Goal: Task Accomplishment & Management: Manage account settings

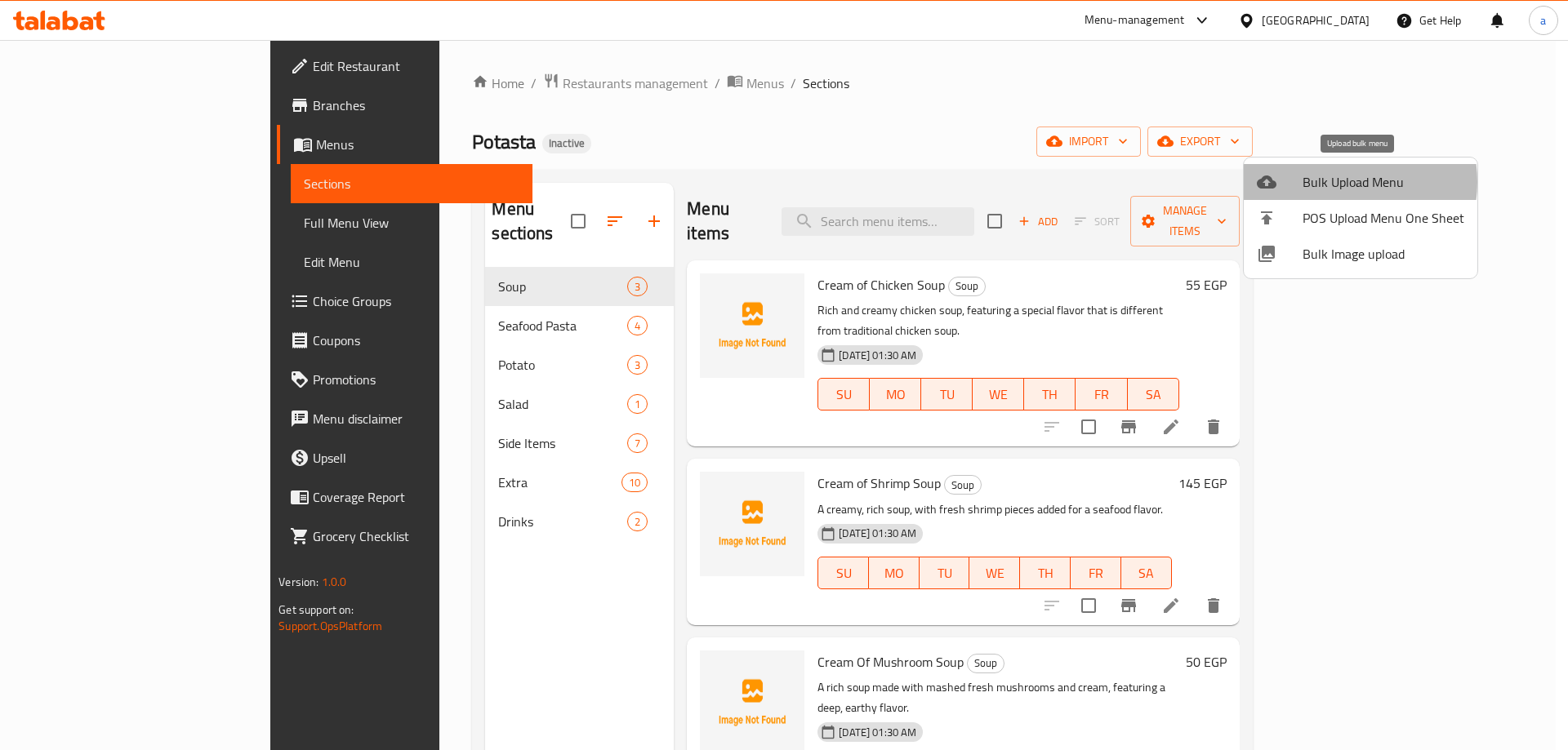
click at [1339, 182] on span "Bulk Upload Menu" at bounding box center [1383, 182] width 162 height 19
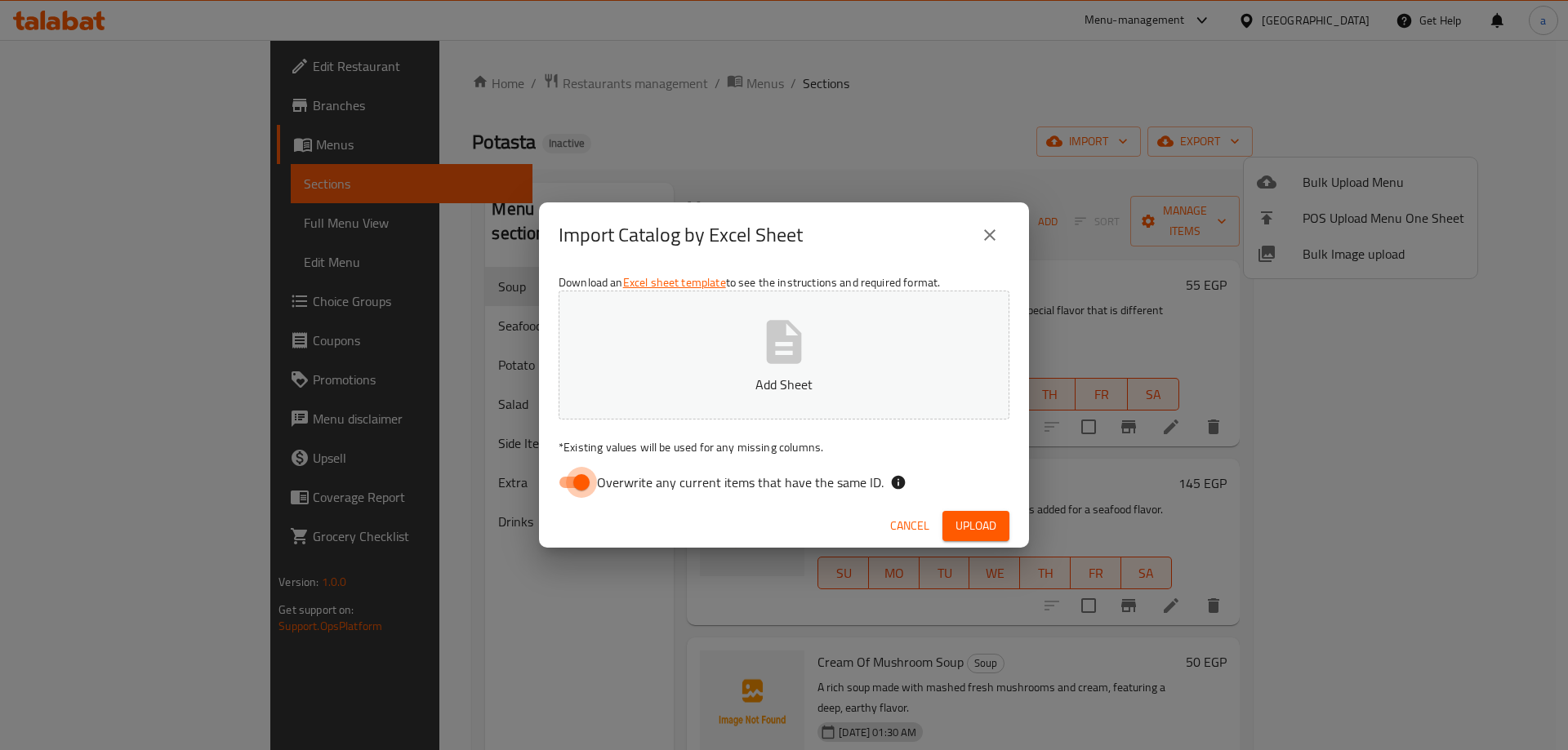
click at [582, 482] on input "Overwrite any current items that have the same ID." at bounding box center [582, 483] width 93 height 31
checkbox input "false"
click at [641, 397] on button "Add Sheet" at bounding box center [784, 355] width 450 height 129
click at [986, 521] on span "Upload" at bounding box center [975, 527] width 41 height 20
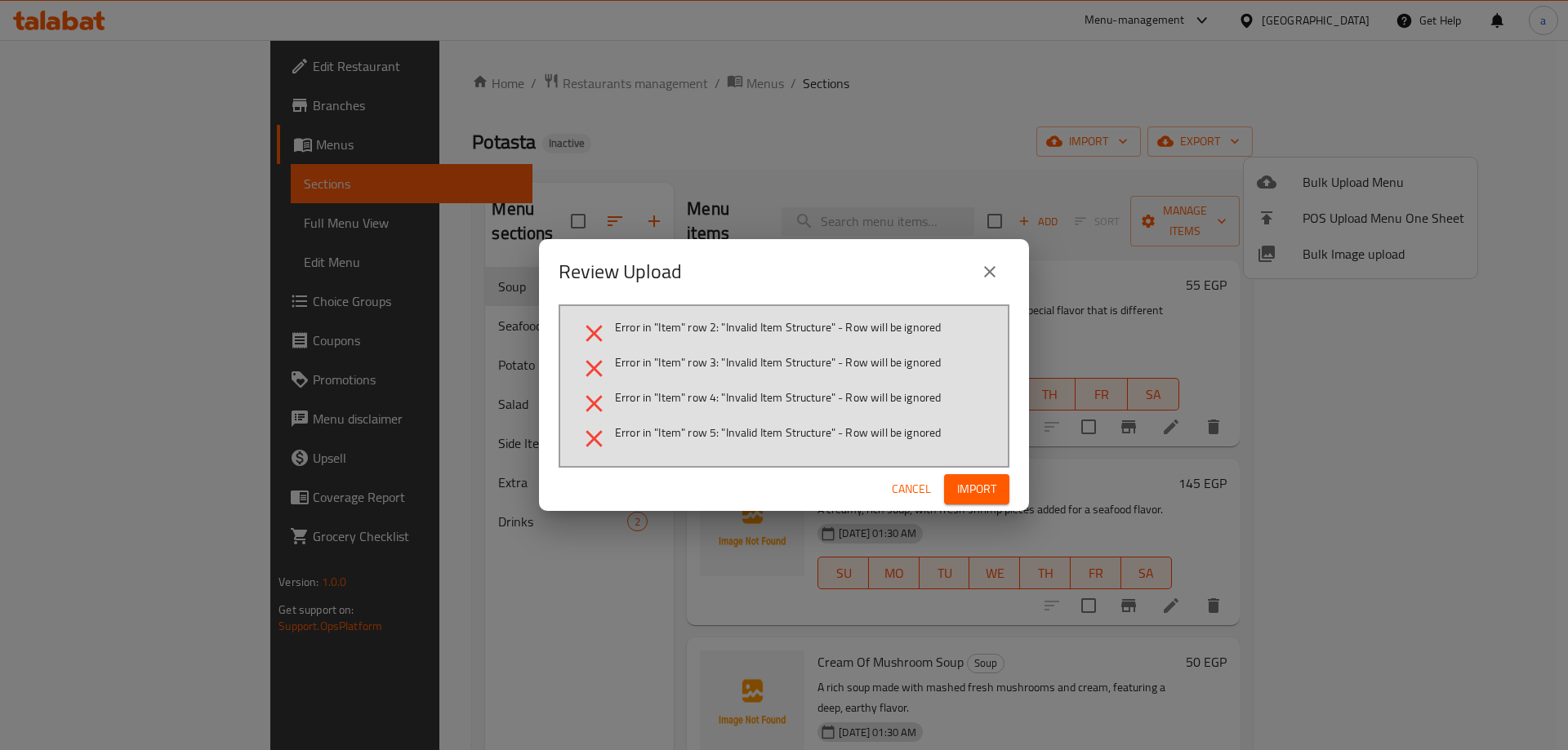
click at [989, 280] on icon "close" at bounding box center [989, 272] width 19 height 19
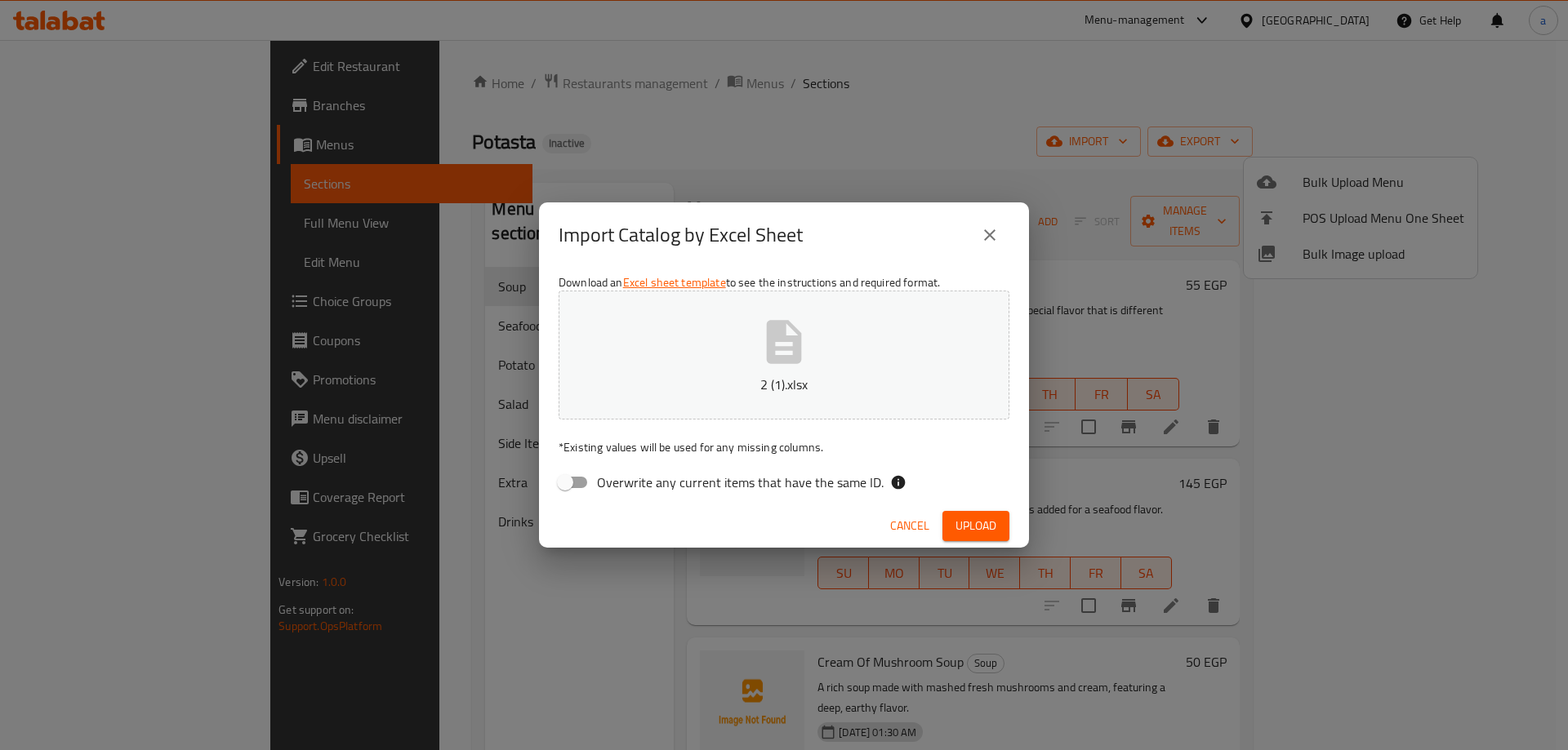
click at [825, 383] on p "2 (1).xlsx" at bounding box center [784, 384] width 400 height 19
click at [980, 529] on span "Upload" at bounding box center [975, 527] width 41 height 20
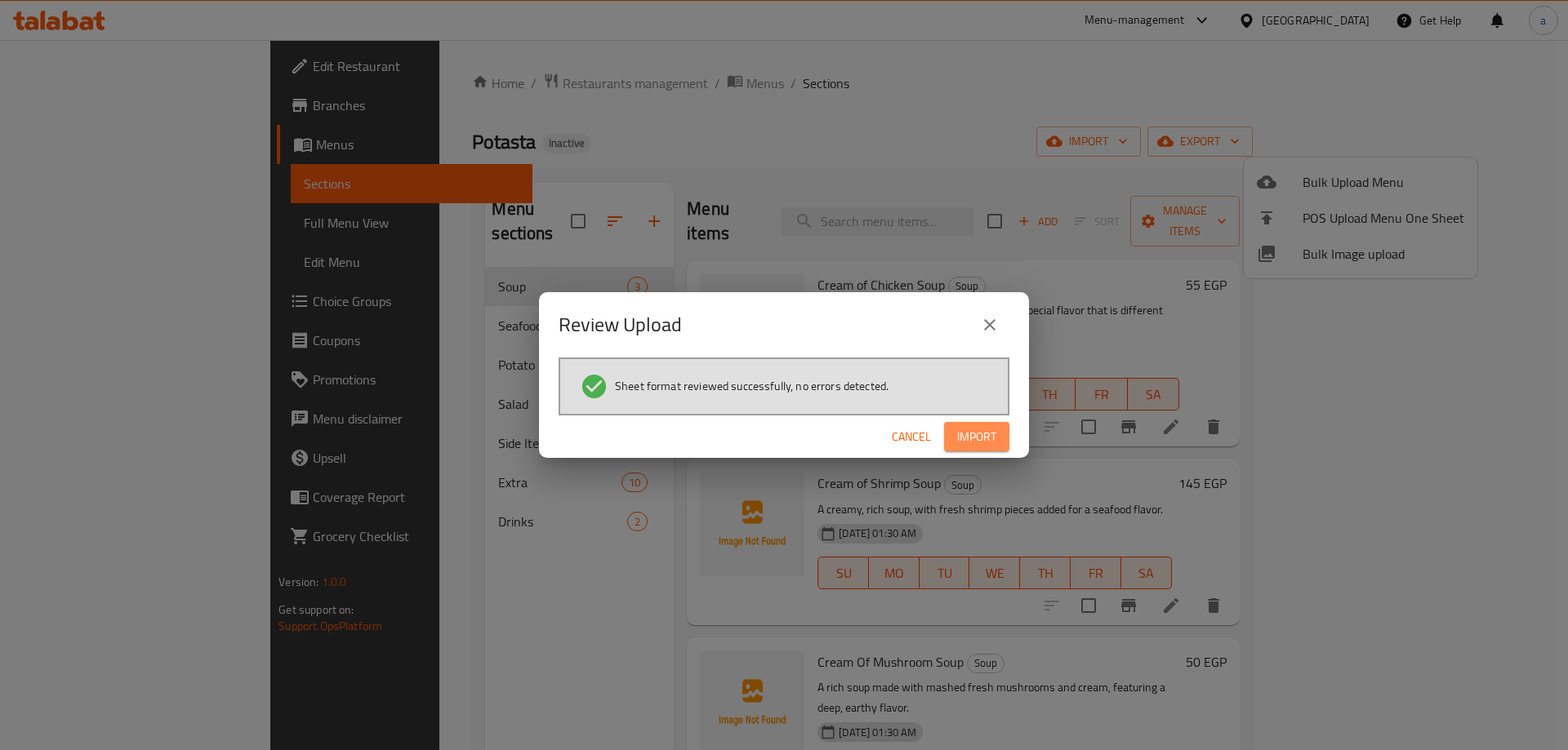
click at [988, 443] on span "Import" at bounding box center [976, 437] width 39 height 20
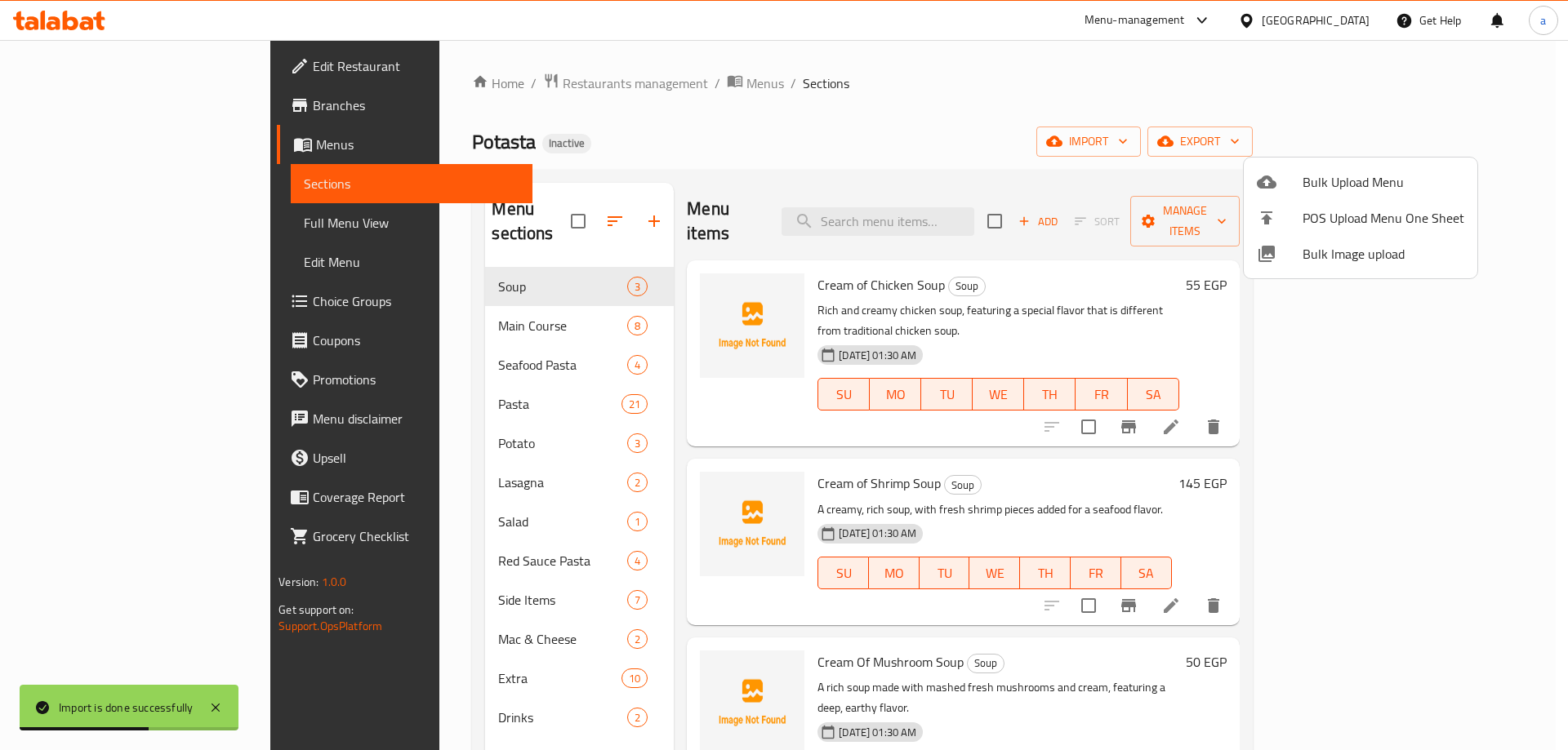
click at [89, 301] on div at bounding box center [784, 375] width 1568 height 750
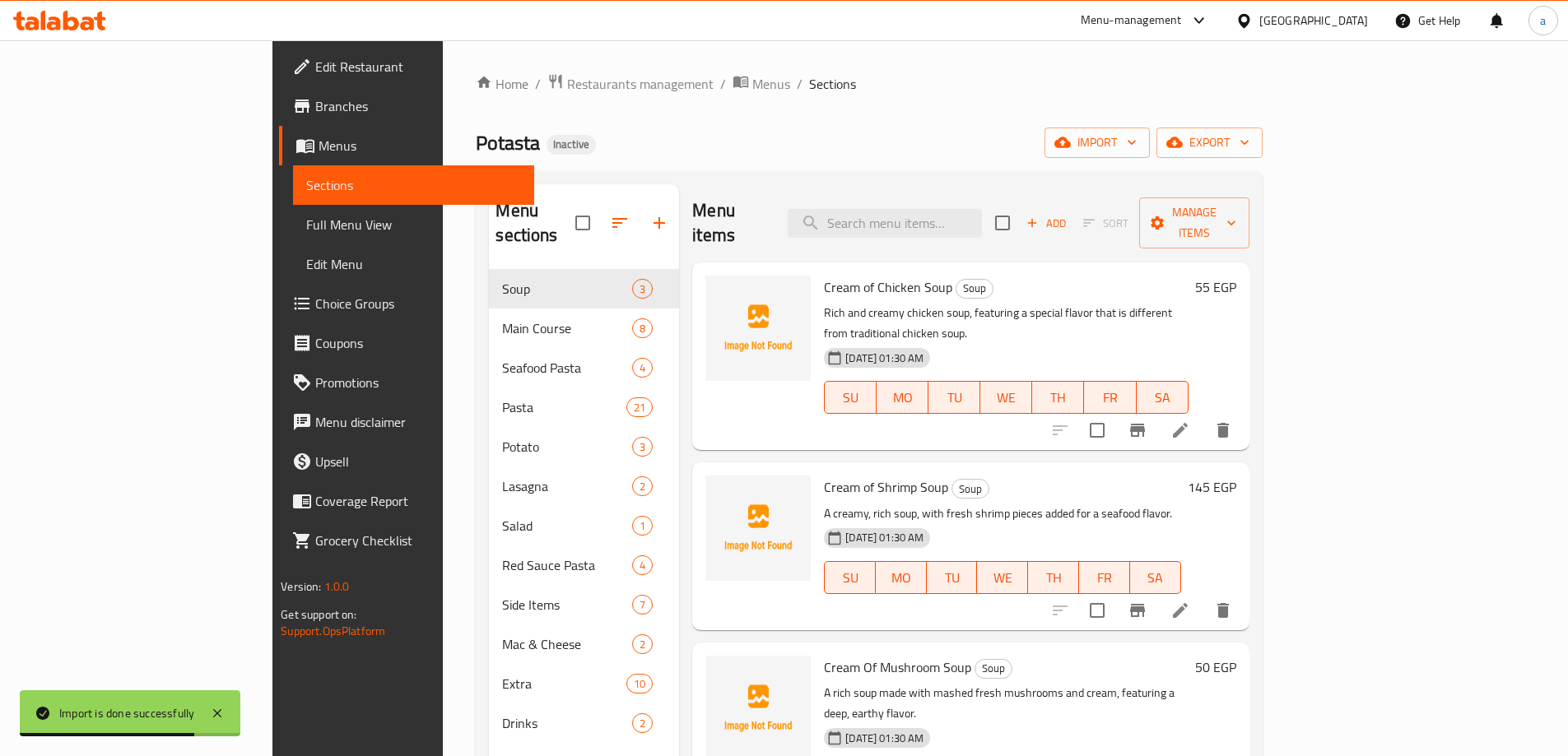
click at [315, 303] on span "Choice Groups" at bounding box center [417, 303] width 206 height 20
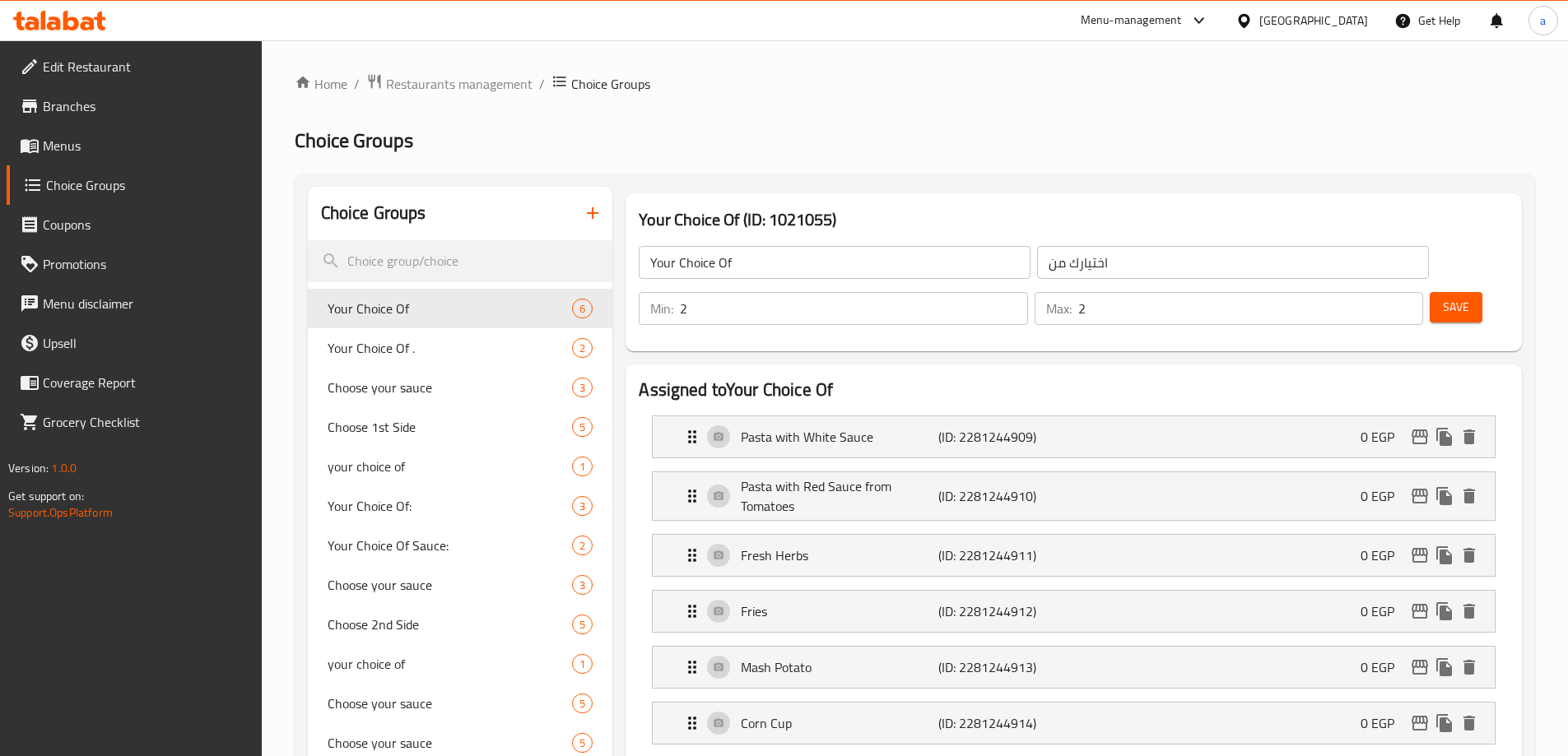
click at [594, 216] on icon "button" at bounding box center [592, 212] width 20 height 20
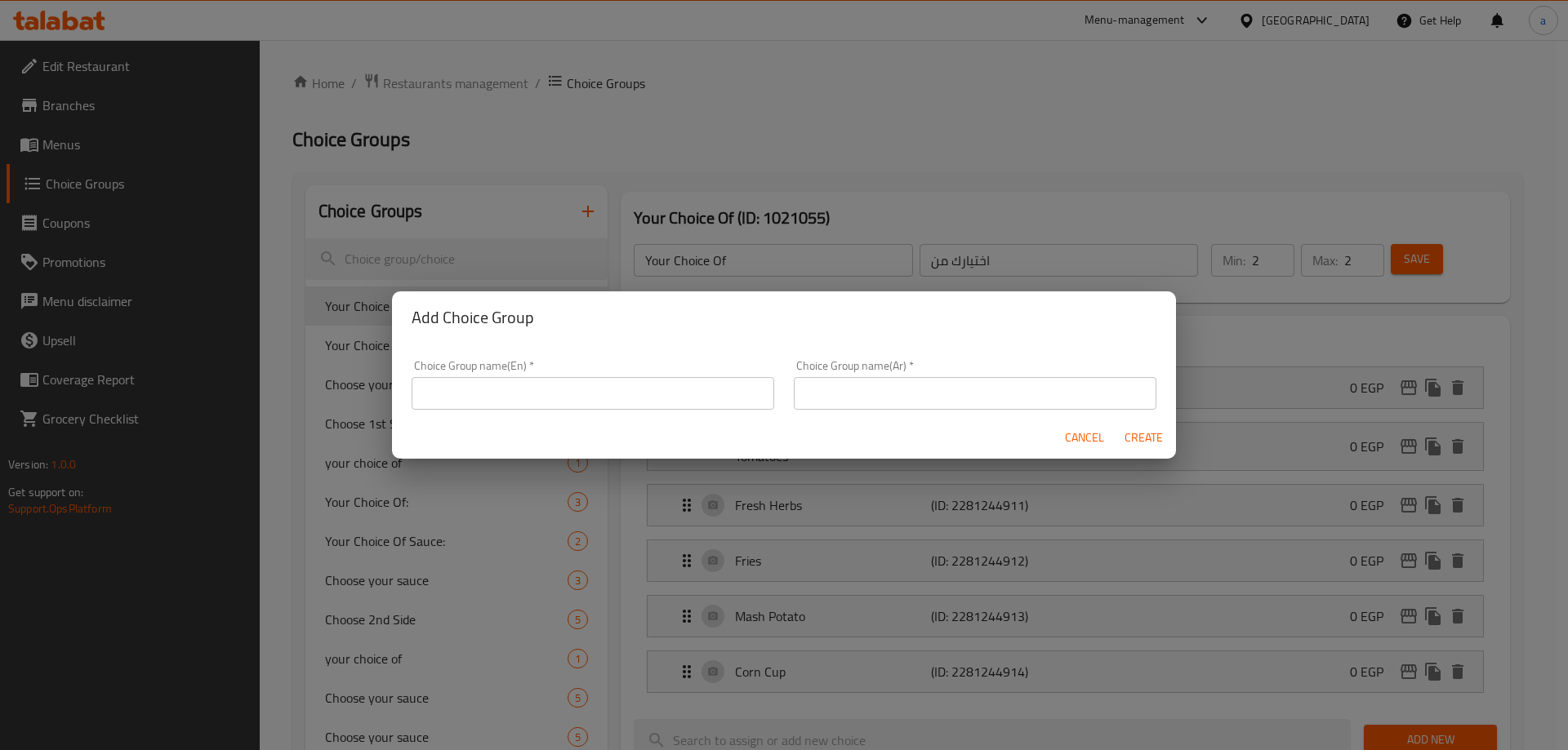
click at [527, 401] on input "text" at bounding box center [593, 394] width 362 height 33
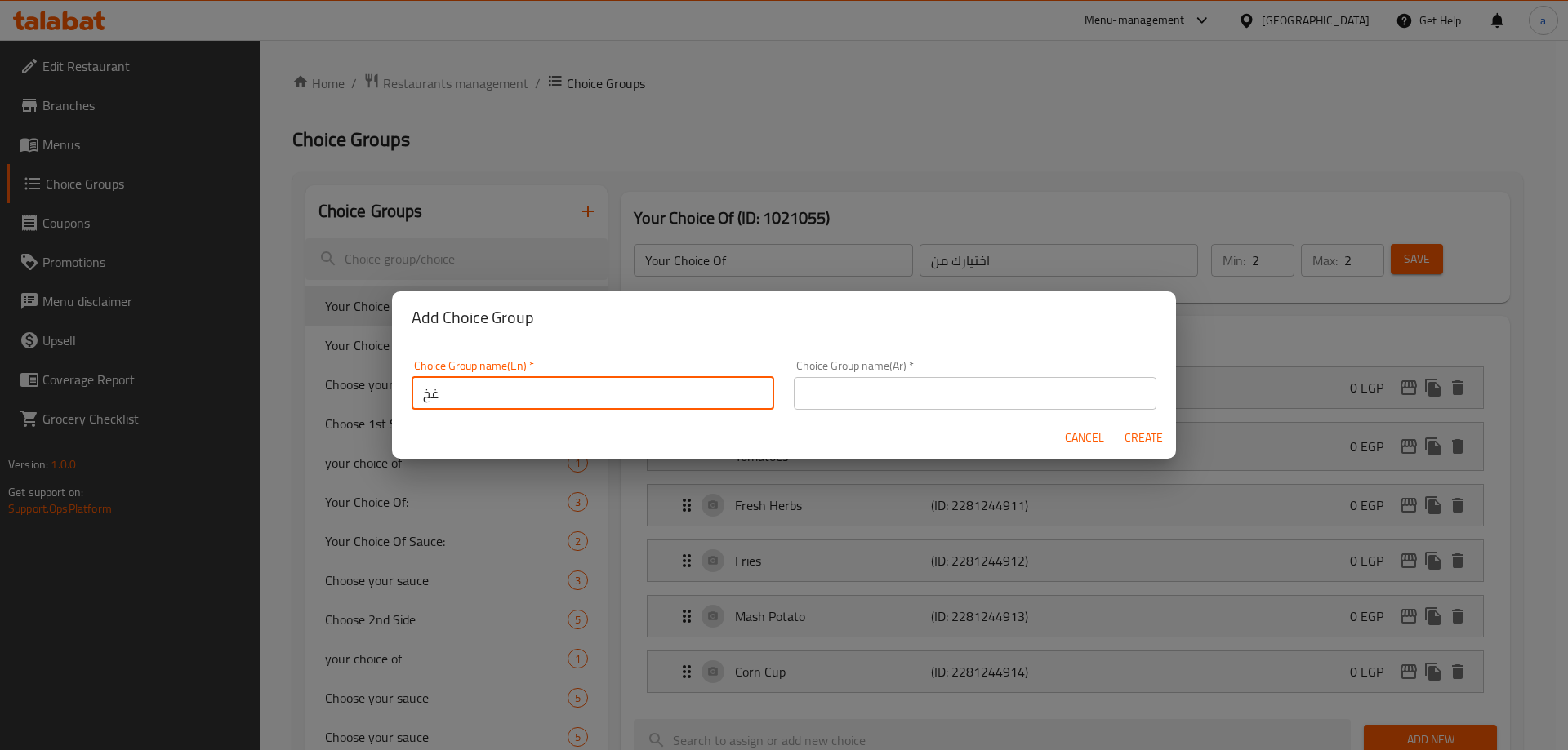
type input "غ"
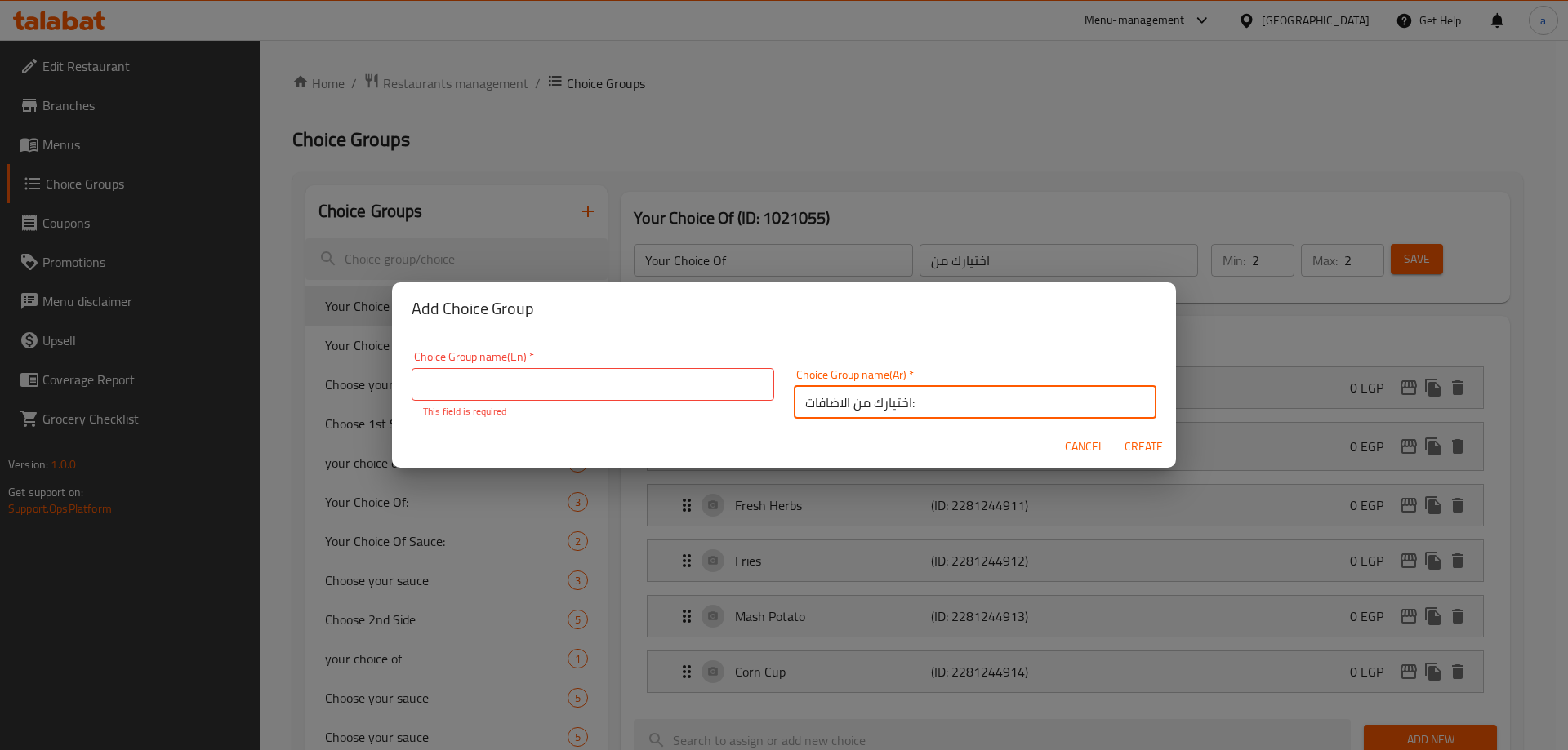
type input "اختيارك من الاضافات:"
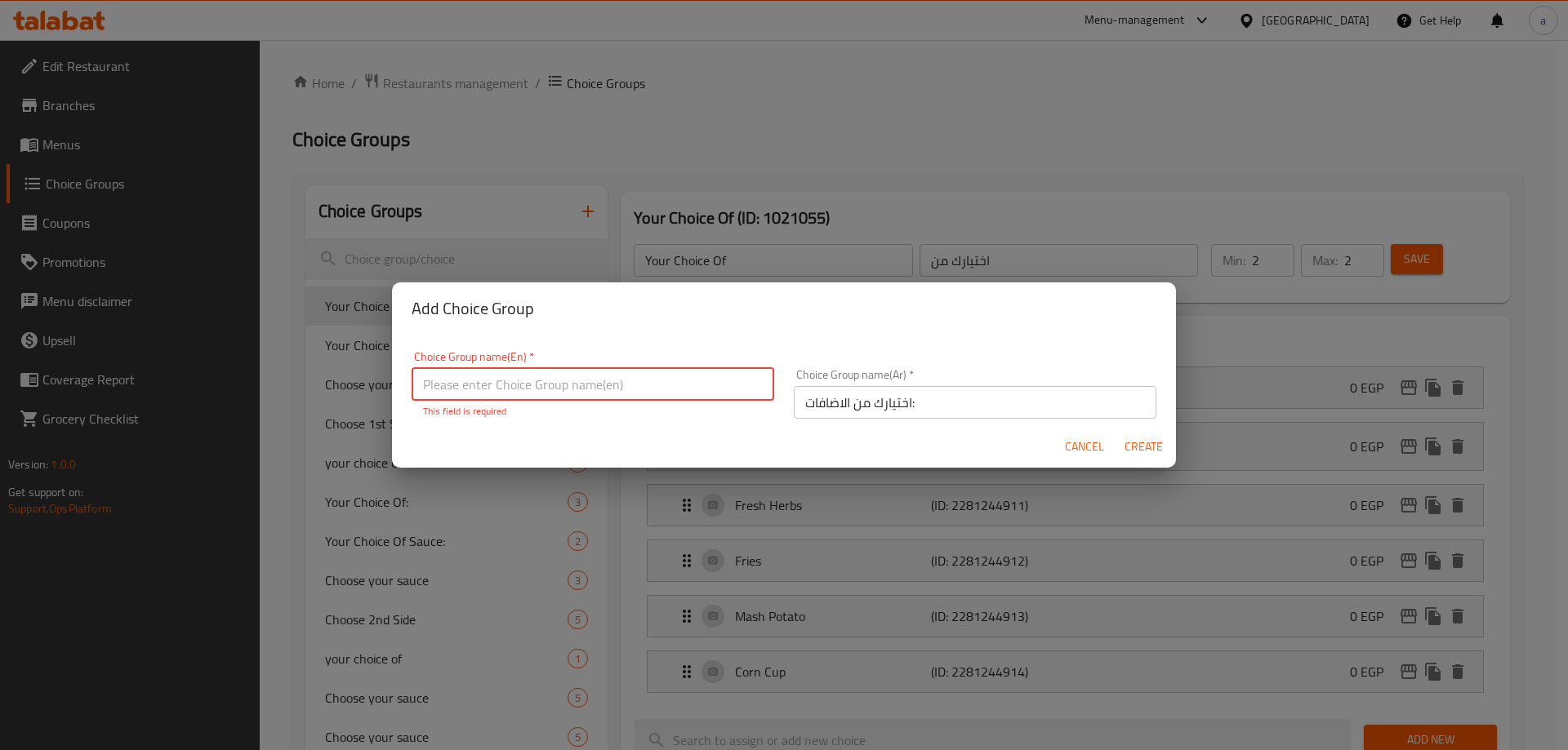
click at [545, 391] on input "text" at bounding box center [593, 384] width 362 height 33
type input "غ"
type input "Your Choice Of Add Ons:"
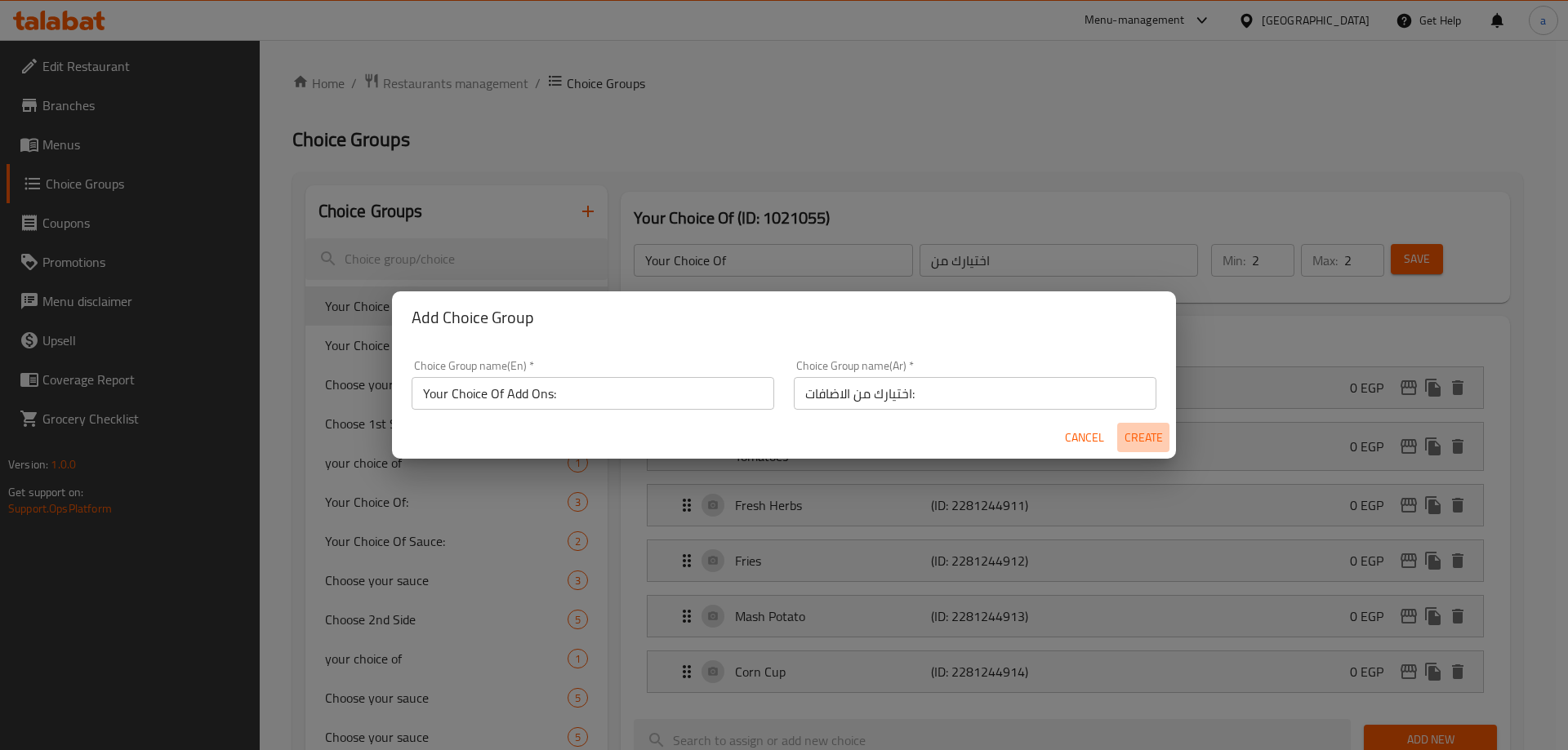
click at [1149, 442] on span "Create" at bounding box center [1143, 438] width 39 height 20
type input "Your Choice Of Add Ons:"
type input "اختيارك من الاضافات:"
type input "0"
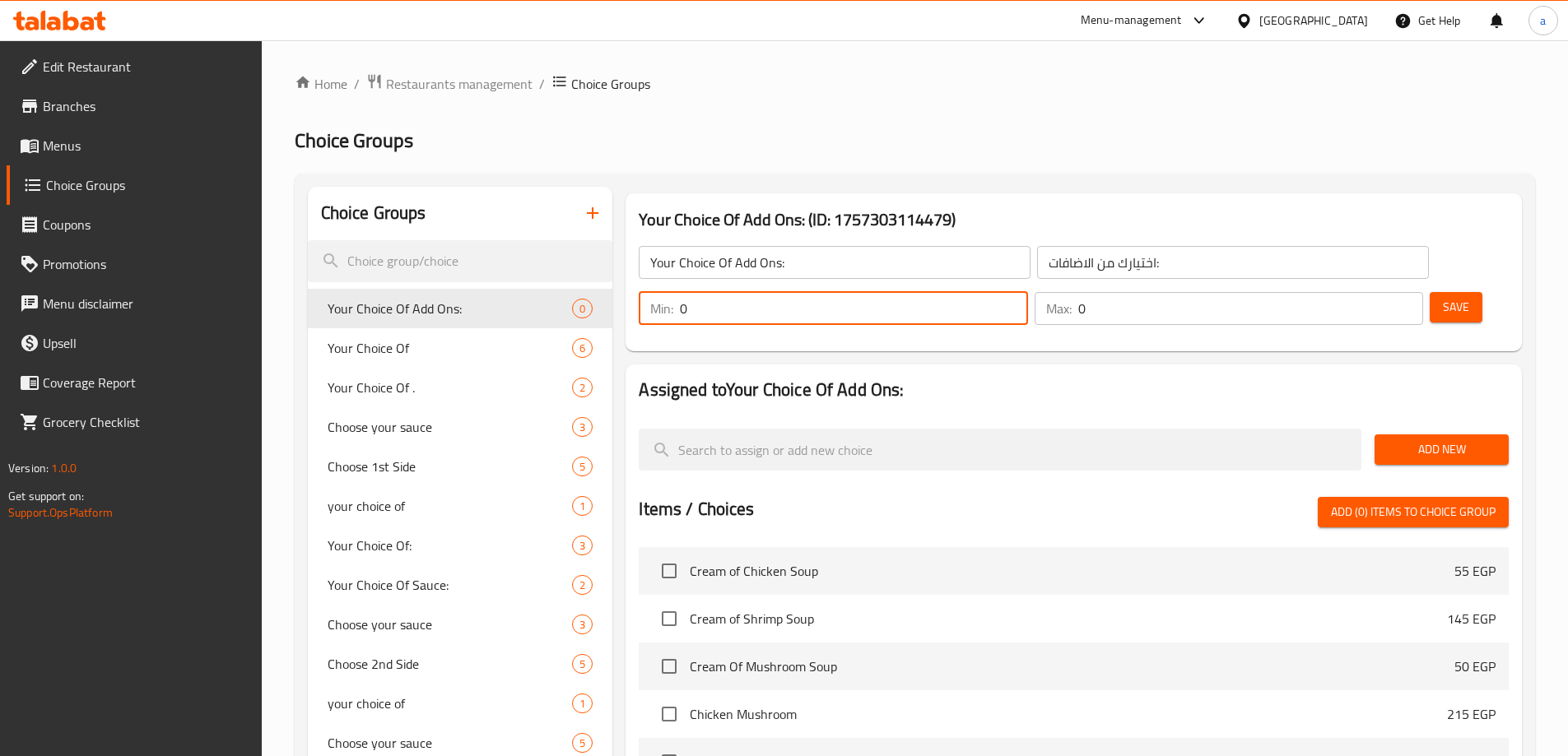
drag, startPoint x: 1271, startPoint y: 260, endPoint x: 1253, endPoint y: 270, distance: 20.6
click at [1028, 292] on div "Min: 0 ​" at bounding box center [832, 308] width 388 height 33
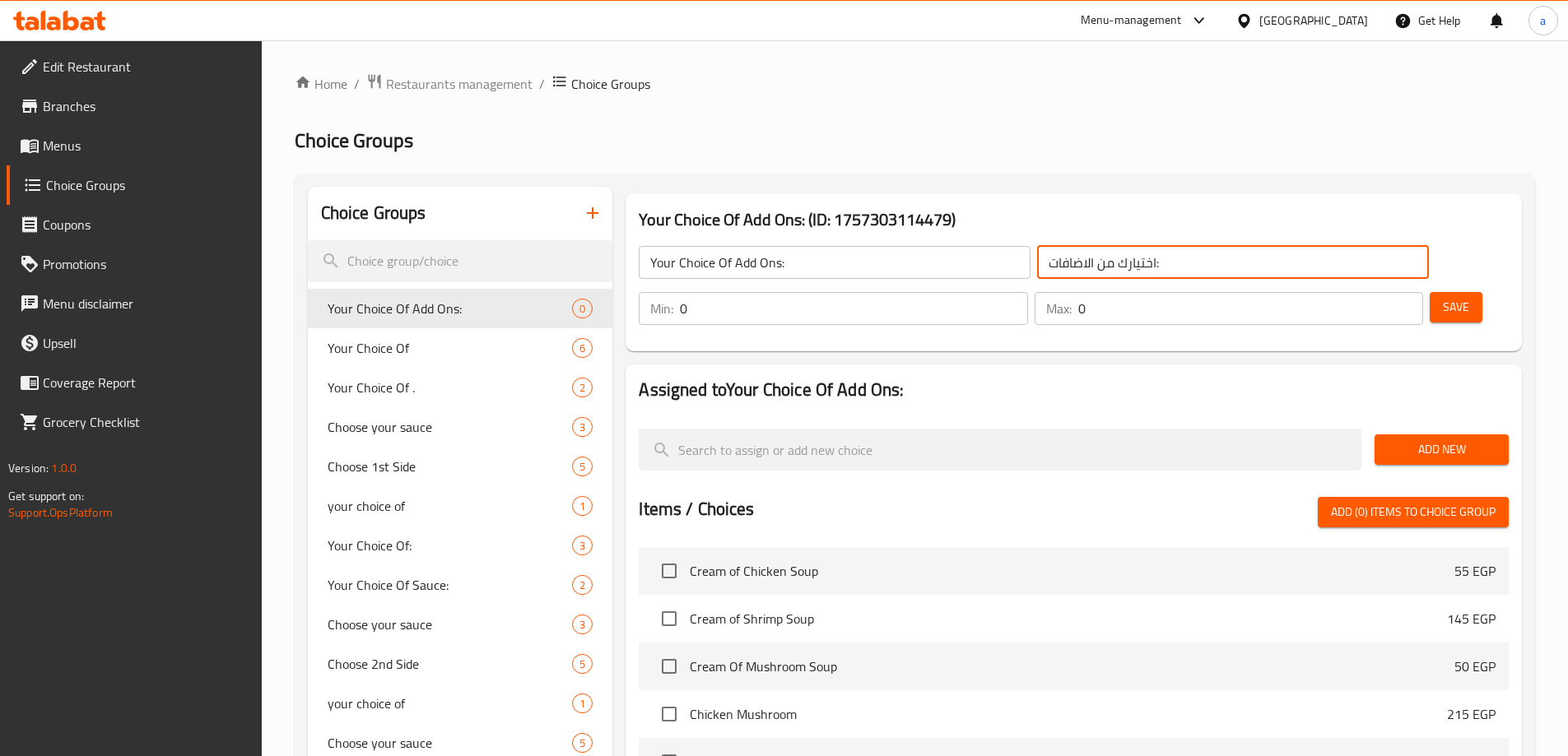
drag, startPoint x: 983, startPoint y: 265, endPoint x: 941, endPoint y: 272, distance: 42.6
click at [1037, 272] on input "اختيارك من الاضافات:" at bounding box center [1233, 262] width 392 height 33
click at [1037, 270] on input "اختيارك من الاضافات:" at bounding box center [1233, 262] width 392 height 33
drag, startPoint x: 985, startPoint y: 265, endPoint x: 933, endPoint y: 270, distance: 52.2
click at [1037, 270] on input "اختيارك من الاضافات:" at bounding box center [1233, 262] width 392 height 33
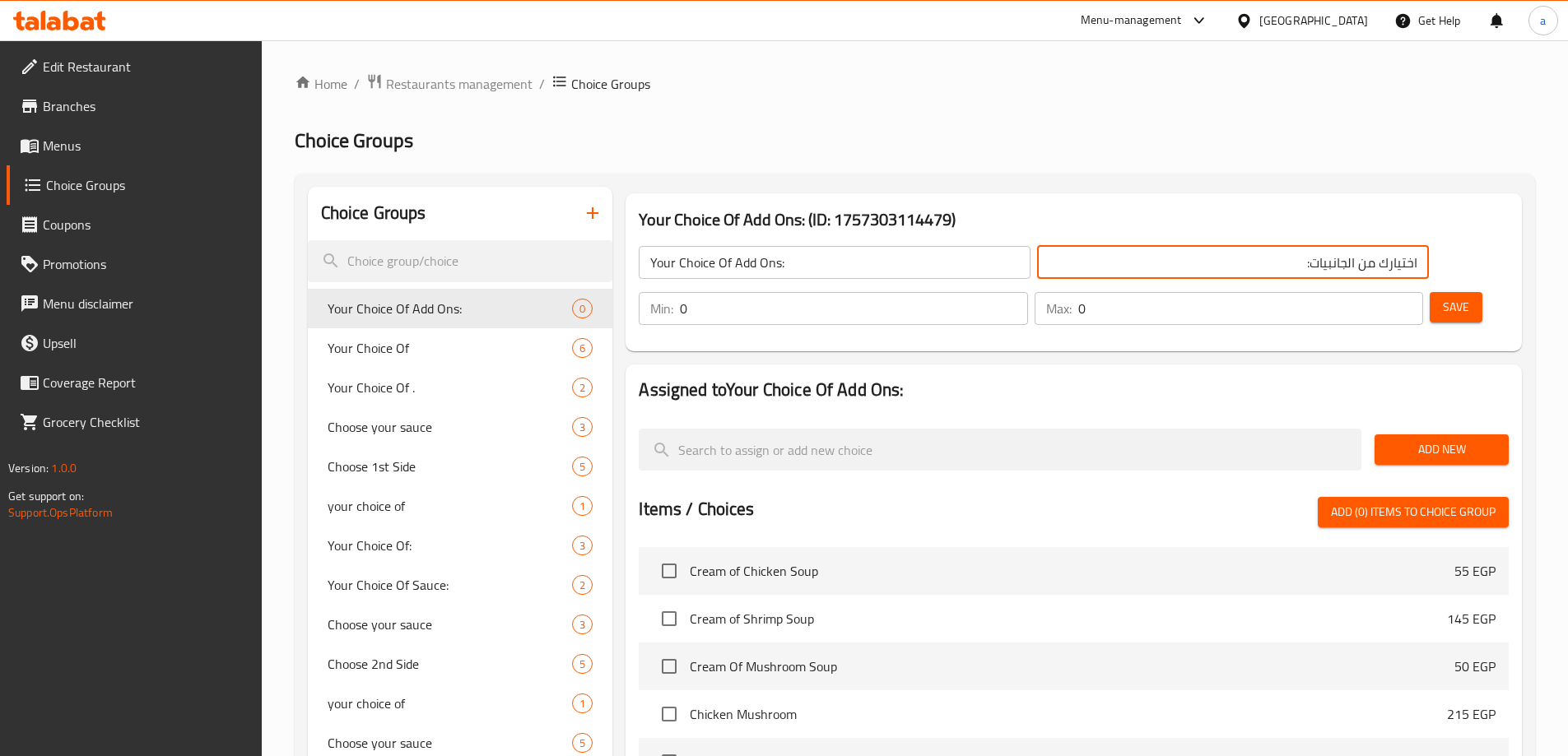
type input "اختيارك من الجانبيات:"
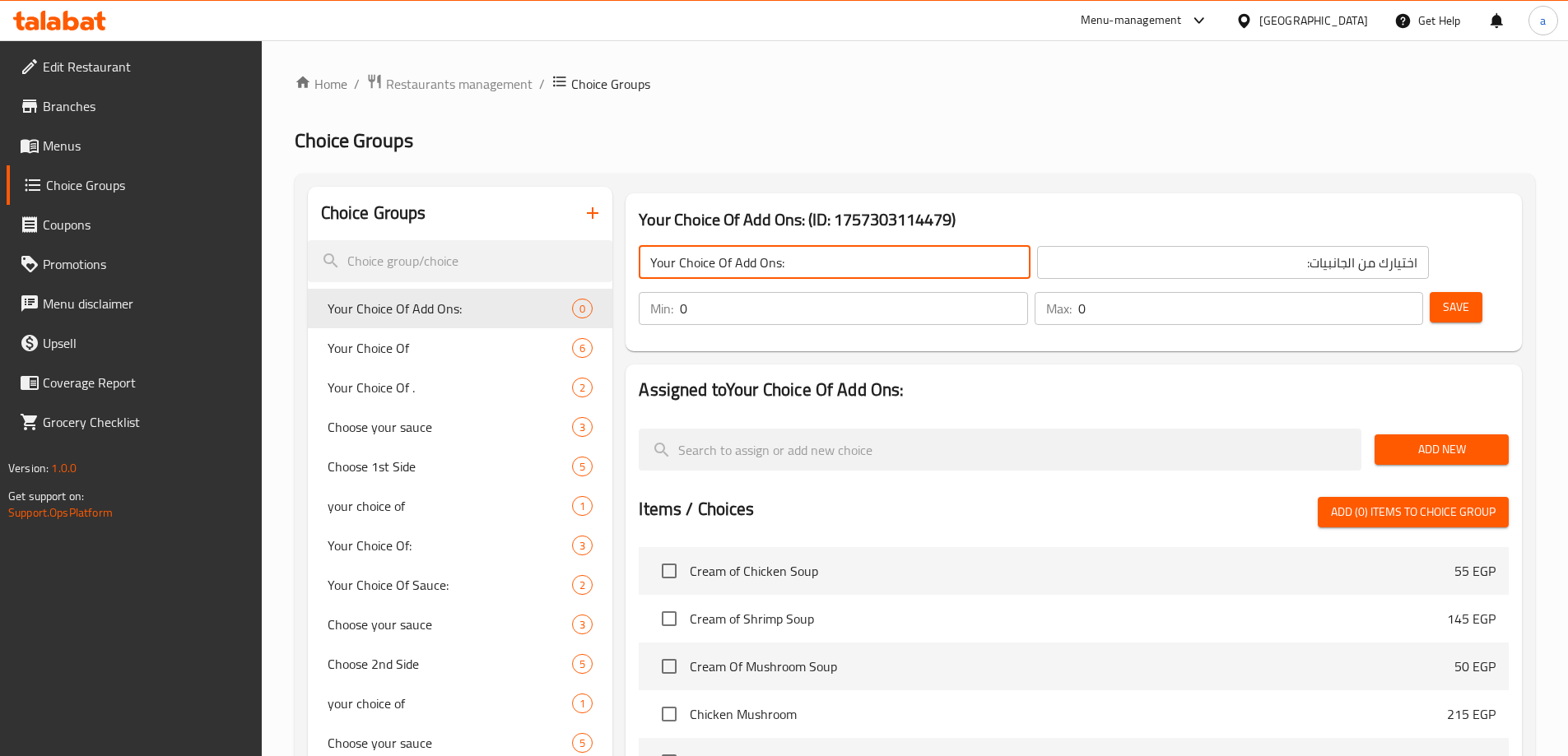
drag, startPoint x: 777, startPoint y: 263, endPoint x: 734, endPoint y: 267, distance: 43.2
click at [734, 267] on input "Your Choice Of Add Ons:" at bounding box center [834, 262] width 392 height 33
type input "Your Choice Of Sides:"
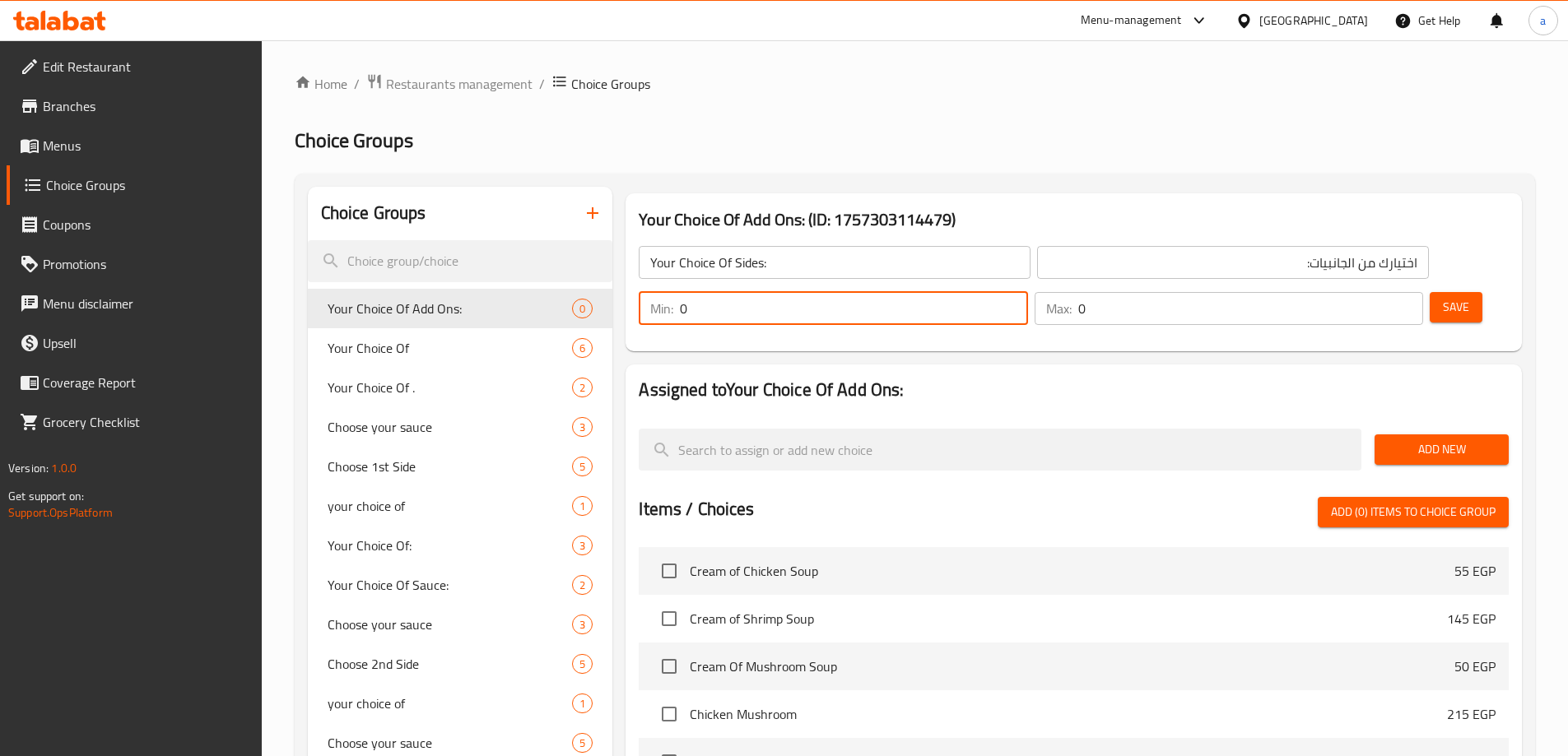
click at [1028, 292] on div "Min: 0 ​" at bounding box center [832, 308] width 388 height 33
type input "1"
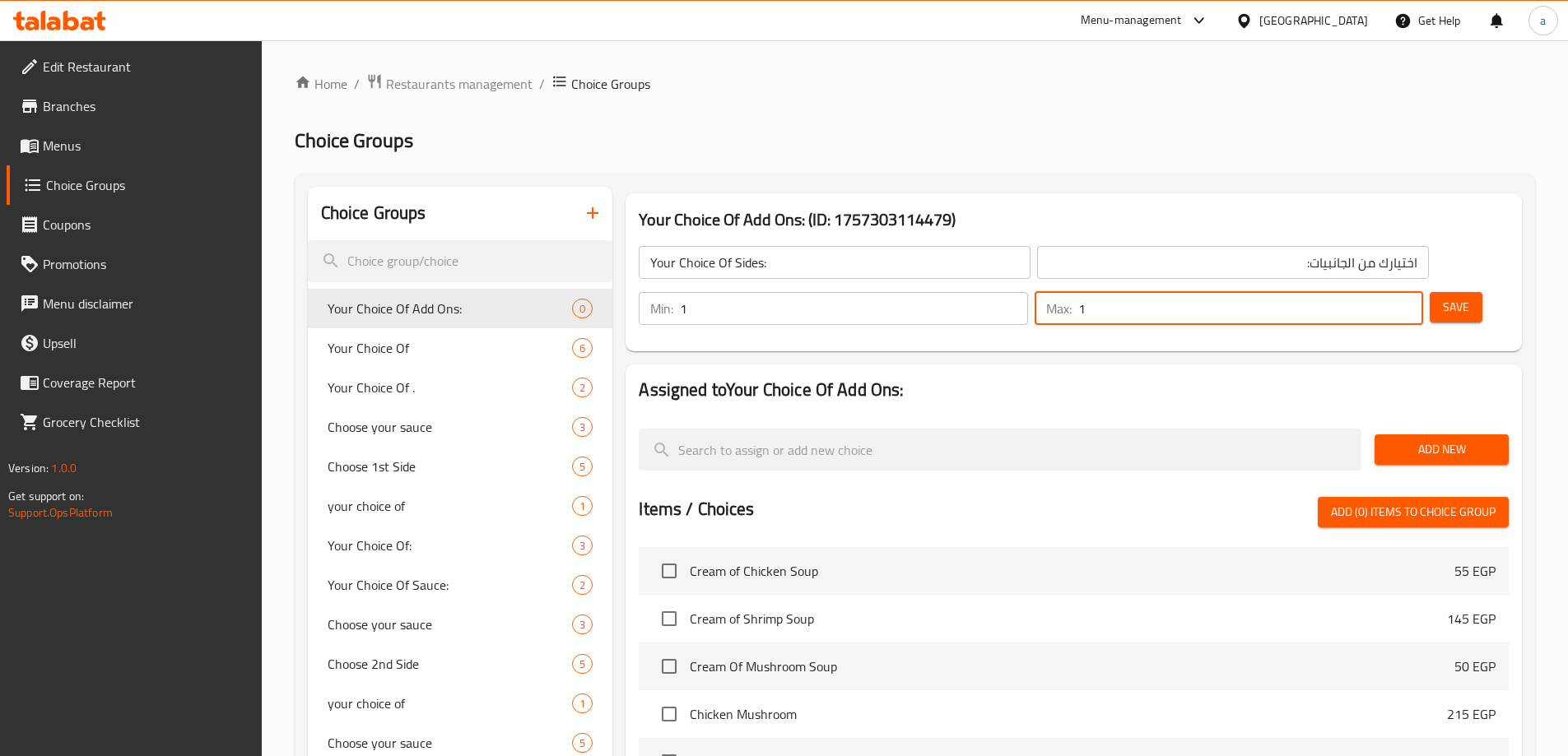
type input "1"
click at [1430, 292] on button "Save" at bounding box center [1456, 307] width 53 height 31
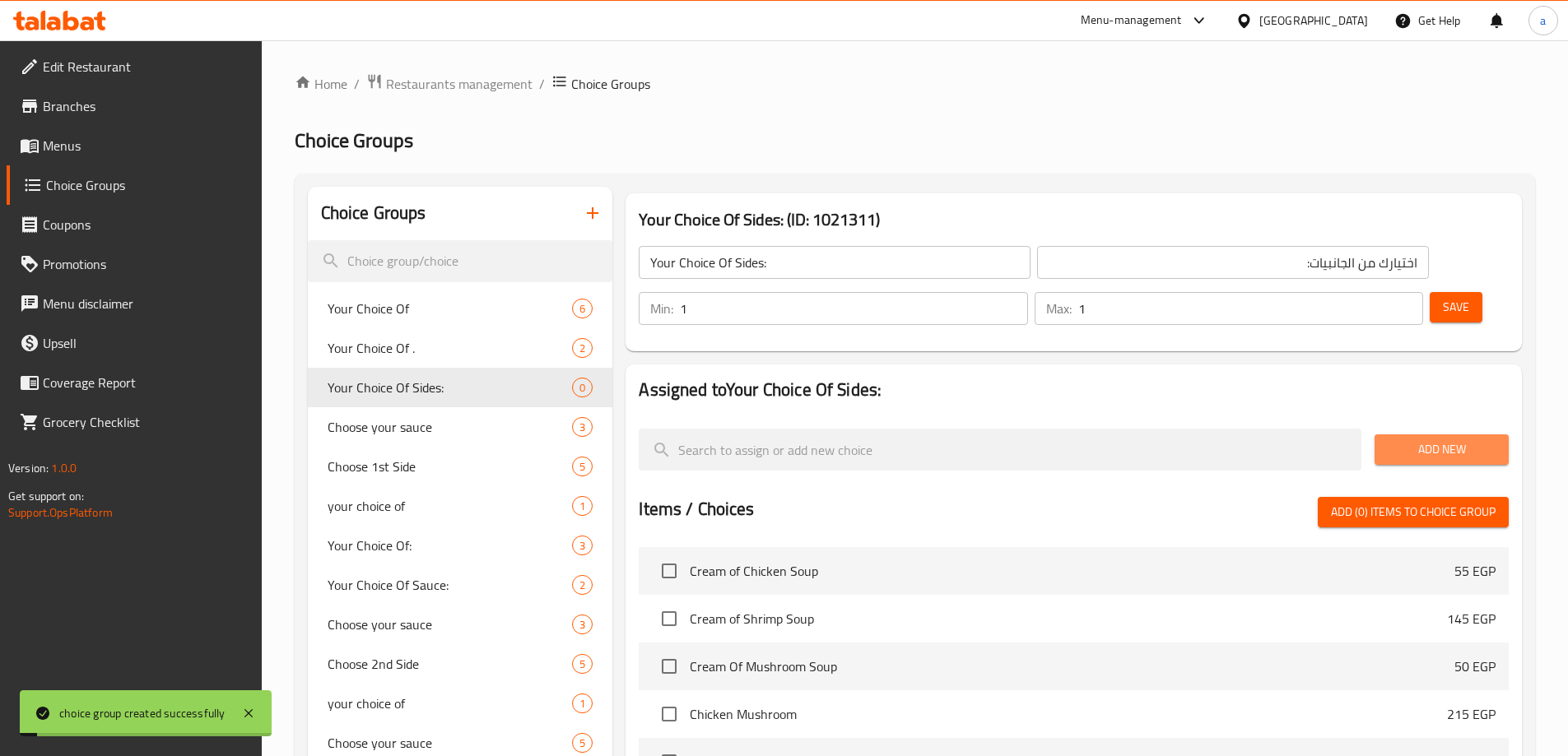
click at [1466, 434] on button "Add New" at bounding box center [1442, 450] width 134 height 31
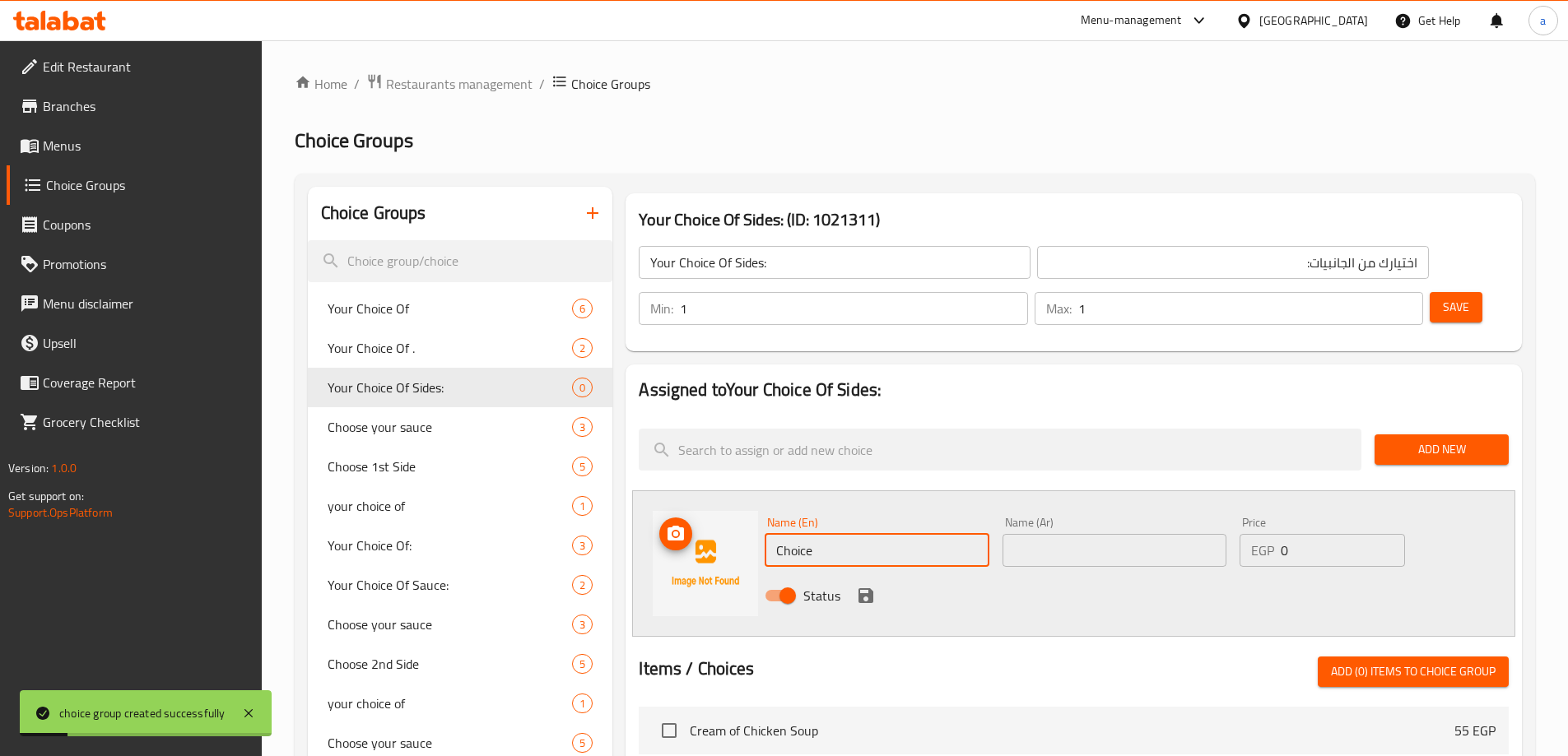
click at [661, 509] on div "Name (En) Choice Name (En) Name (Ar) Name (Ar) Price EGP 0 Price Status" at bounding box center [1074, 564] width 883 height 147
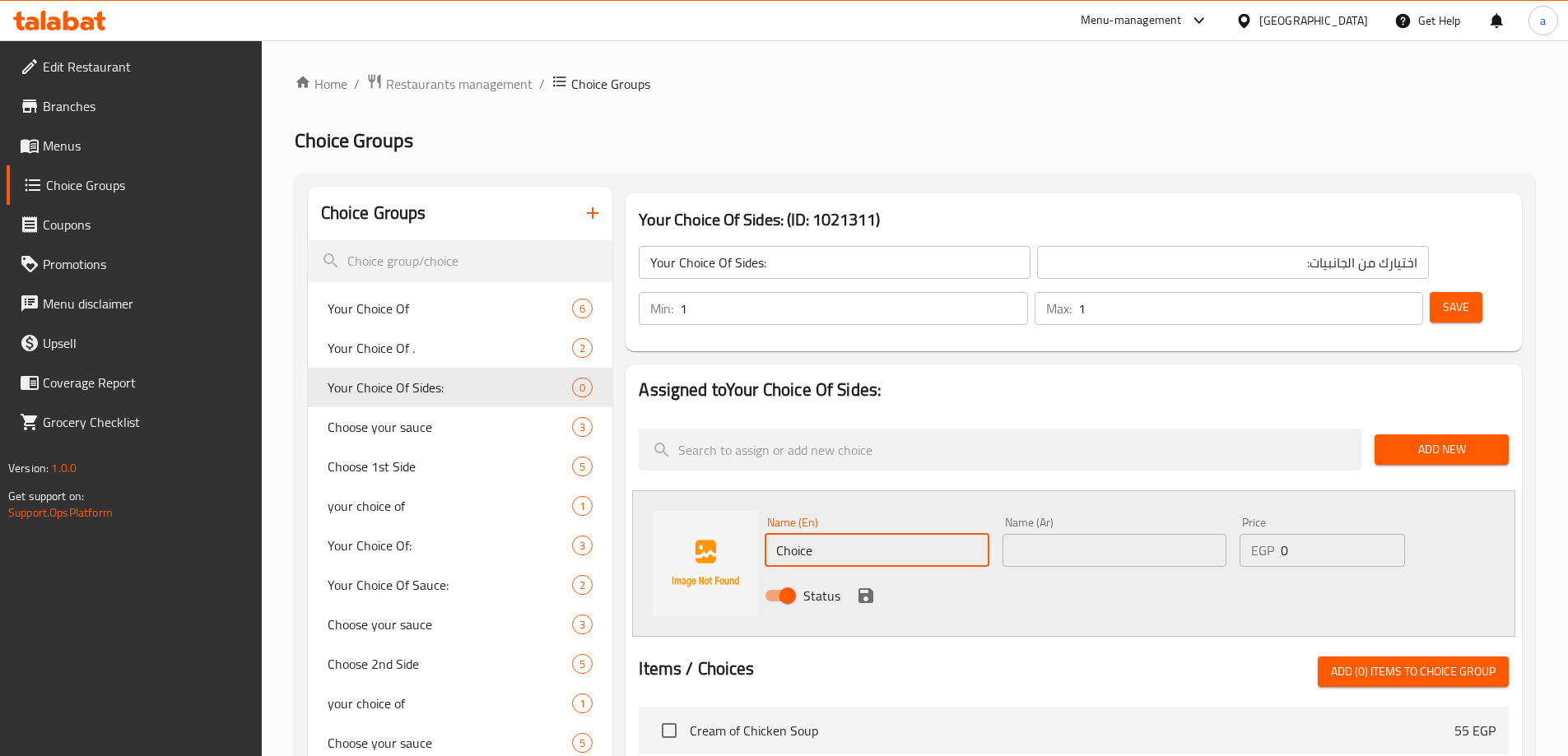
paste input "orn Cup"
type input "Corn Cup"
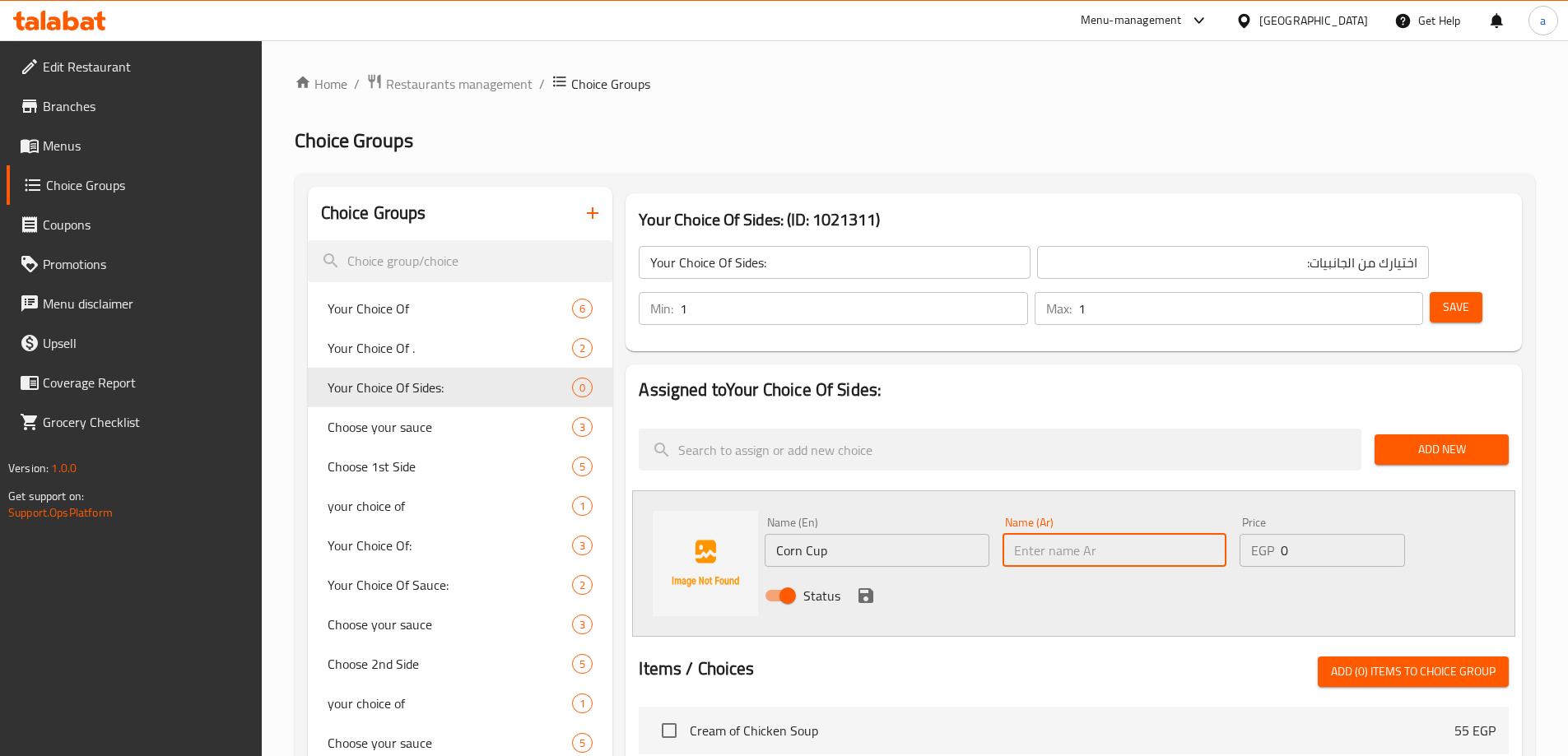
click at [1087, 534] on input "text" at bounding box center [1115, 550] width 224 height 33
paste input "كورن كب"
type input "كورن كب"
click at [866, 589] on icon "save" at bounding box center [866, 596] width 15 height 15
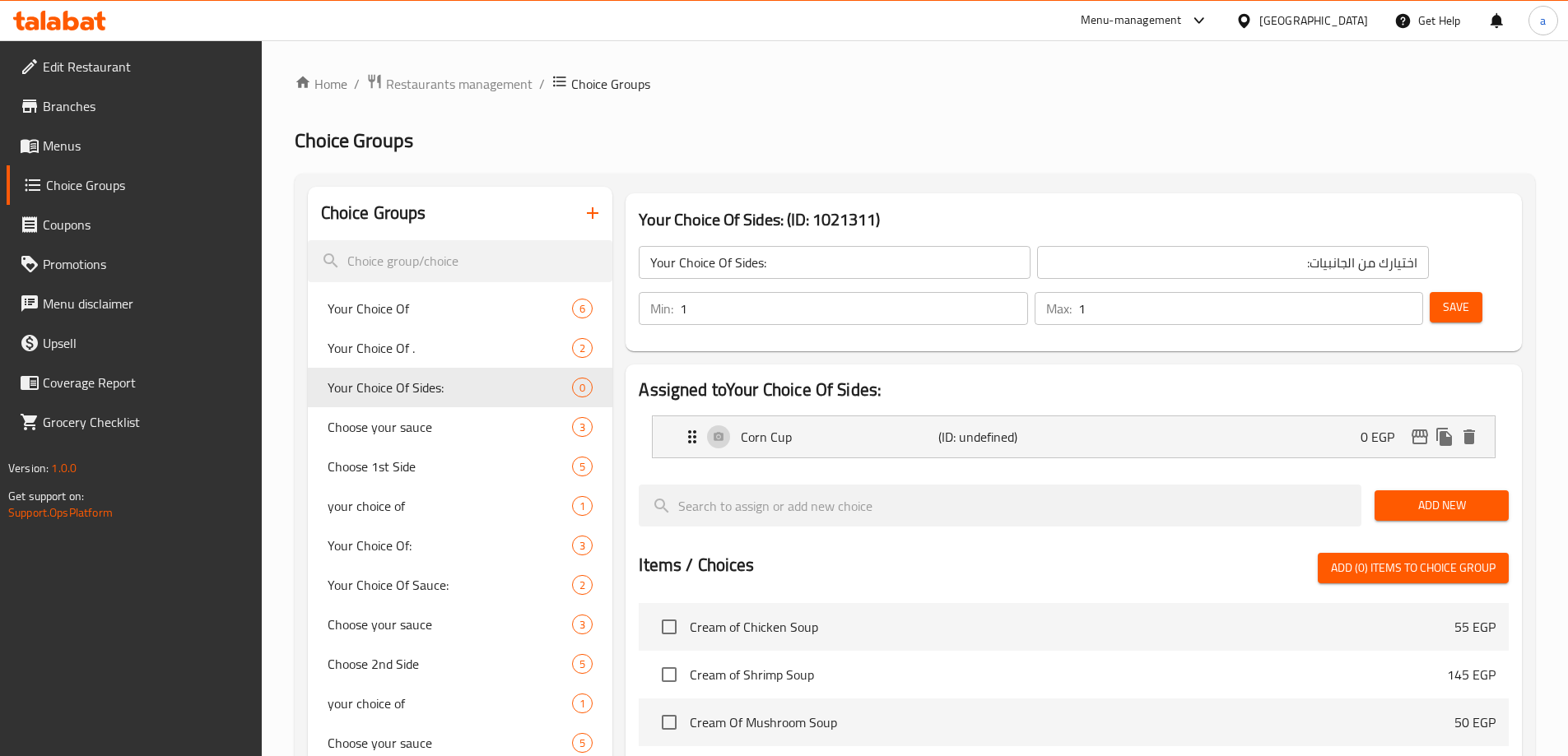
click at [1436, 496] on span "Add New" at bounding box center [1442, 506] width 108 height 20
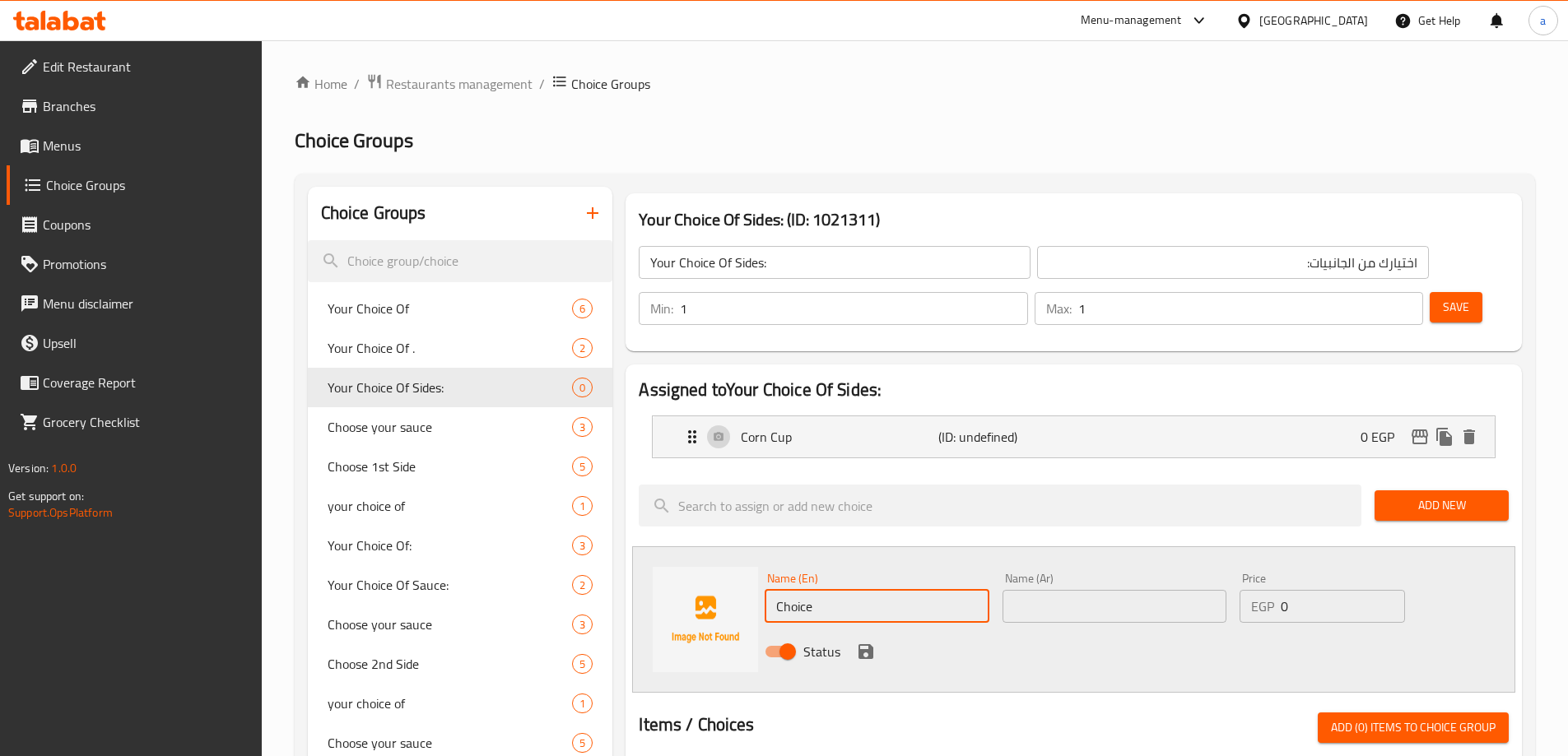
drag, startPoint x: 814, startPoint y: 566, endPoint x: 751, endPoint y: 567, distance: 63.0
click at [751, 567] on div "Name (En) Choice Name (En) Name (Ar) Name (Ar) Price EGP 0 Price Status" at bounding box center [1074, 619] width 883 height 147
paste input "[PERSON_NAME]"
drag, startPoint x: 874, startPoint y: 563, endPoint x: 690, endPoint y: 573, distance: 184.3
click at [690, 573] on div "Name (En) [PERSON_NAME] Name (En) Name (Ar) Name (Ar) Price EGP 0 Price Status" at bounding box center [1074, 619] width 883 height 147
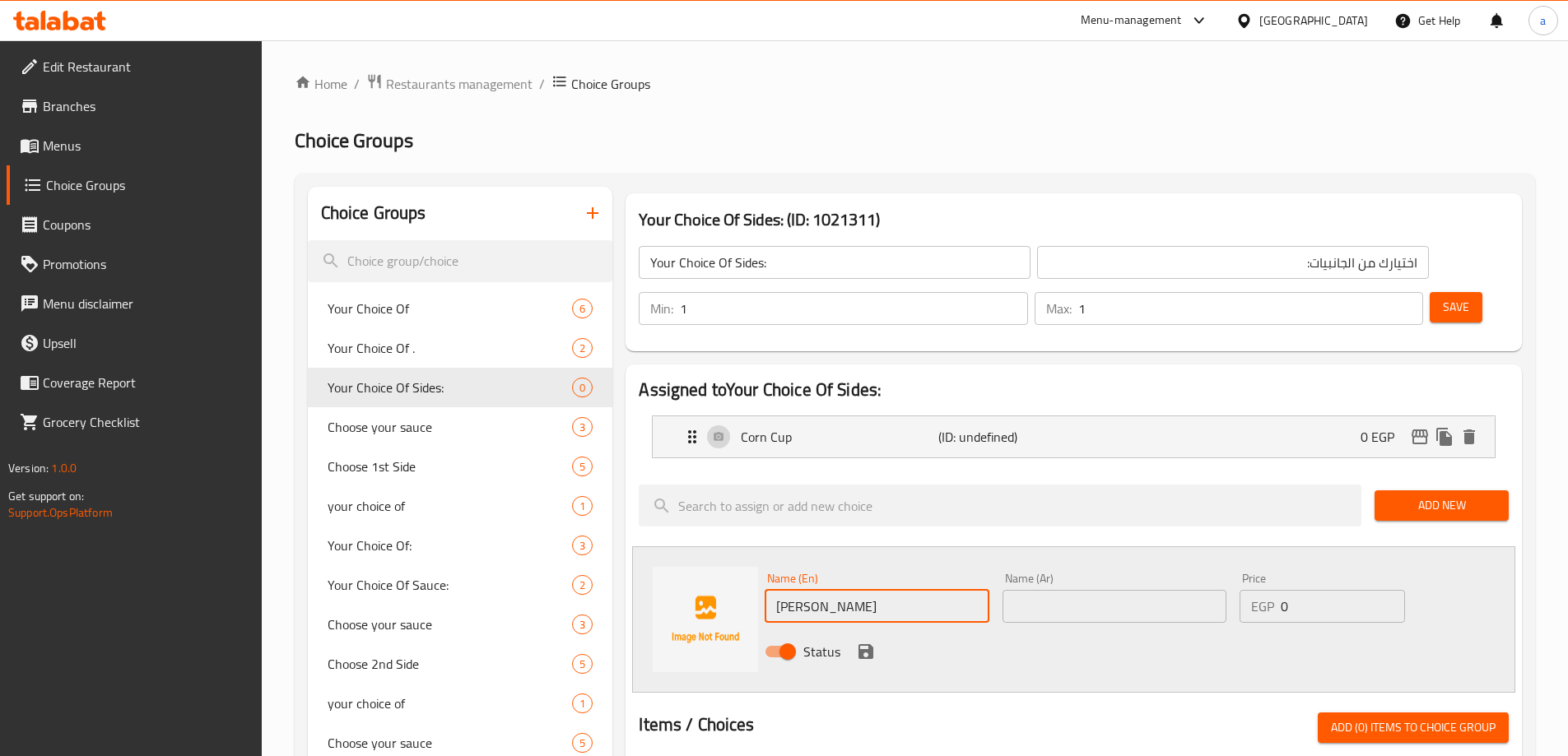
paste input "Mashed Potatoes"
type input "Mashed Potatoes"
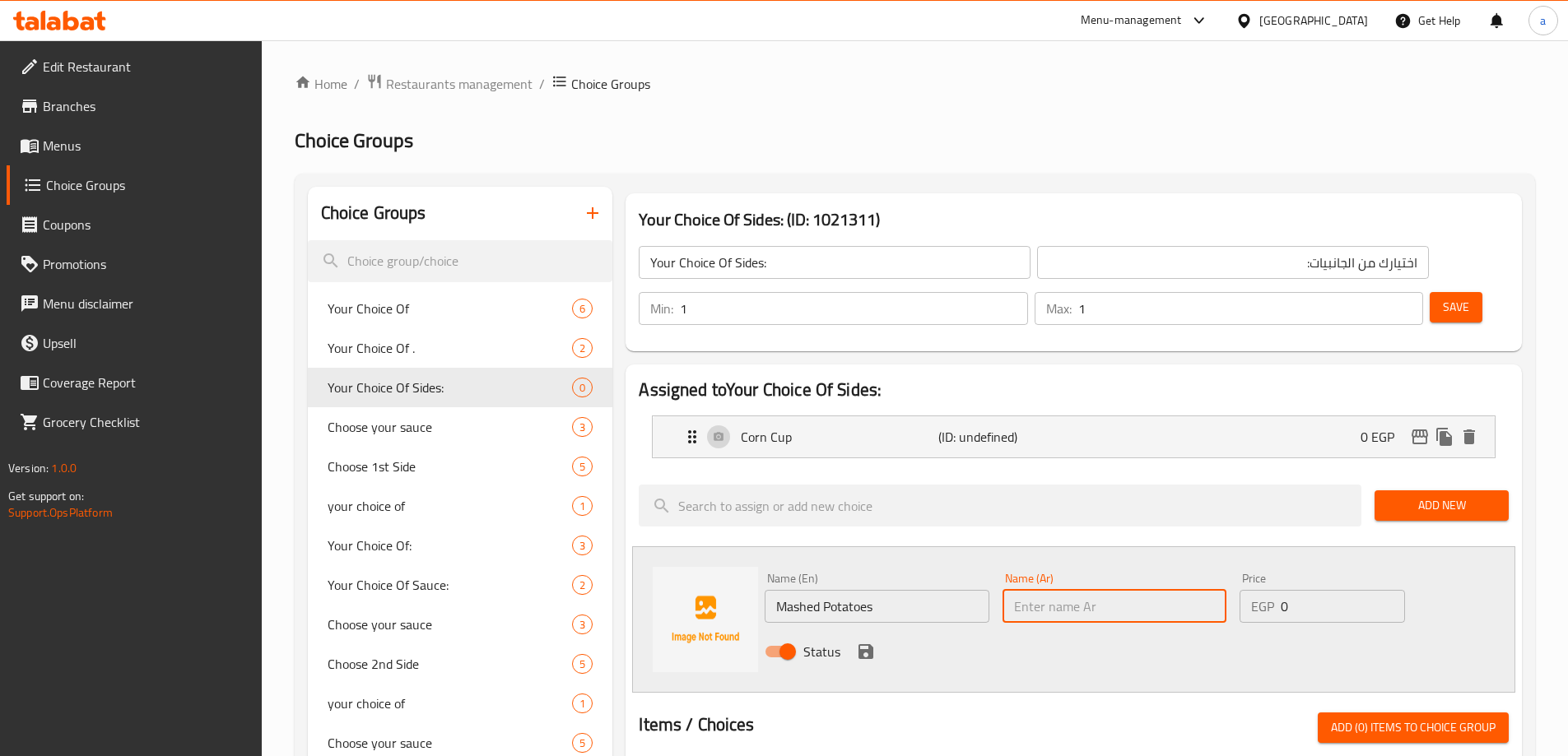
click at [1010, 590] on input "text" at bounding box center [1115, 607] width 224 height 33
paste input "[PERSON_NAME]"
type input "[PERSON_NAME]"
click at [860, 644] on icon "save" at bounding box center [866, 651] width 15 height 15
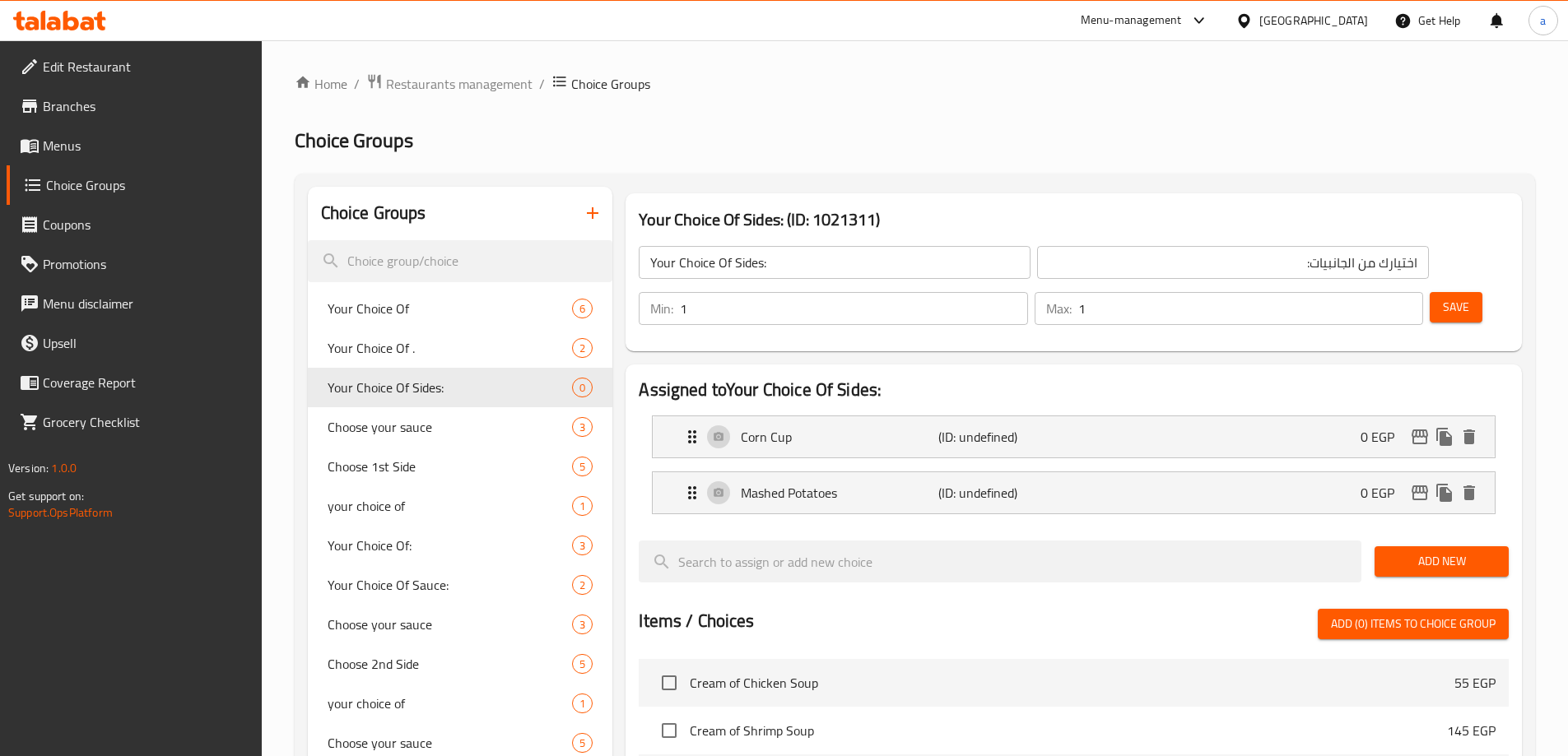
click at [1425, 551] on span "Add New" at bounding box center [1442, 561] width 108 height 20
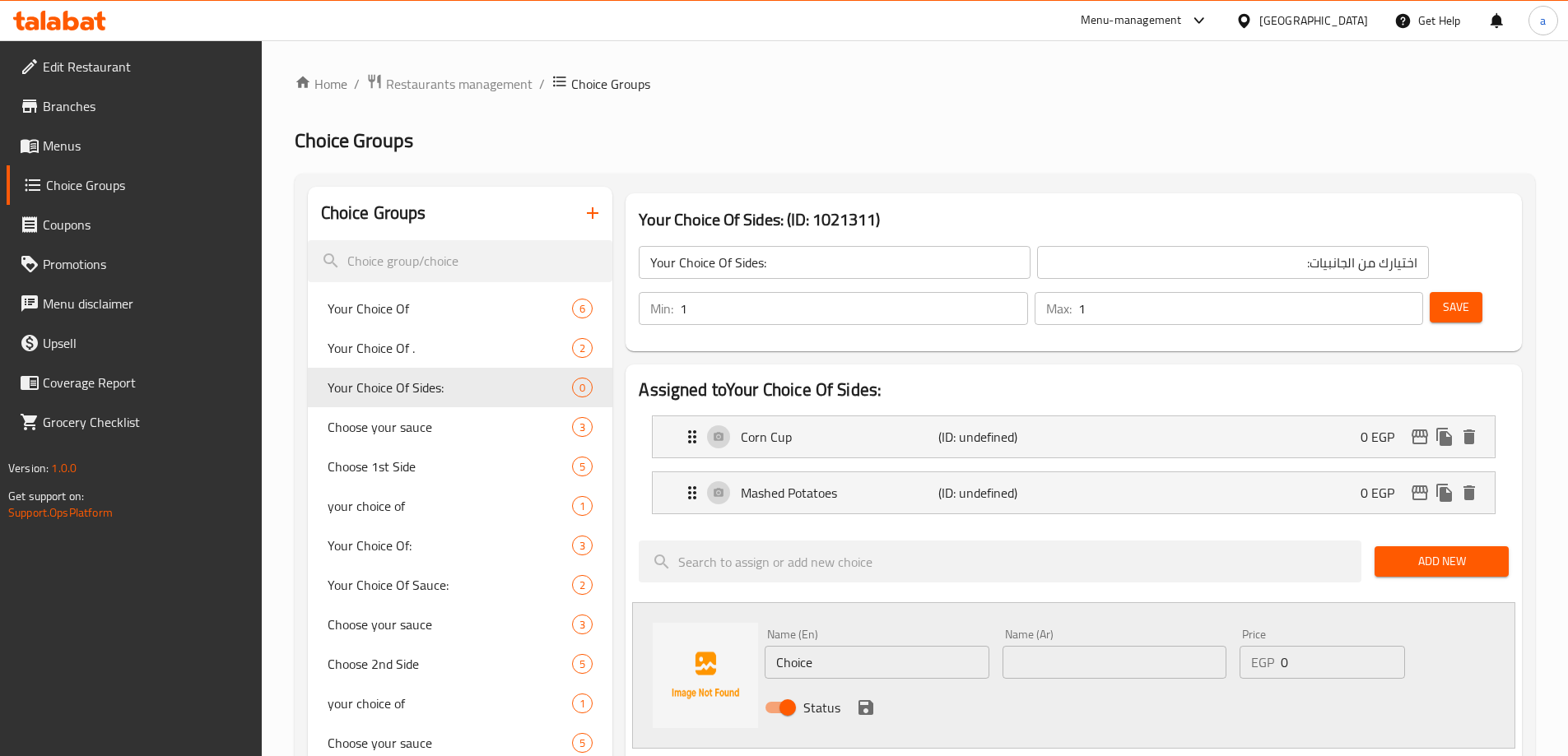
drag, startPoint x: 863, startPoint y: 627, endPoint x: 702, endPoint y: 619, distance: 161.2
click at [704, 619] on div "Name (En) Choice Name (En) Name (Ar) Name (Ar) Price EGP 0 Price Status" at bounding box center [1074, 676] width 883 height 147
click at [856, 646] on input "Choice" at bounding box center [877, 662] width 224 height 33
drag, startPoint x: 852, startPoint y: 616, endPoint x: 733, endPoint y: 616, distance: 119.0
click at [733, 616] on div "Name (En) Choice Name (En) Name (Ar) Name (Ar) Price EGP 0 Price Status" at bounding box center [1074, 676] width 883 height 147
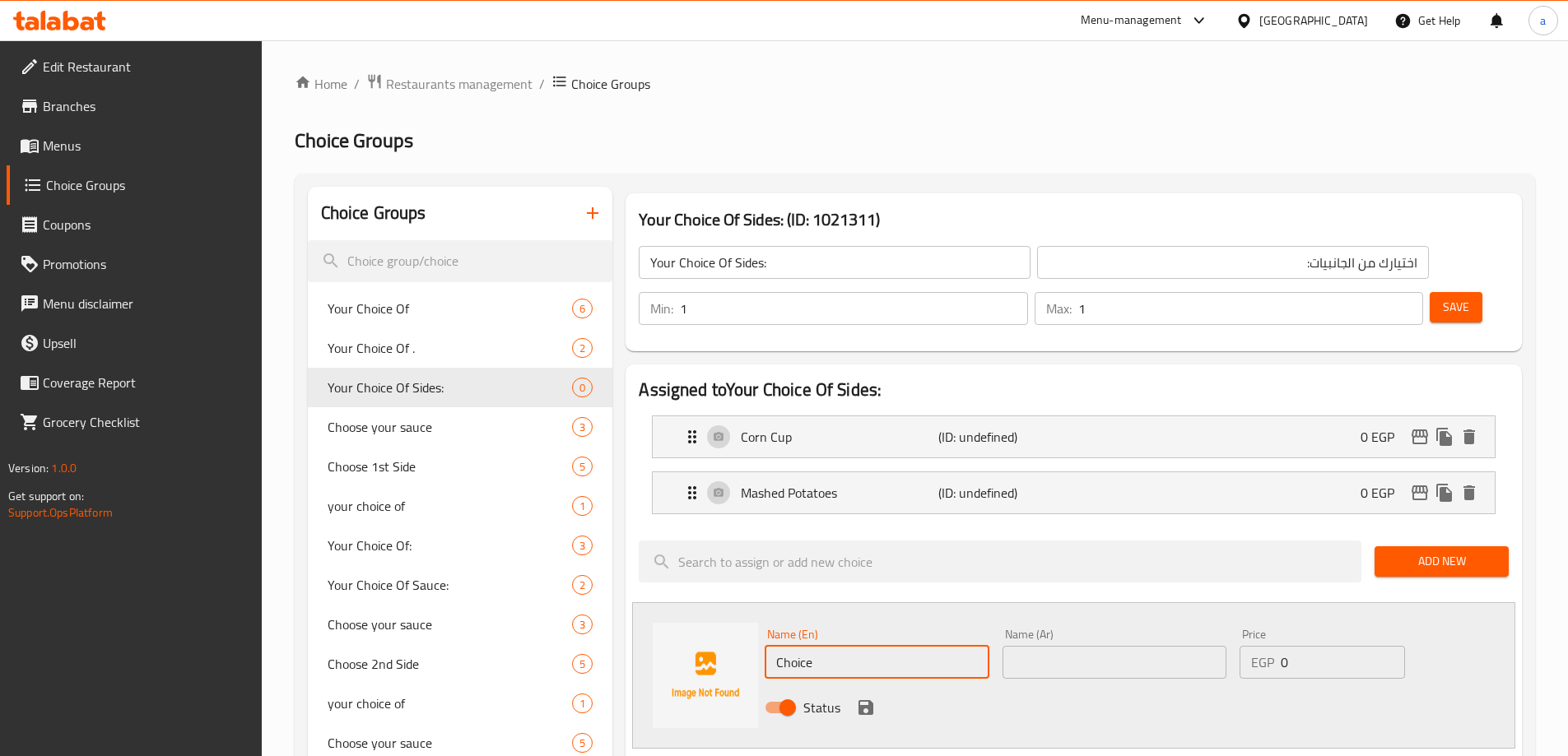
paste input "Fries"
type input "Fries"
click at [1036, 646] on input "text" at bounding box center [1115, 662] width 224 height 33
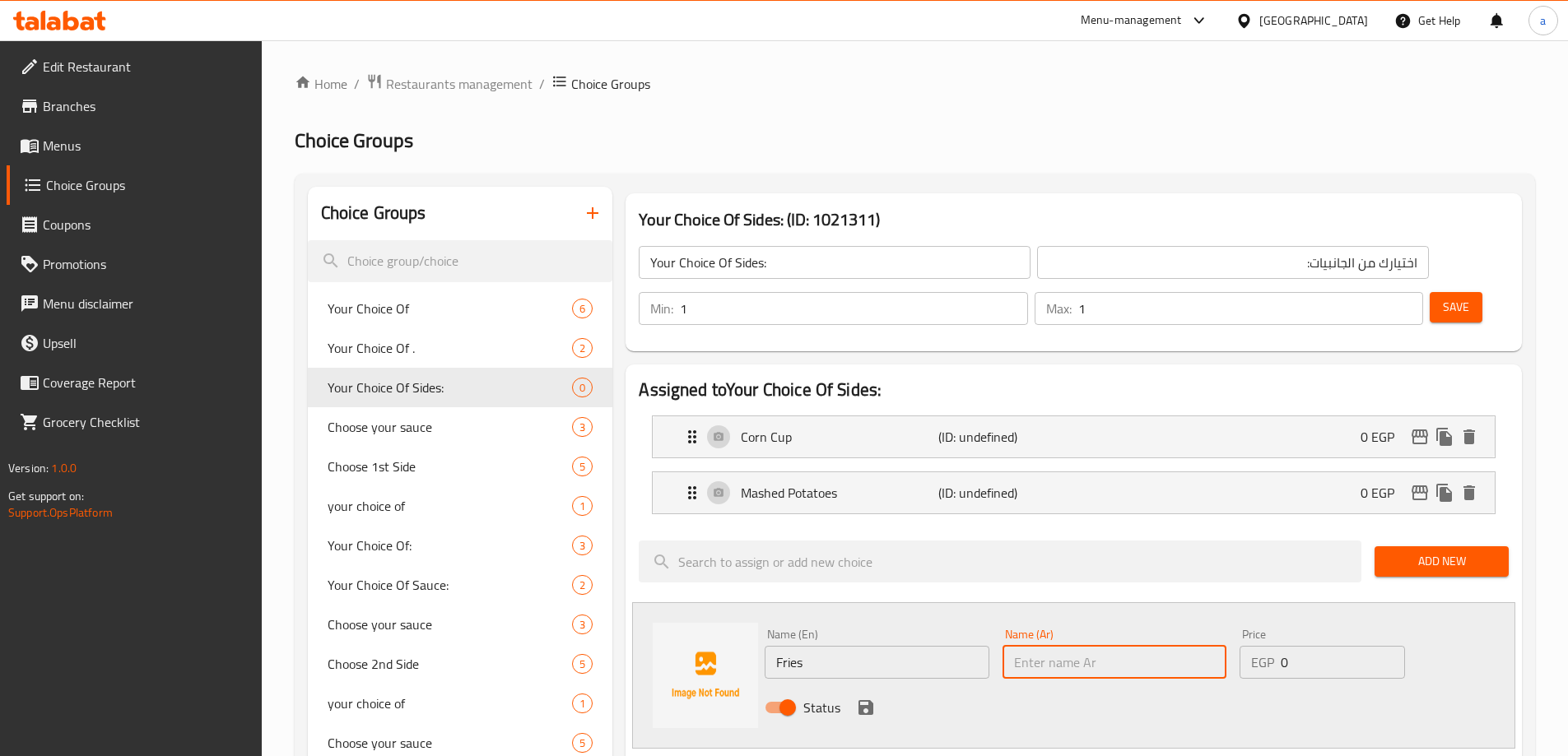
paste input "فرايز"
type input "فرايز"
click at [866, 701] on icon "save" at bounding box center [866, 707] width 15 height 15
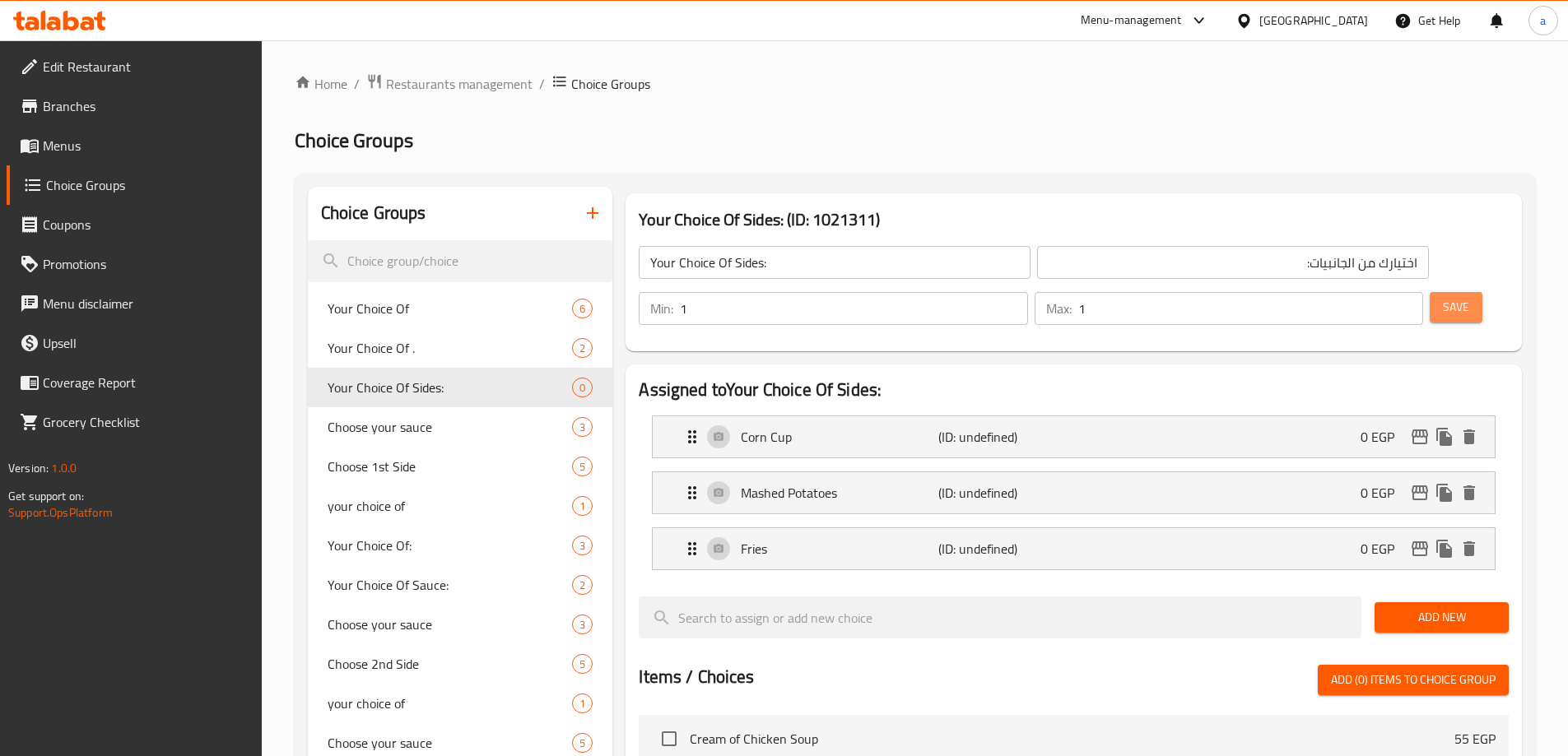
drag, startPoint x: 1425, startPoint y: 268, endPoint x: 1402, endPoint y: 380, distance: 114.3
click at [1443, 297] on span "Save" at bounding box center [1456, 307] width 26 height 20
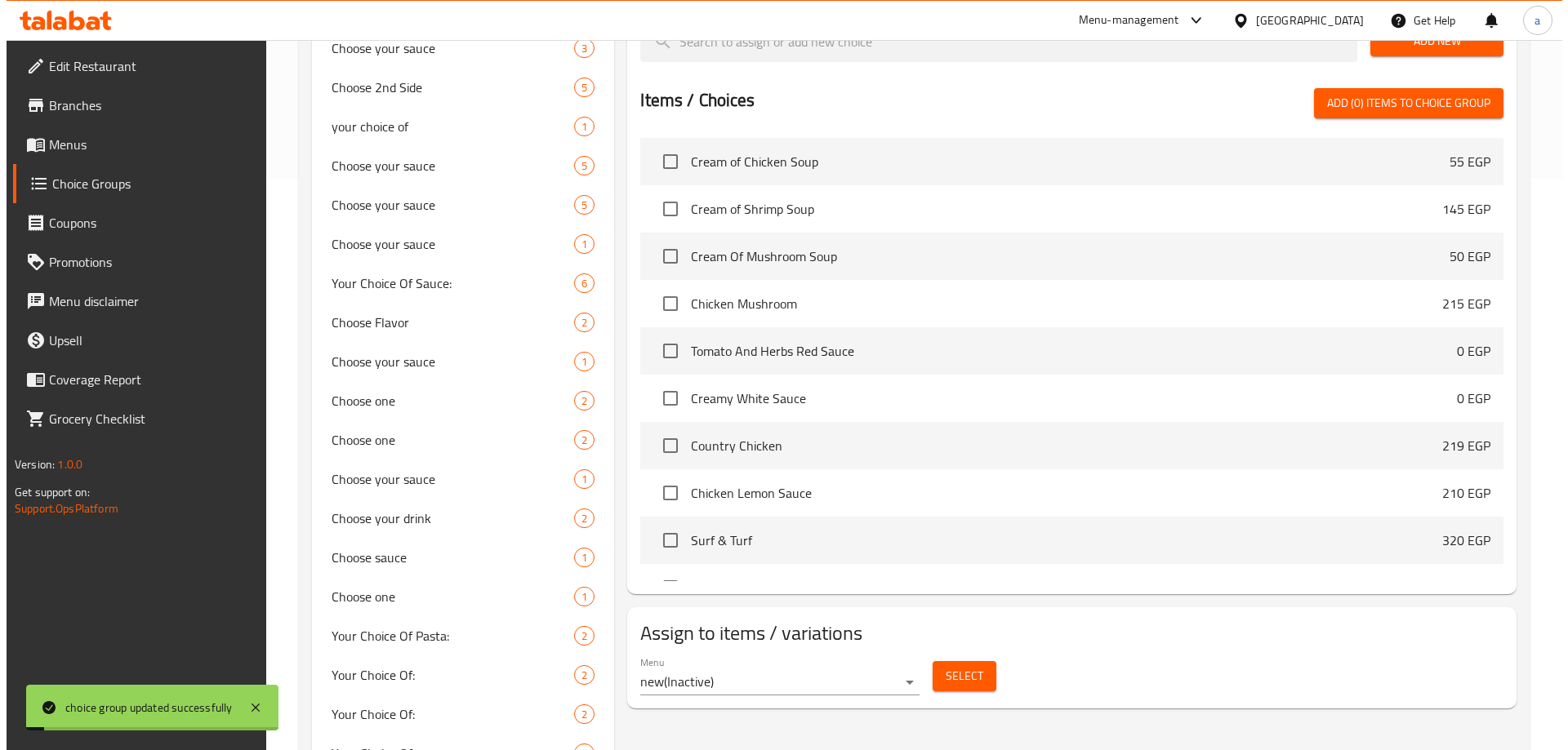
scroll to position [490, 0]
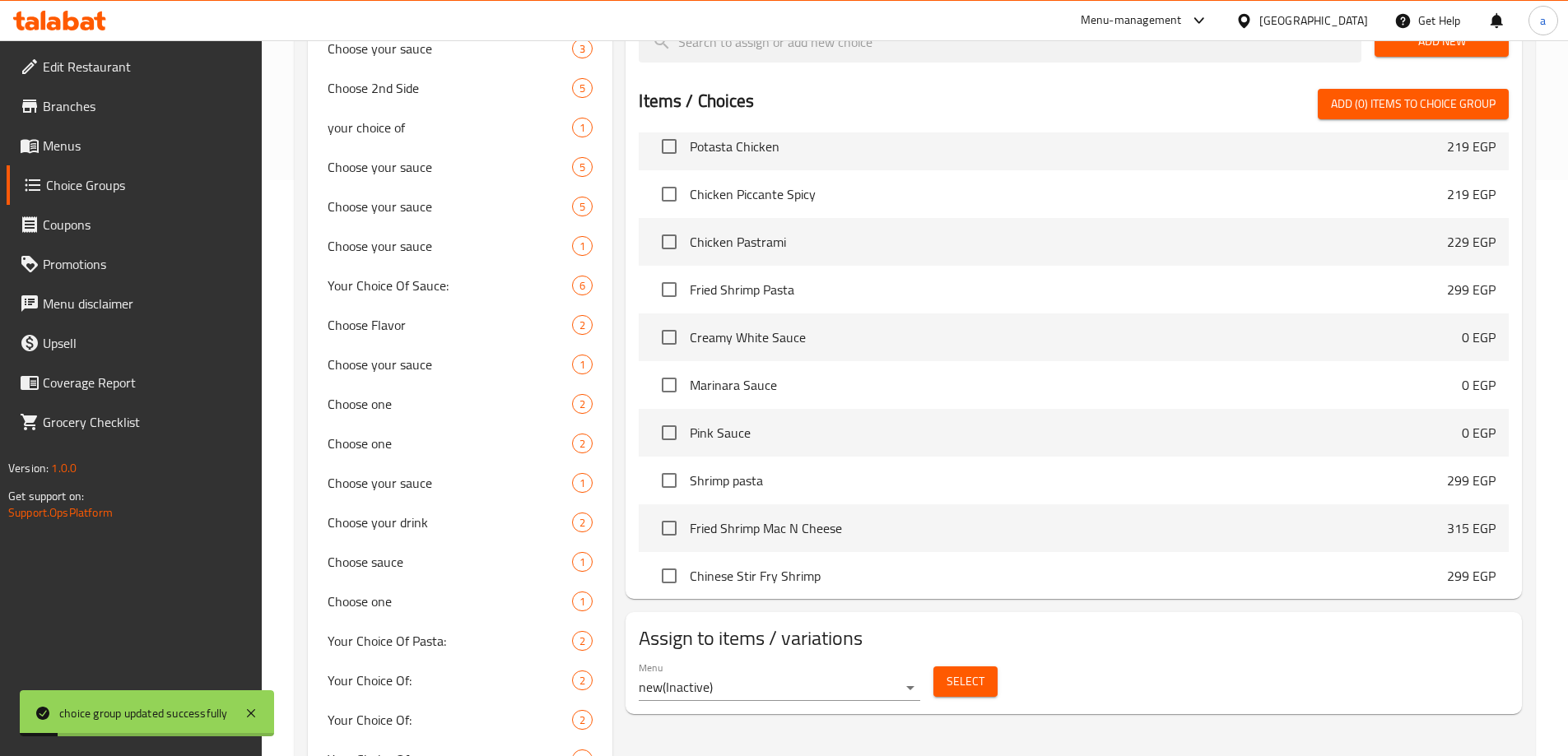
click at [985, 666] on button "Select" at bounding box center [965, 682] width 64 height 31
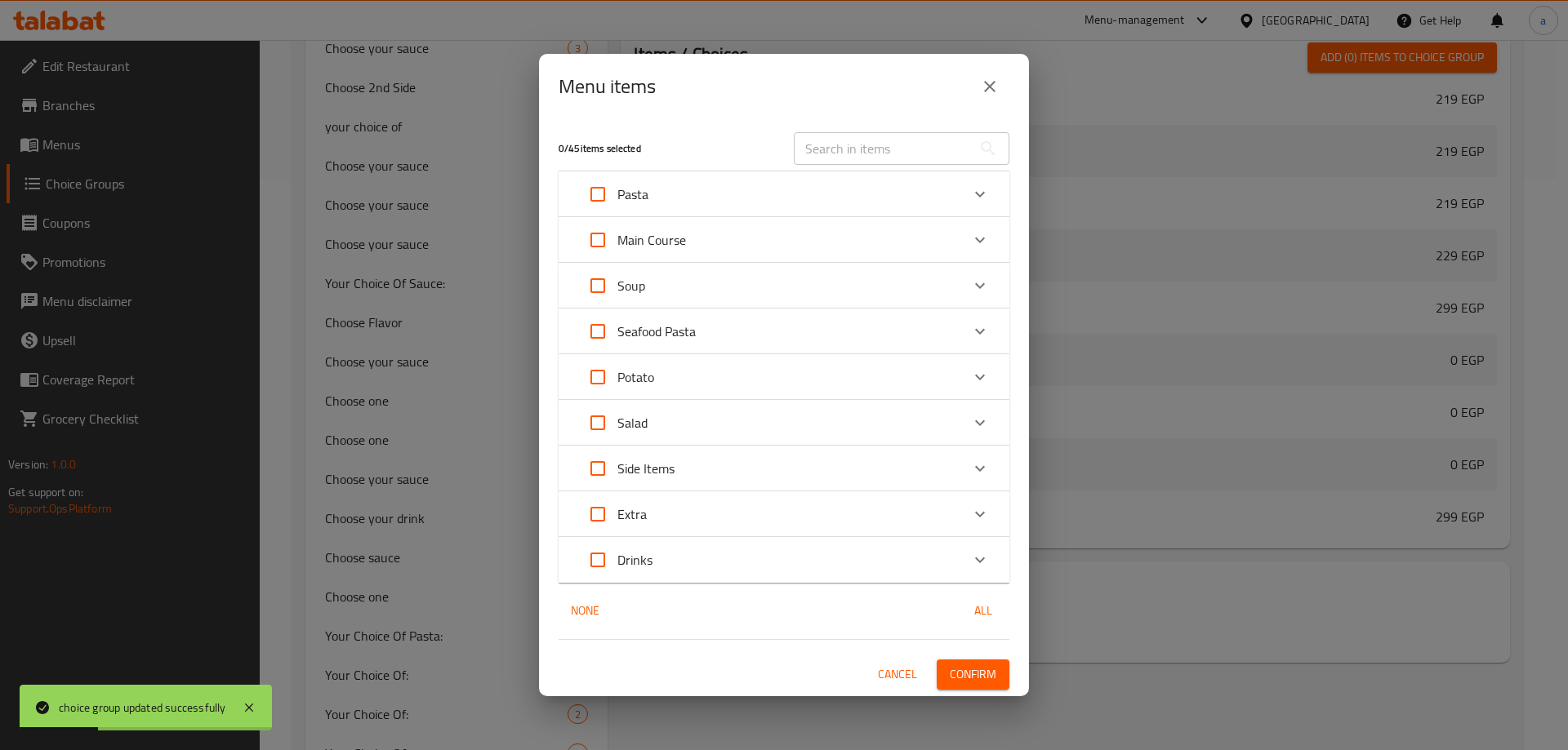
click at [1262, 637] on div "Menu items 0 / 45 items selected ​ Pasta Alfredo Chicken Pasta 140 EGP Negresco…" at bounding box center [784, 375] width 1568 height 750
drag, startPoint x: 887, startPoint y: 684, endPoint x: 880, endPoint y: 682, distance: 7.3
click at [888, 683] on span "Cancel" at bounding box center [897, 675] width 39 height 20
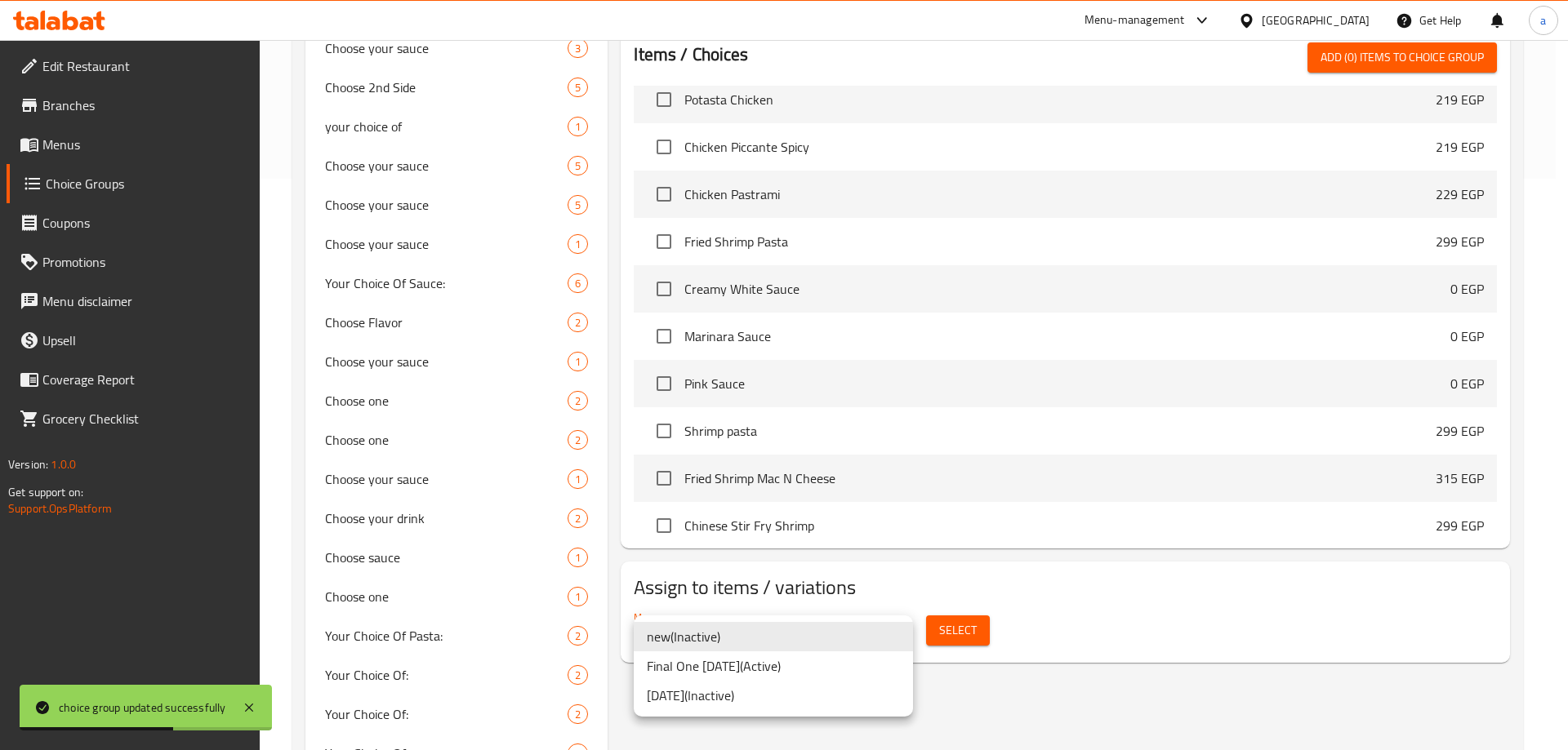
click at [752, 667] on li "Final One [DATE] ( Active )" at bounding box center [773, 666] width 279 height 30
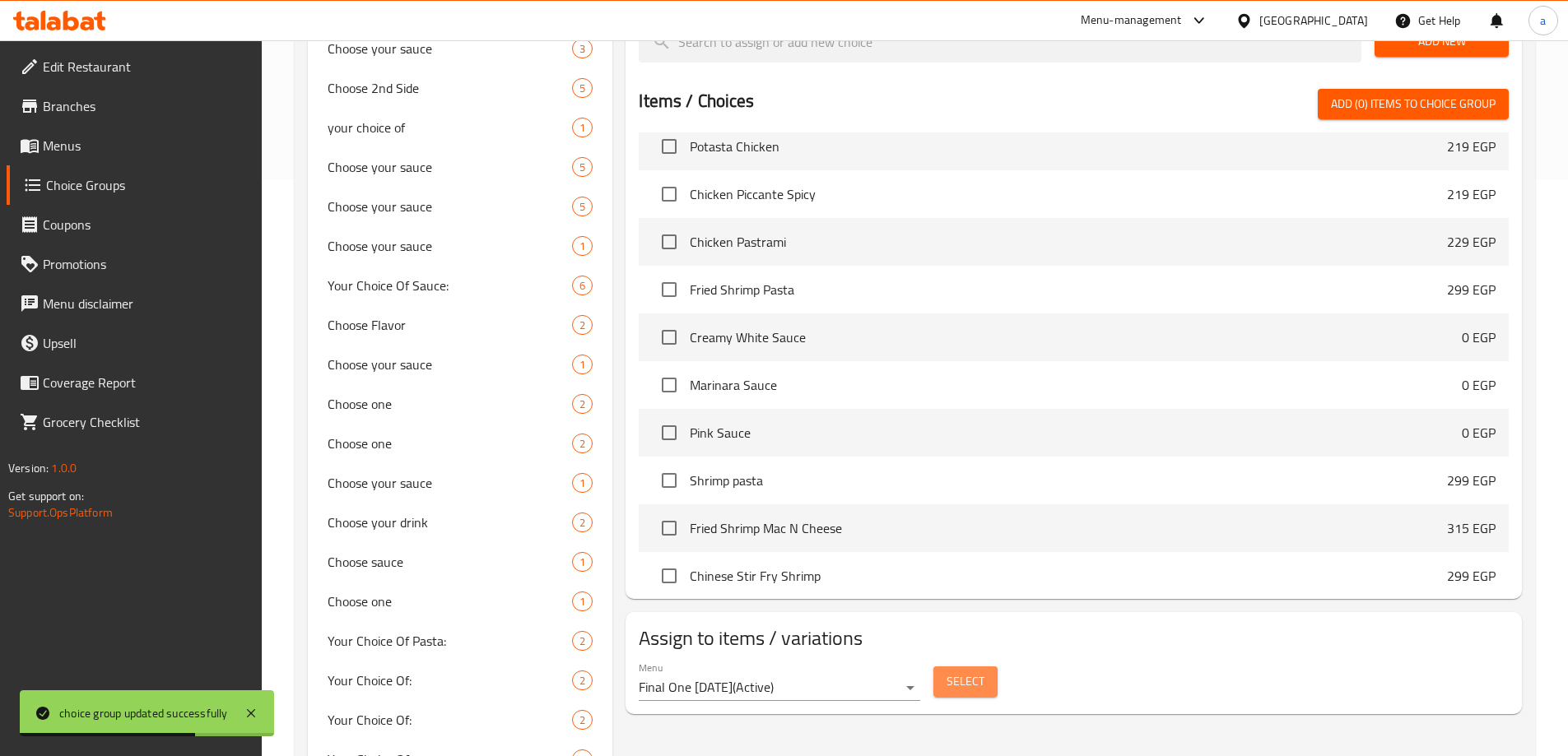
click at [980, 672] on span "Select" at bounding box center [965, 682] width 38 height 20
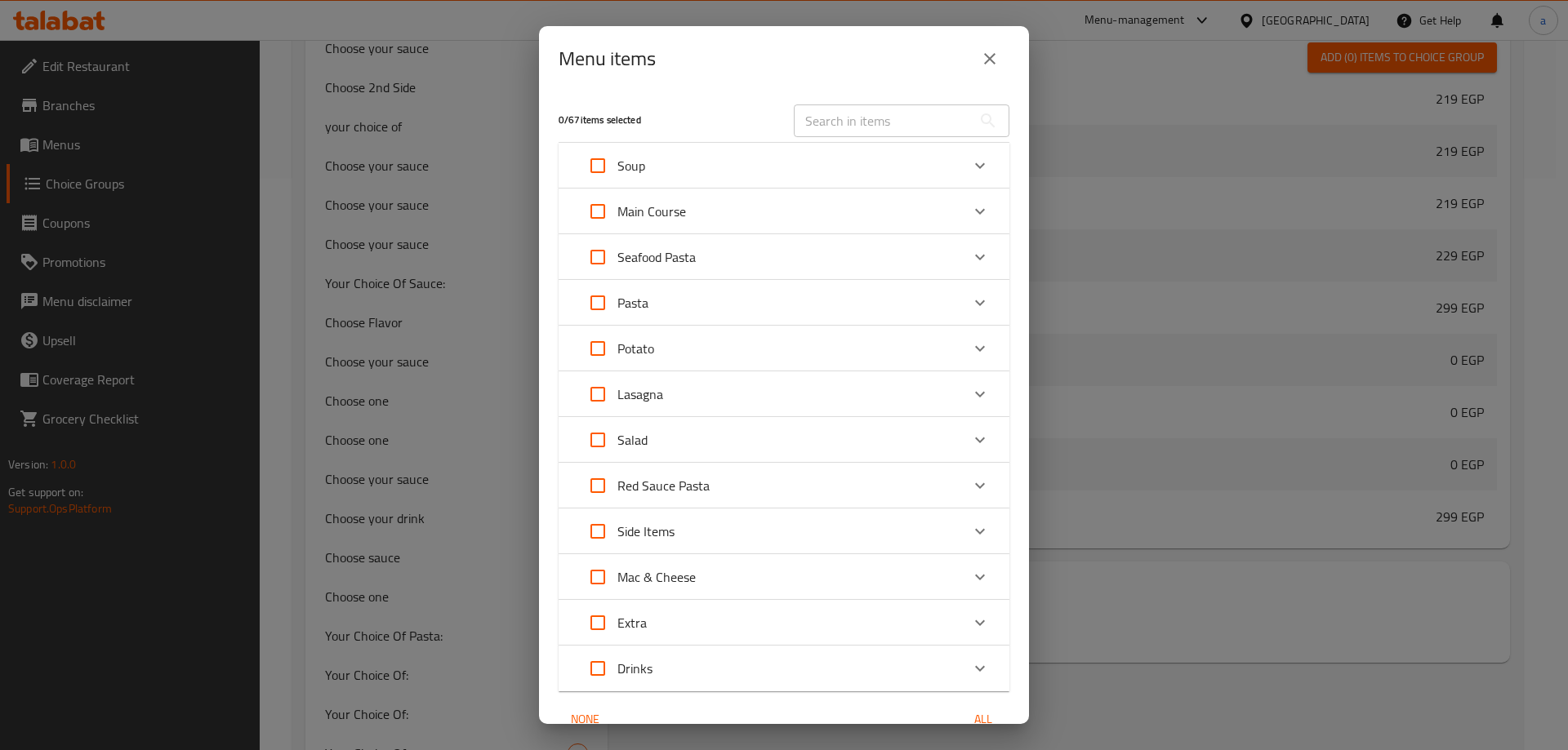
click at [970, 207] on icon "Expand" at bounding box center [980, 211] width 19 height 19
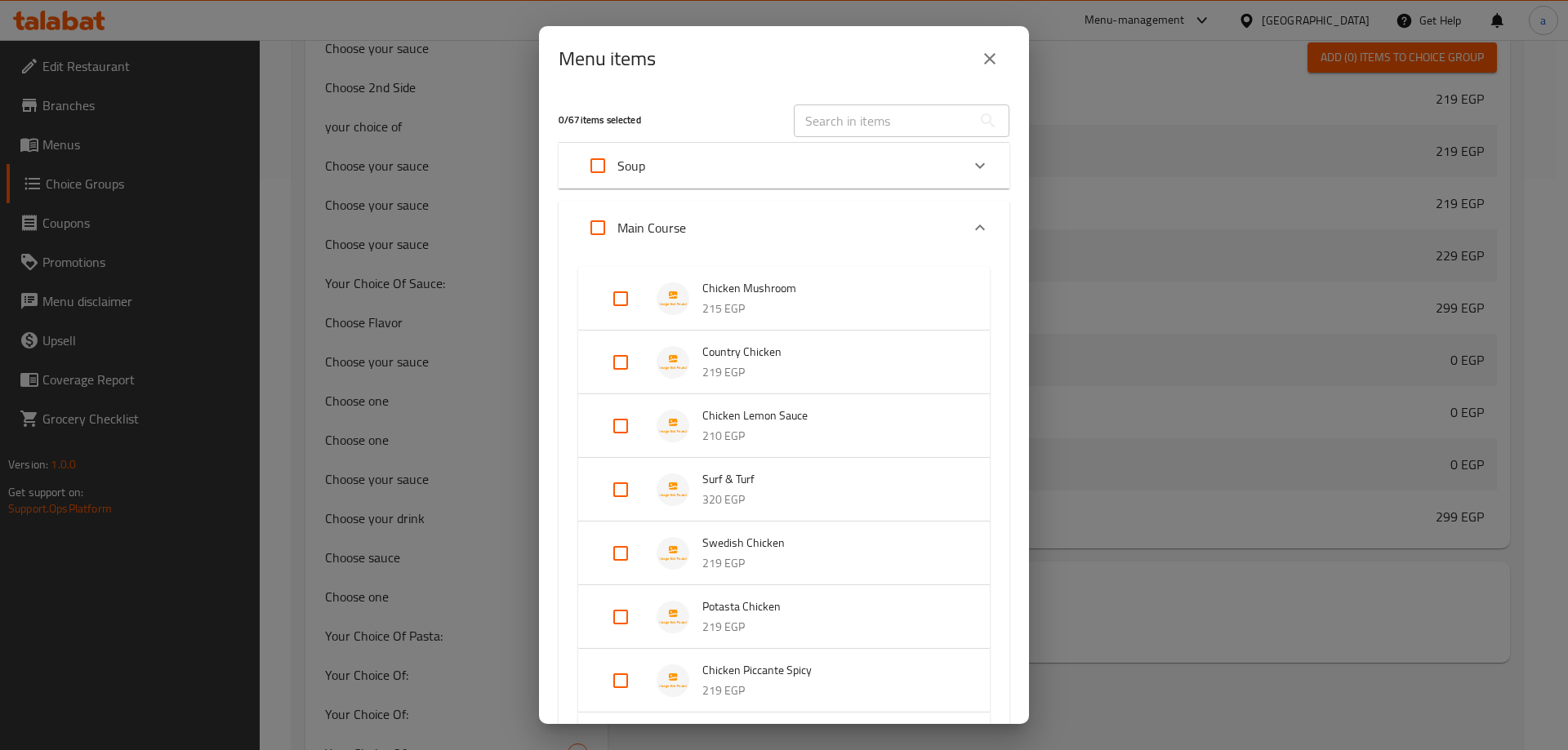
click at [594, 223] on input "Expand" at bounding box center [598, 228] width 39 height 39
checkbox input "true"
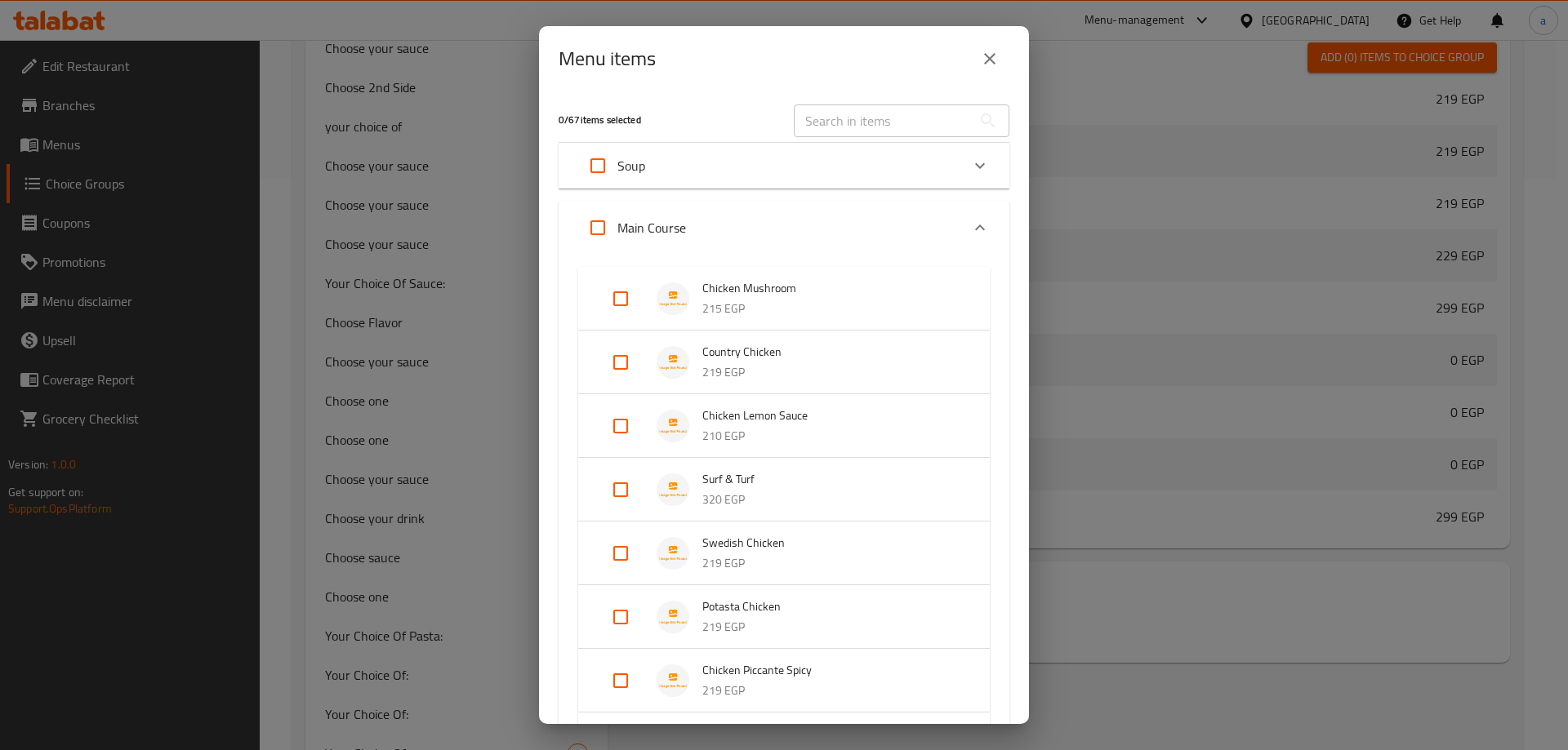
checkbox input "true"
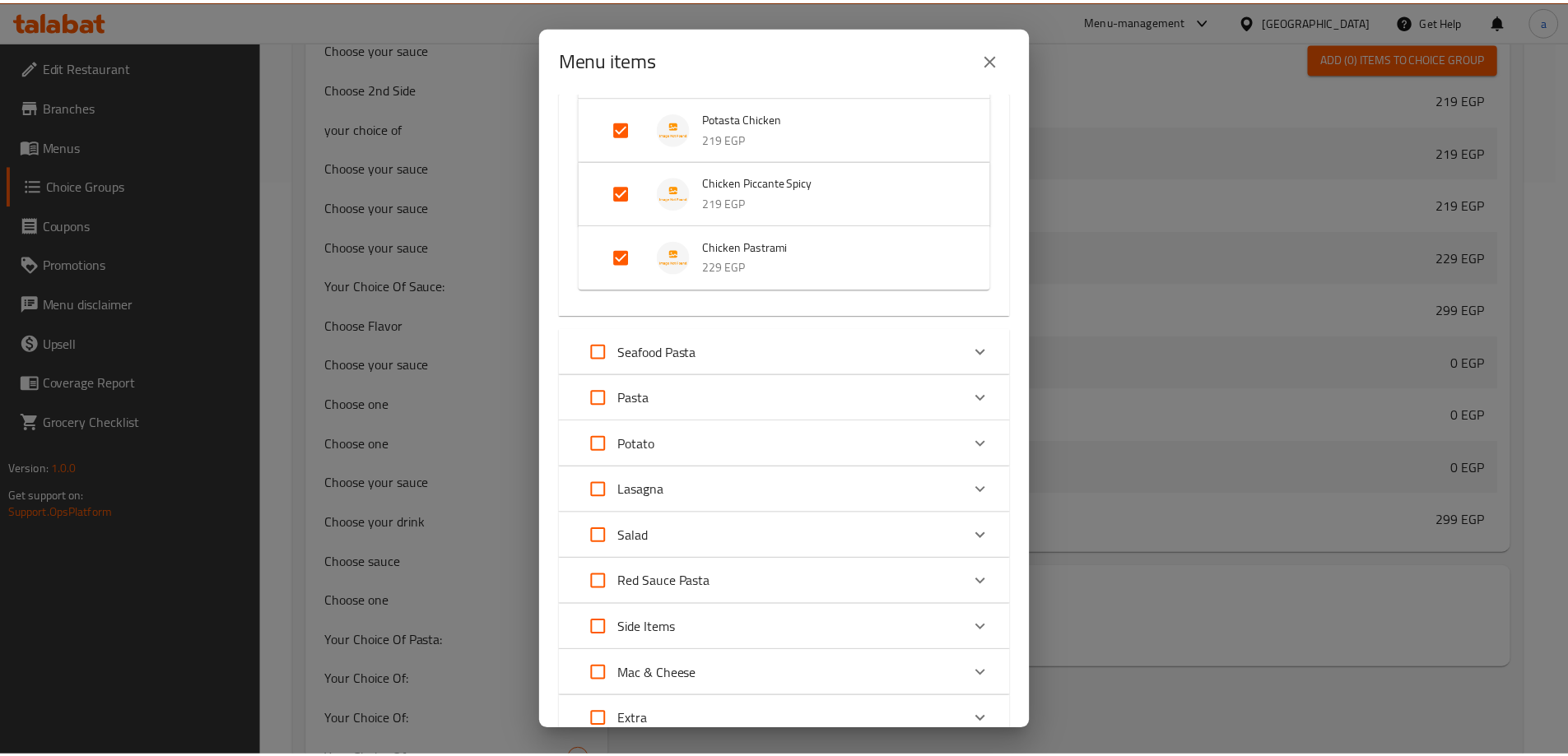
scroll to position [667, 0]
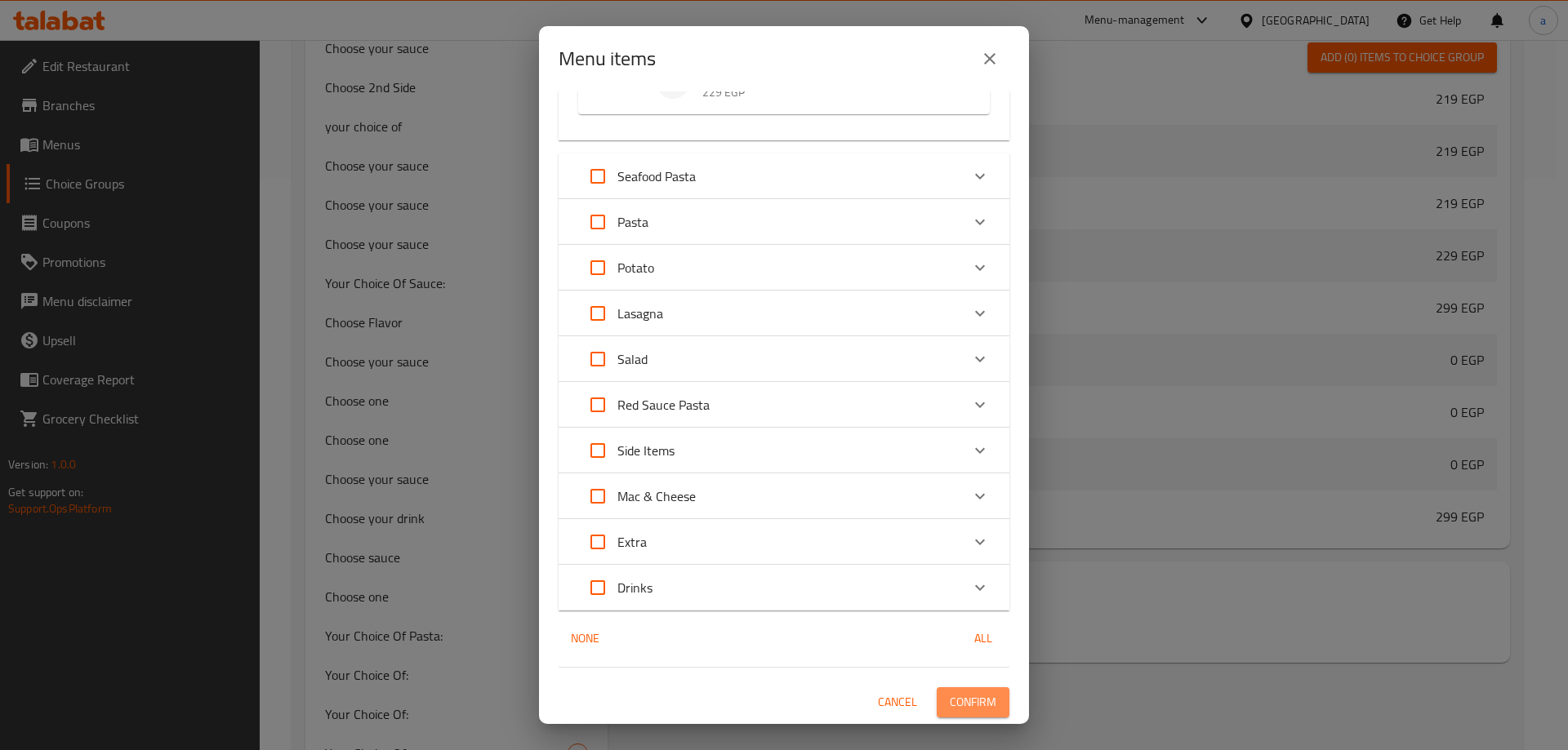
click at [957, 693] on span "Confirm" at bounding box center [973, 703] width 47 height 20
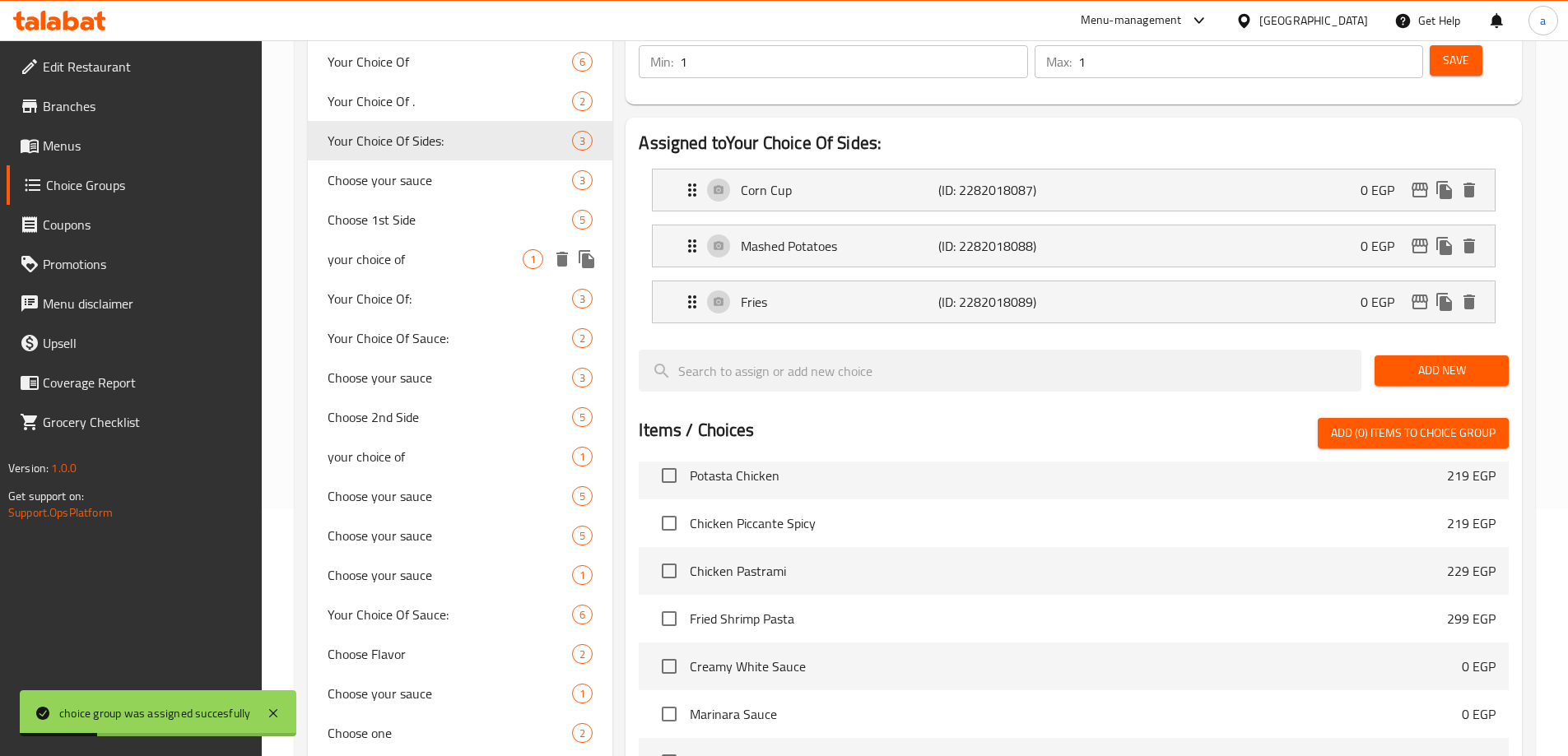
scroll to position [82, 0]
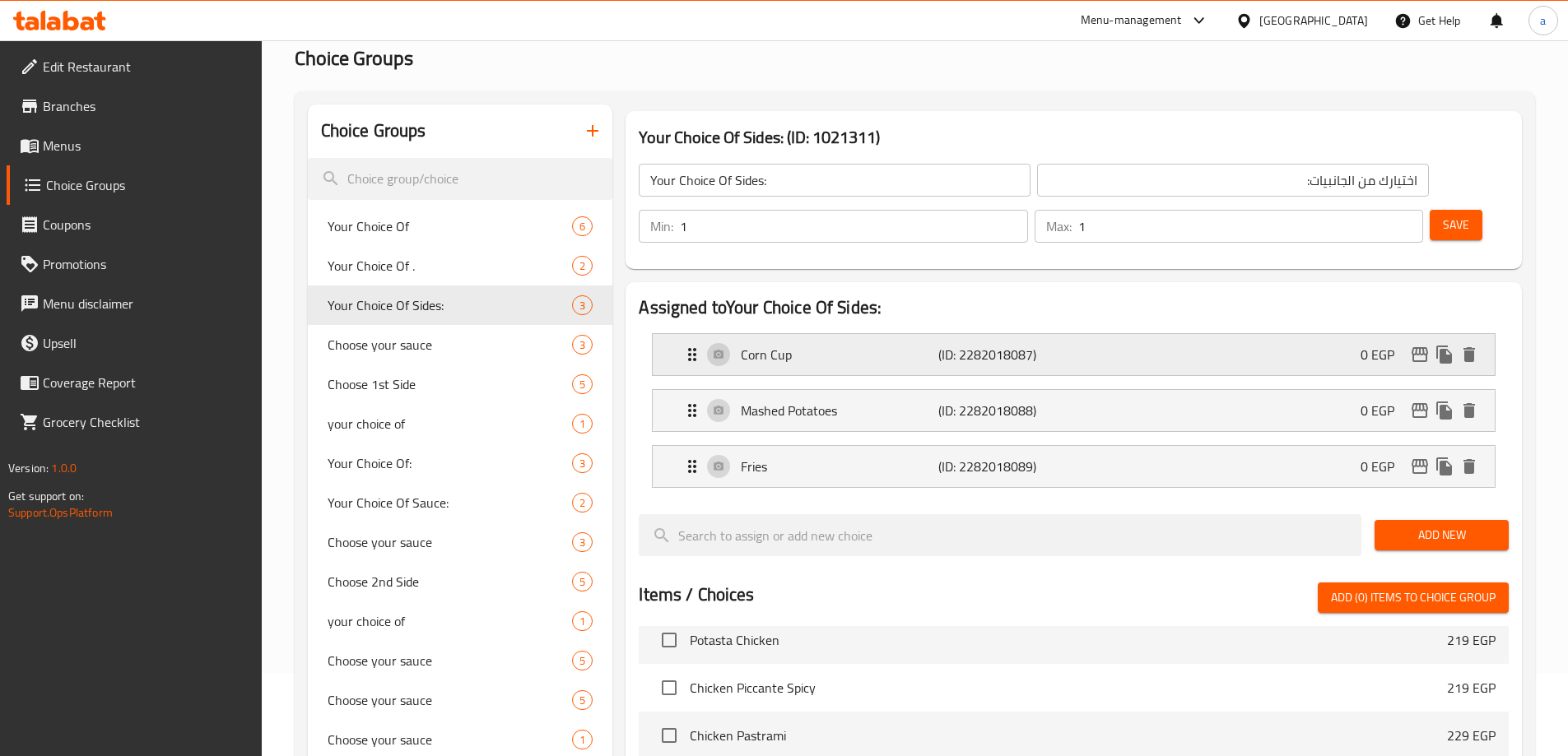
click at [1090, 334] on div "Corn Cup (ID: 2282018087) 0 EGP" at bounding box center [1079, 355] width 793 height 41
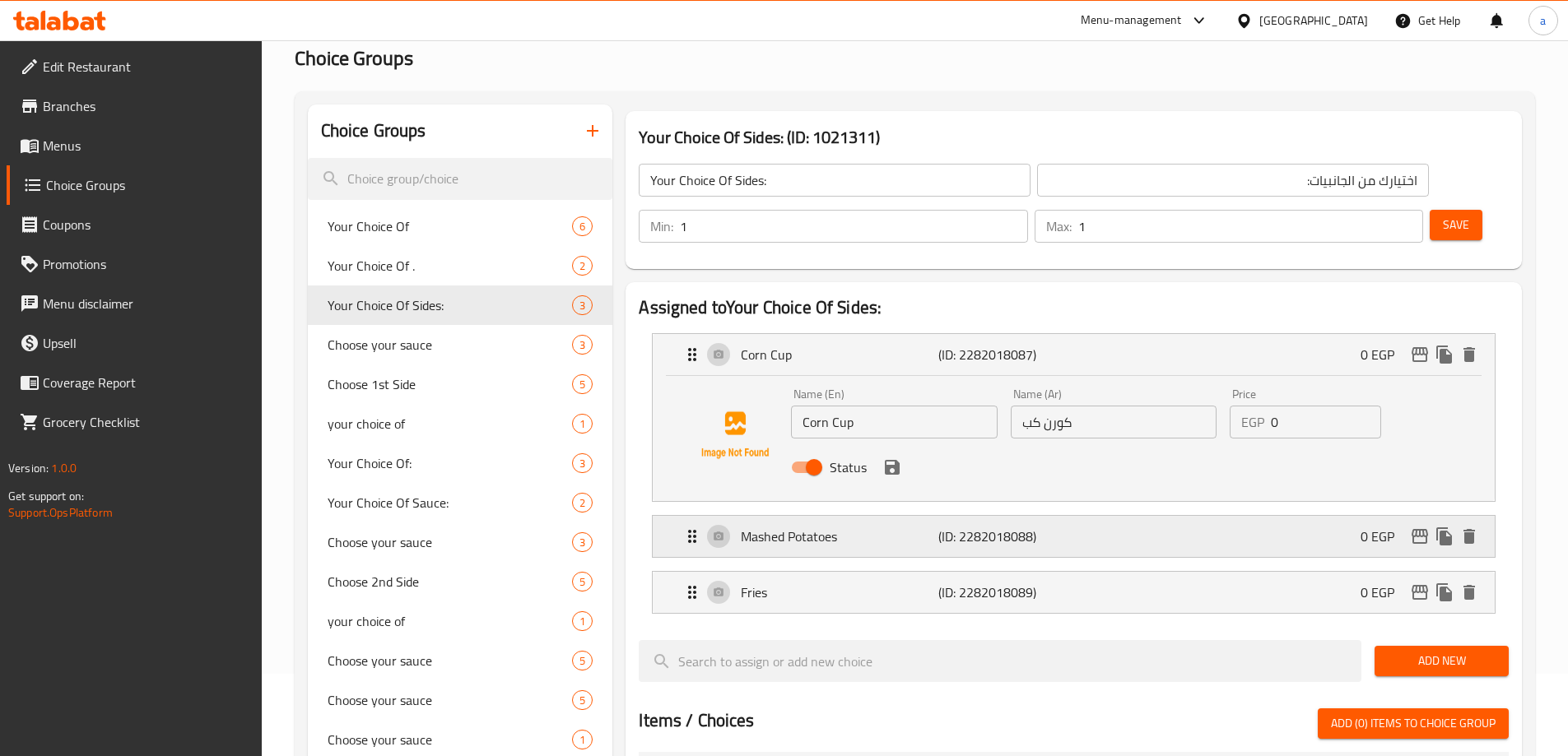
click at [1059, 526] on p "(ID: 2282018088)" at bounding box center [1005, 536] width 131 height 20
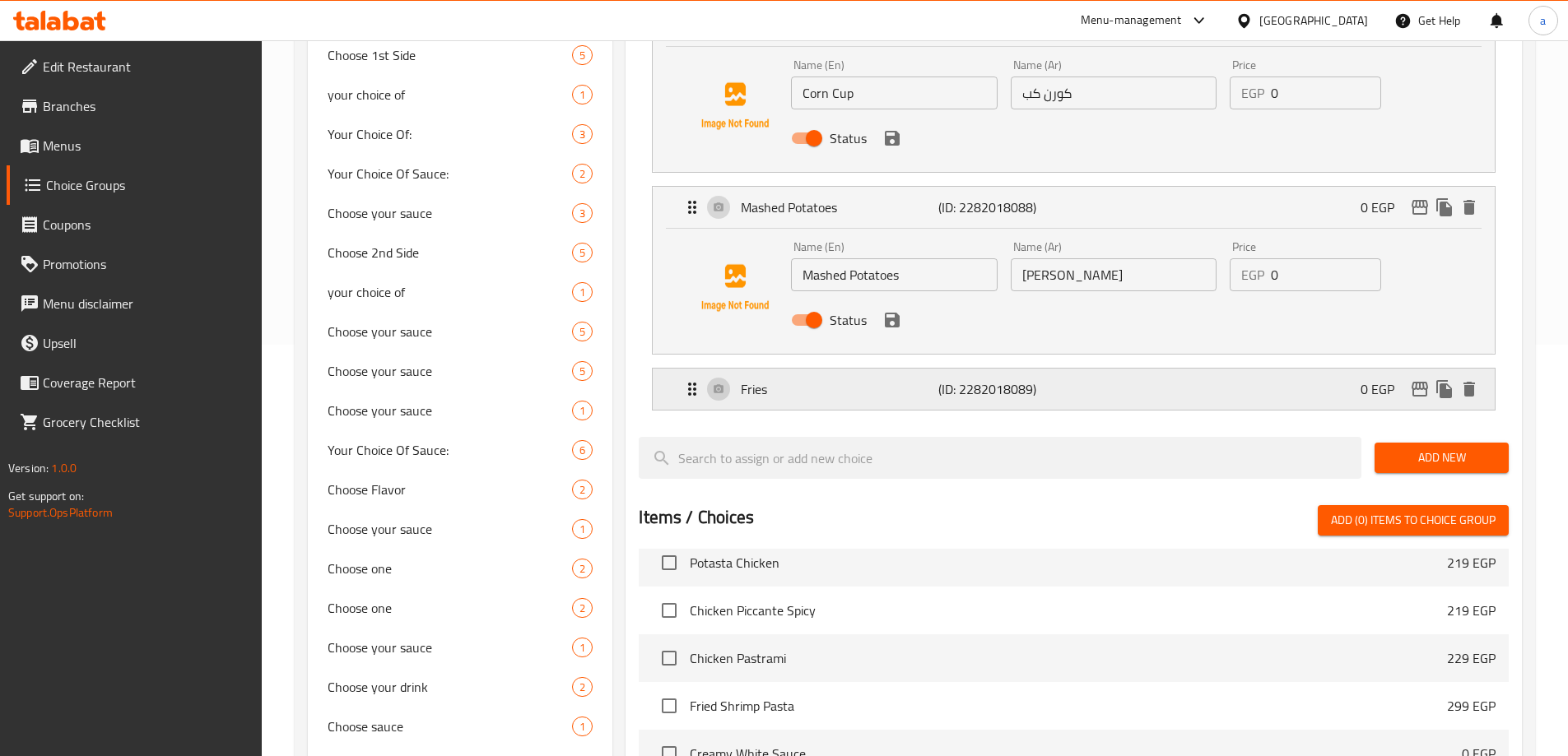
click at [1057, 369] on div "Fries (ID: 2282018089) 0 EGP" at bounding box center [1079, 389] width 793 height 41
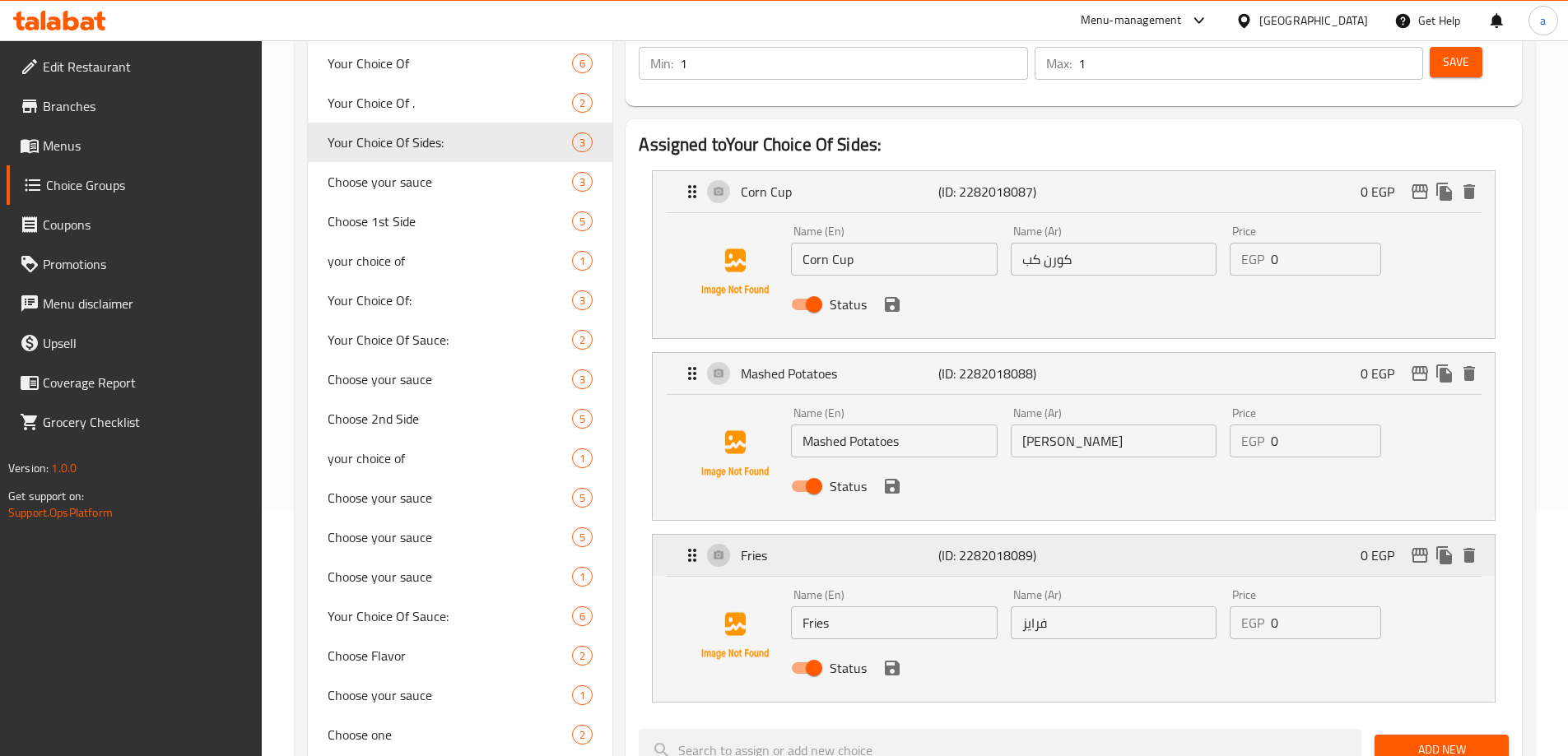
scroll to position [0, 0]
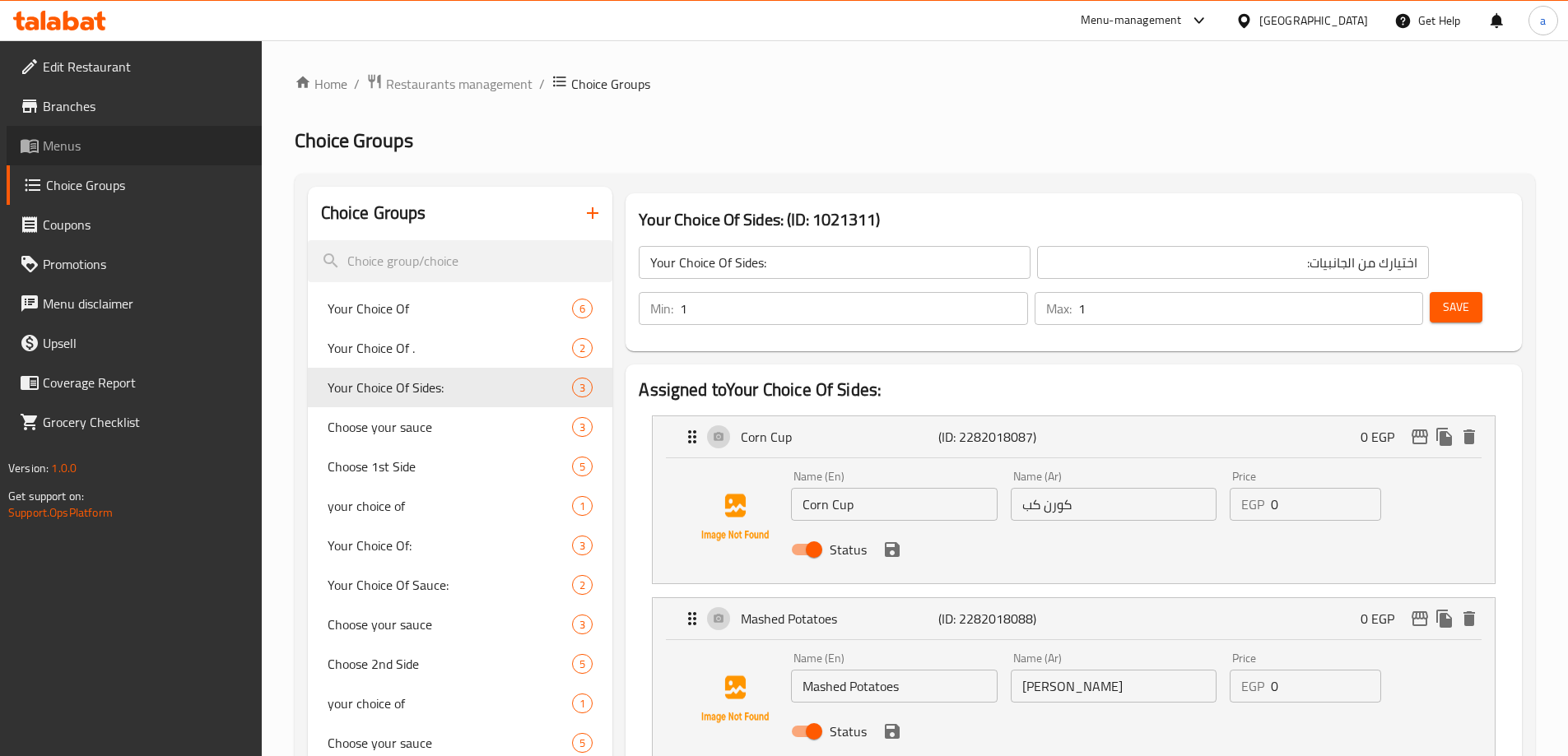
click at [70, 136] on span "Menus" at bounding box center [145, 145] width 206 height 20
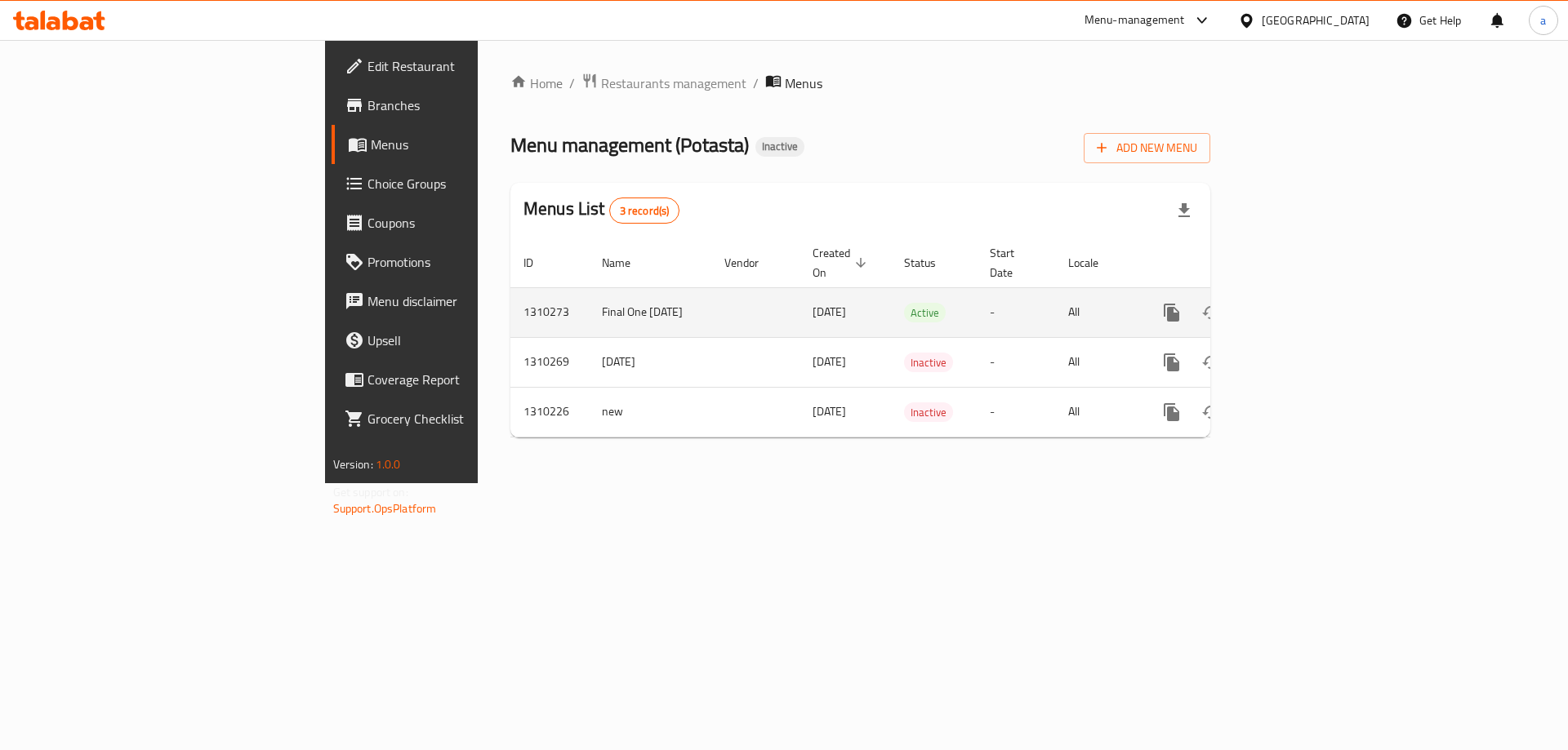
click at [1299, 303] on icon "enhanced table" at bounding box center [1289, 312] width 19 height 19
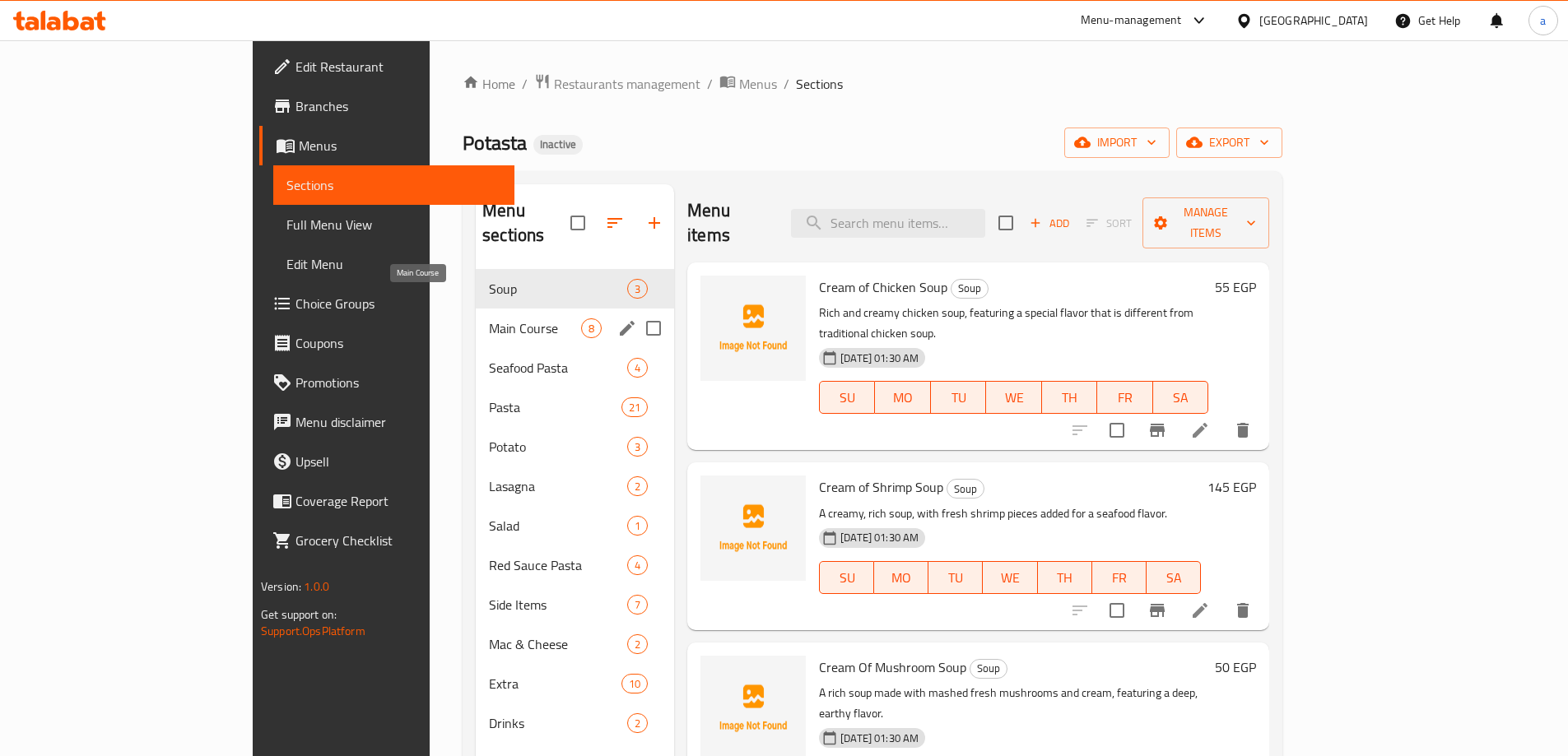
click at [489, 318] on span "Main Course" at bounding box center [535, 328] width 92 height 20
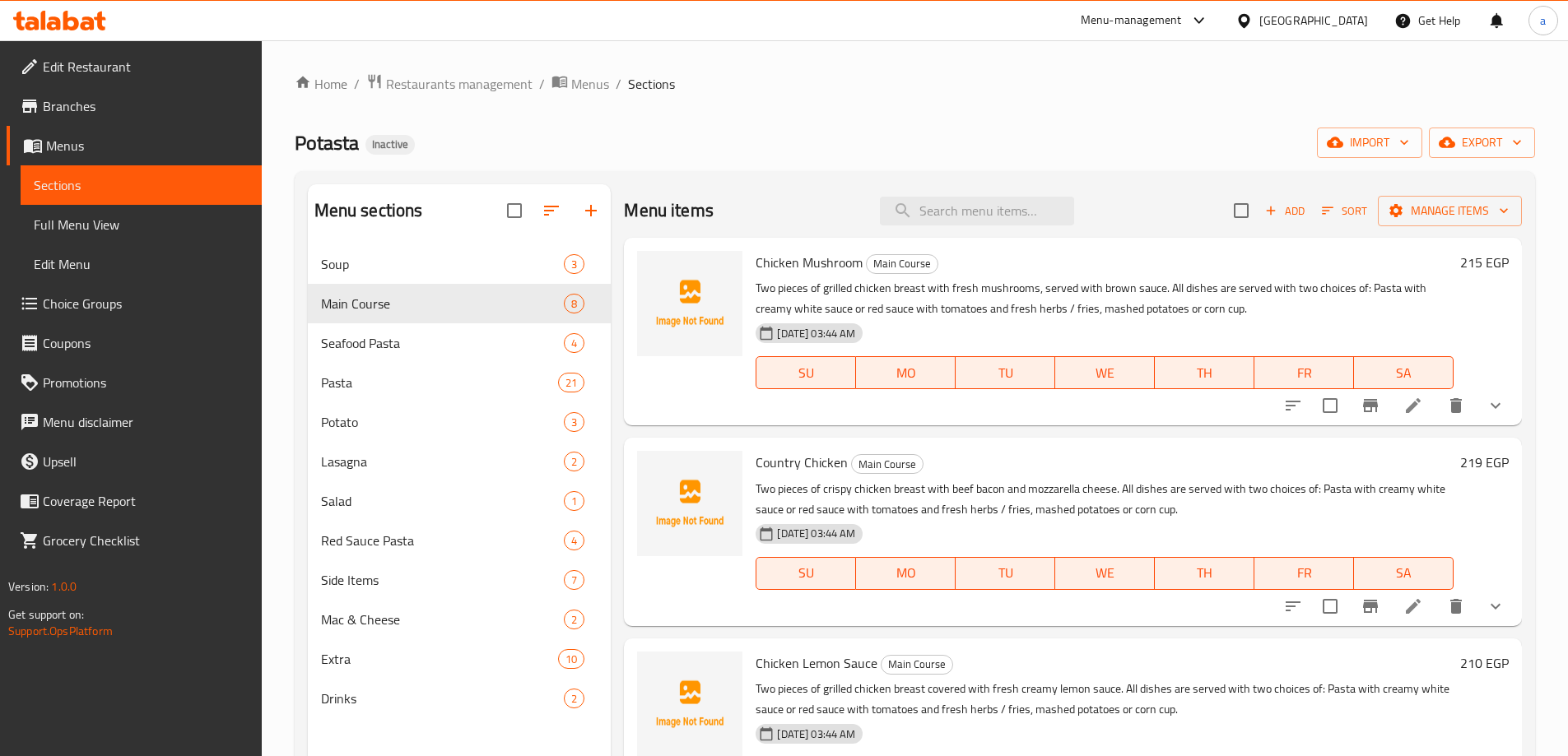
click at [1419, 409] on li at bounding box center [1414, 405] width 46 height 30
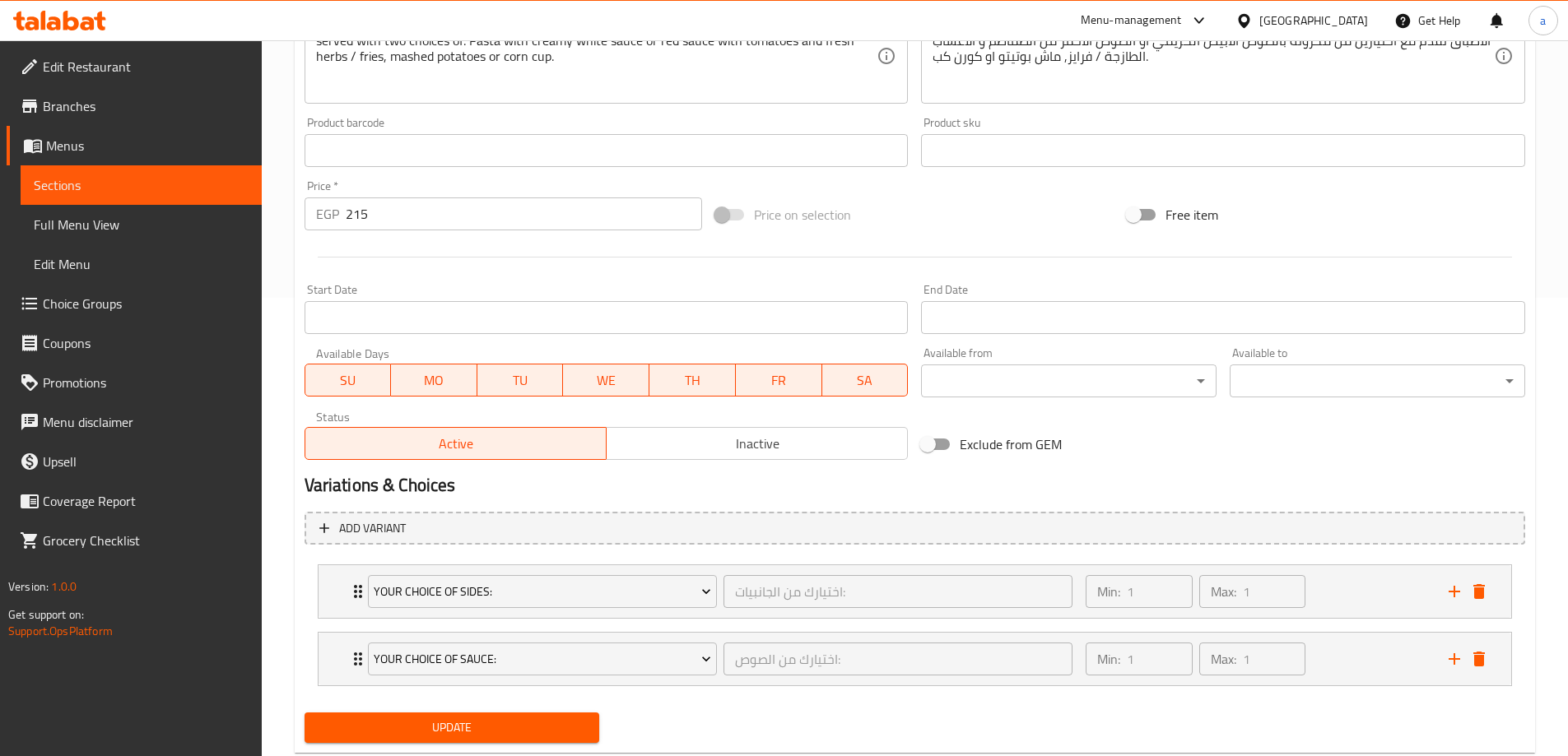
scroll to position [501, 0]
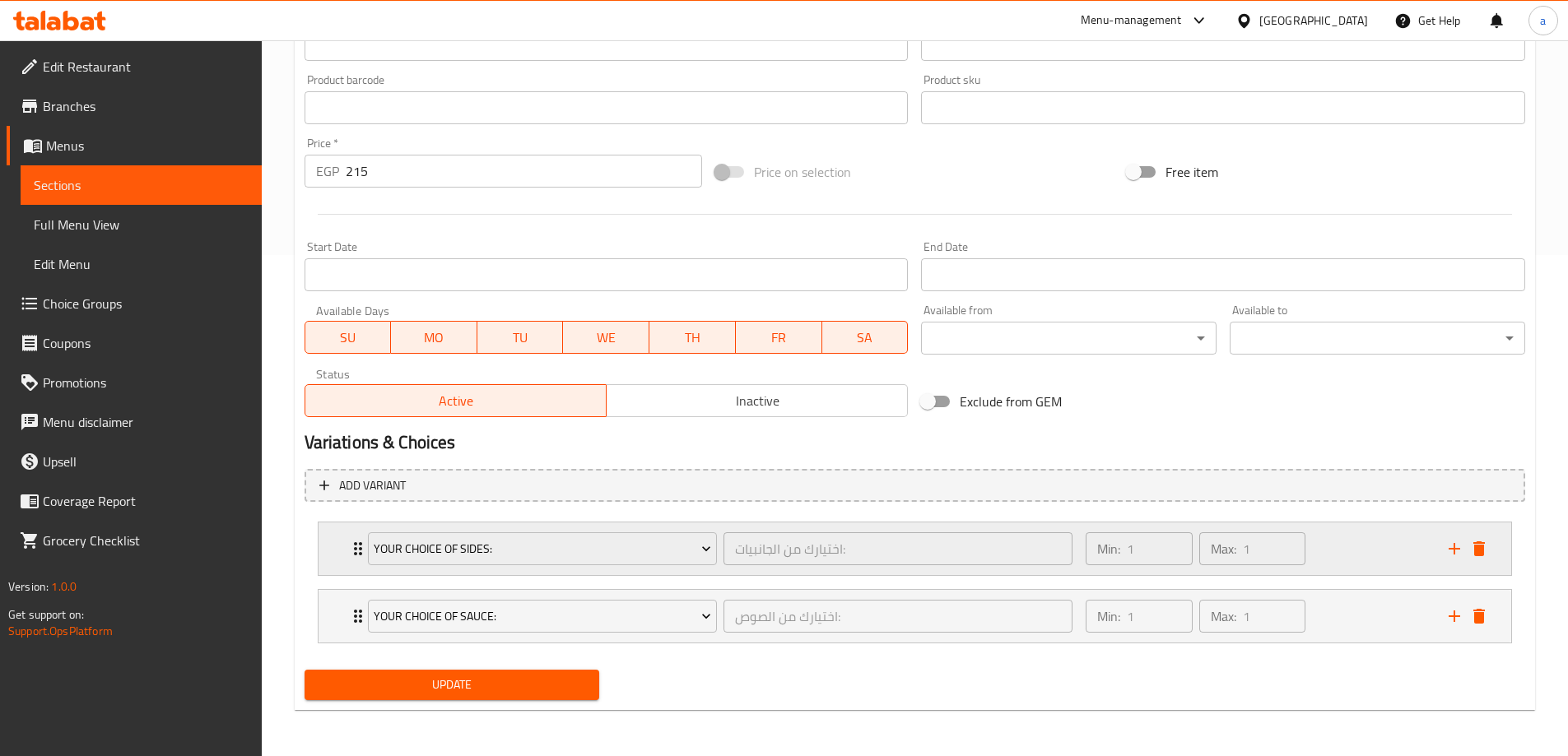
click at [347, 563] on div "Your Choice Of Sides: اختيارك من الجانبيات: ​ Min: 1 ​ Max: 1 ​" at bounding box center [915, 549] width 1193 height 53
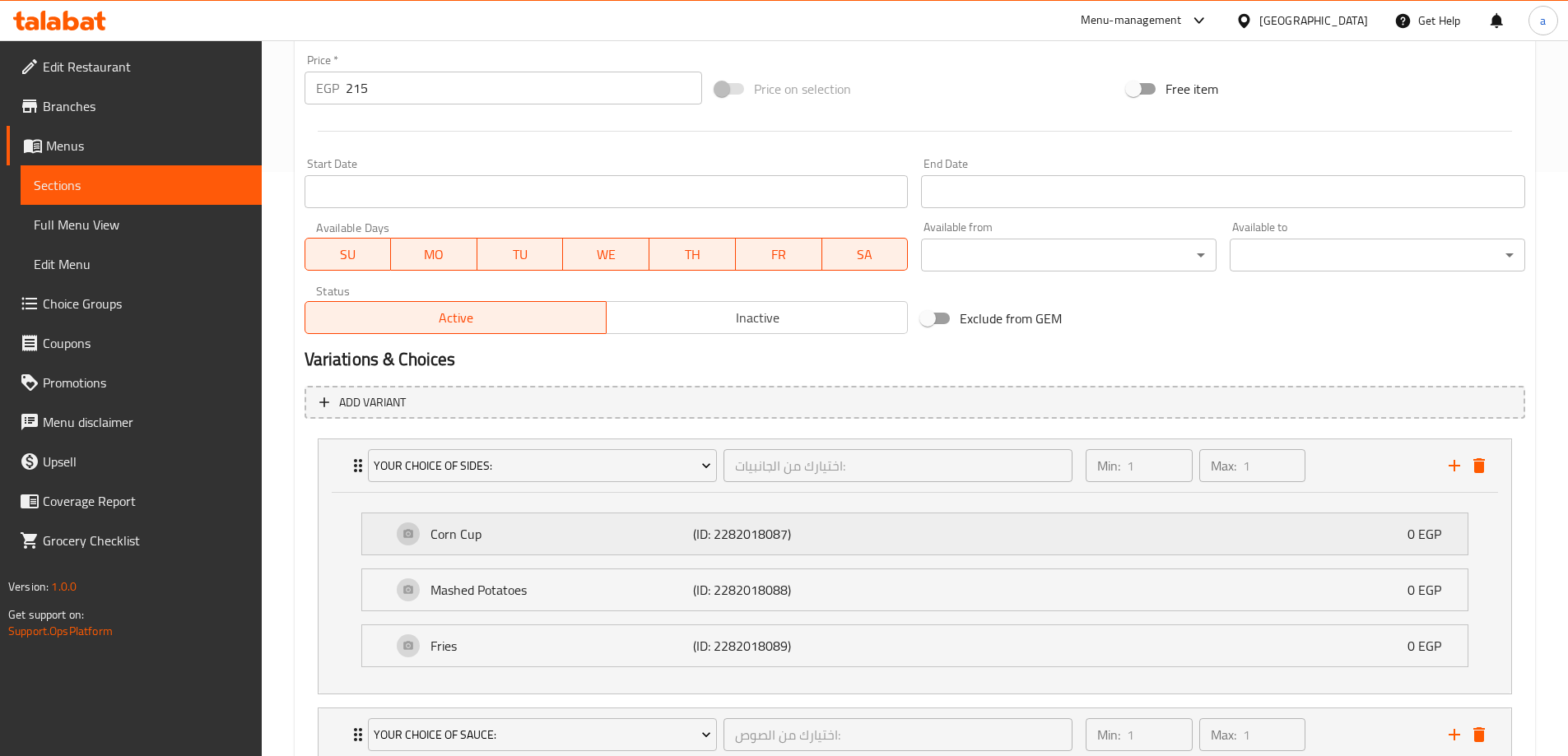
scroll to position [703, 0]
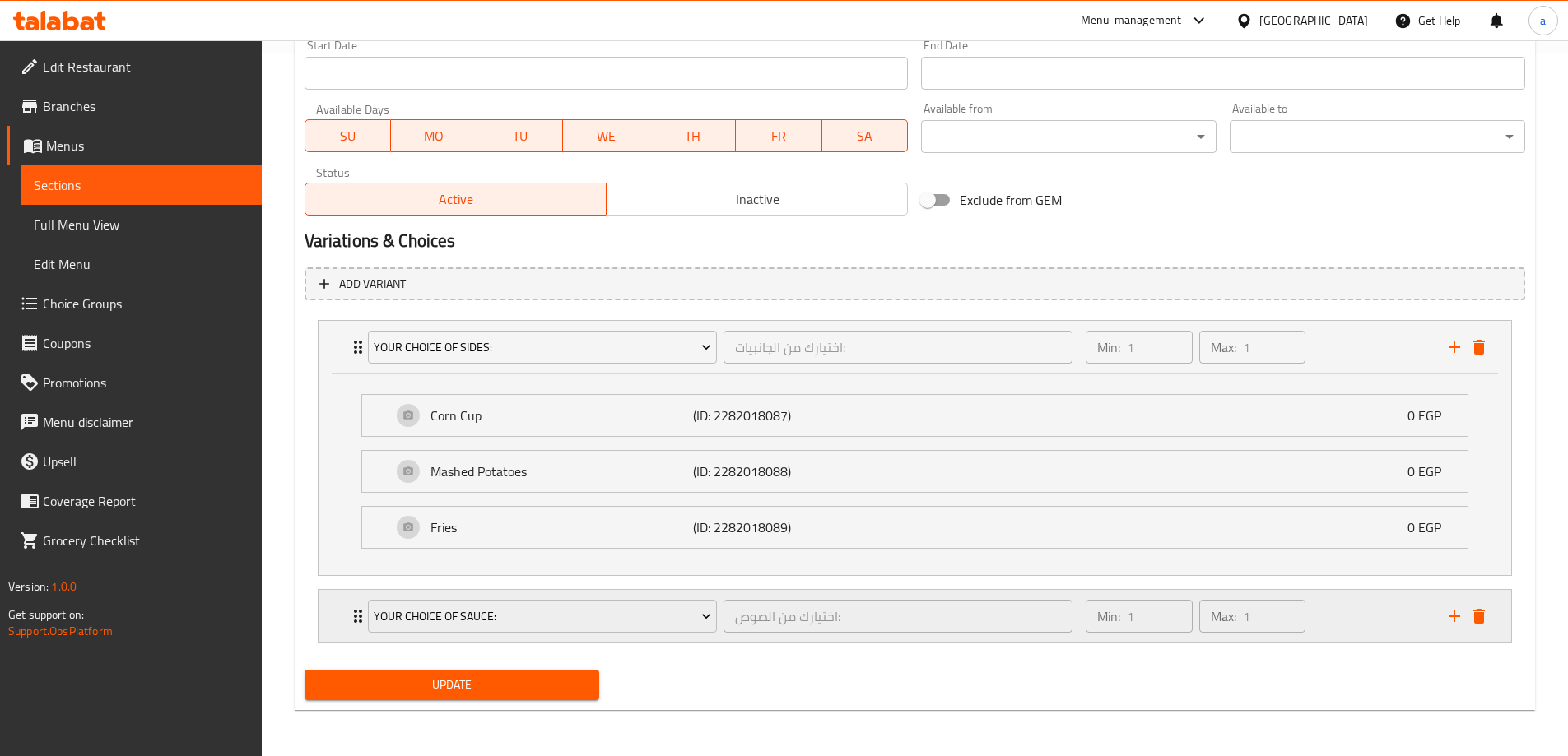
click at [336, 622] on div "Your Choice Of Sauce: اختيارك من الصوص: ​ Min: 1 ​ Max: 1 ​" at bounding box center [915, 617] width 1193 height 53
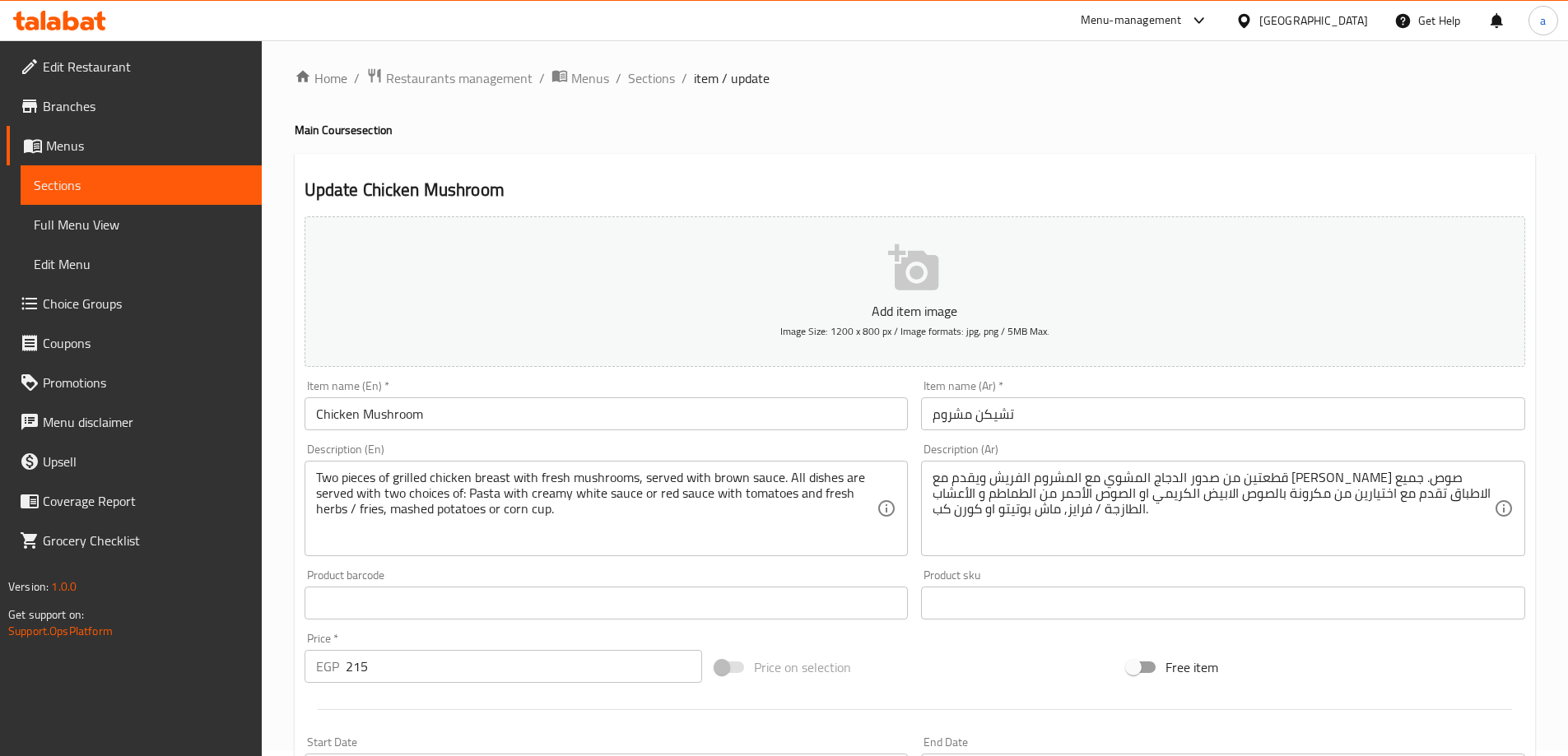
scroll to position [0, 0]
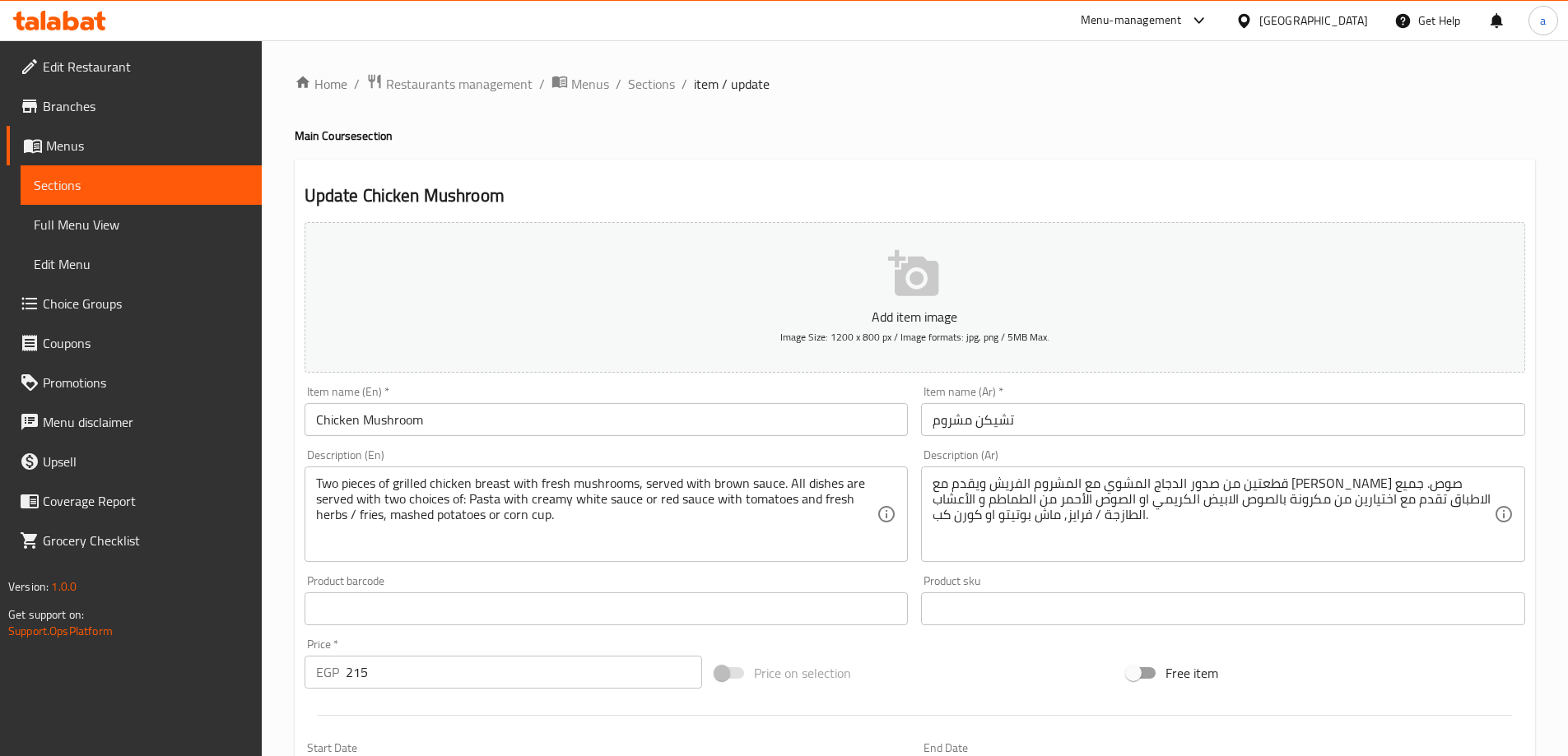
click at [80, 97] on span "Branches" at bounding box center [145, 106] width 206 height 20
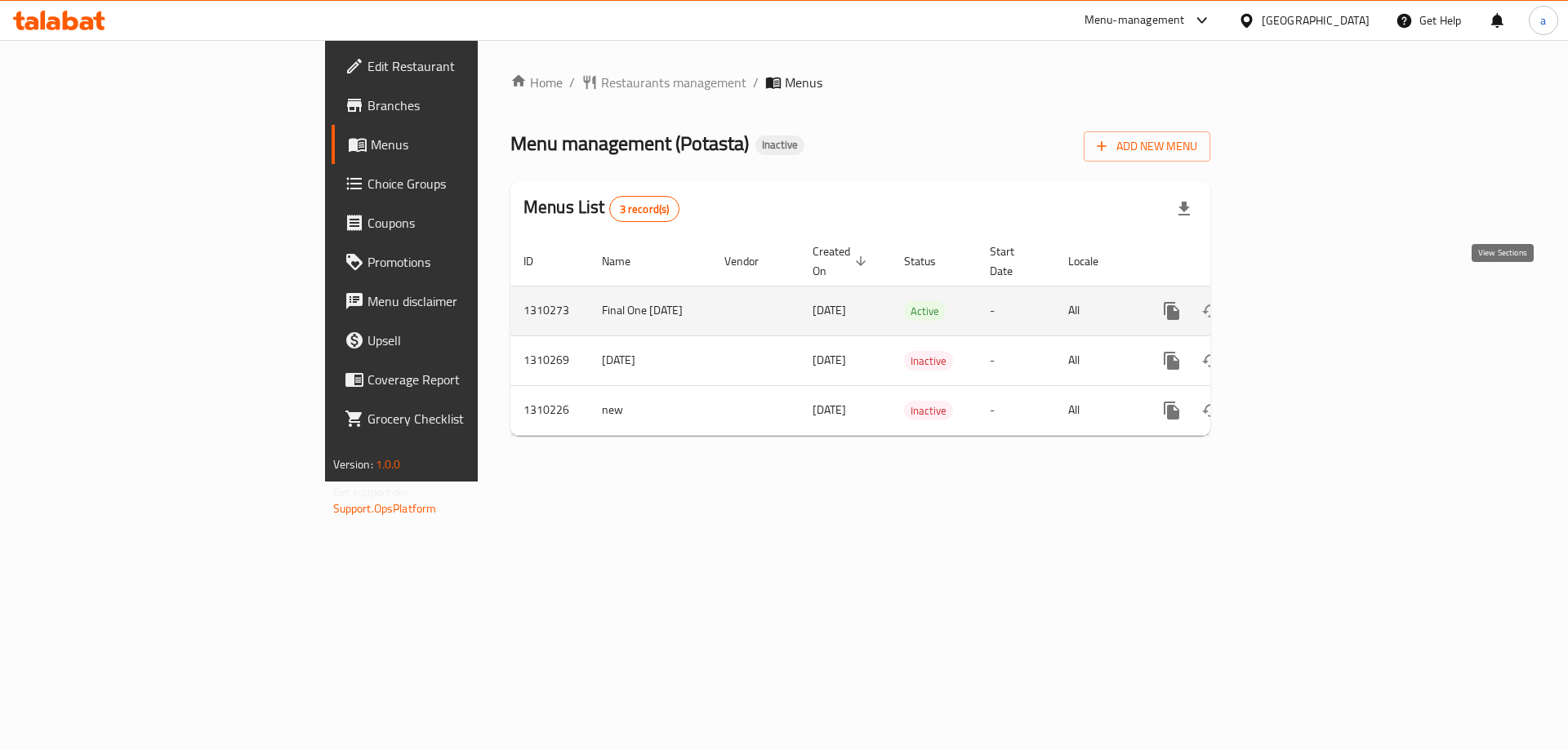
click at [1299, 301] on icon "enhanced table" at bounding box center [1289, 311] width 19 height 19
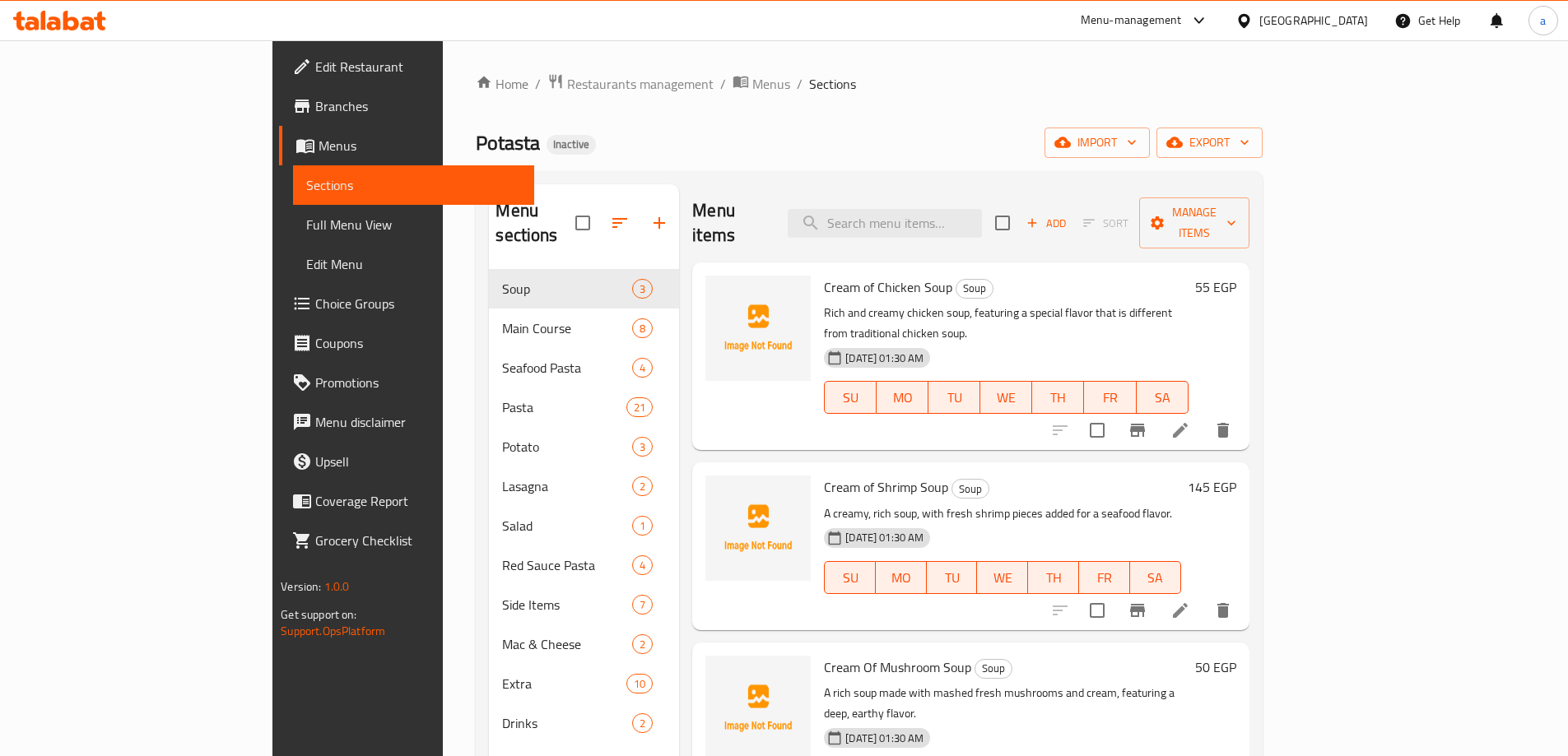
click at [315, 305] on span "Choice Groups" at bounding box center [417, 303] width 206 height 20
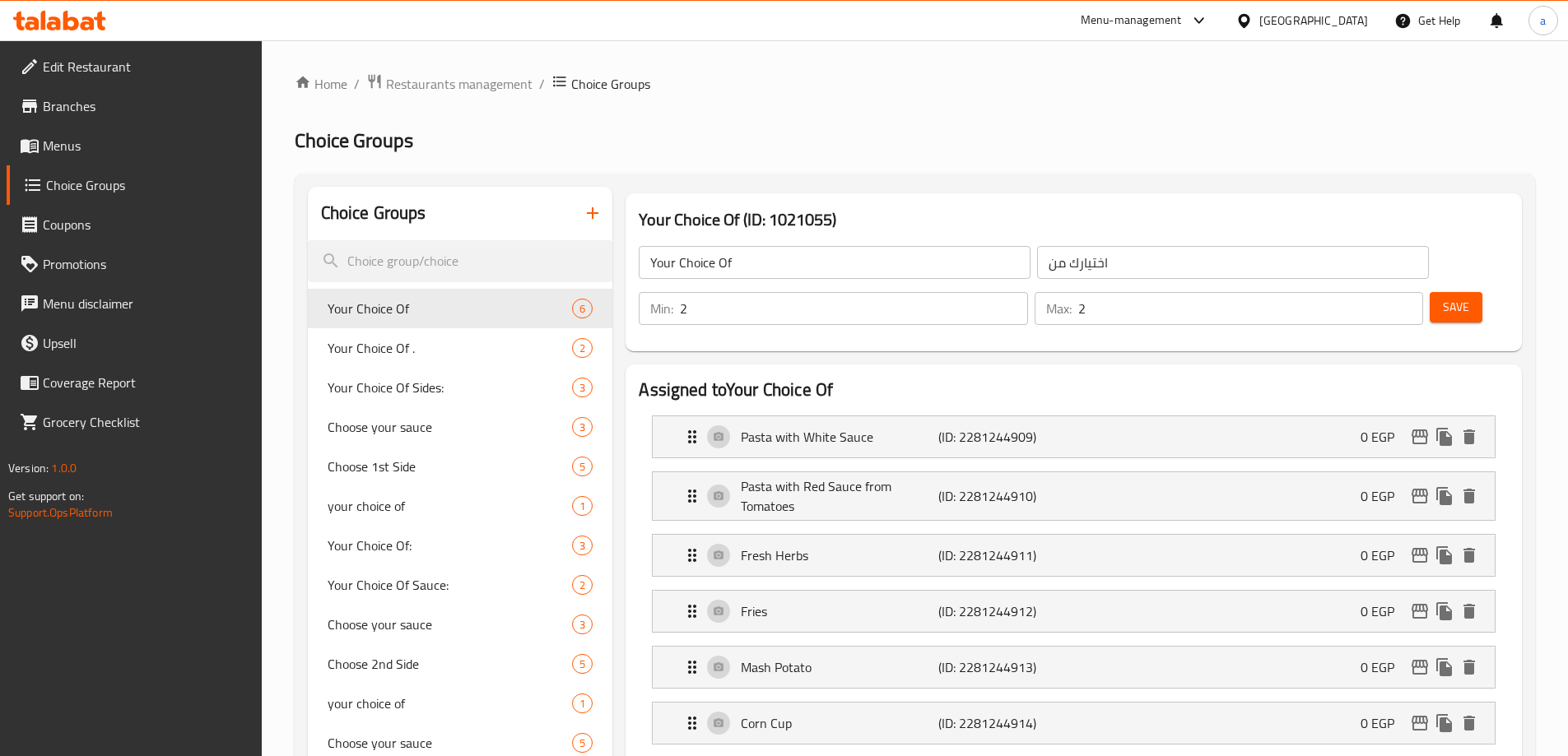
click at [595, 215] on icon "button" at bounding box center [592, 212] width 20 height 20
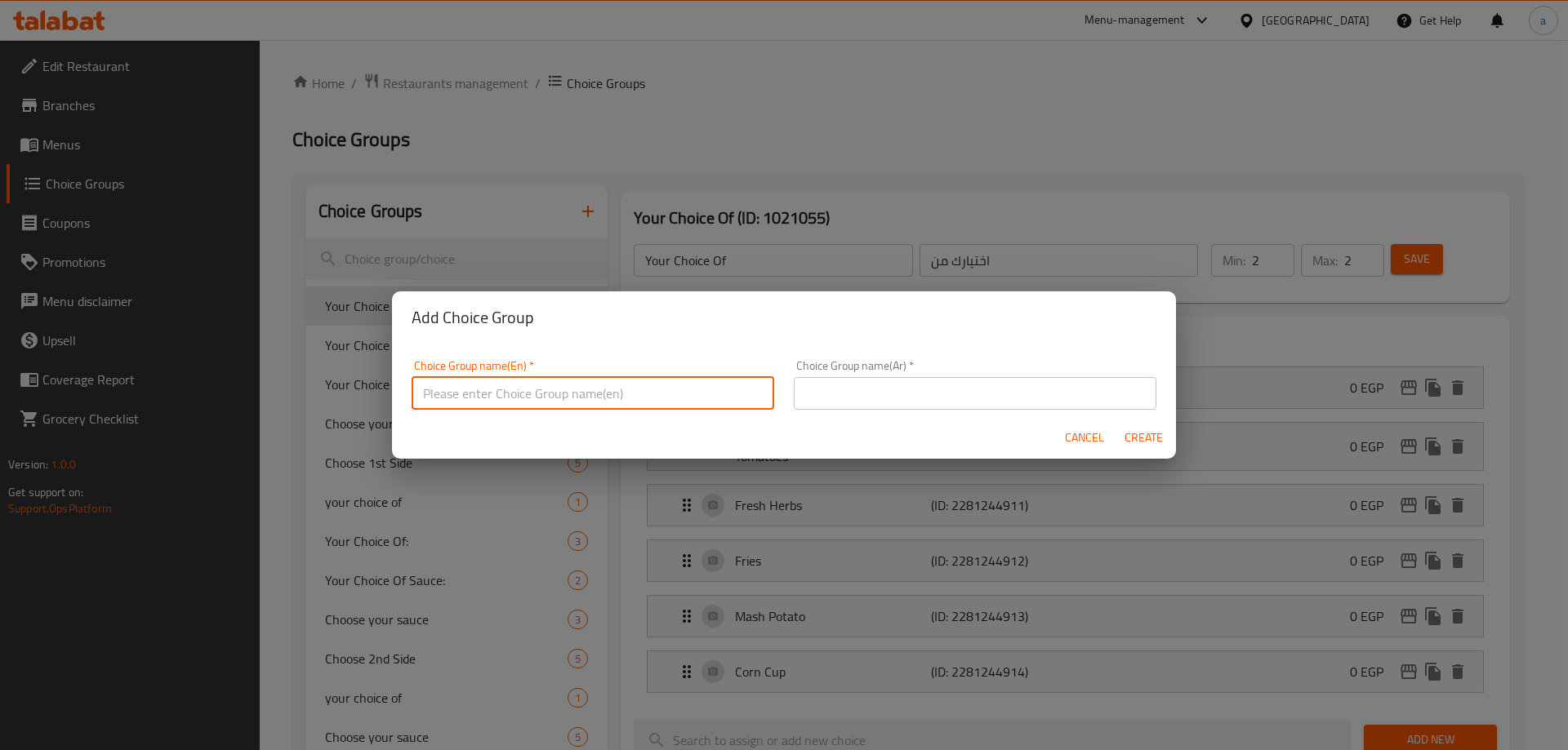
click at [585, 399] on input "text" at bounding box center [593, 394] width 362 height 33
type input "Make It Baked:"
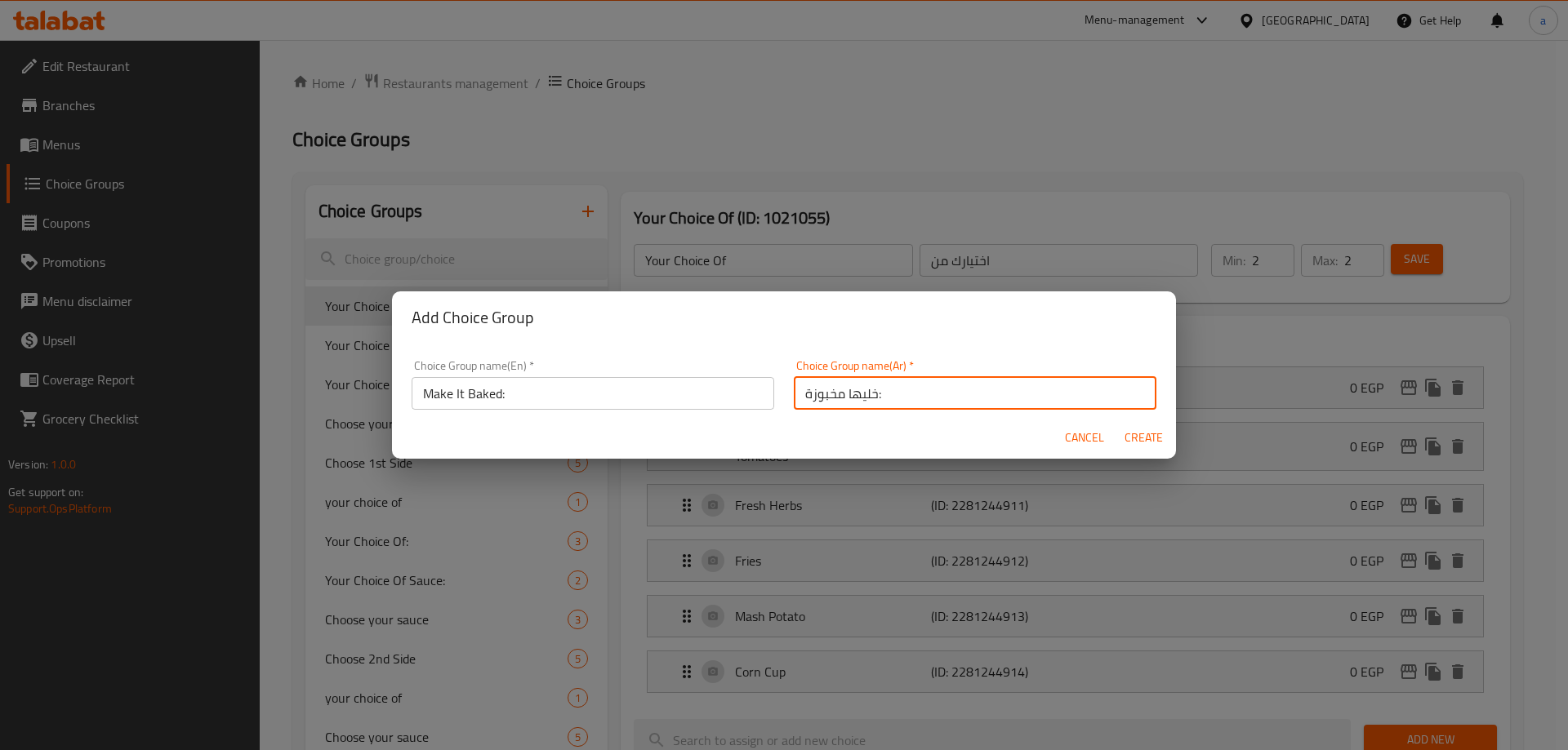
type input "خليها مخبوزة:"
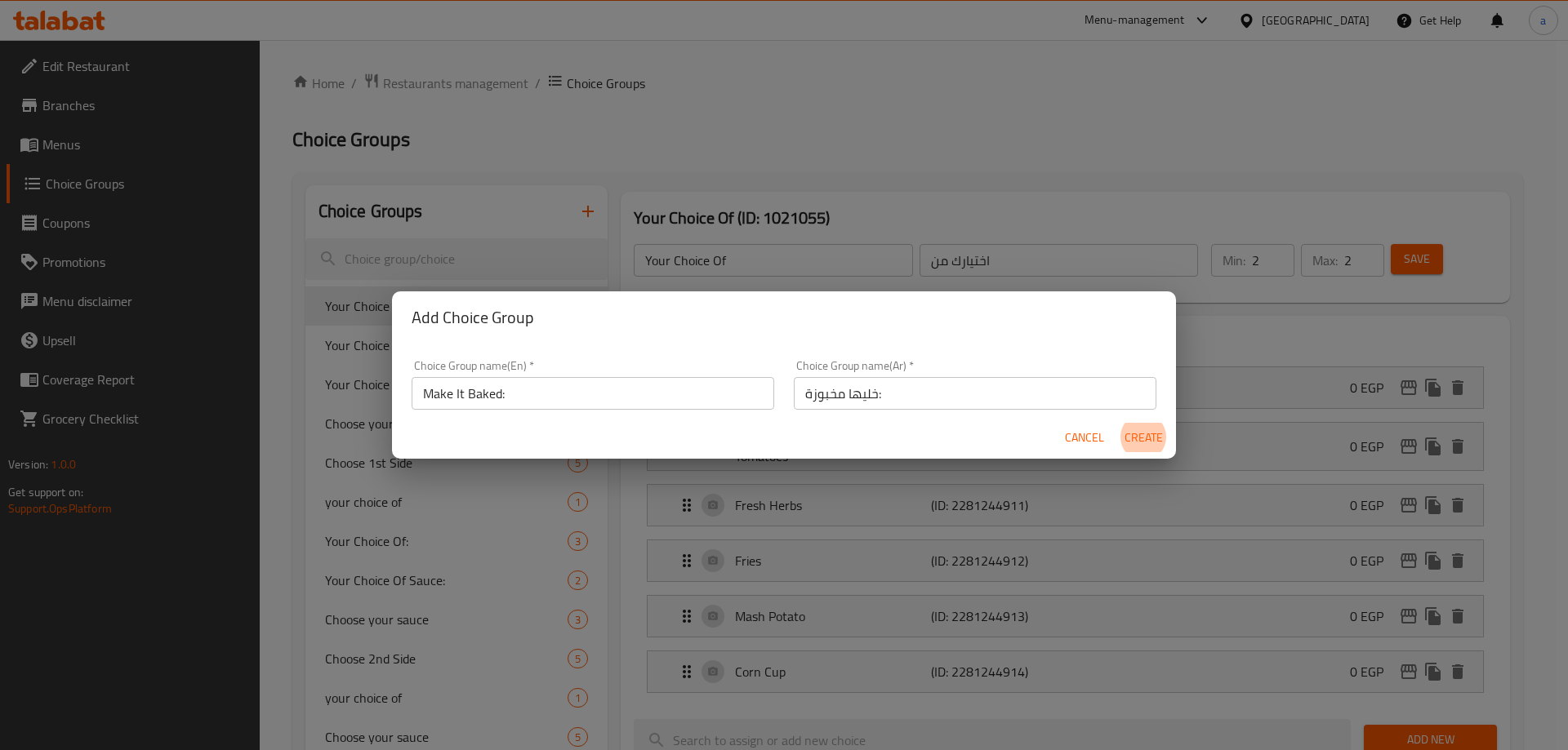
click at [1117, 423] on button "Create" at bounding box center [1143, 438] width 52 height 30
type input "Make It Baked:"
type input "خليها مخبوزة:"
type input "0"
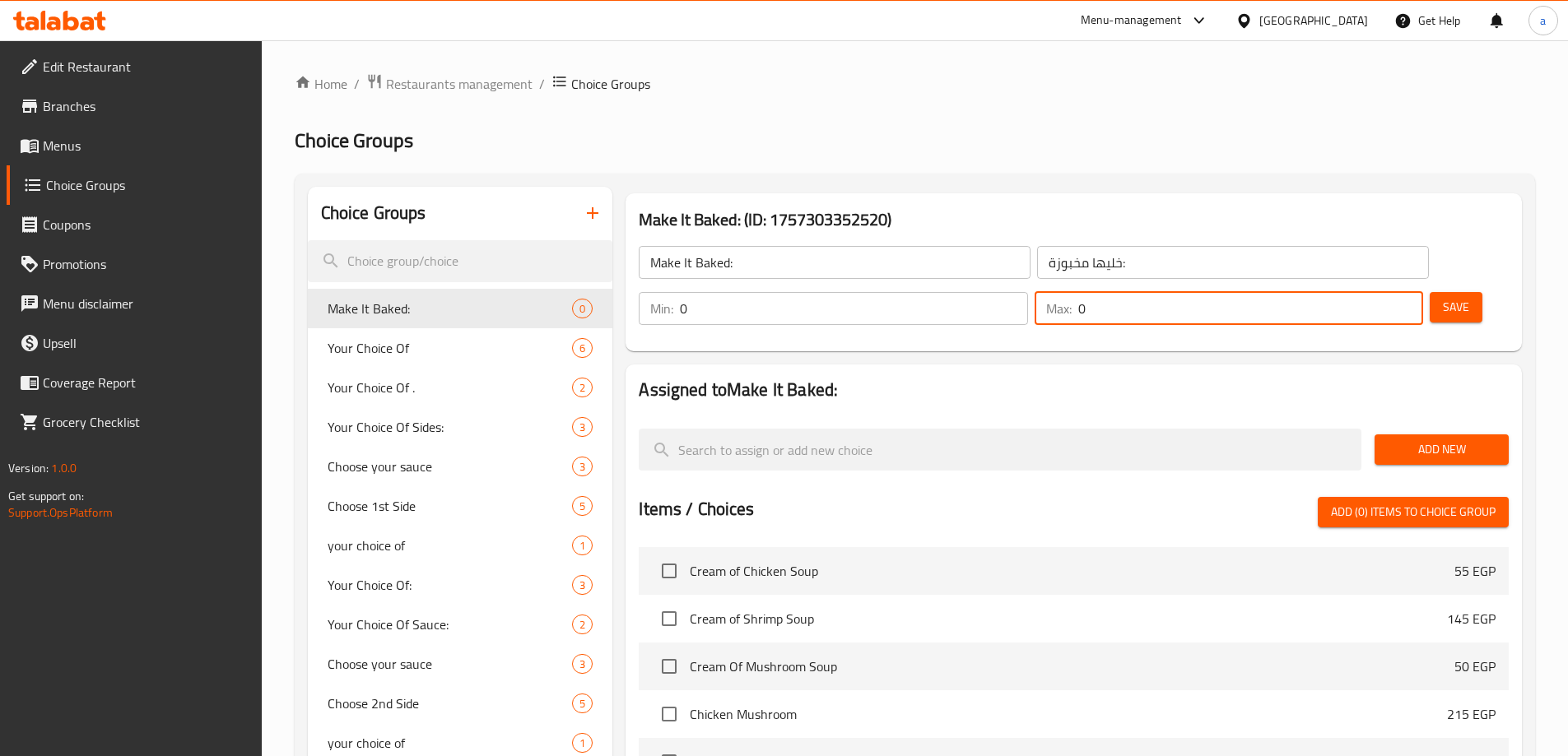
drag, startPoint x: 1365, startPoint y: 265, endPoint x: 1353, endPoint y: 265, distance: 12.0
click at [1353, 292] on div "Max: 0 ​" at bounding box center [1228, 308] width 388 height 33
type input "1"
click at [1434, 439] on span "Add New" at bounding box center [1442, 450] width 108 height 20
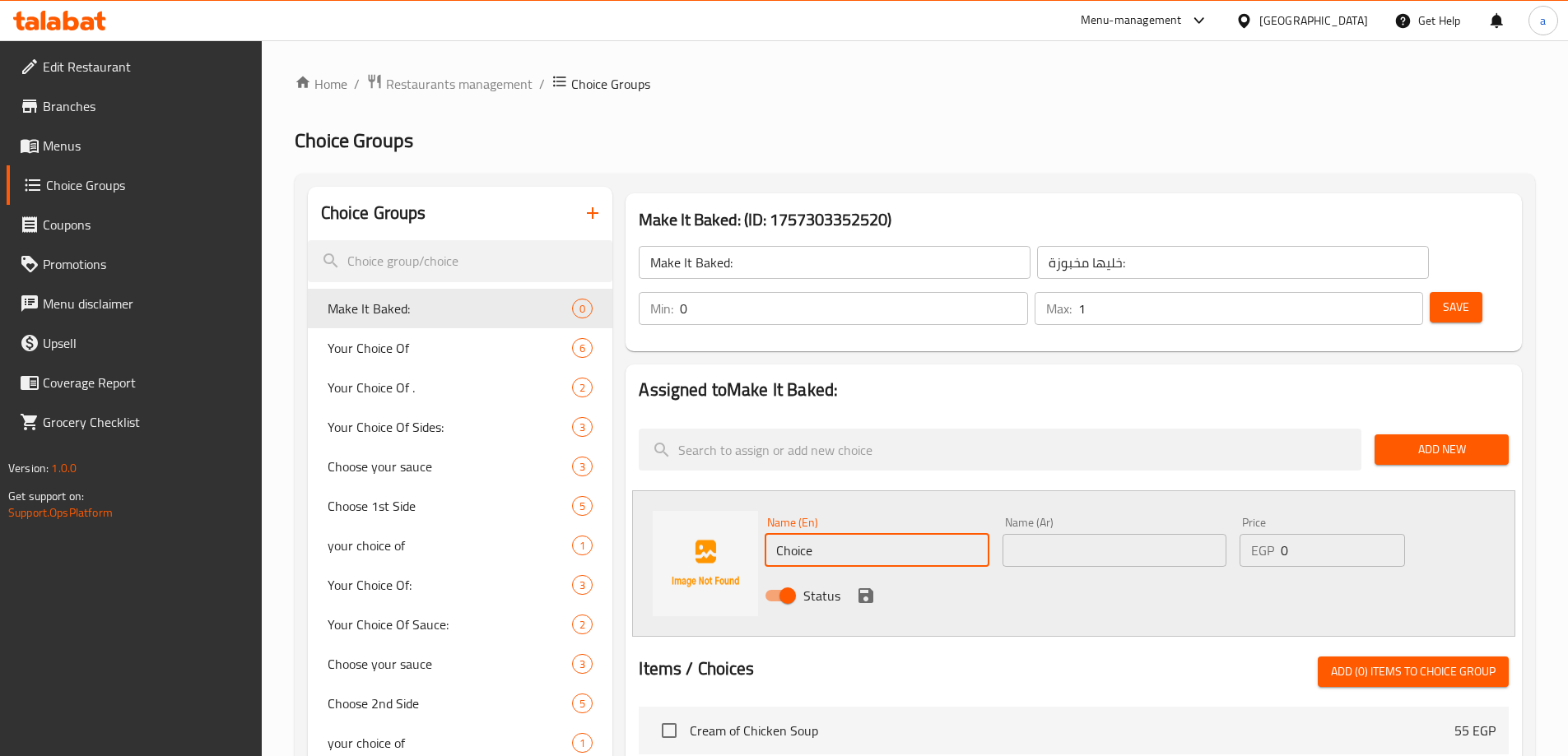
drag, startPoint x: 871, startPoint y: 502, endPoint x: 746, endPoint y: 515, distance: 125.7
click at [746, 515] on div "Name (En) Choice Name (En) Name (Ar) Name (Ar) Price EGP 0 Price Status" at bounding box center [1074, 564] width 883 height 147
click at [862, 534] on input "Choice" at bounding box center [877, 550] width 224 height 33
type input "ش"
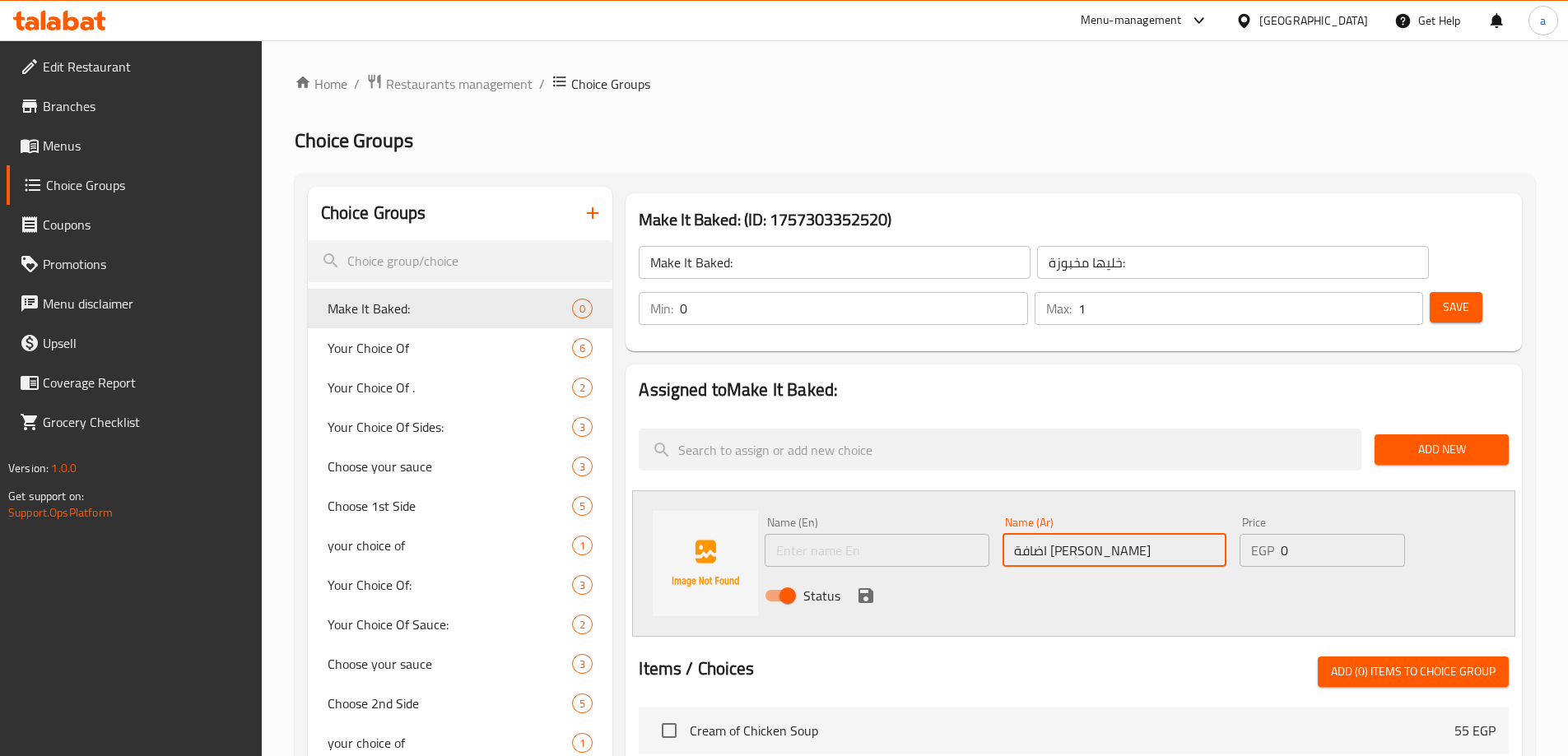
type input "اضافة موتزاريلا"
type input "40"
click at [858, 534] on input "text" at bounding box center [877, 550] width 224 height 33
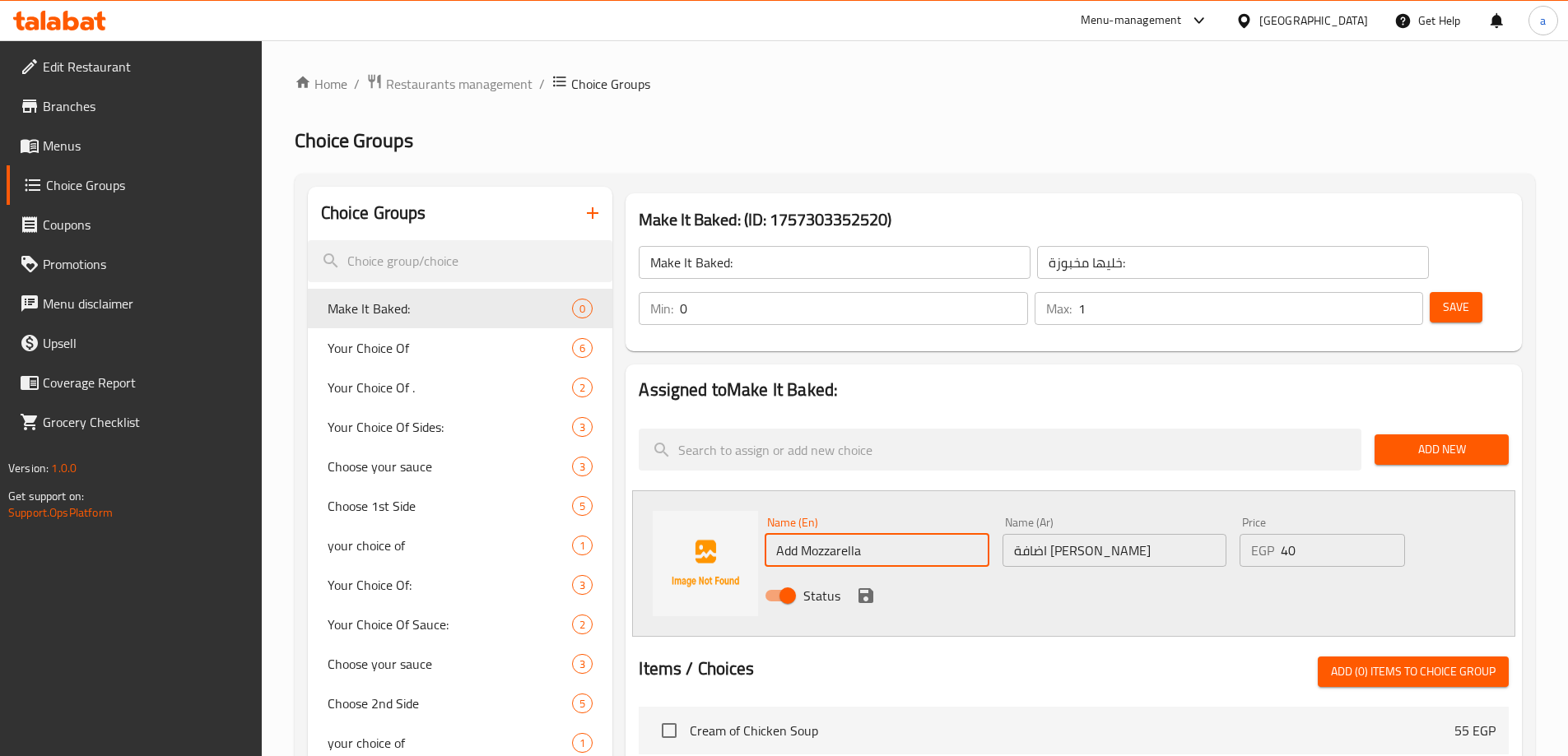
type input "Add Mozzarella"
click at [1094, 573] on div "Name (En) Add Mozzarella Name (En) Name (Ar) اضافة موتزاريلا Name (Ar) Price EG…" at bounding box center [1074, 564] width 883 height 147
click at [873, 586] on icon "save" at bounding box center [866, 596] width 20 height 20
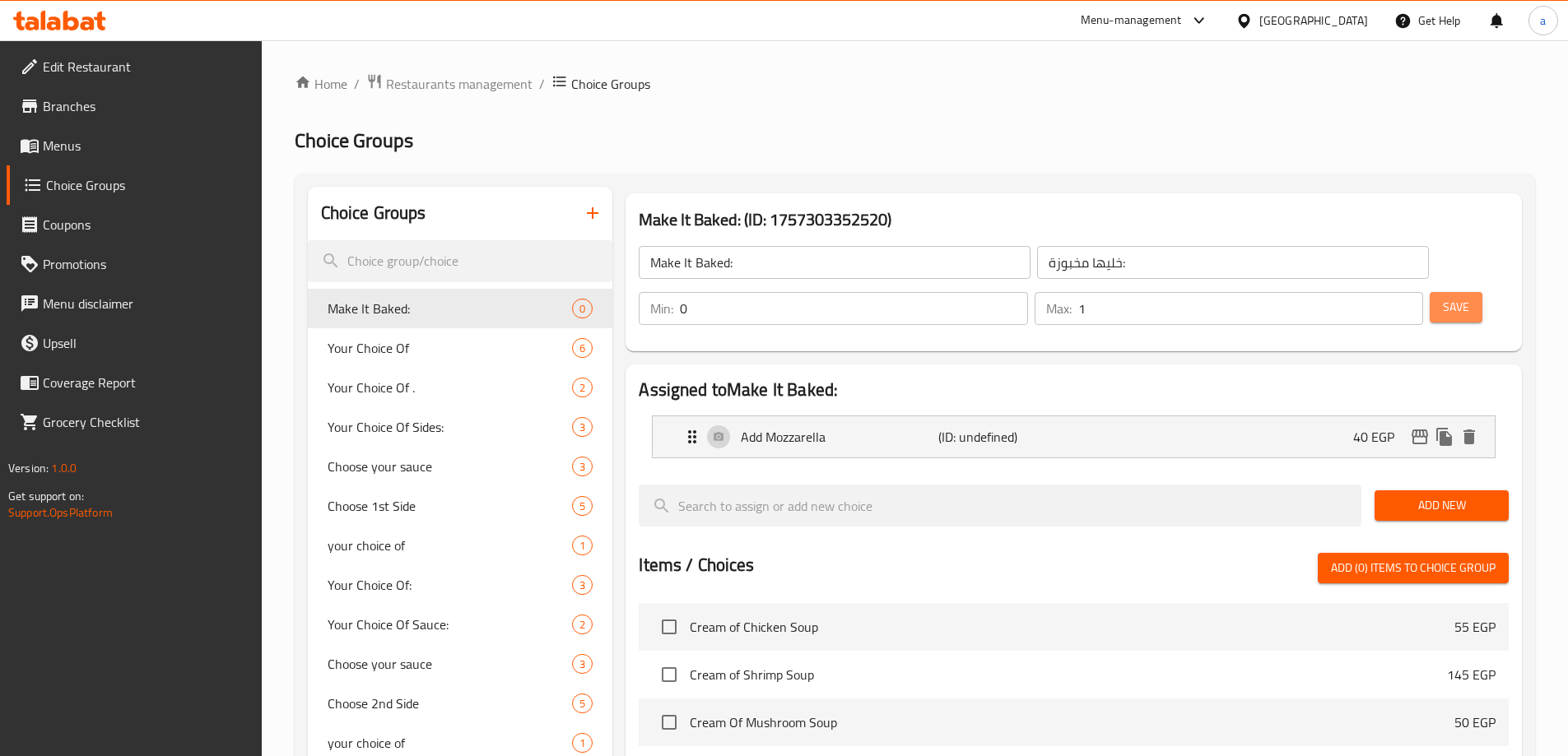
click at [1443, 297] on span "Save" at bounding box center [1456, 307] width 26 height 20
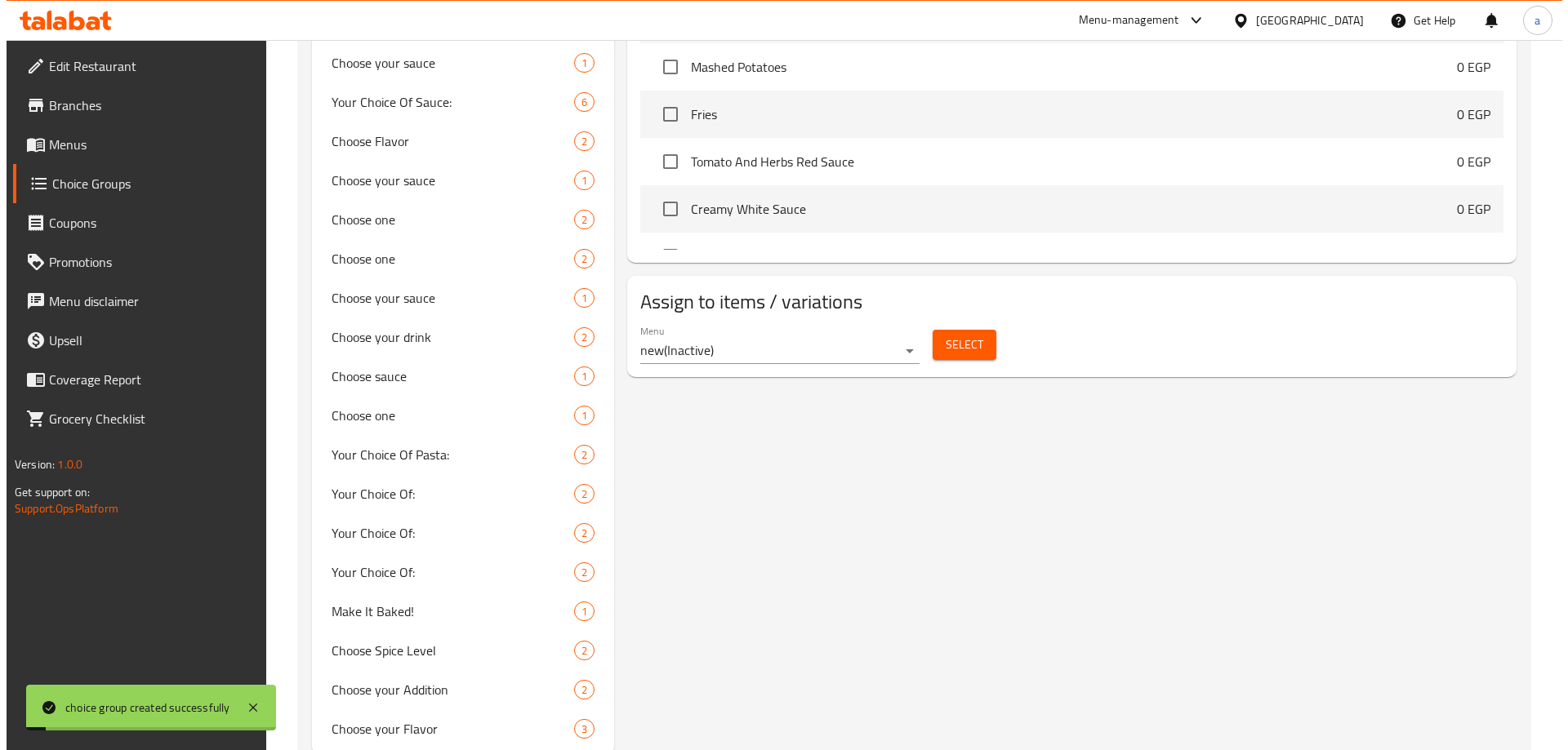
scroll to position [842, 0]
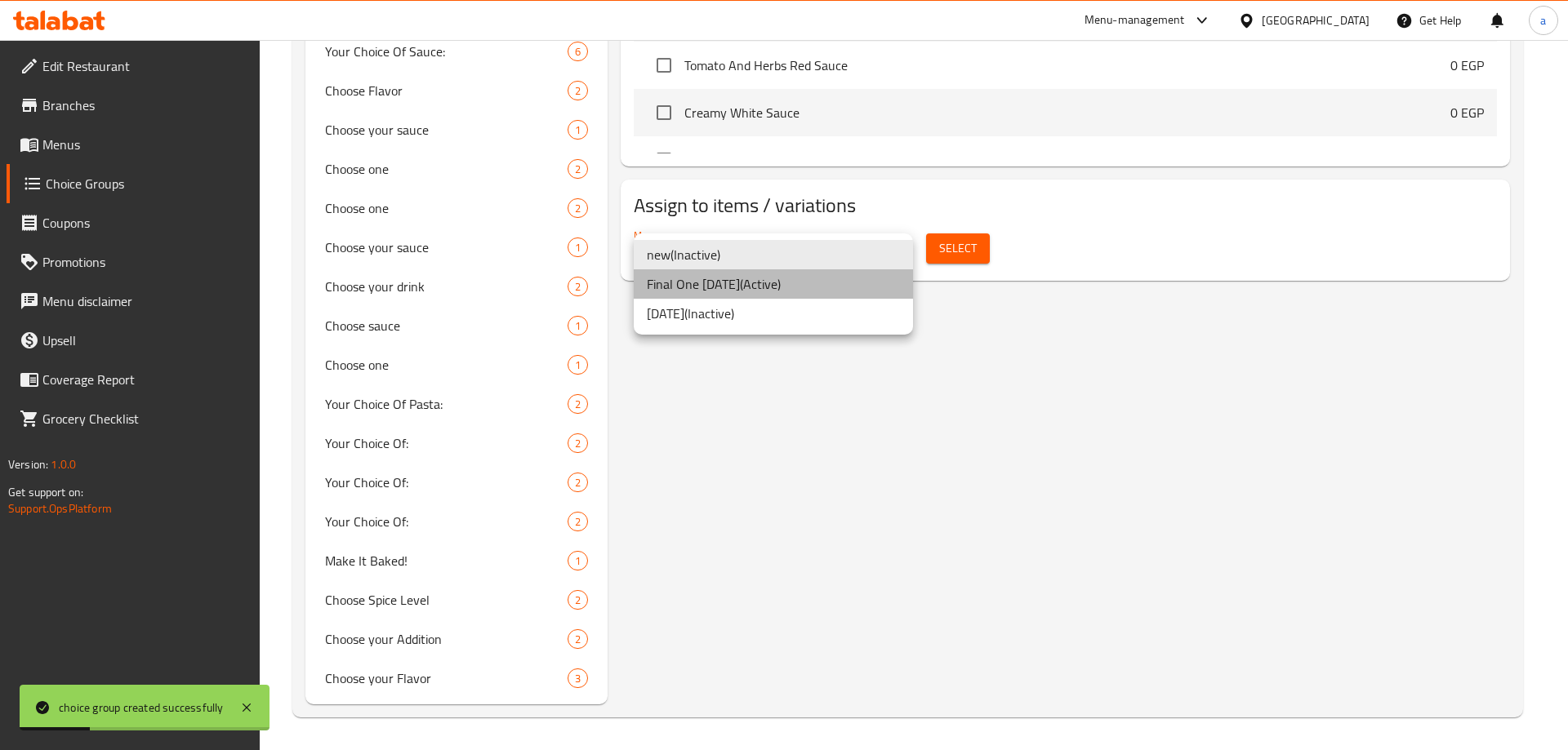
click at [764, 286] on li "Final One [DATE] ( Active )" at bounding box center [773, 284] width 279 height 30
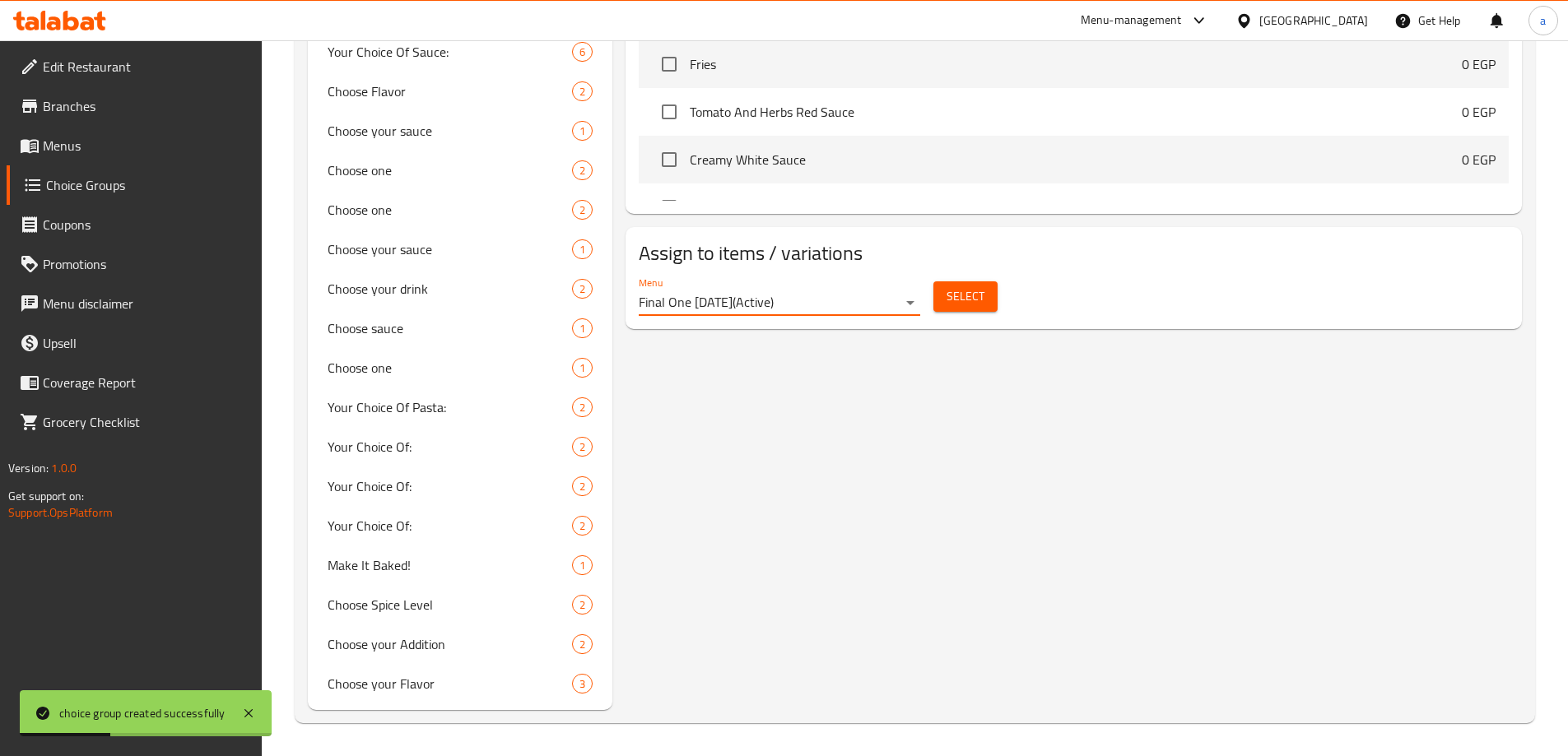
click at [965, 287] on span "Select" at bounding box center [965, 297] width 38 height 20
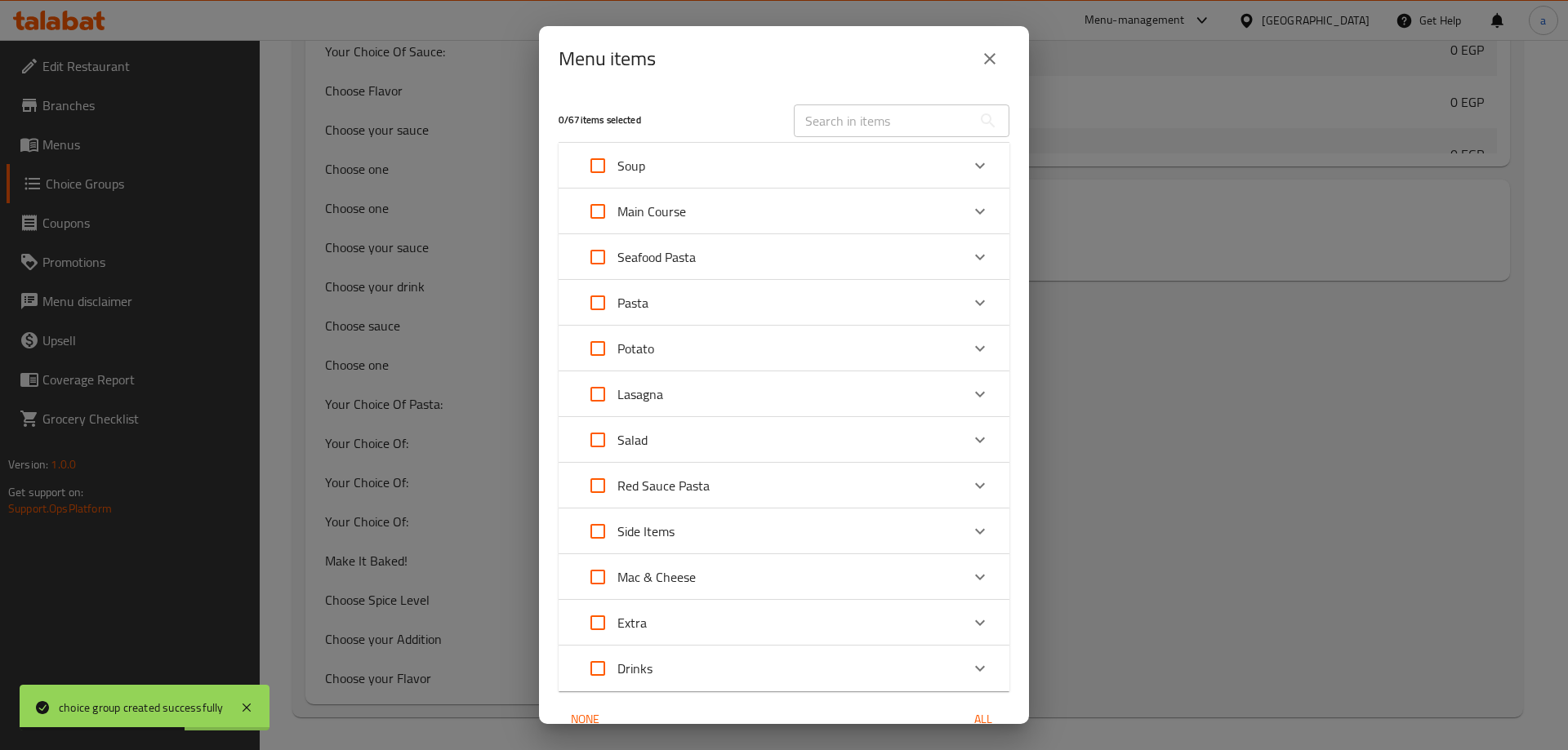
drag, startPoint x: 592, startPoint y: 307, endPoint x: 650, endPoint y: 336, distance: 64.8
click at [592, 306] on input "Expand" at bounding box center [598, 303] width 39 height 39
checkbox input "true"
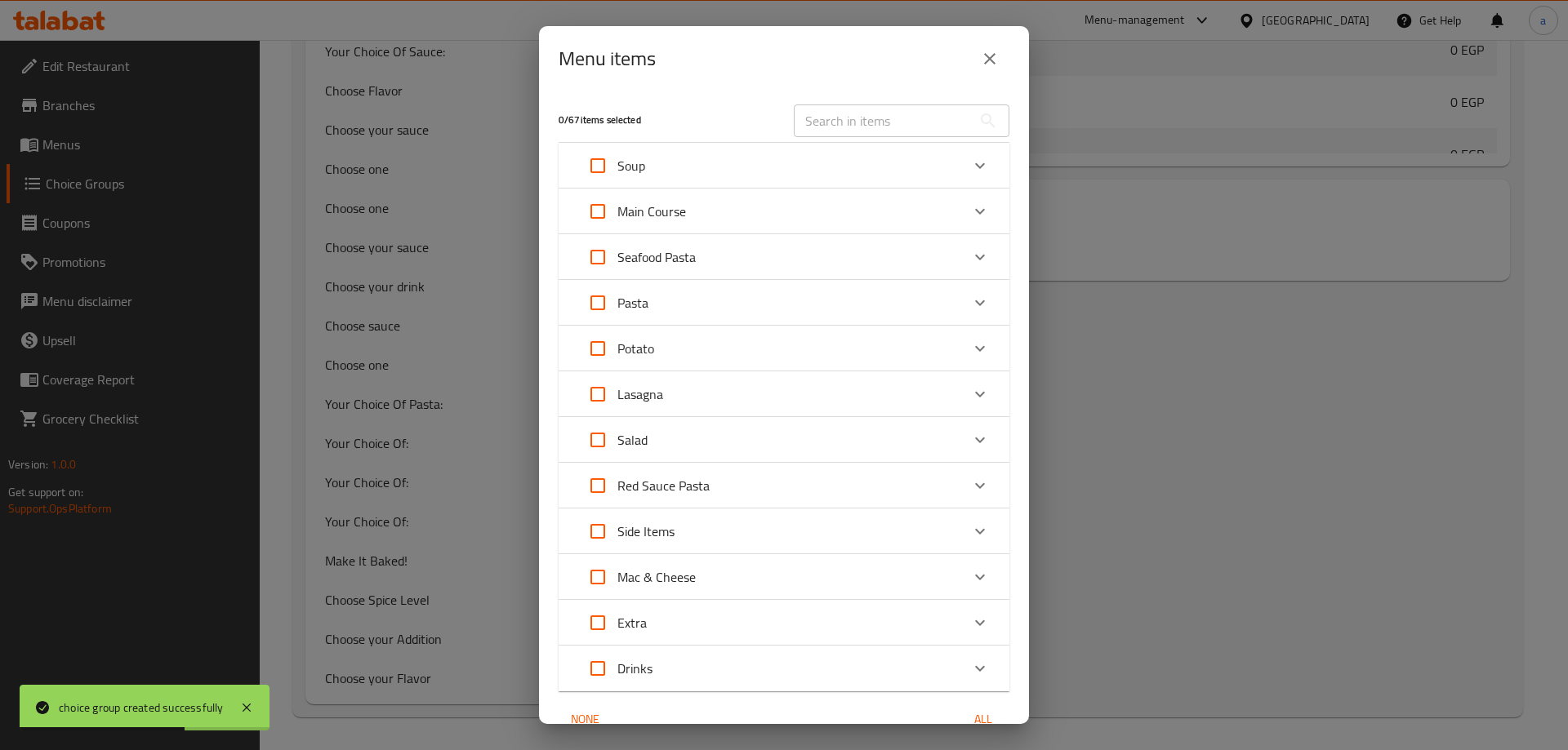
checkbox input "true"
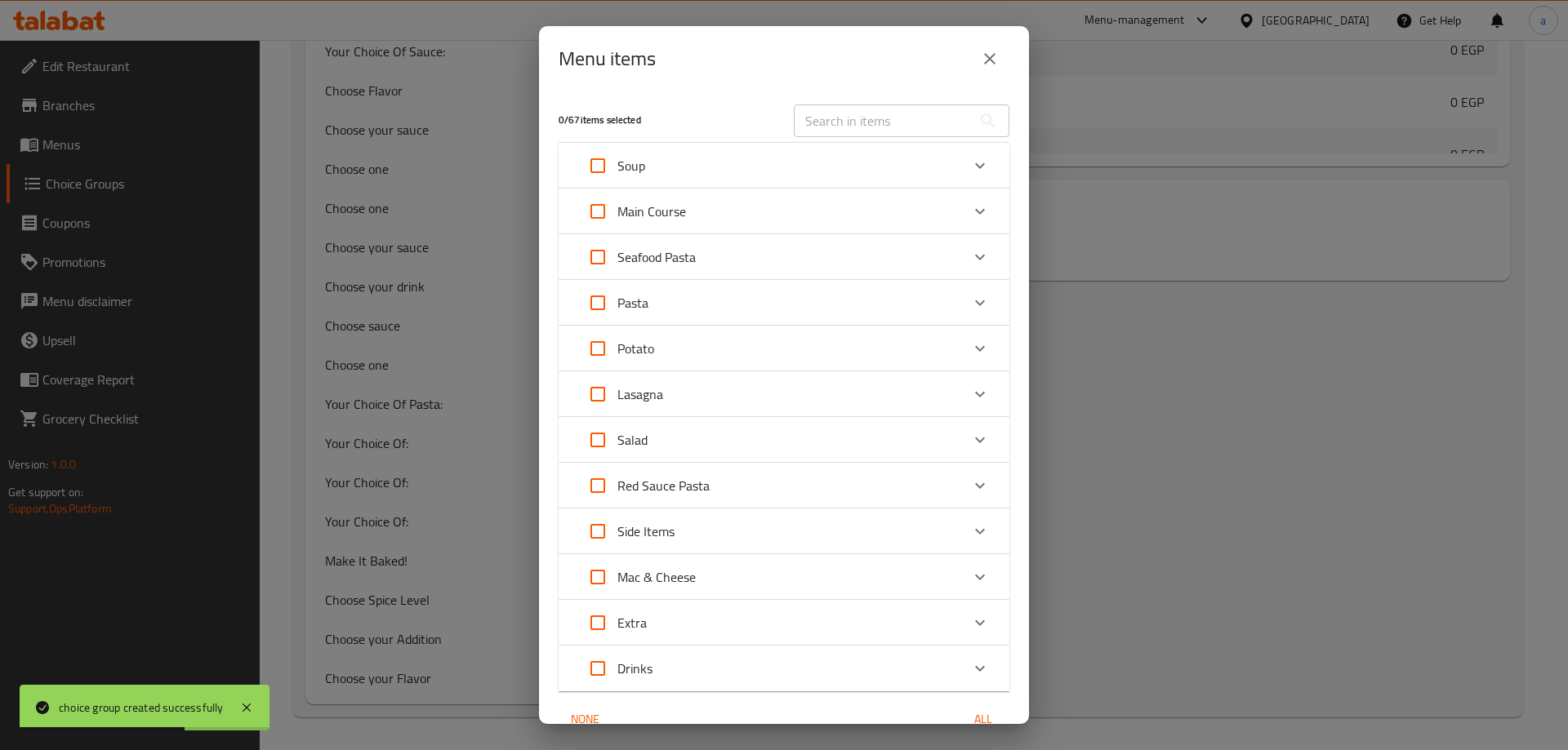
checkbox input "true"
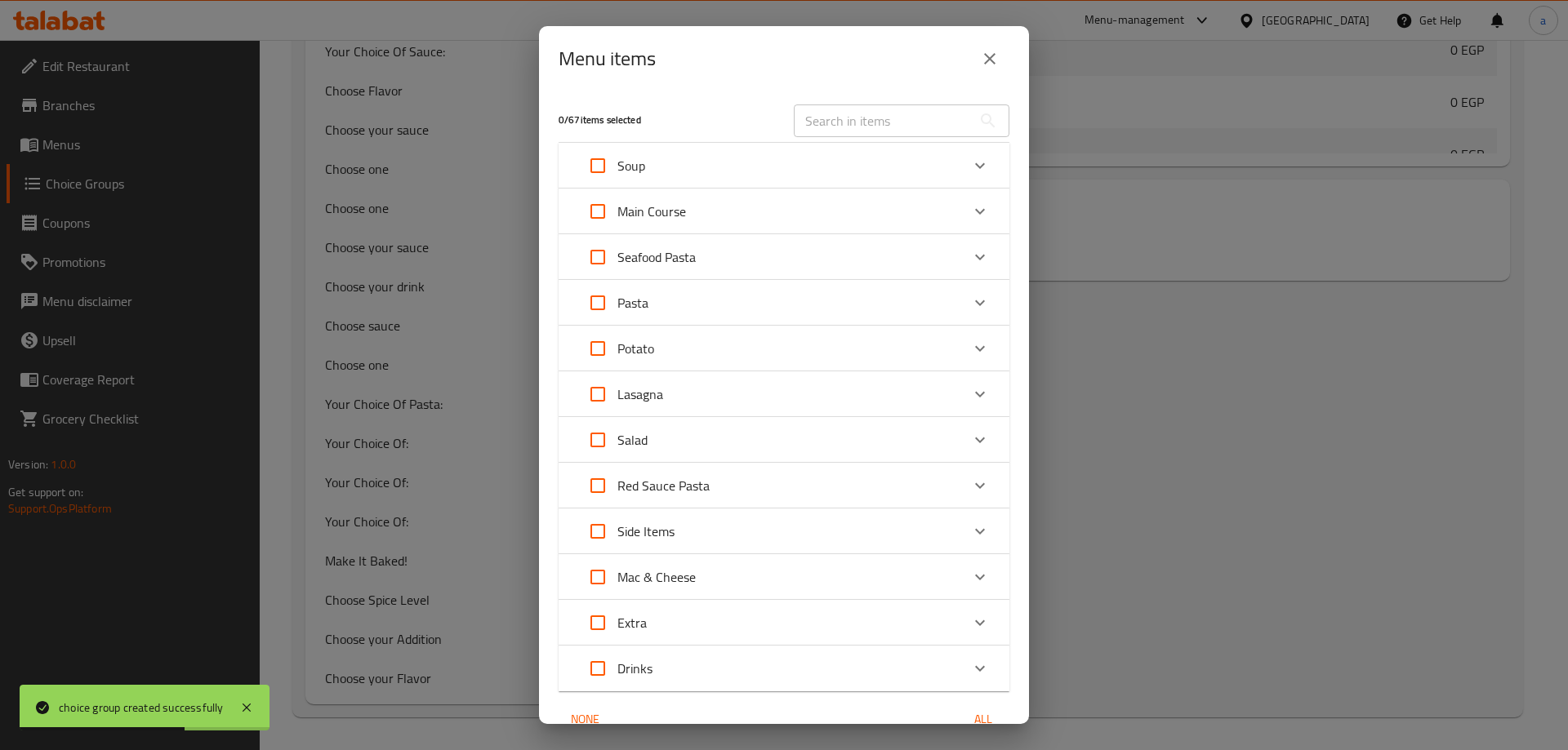
checkbox input "true"
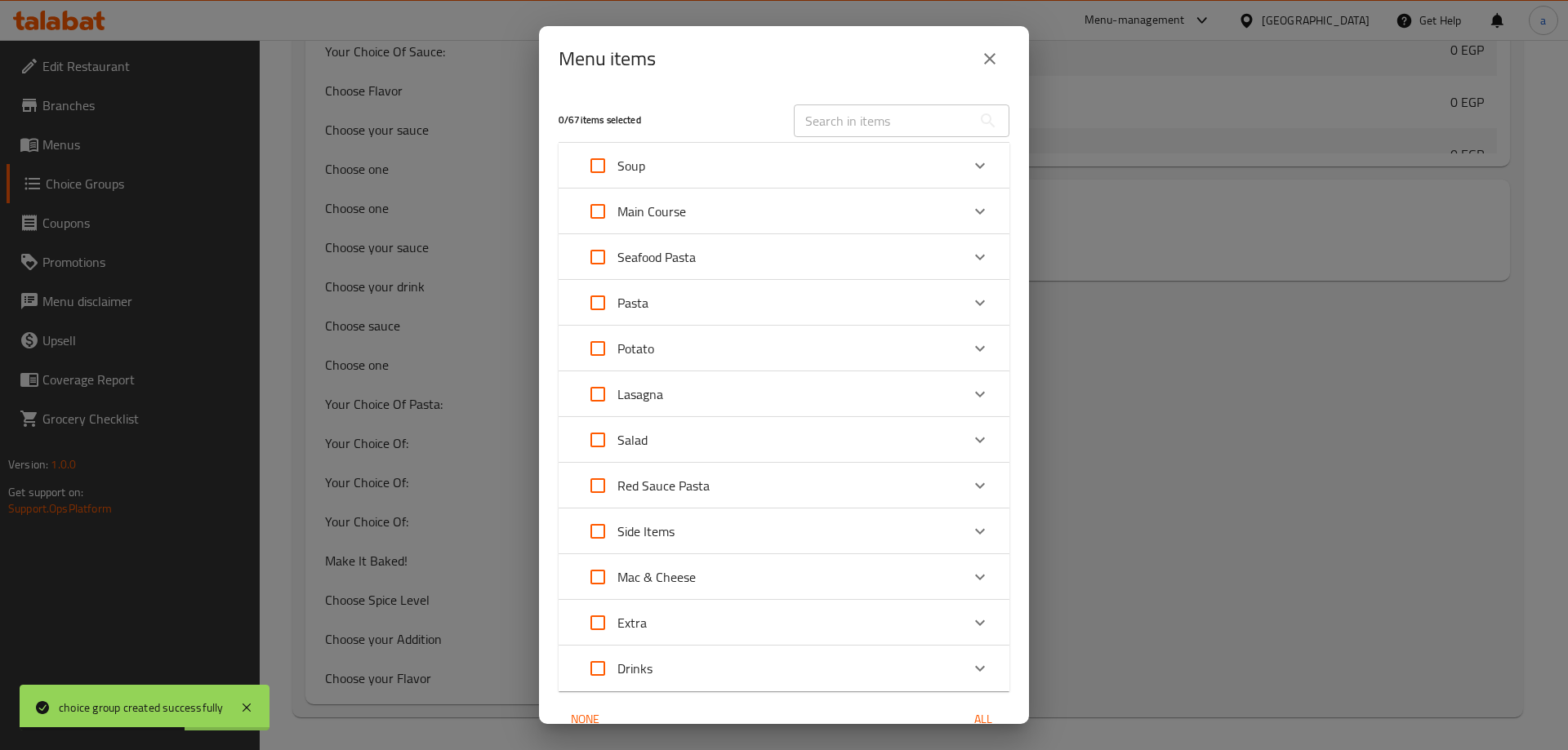
checkbox input "true"
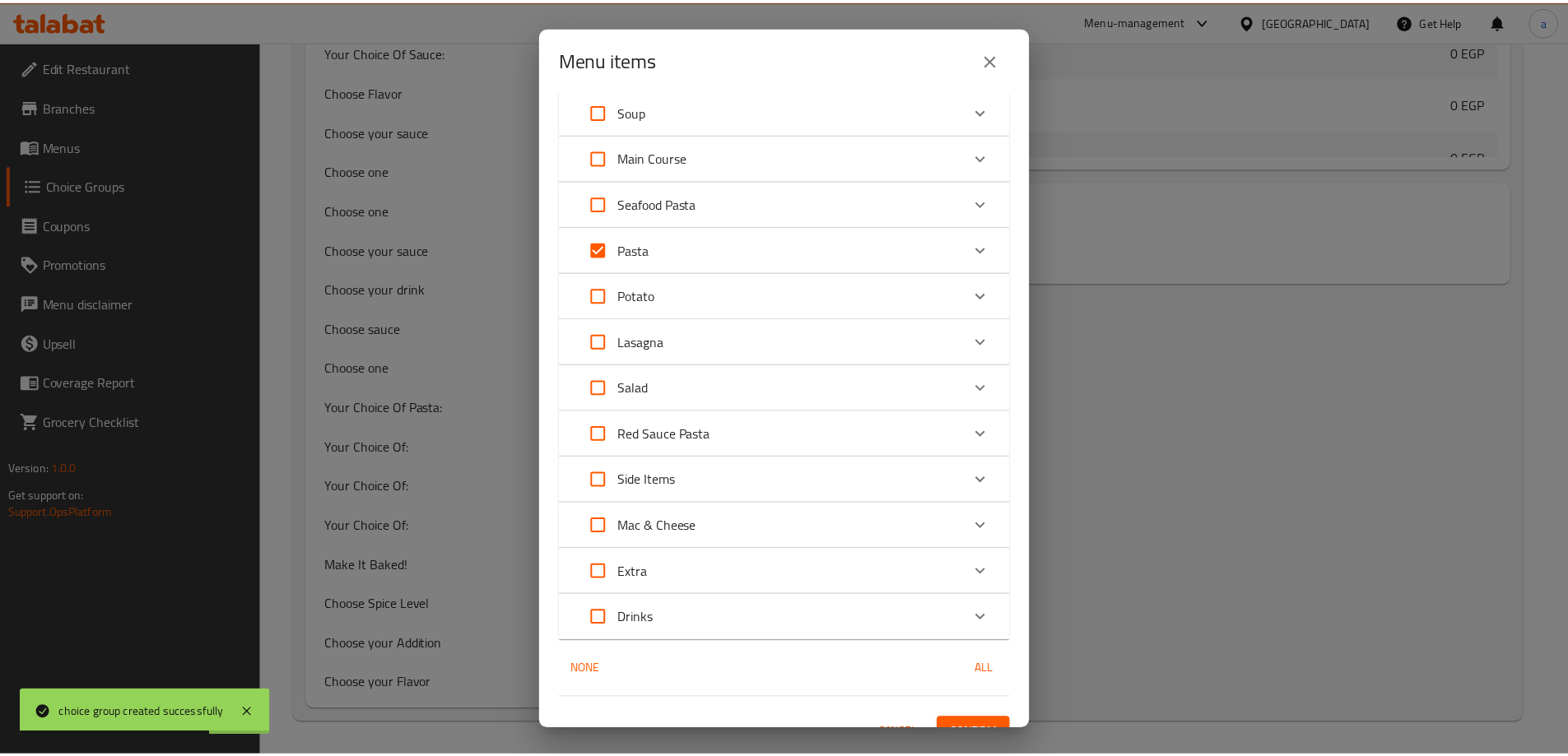
scroll to position [81, 0]
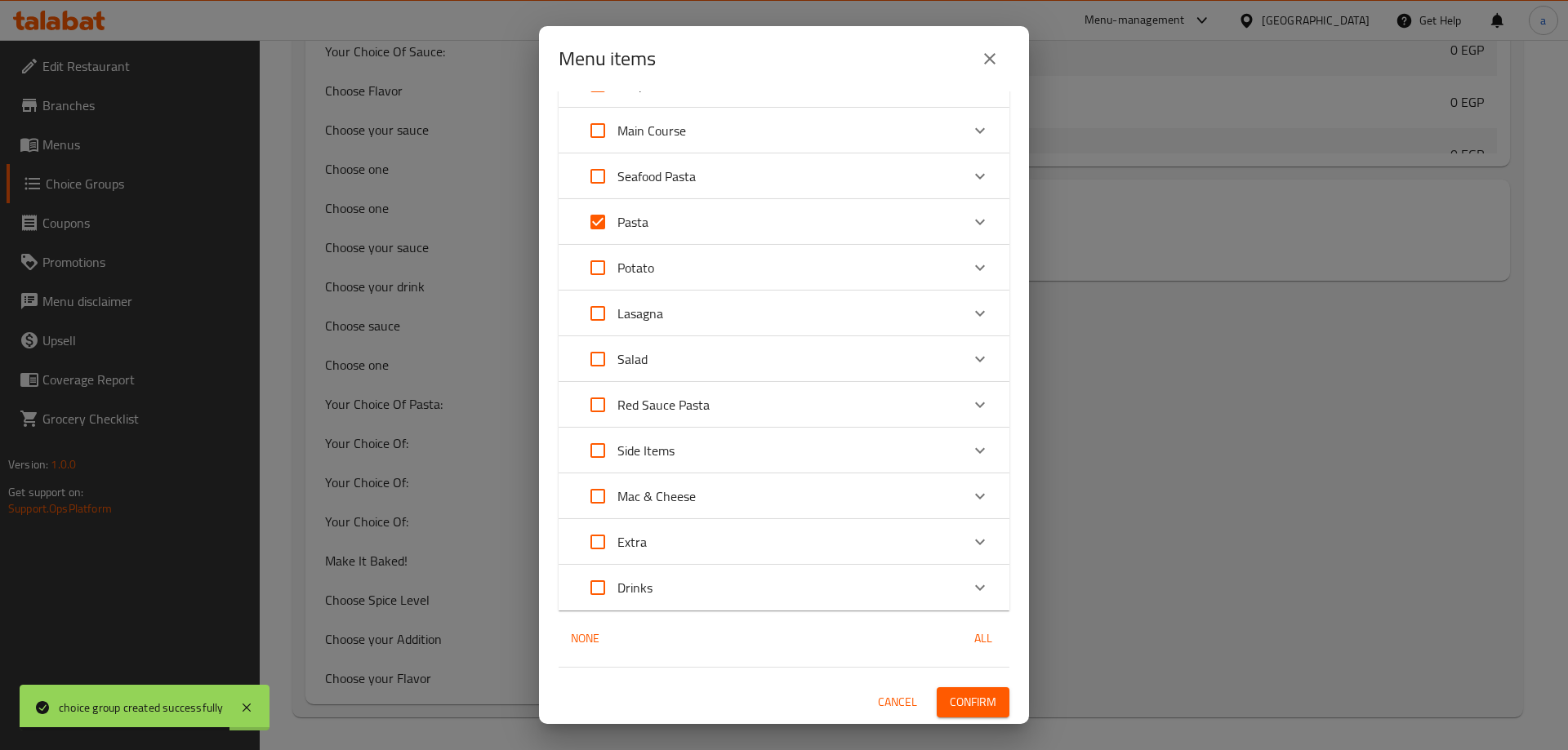
click at [967, 704] on span "Confirm" at bounding box center [973, 703] width 47 height 20
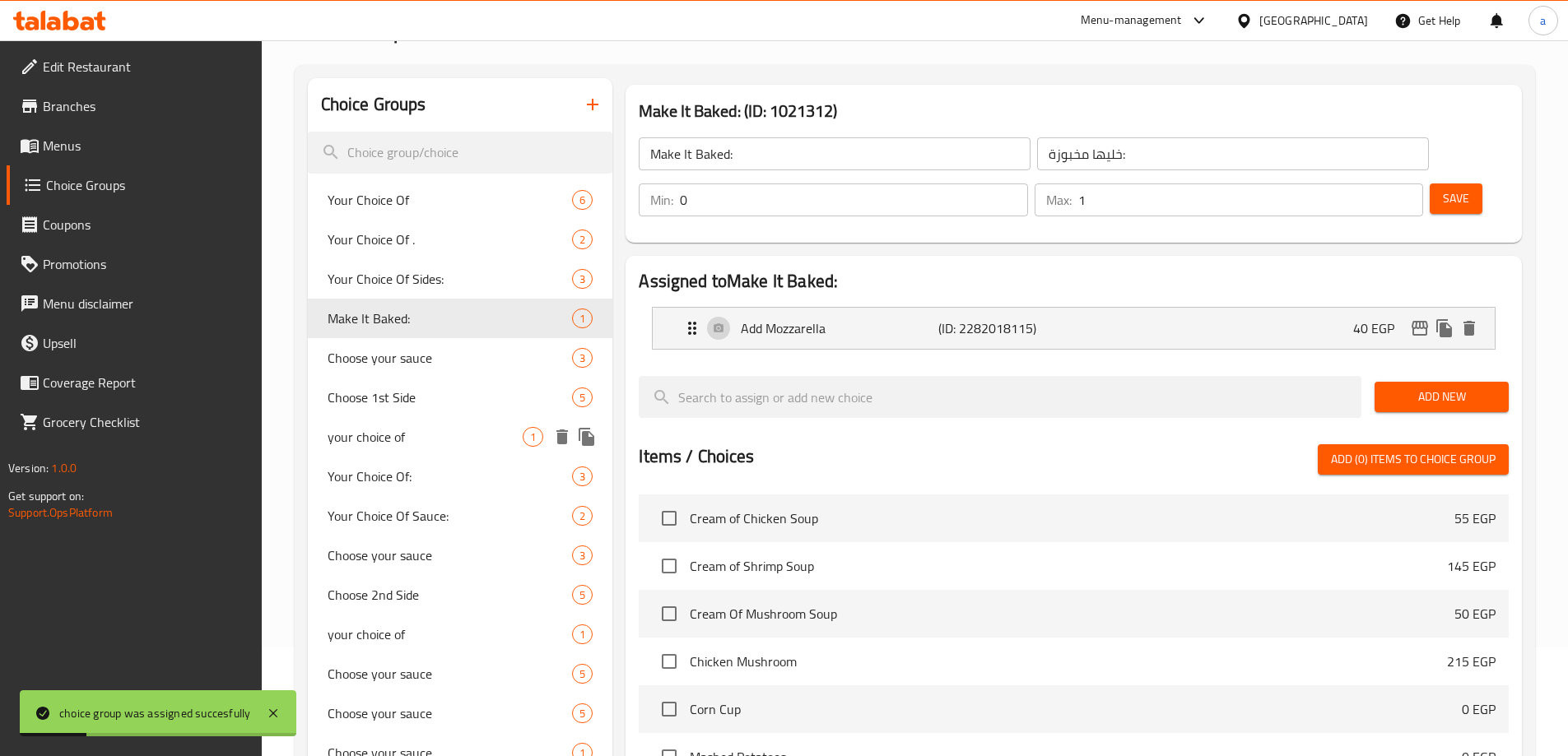
scroll to position [0, 0]
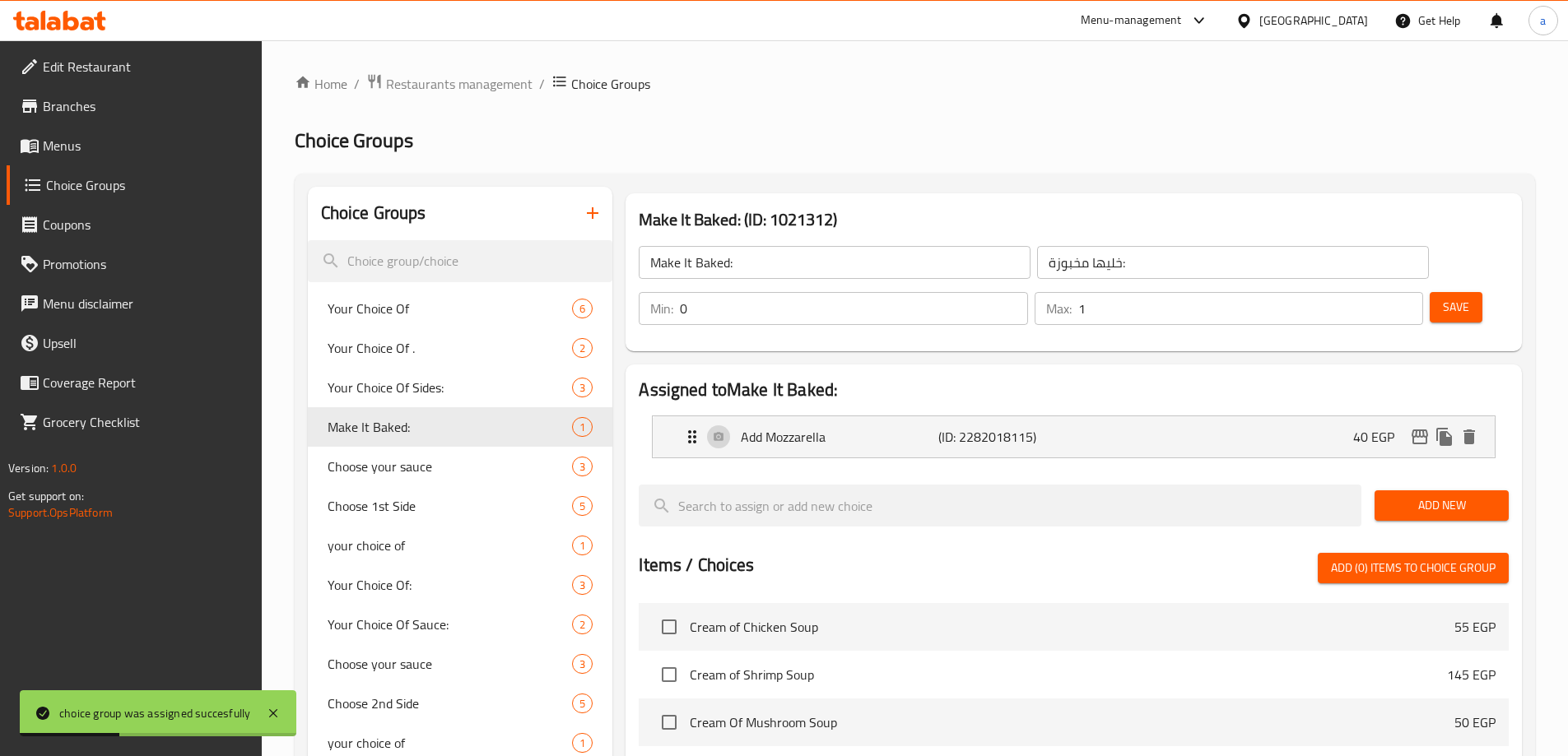
click at [75, 151] on span "Menus" at bounding box center [145, 145] width 206 height 20
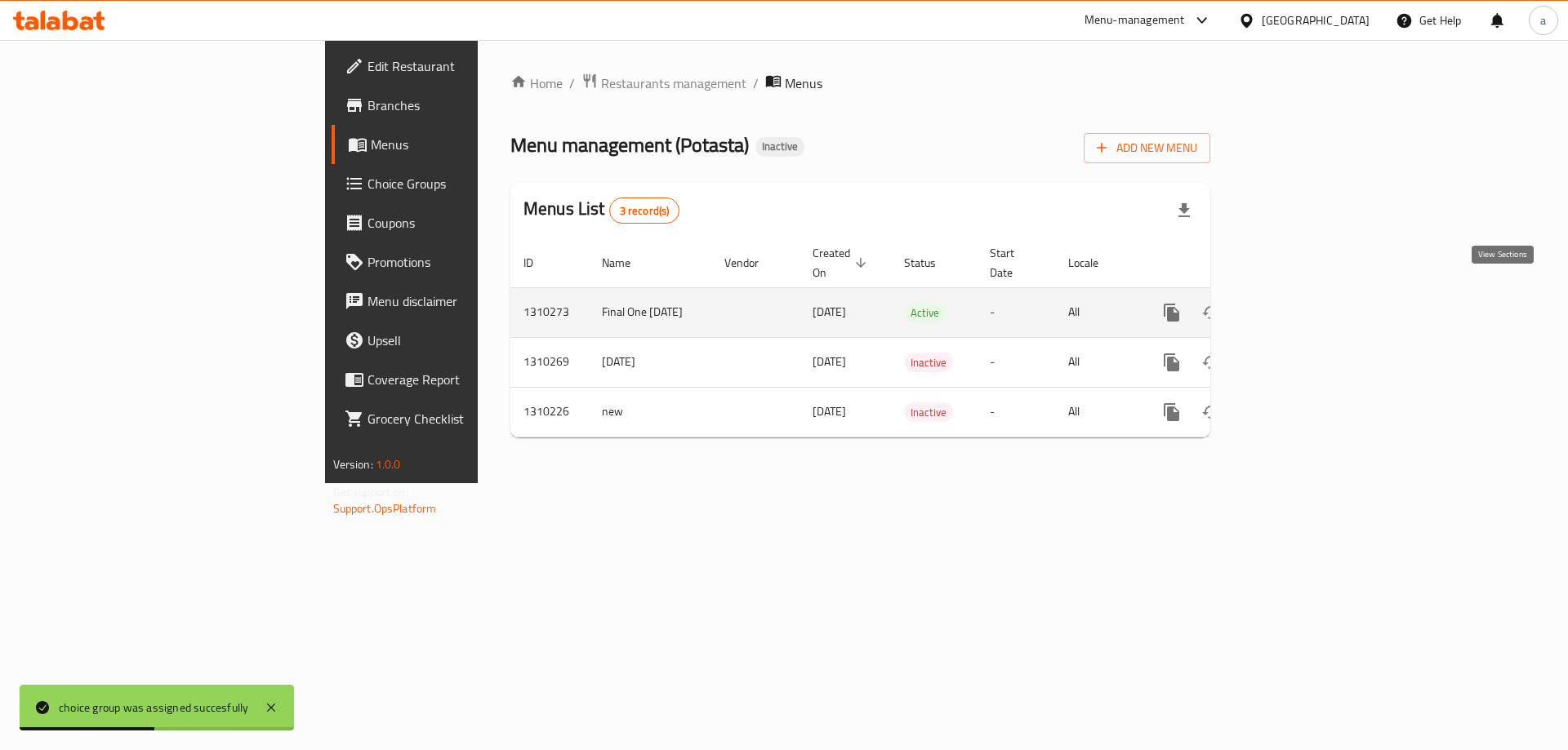
click at [1309, 309] on link "enhanced table" at bounding box center [1289, 312] width 39 height 39
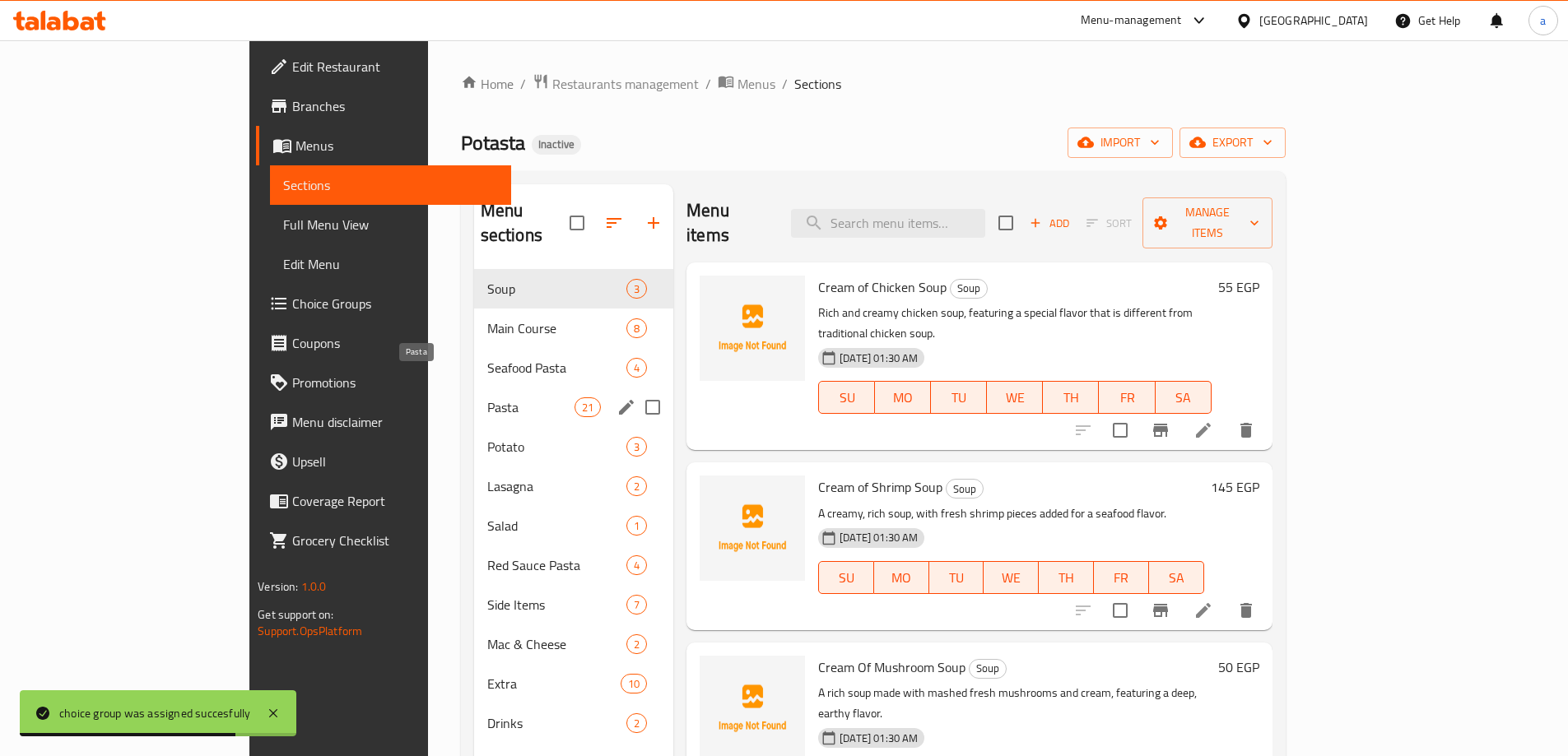
click at [487, 398] on span "Pasta" at bounding box center [531, 407] width 87 height 20
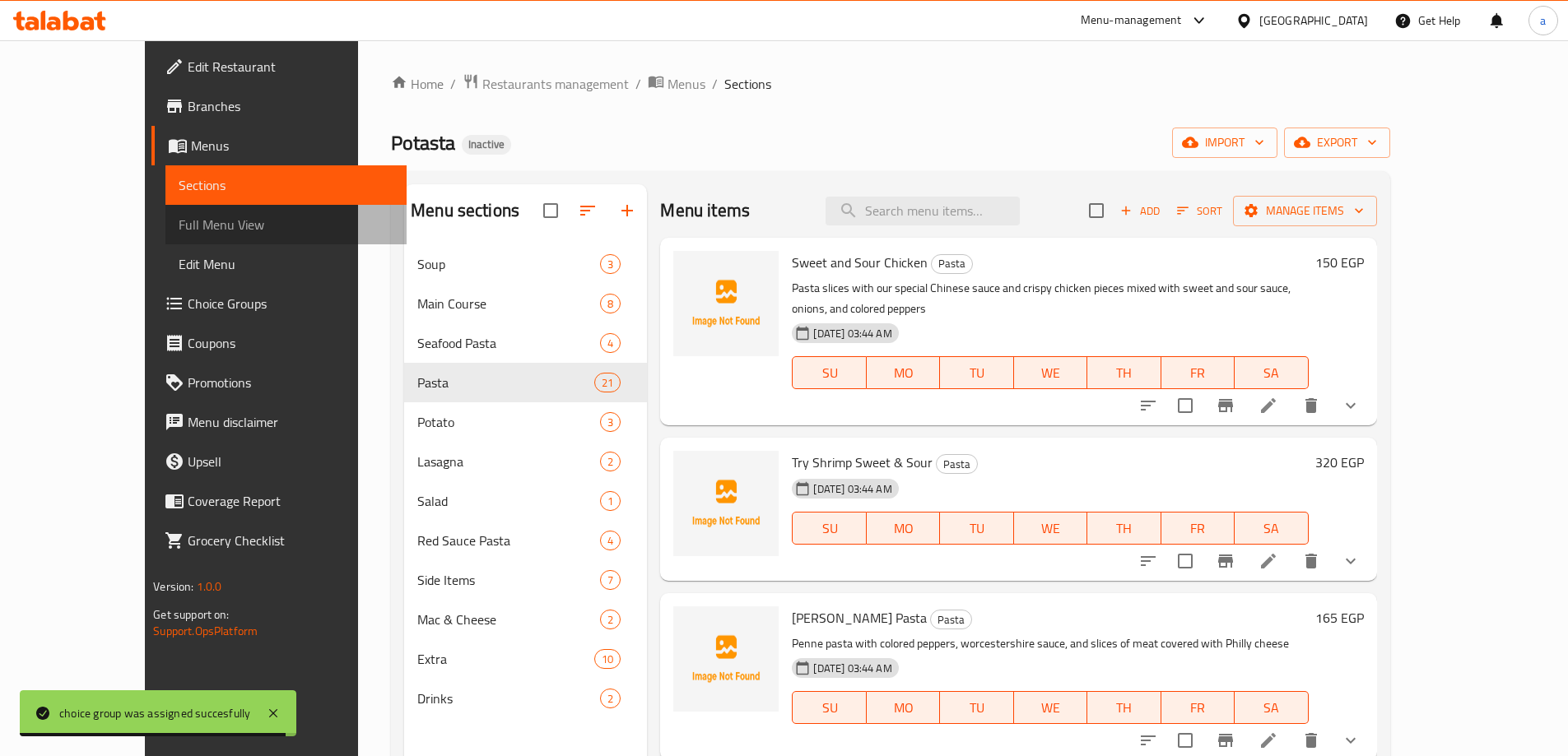
click at [178, 216] on span "Full Menu View" at bounding box center [286, 224] width 215 height 20
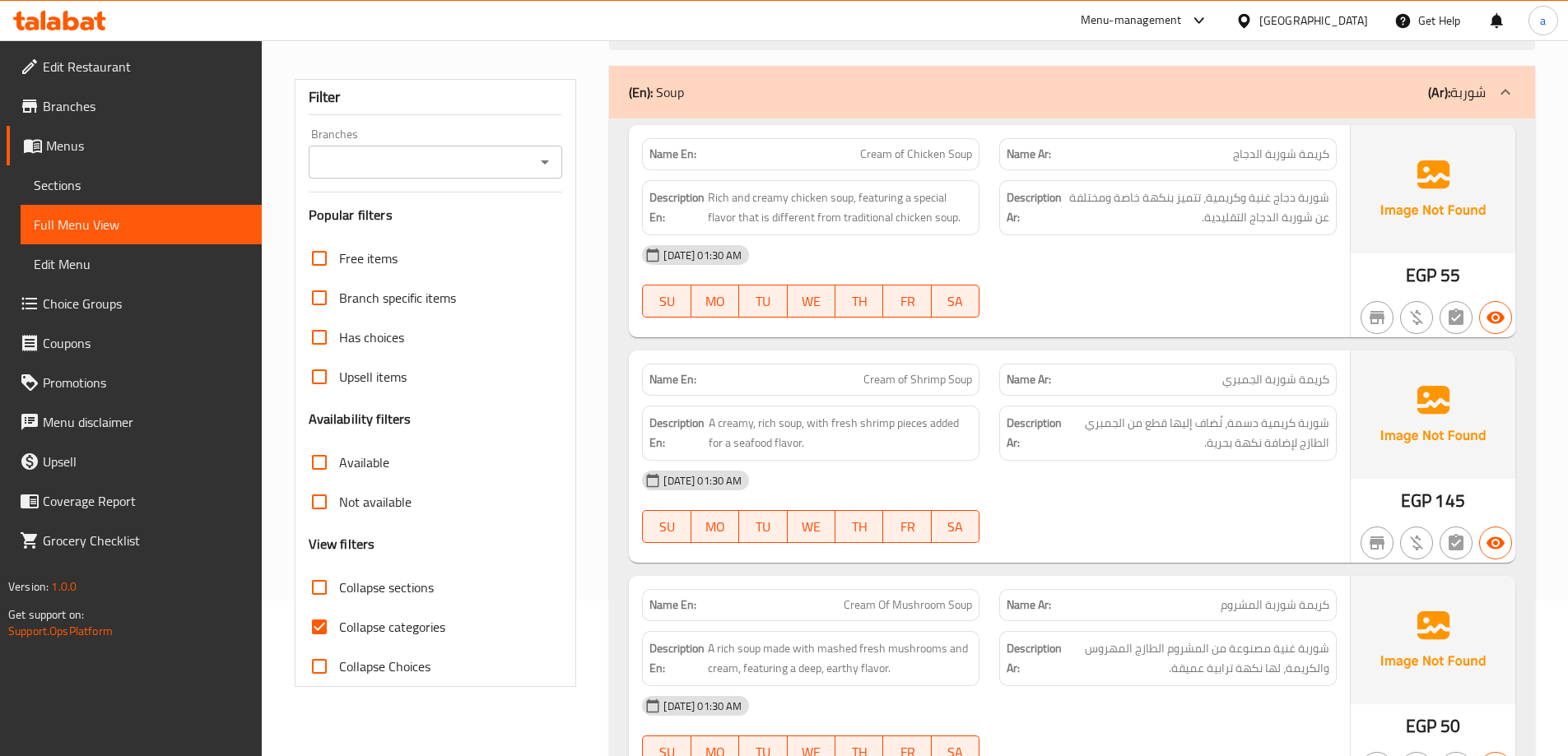
scroll to position [329, 0]
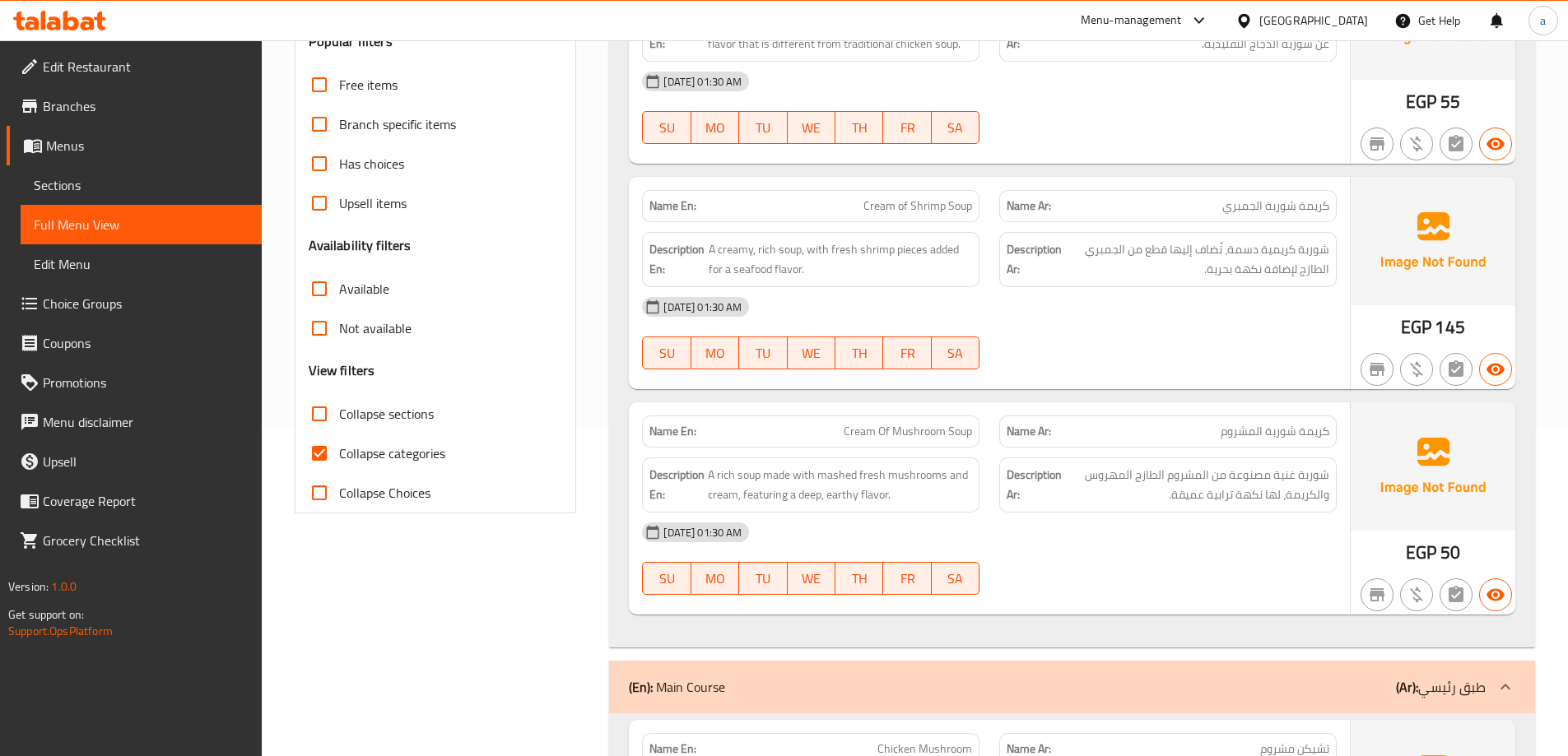
click at [327, 419] on input "Collapse sections" at bounding box center [319, 414] width 39 height 39
checkbox input "true"
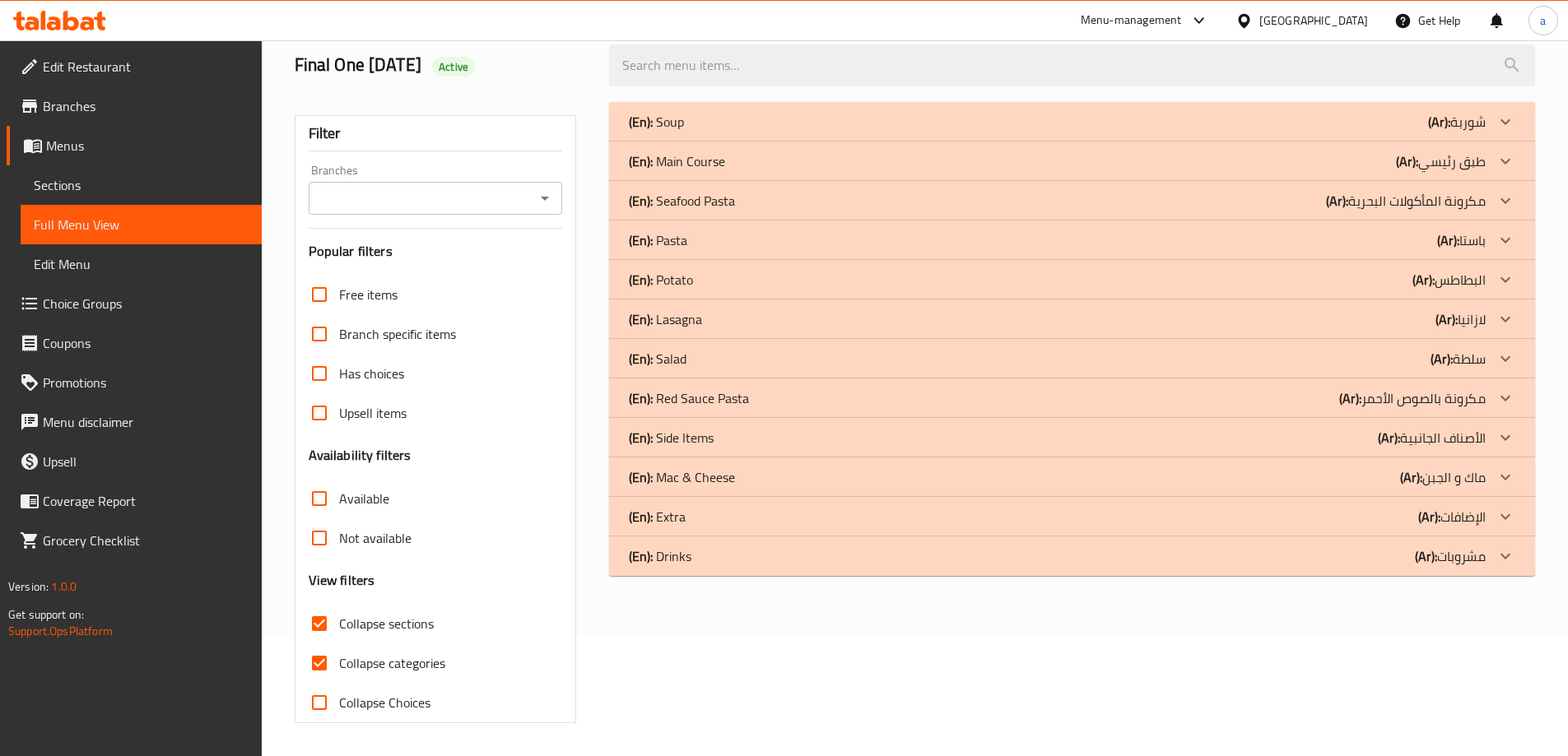
click at [319, 643] on input "Collapse categories" at bounding box center [319, 663] width 39 height 39
checkbox input "false"
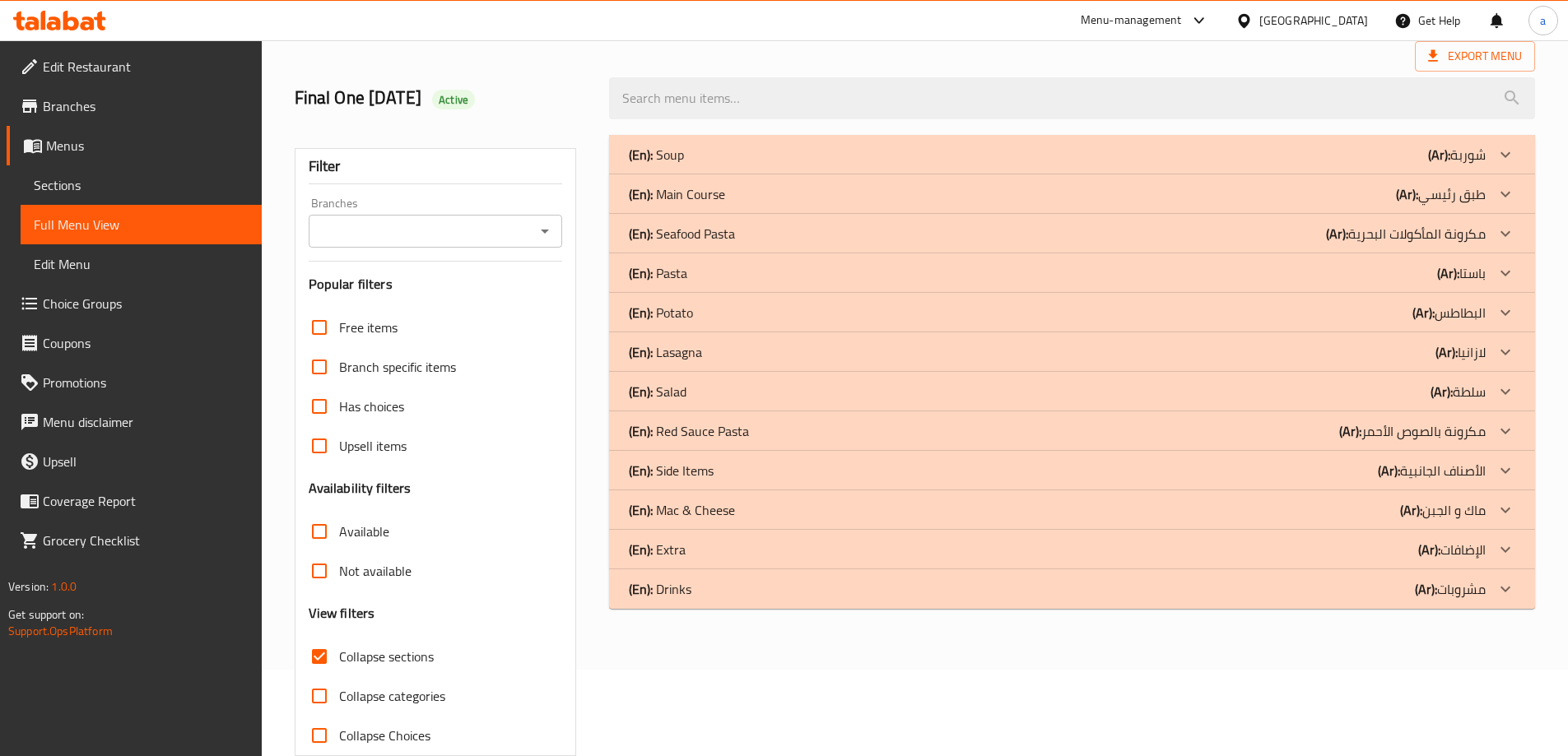
click at [317, 660] on input "Collapse sections" at bounding box center [319, 657] width 39 height 39
checkbox input "false"
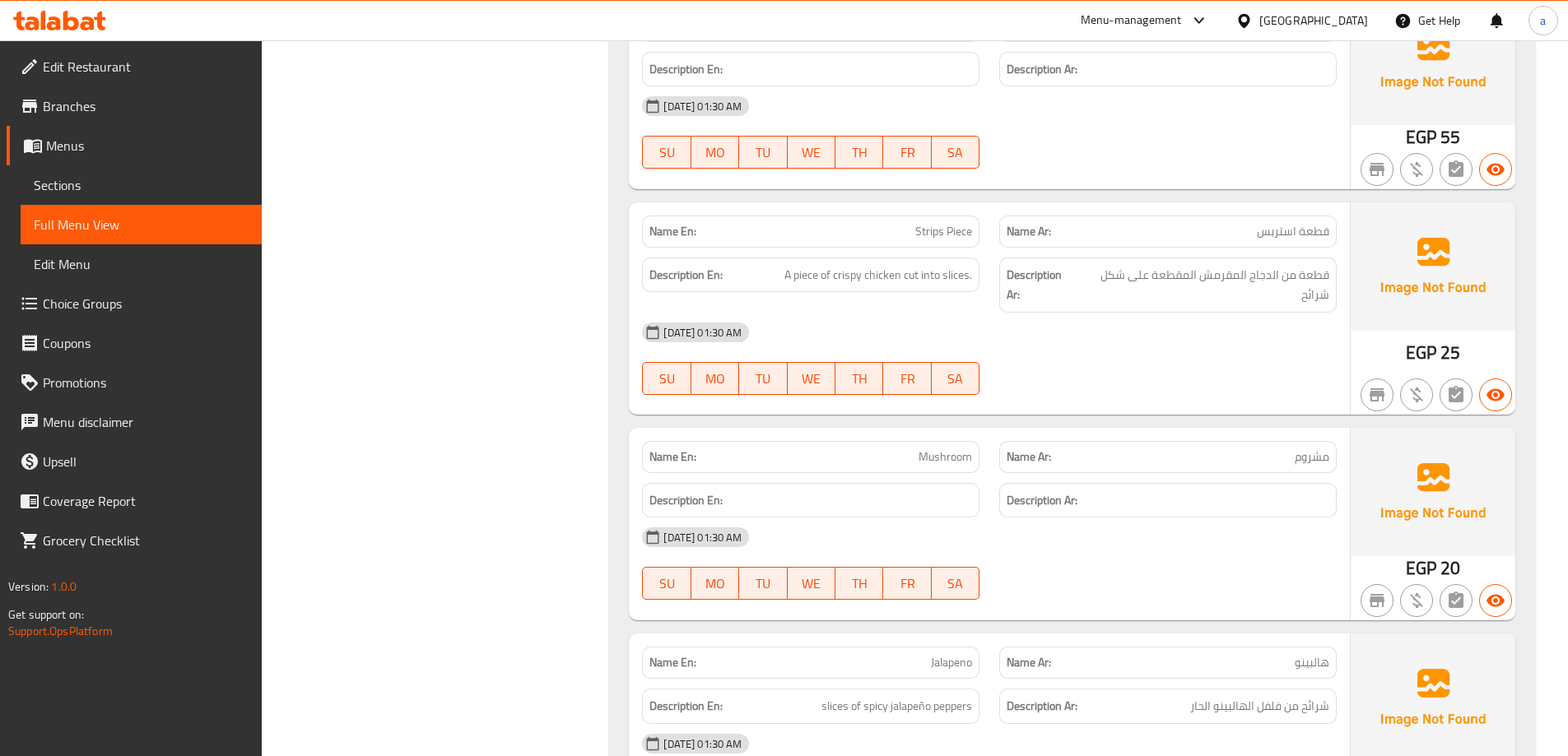
scroll to position [25992, 0]
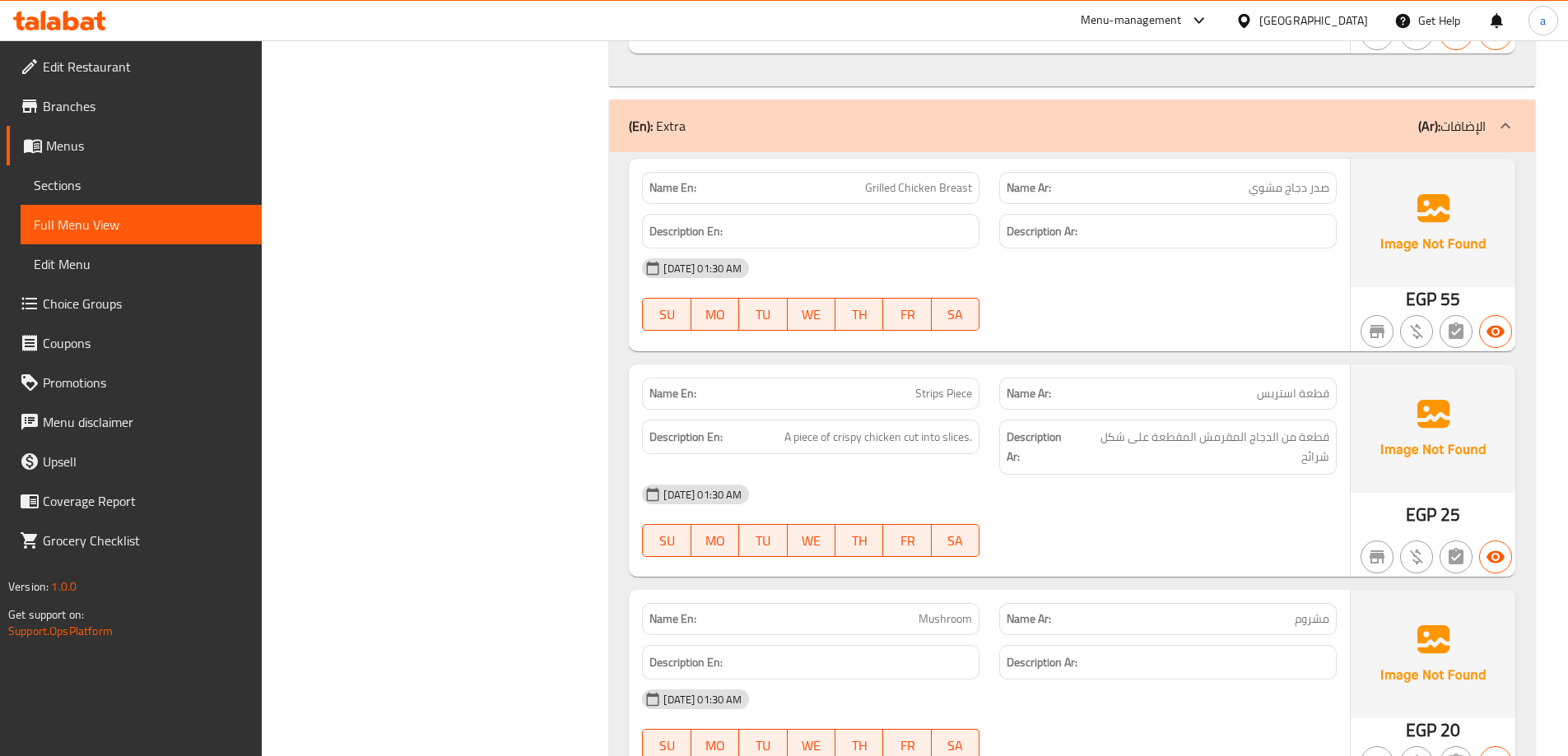
click at [111, 311] on span "Choice Groups" at bounding box center [145, 303] width 206 height 20
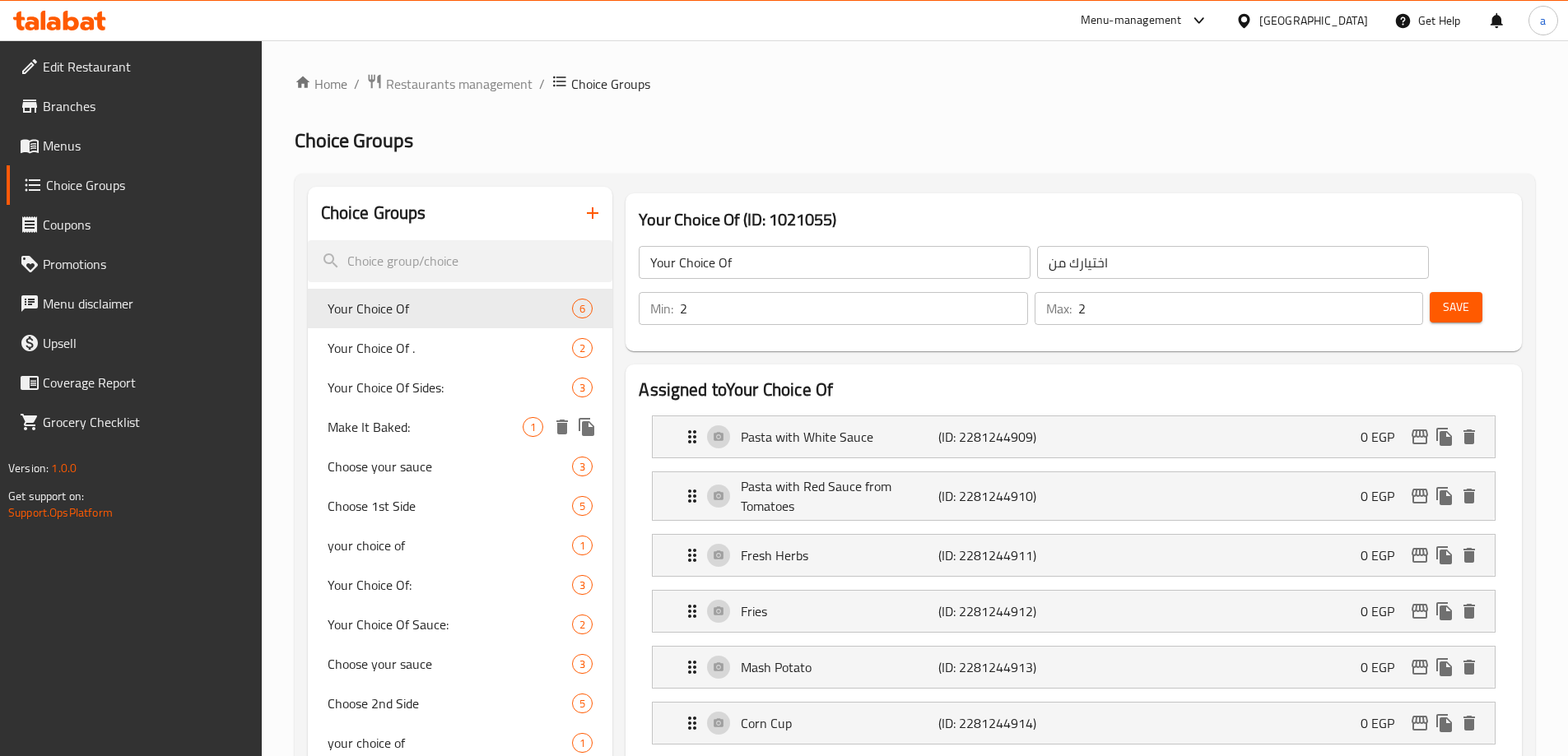
click at [423, 420] on span "Make It Baked:" at bounding box center [426, 427] width 196 height 20
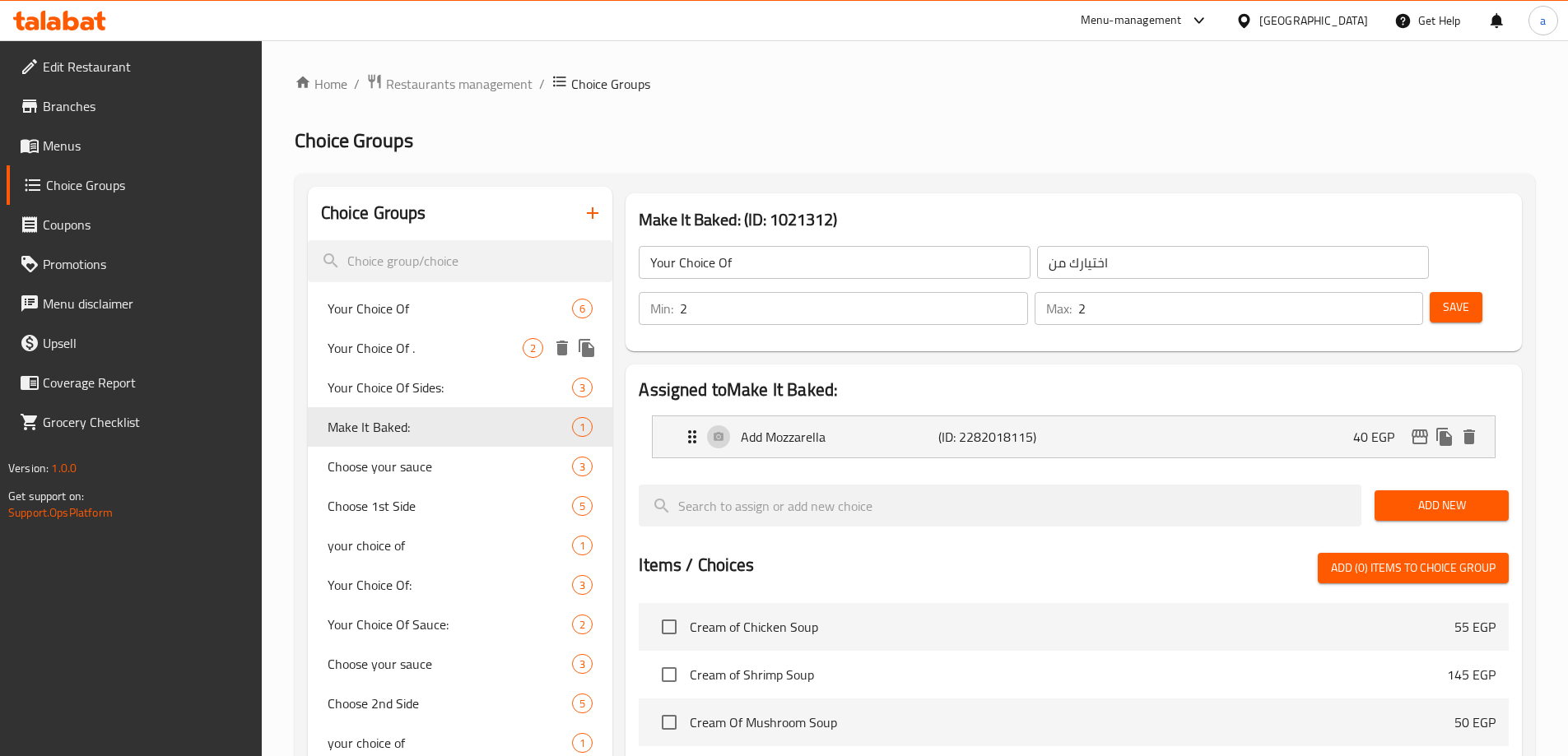
type input "Make It Baked:"
type input "خليها مخبوزة:"
type input "0"
type input "1"
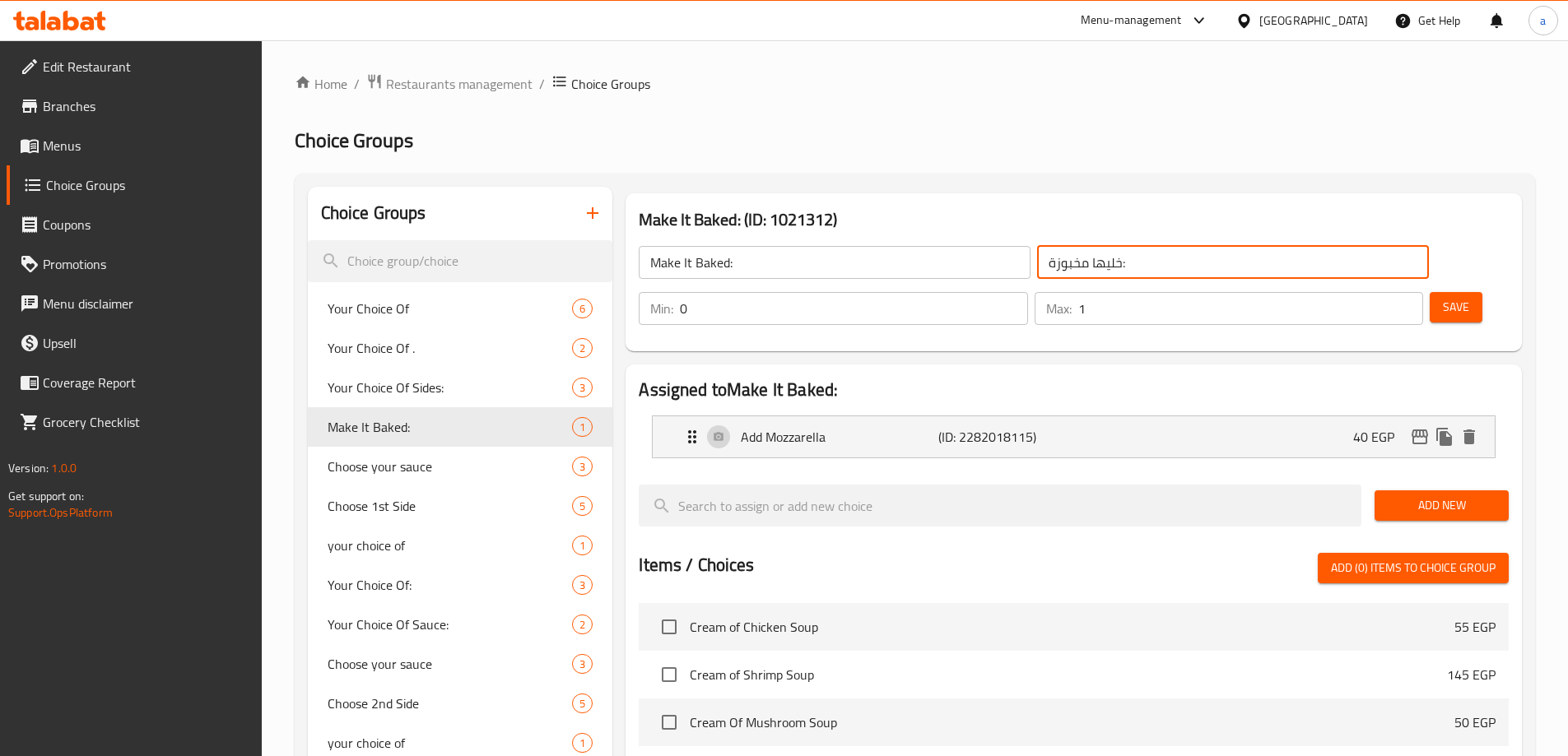
drag, startPoint x: 1052, startPoint y: 265, endPoint x: 938, endPoint y: 271, distance: 114.2
click at [1037, 271] on input "خليها مخبوزة:" at bounding box center [1233, 262] width 392 height 33
click at [1042, 266] on input "خليها مخبوزة:" at bounding box center [1233, 262] width 392 height 33
drag, startPoint x: 1018, startPoint y: 260, endPoint x: 824, endPoint y: 265, distance: 194.1
click at [823, 265] on div "Make It Baked: ​ خليها مخبوزة: ​" at bounding box center [1034, 263] width 809 height 53
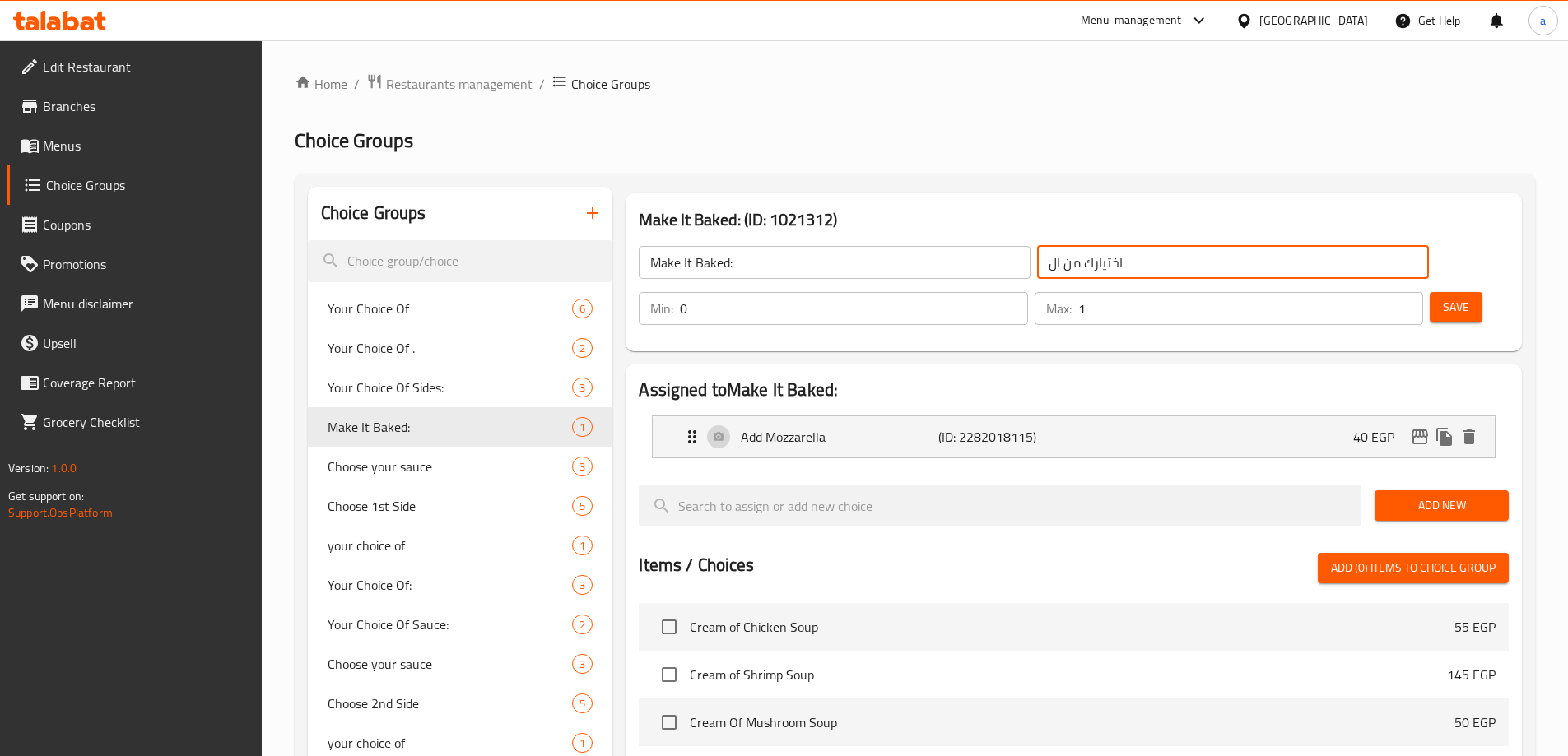
click at [1037, 263] on input "اختيارك من ال" at bounding box center [1233, 262] width 392 height 33
click at [1037, 254] on input "اختيارك من ال" at bounding box center [1233, 262] width 392 height 33
click at [1213, 418] on li "Add Mozzarella (ID: 2282018115) 40 EGP Name (En) Add Mozzarella Name (En) Name …" at bounding box center [1073, 437] width 870 height 56
type input "خليها مخبوزة:"
click at [1059, 194] on div "Make It Baked: (ID: 1021312) Make It Baked: ​ خليها مخبوزة: ​ Min: 0 ​ Max: 1 ​…" at bounding box center [1074, 272] width 896 height 158
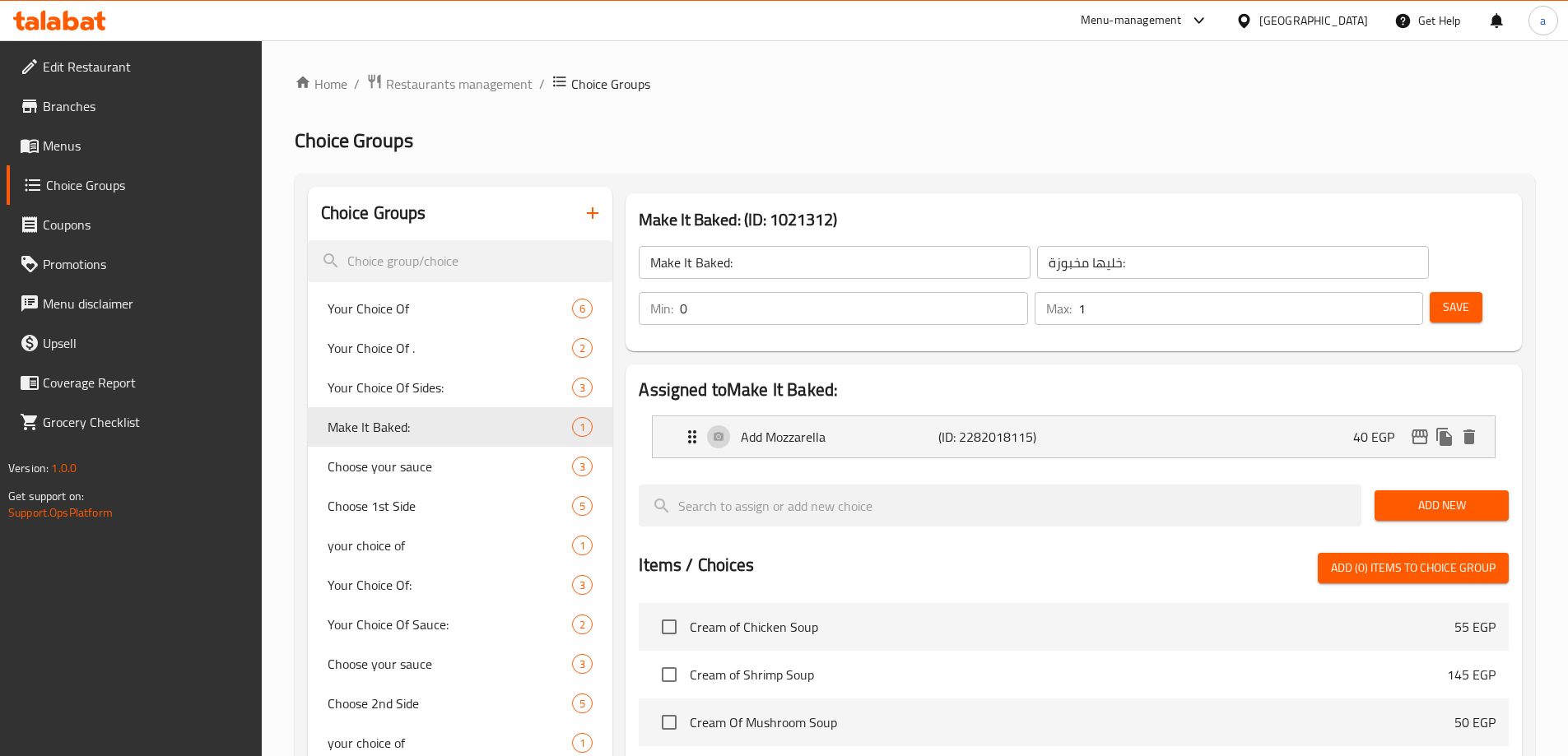
click at [1443, 297] on span "Save" at bounding box center [1456, 307] width 26 height 20
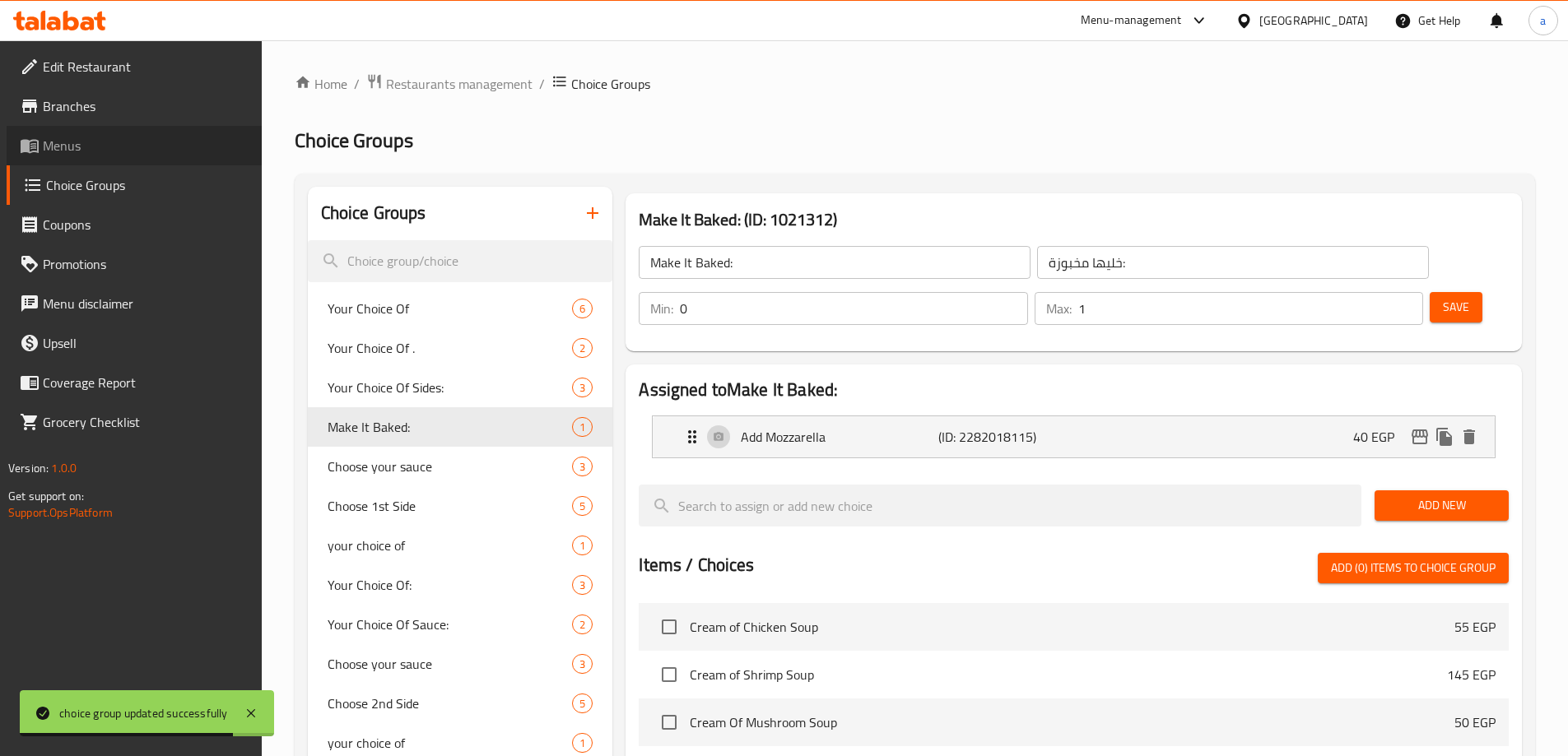
click at [68, 148] on span "Menus" at bounding box center [145, 145] width 206 height 20
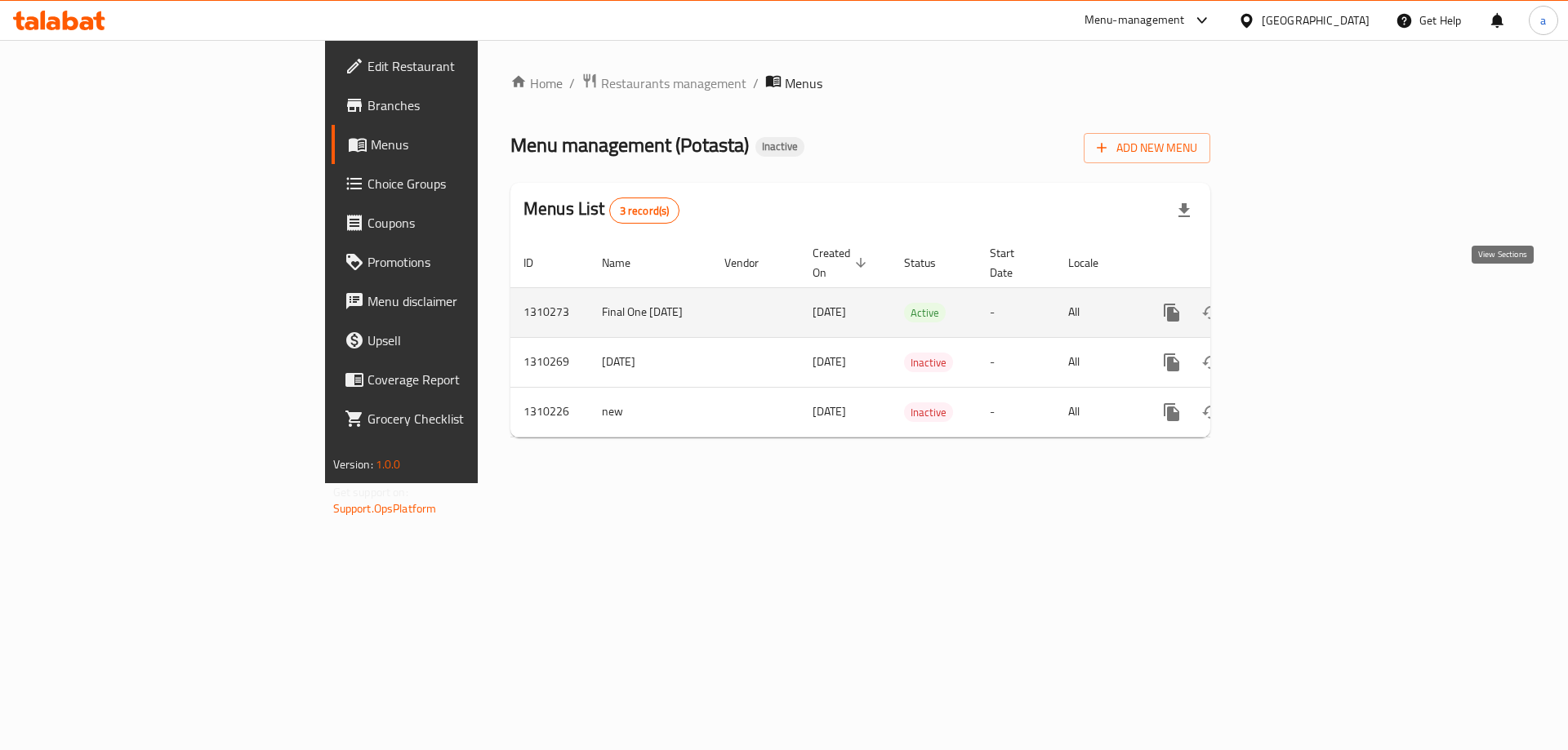
click at [1297, 306] on icon "enhanced table" at bounding box center [1289, 312] width 14 height 14
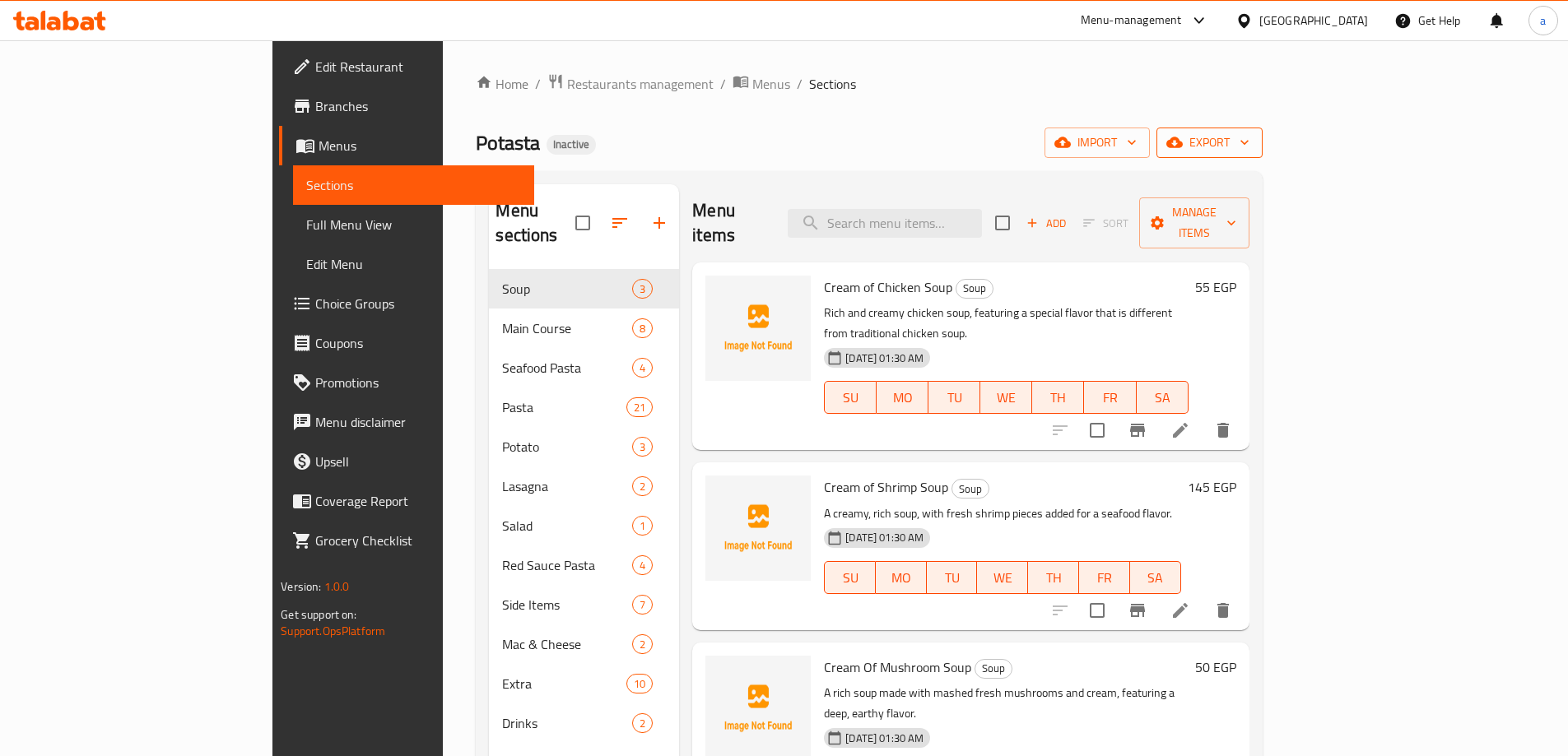
click at [1250, 141] on span "export" at bounding box center [1210, 142] width 80 height 20
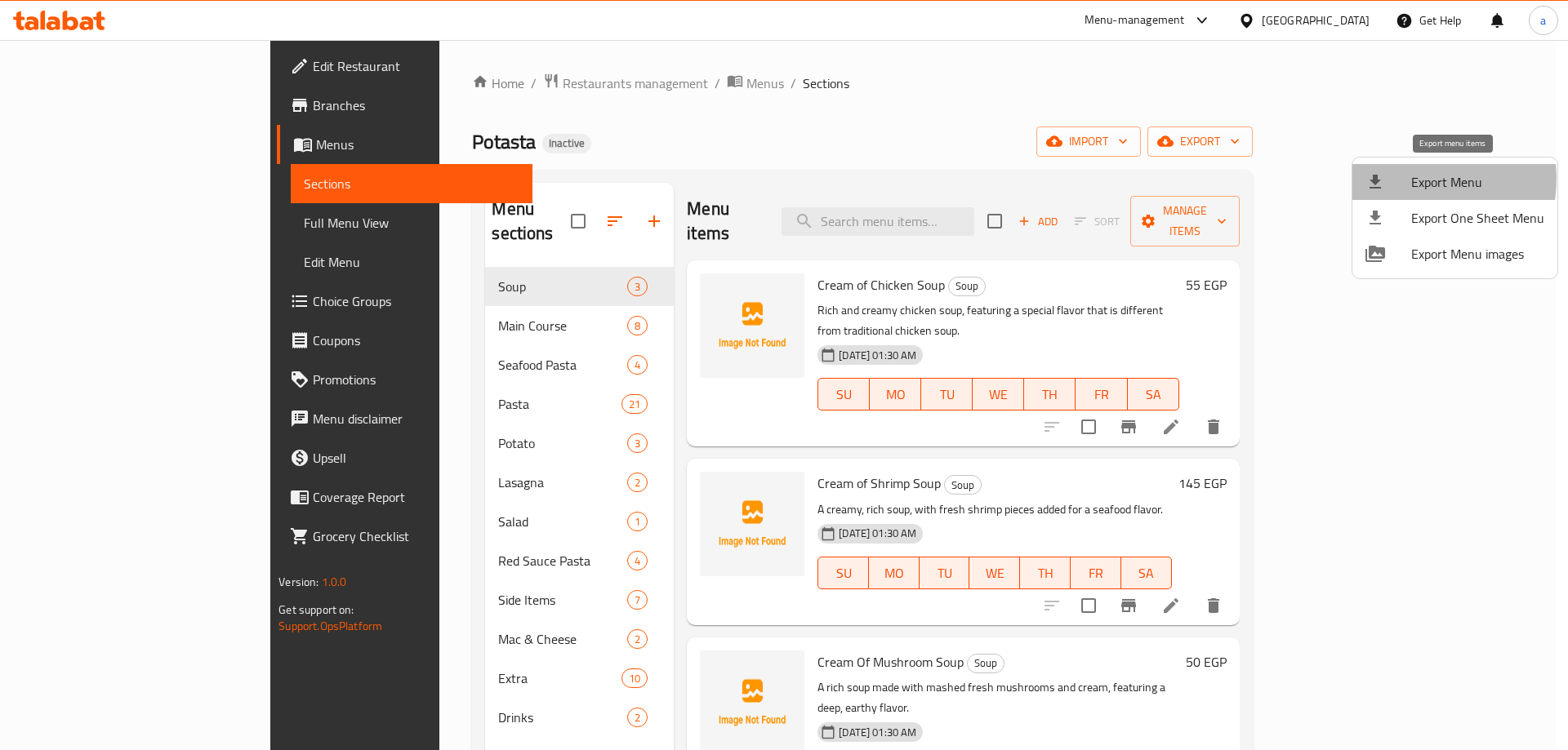
click at [1409, 179] on div at bounding box center [1389, 182] width 46 height 19
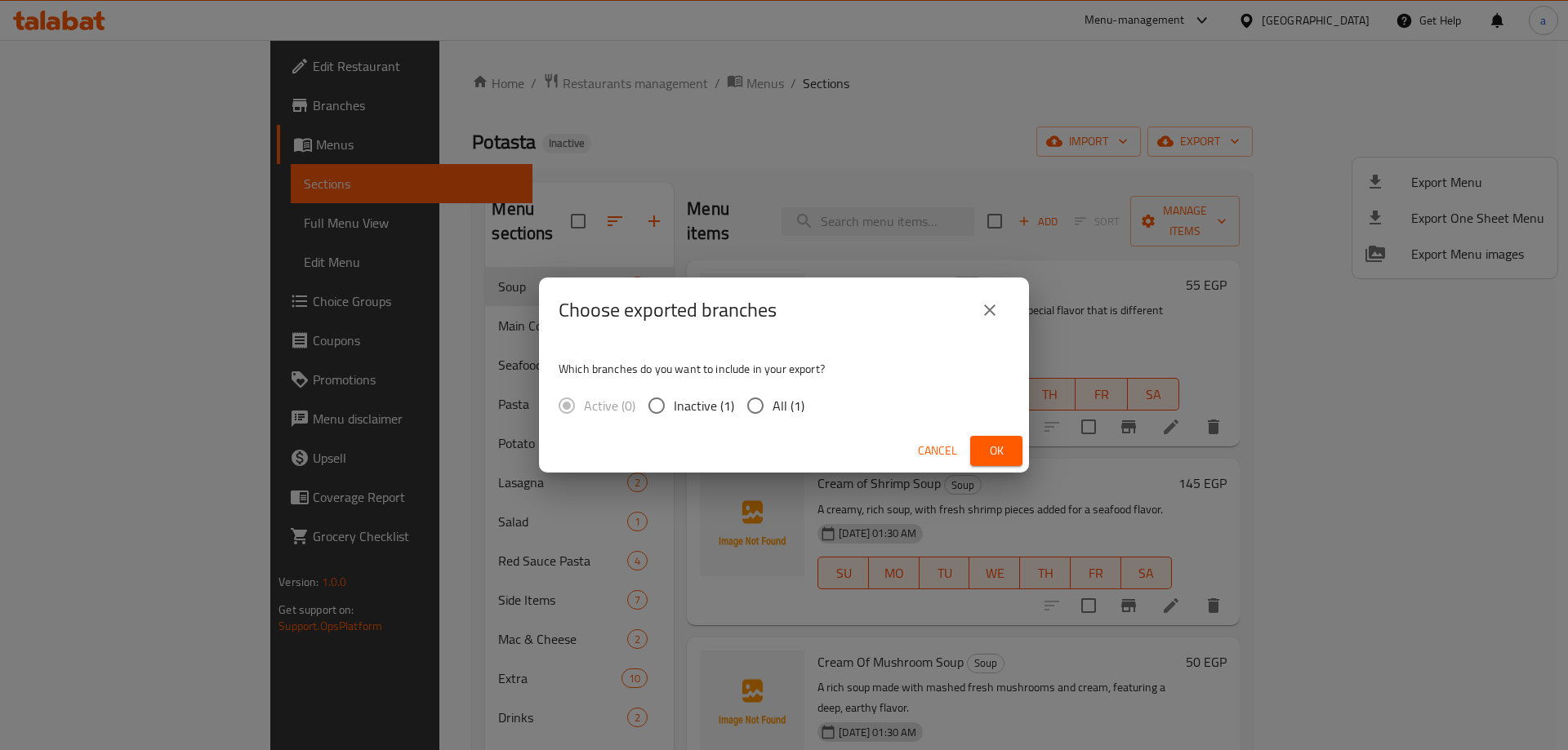
click at [773, 407] on span "All (1)" at bounding box center [788, 405] width 32 height 19
click at [772, 407] on input "All (1)" at bounding box center [755, 405] width 35 height 35
radio input "true"
click at [982, 443] on button "Ok" at bounding box center [997, 451] width 52 height 30
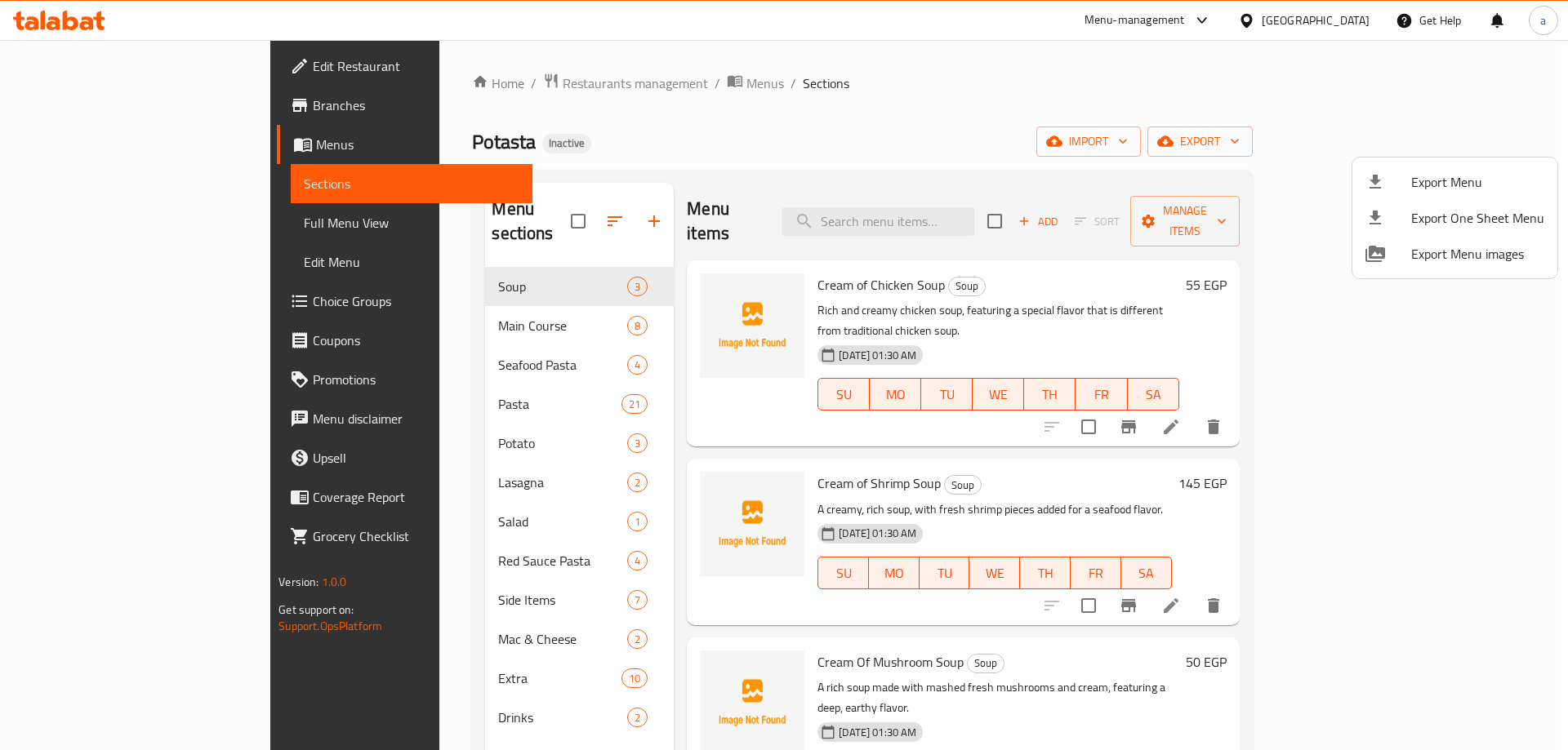
click at [105, 219] on div at bounding box center [784, 375] width 1568 height 750
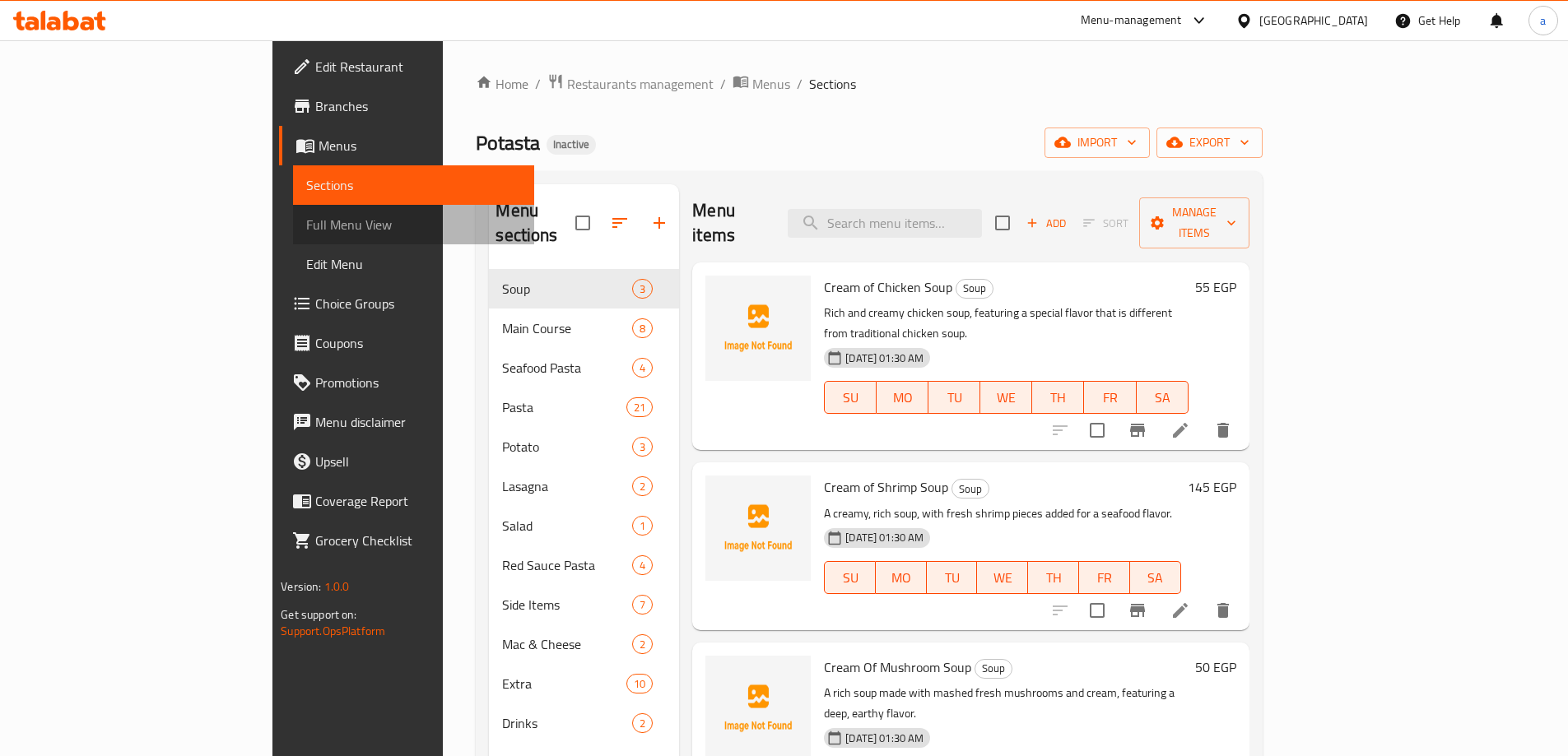
click at [306, 221] on span "Full Menu View" at bounding box center [414, 224] width 215 height 20
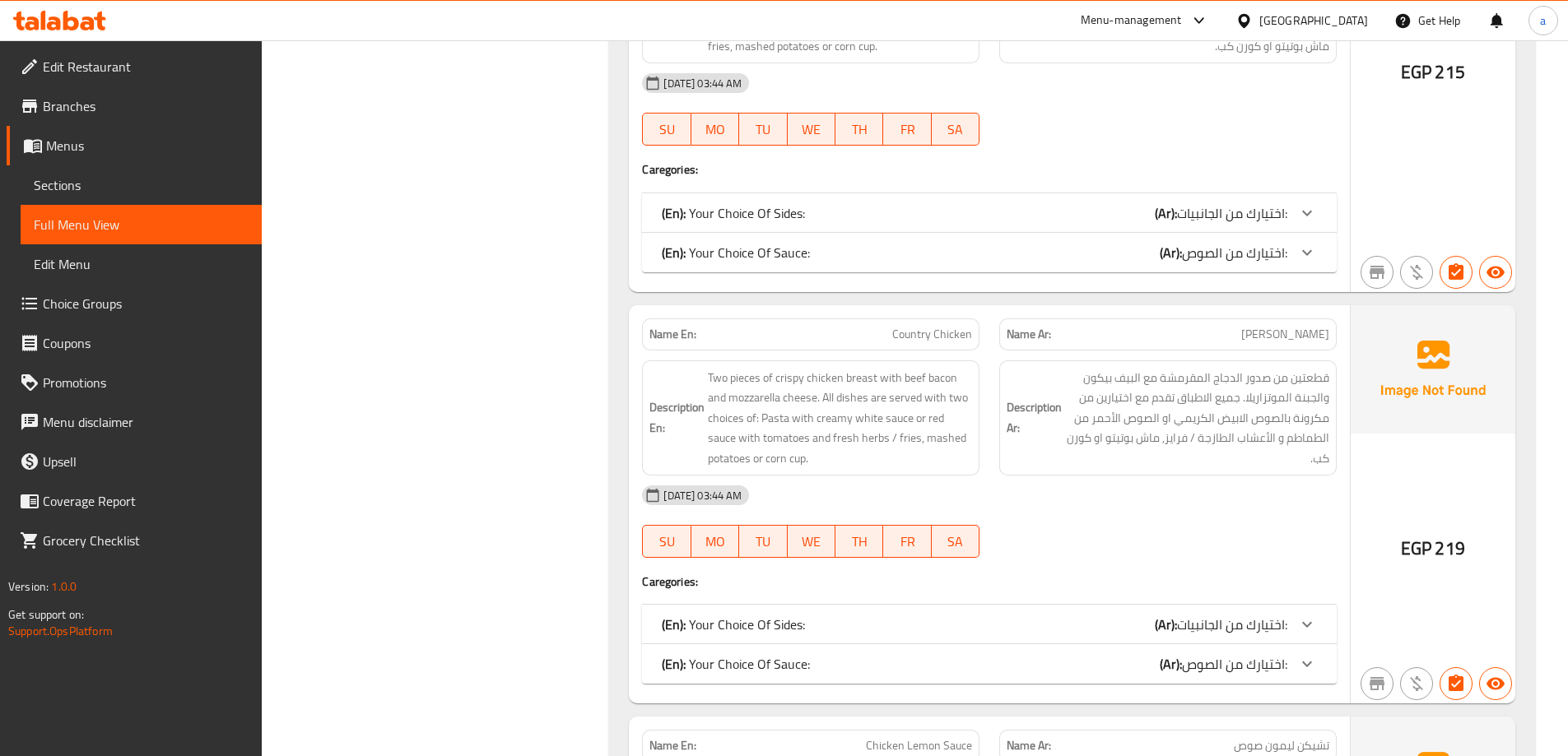
scroll to position [4193, 0]
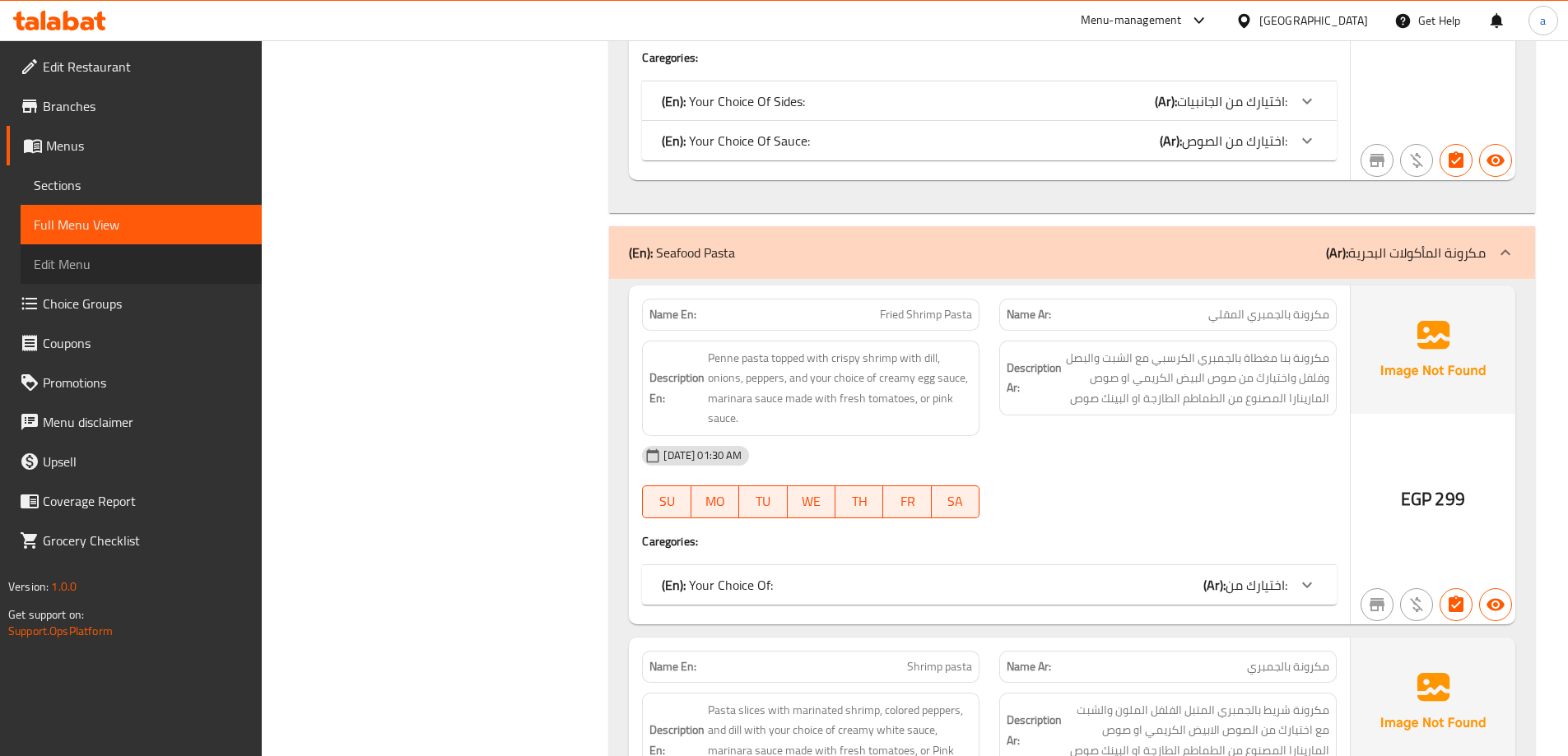
click at [81, 270] on span "Edit Menu" at bounding box center [142, 264] width 215 height 20
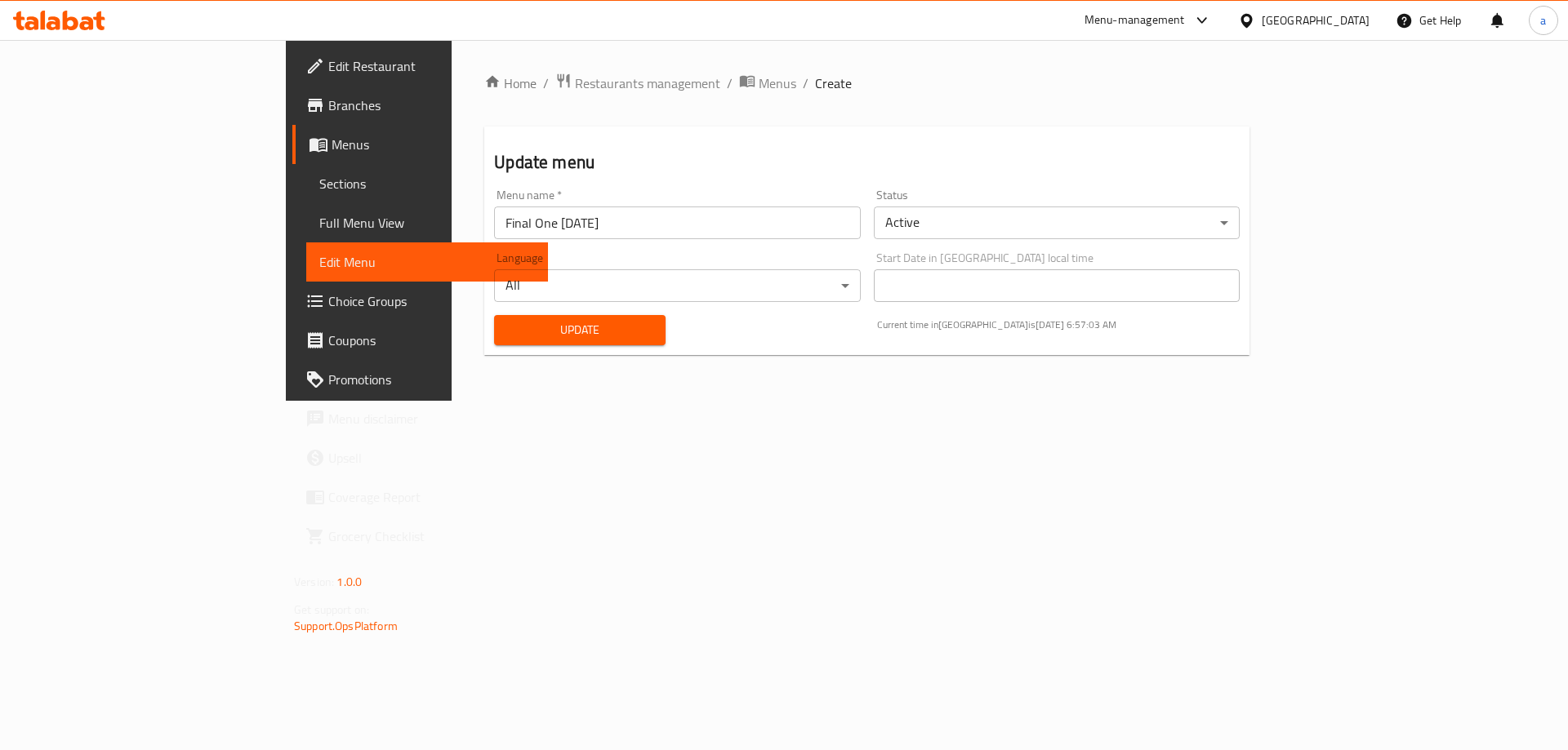
click at [319, 219] on span "Full Menu View" at bounding box center [427, 223] width 216 height 19
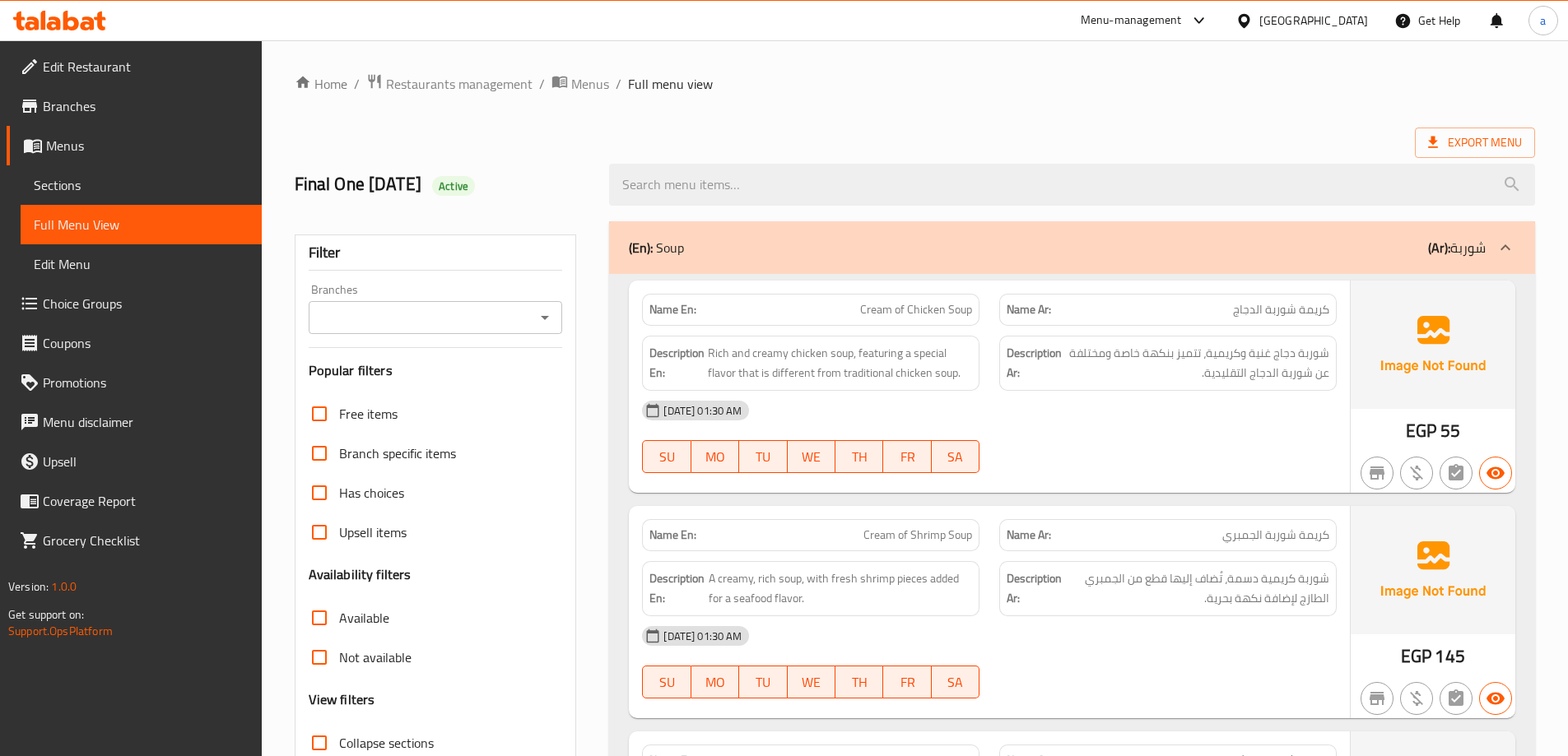
click at [77, 188] on span "Sections" at bounding box center [142, 184] width 215 height 20
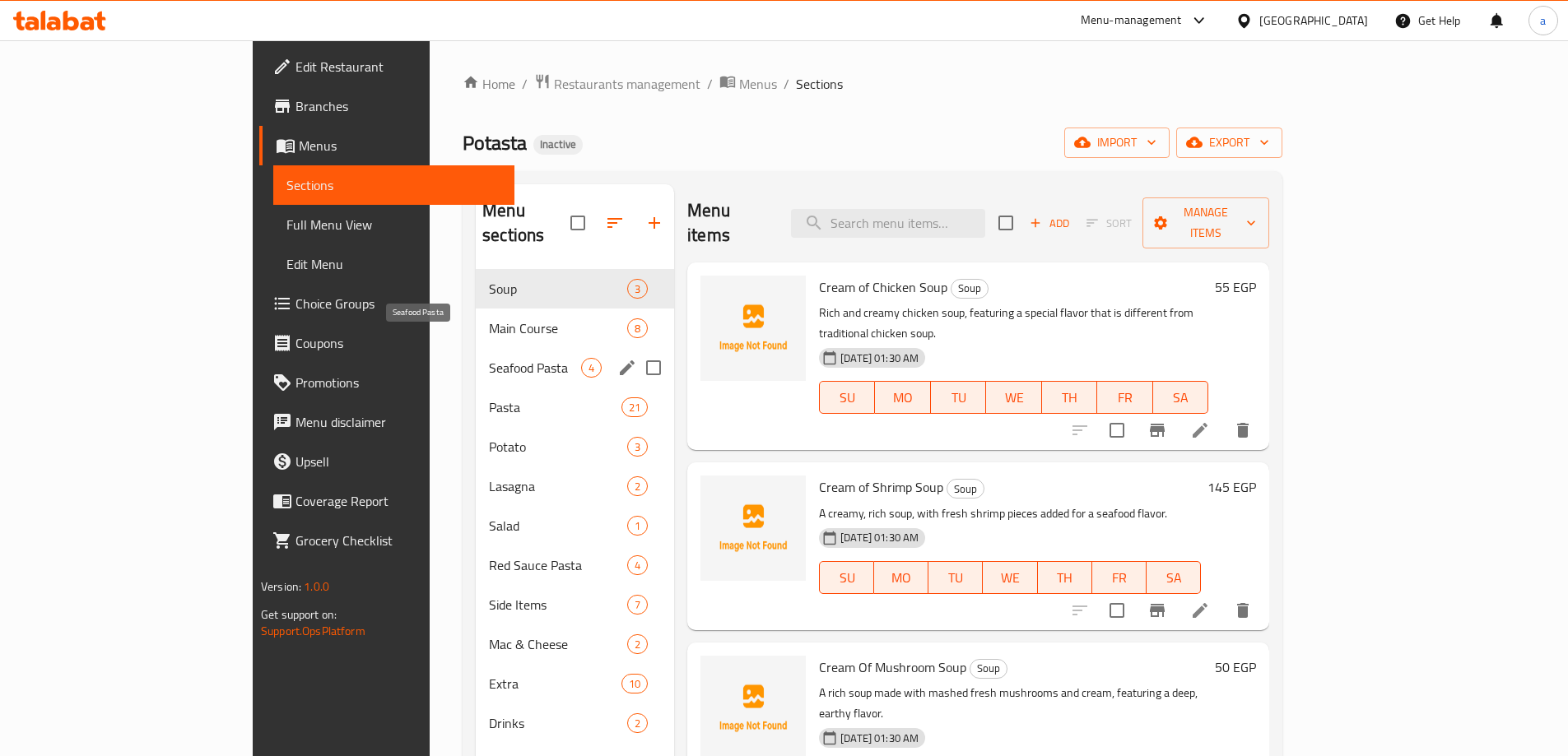
click at [489, 358] on span "Seafood Pasta" at bounding box center [535, 368] width 92 height 20
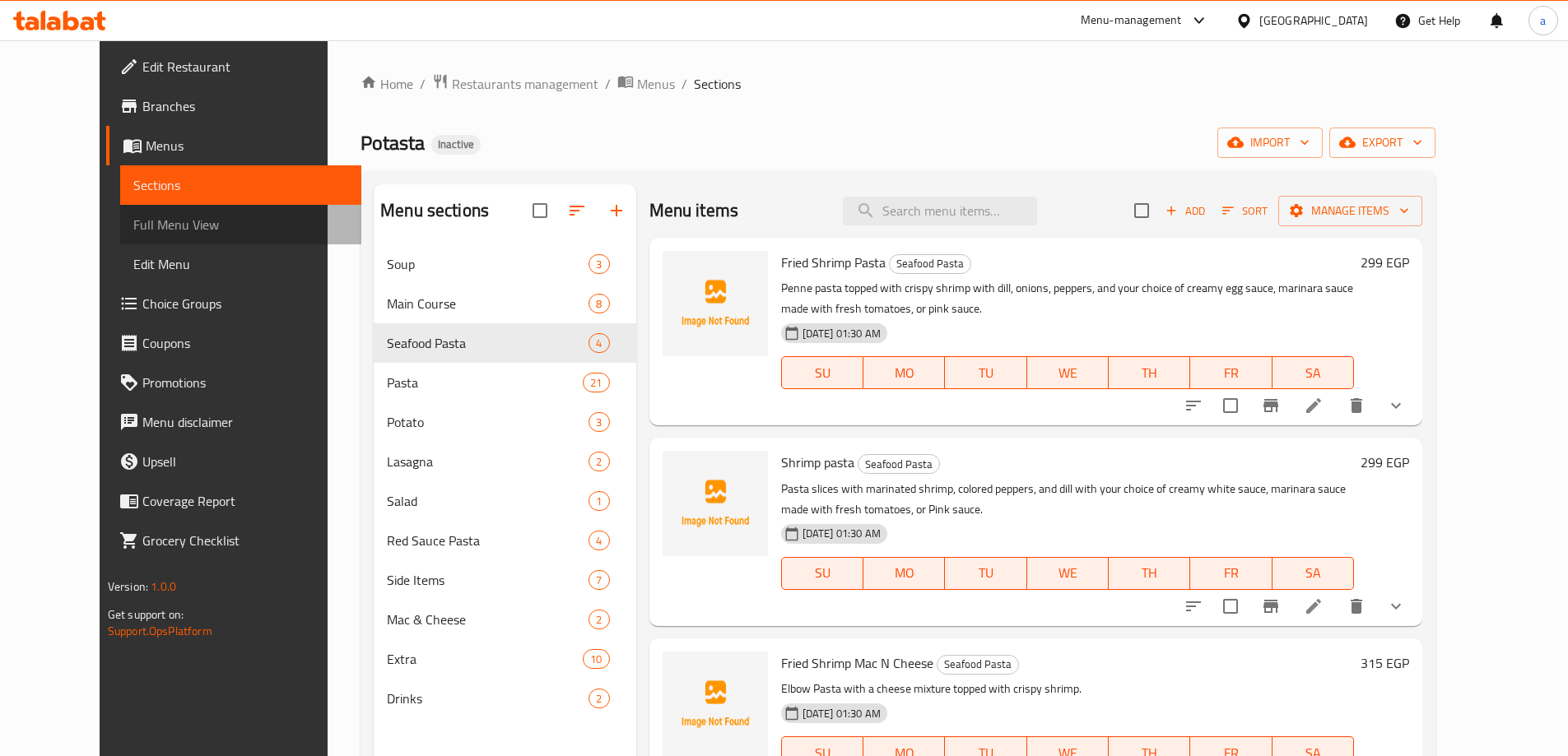
click at [143, 243] on link "Full Menu View" at bounding box center [241, 224] width 242 height 39
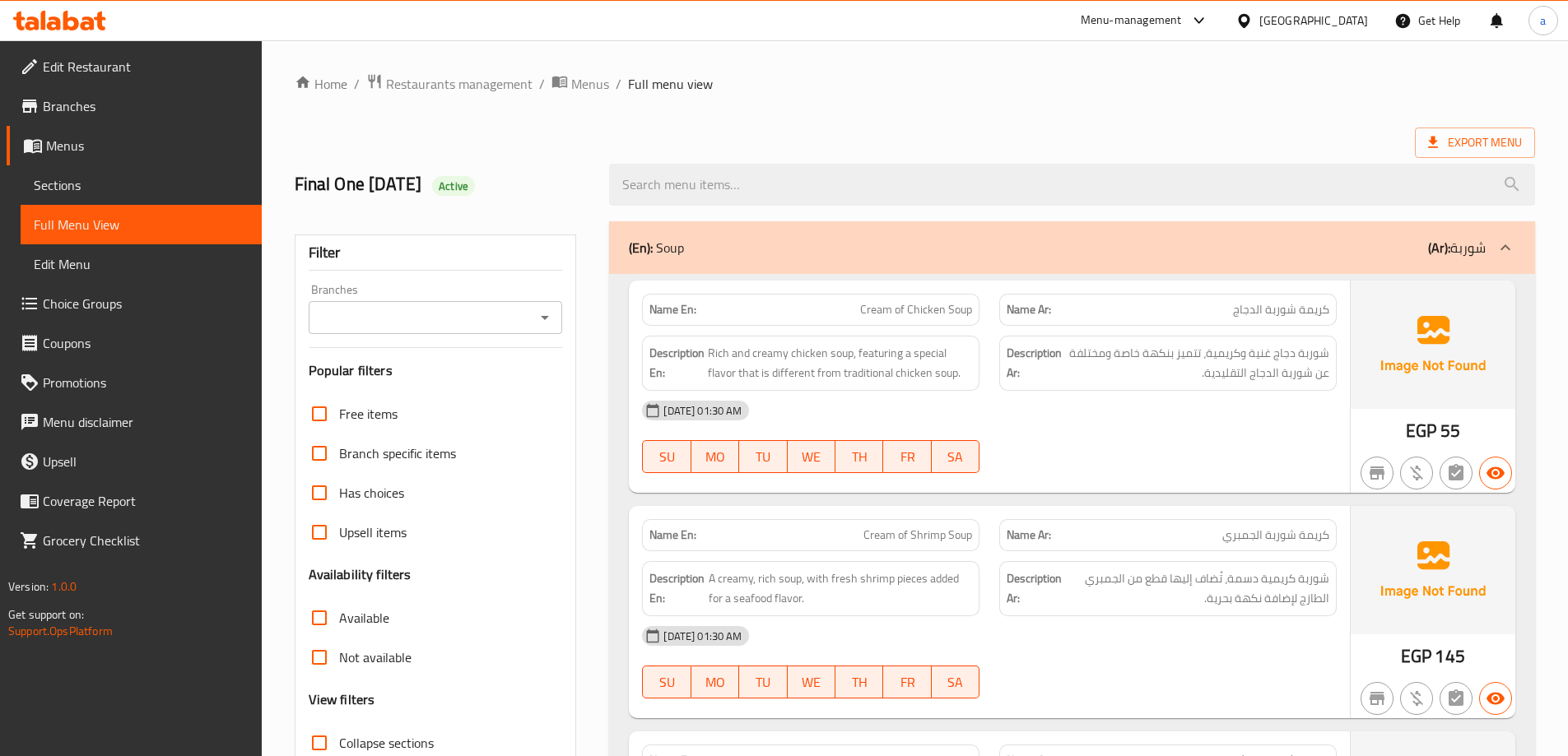
scroll to position [4193, 0]
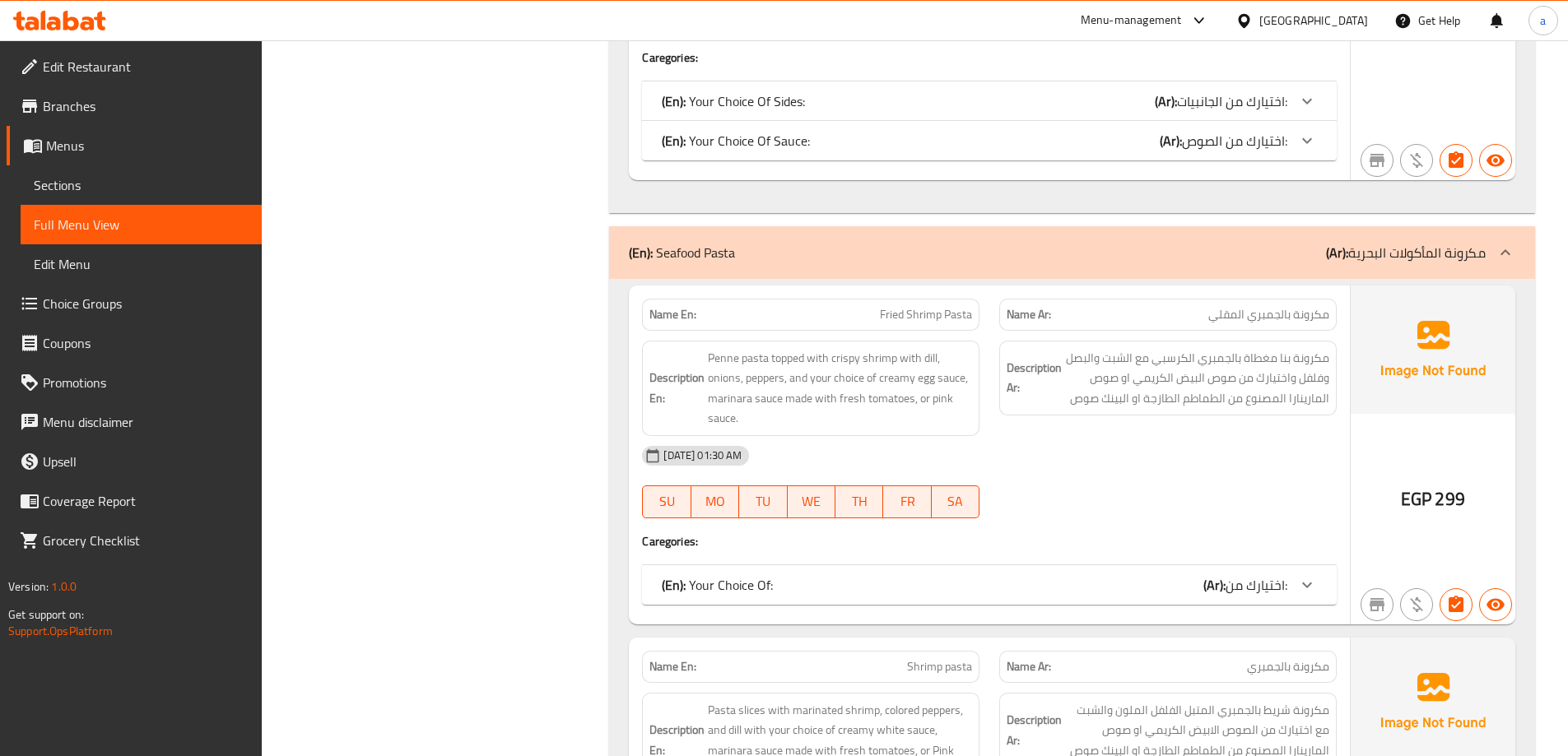
click at [88, 197] on link "Sections" at bounding box center [141, 185] width 242 height 39
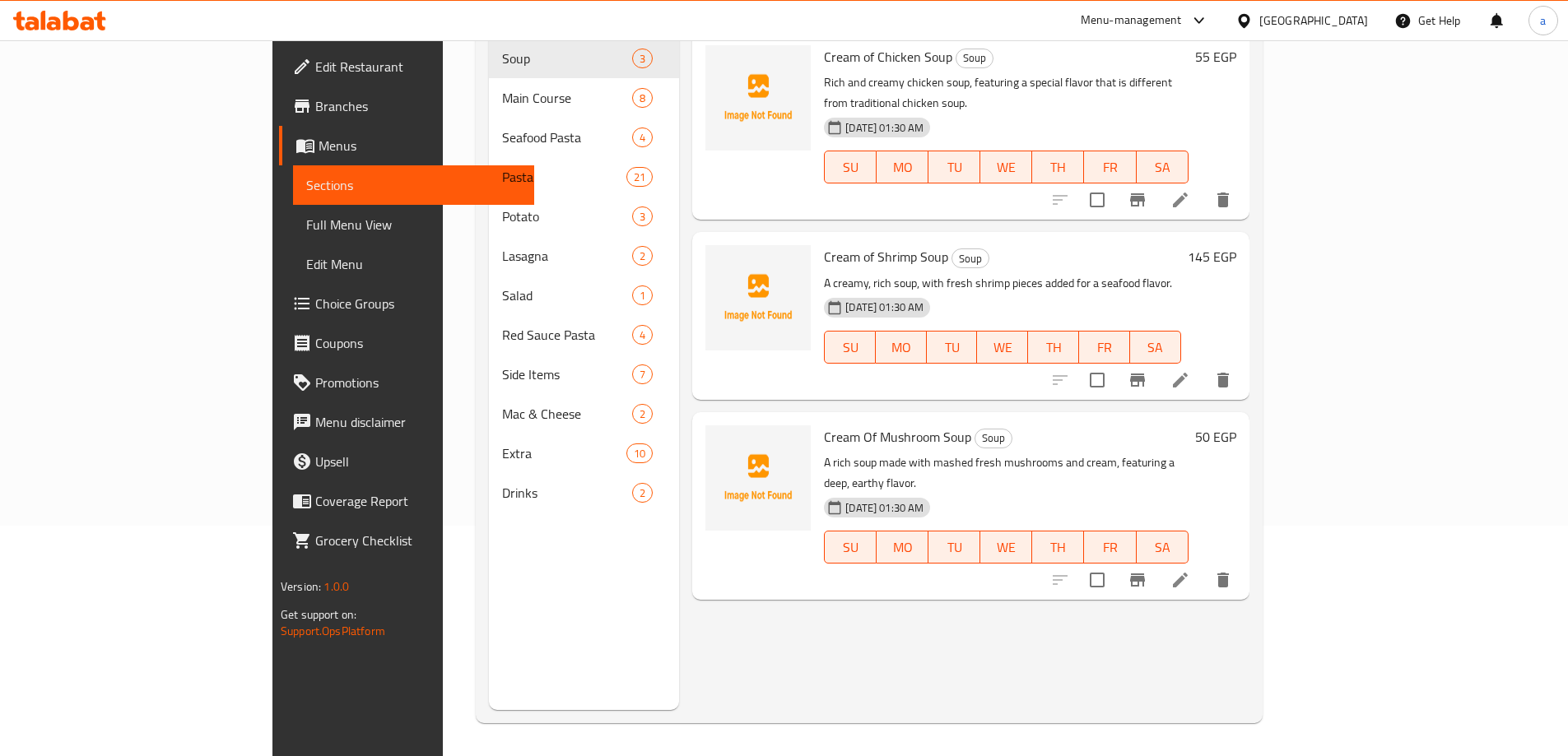
scroll to position [230, 0]
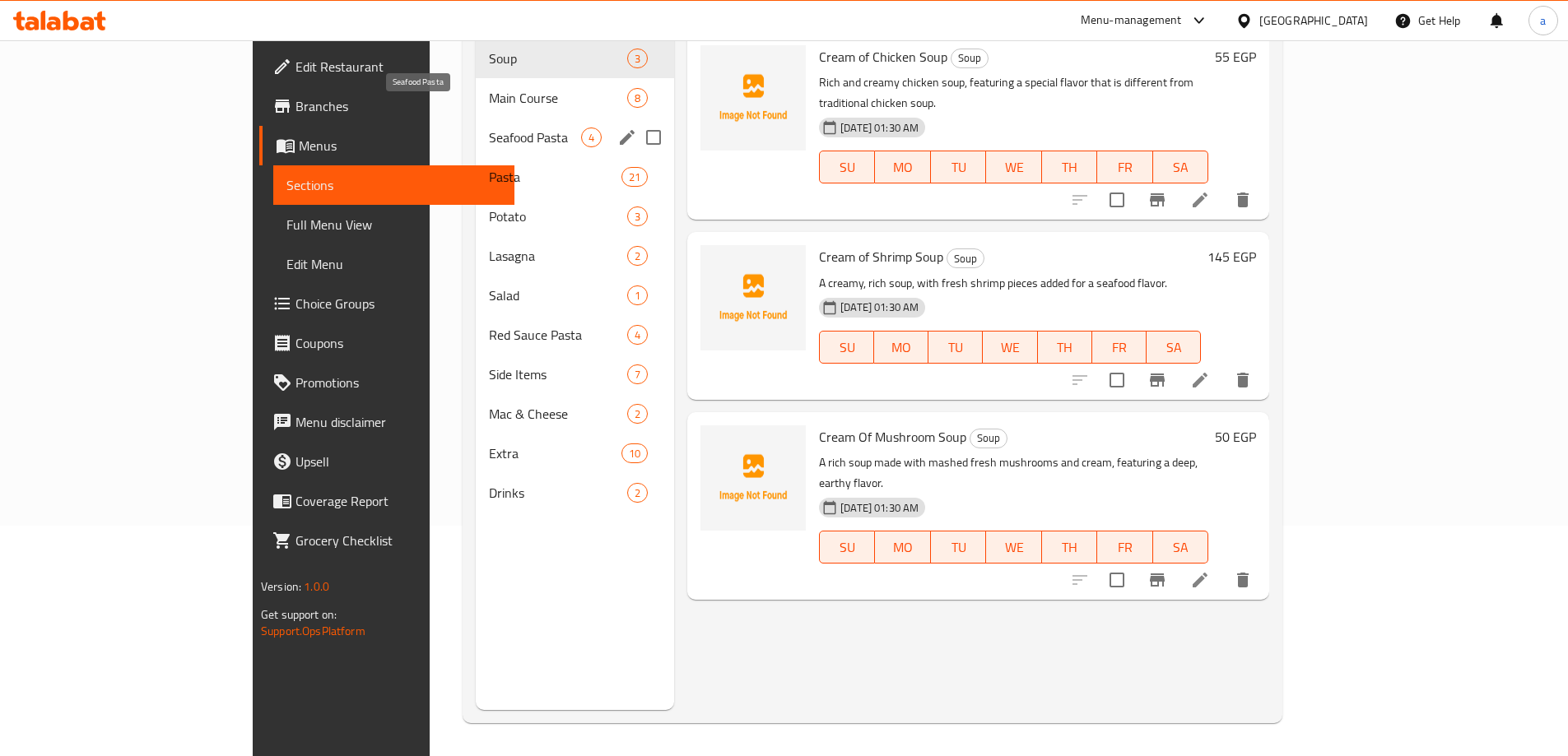
click at [489, 127] on span "Seafood Pasta" at bounding box center [535, 137] width 92 height 20
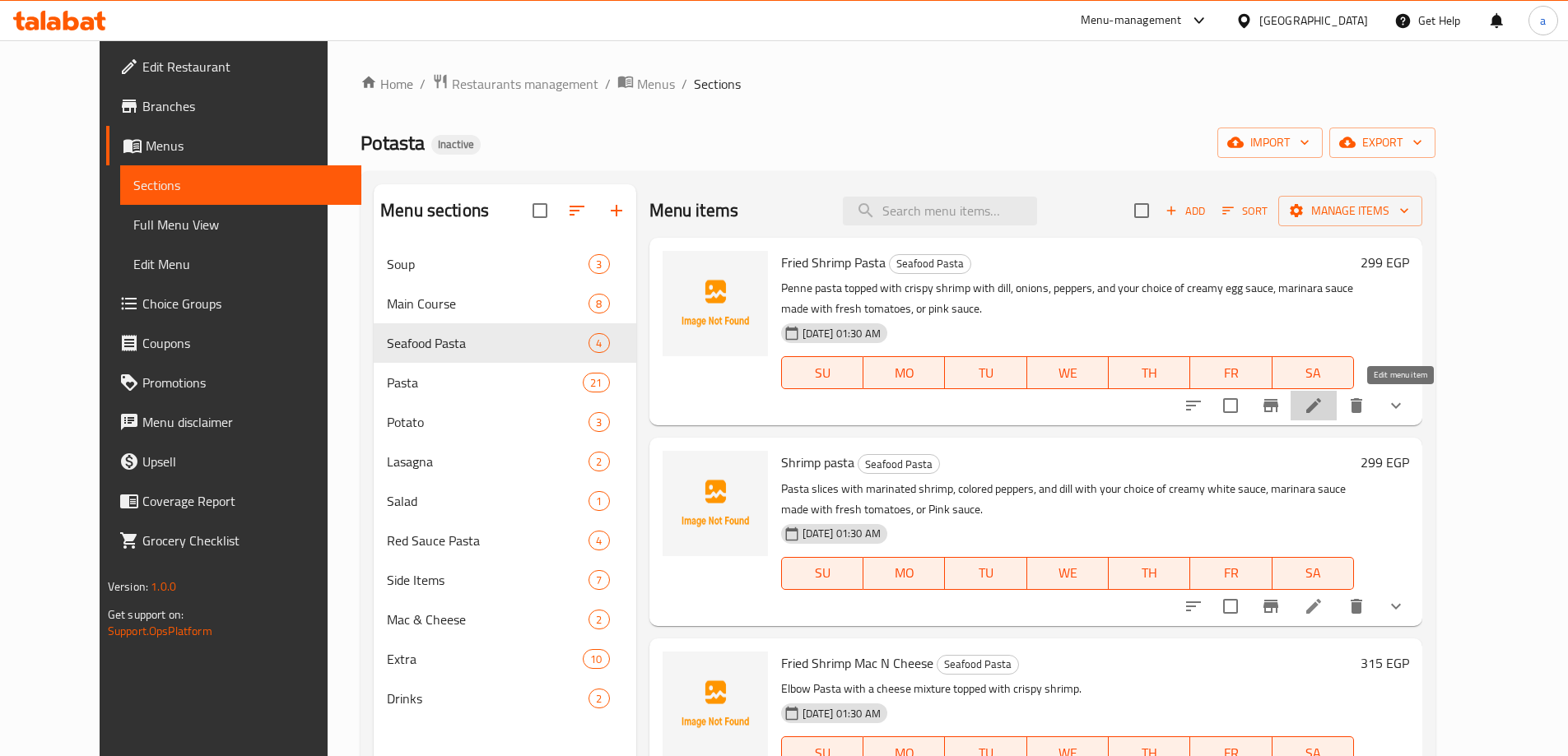
click at [1321, 405] on icon at bounding box center [1314, 405] width 15 height 15
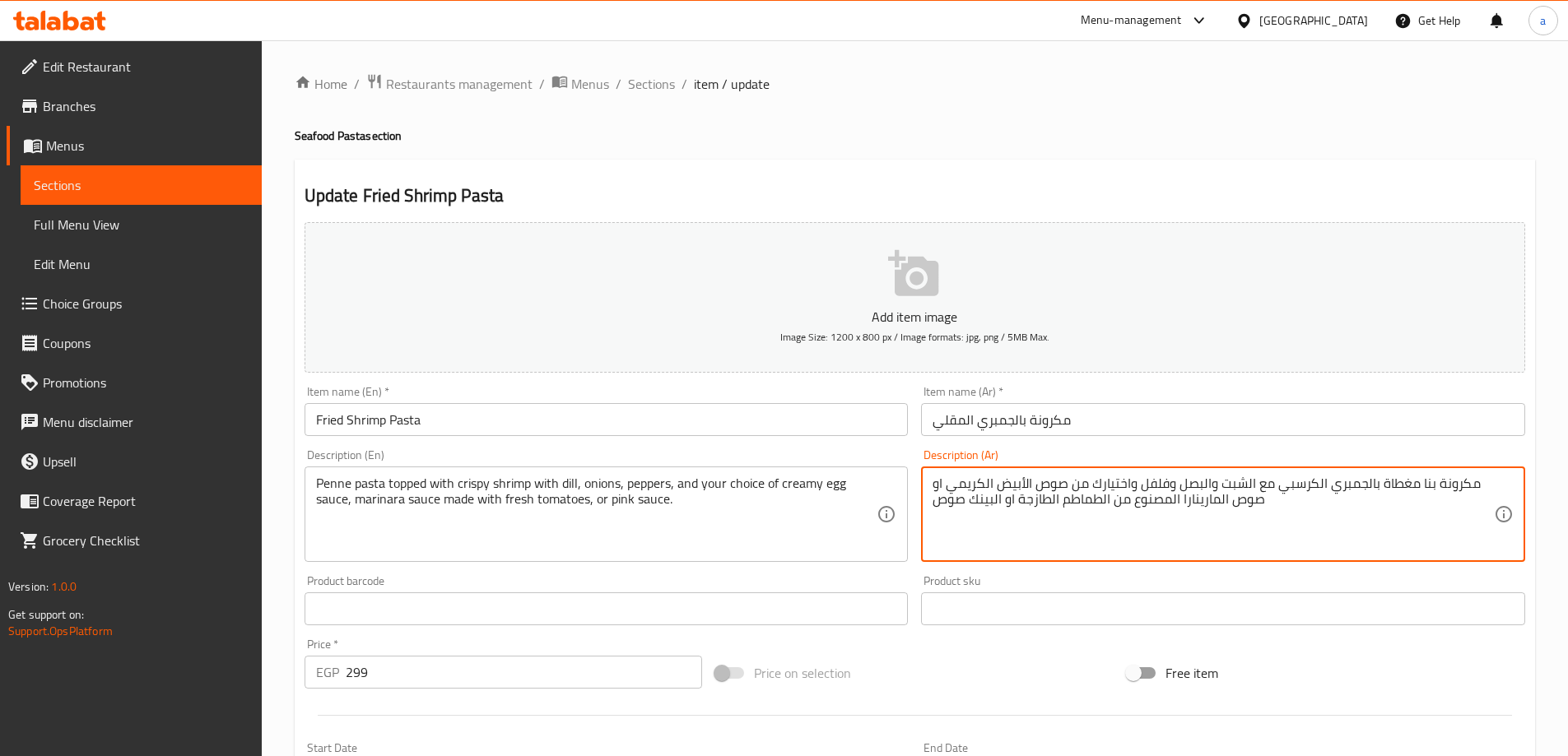
scroll to position [411, 0]
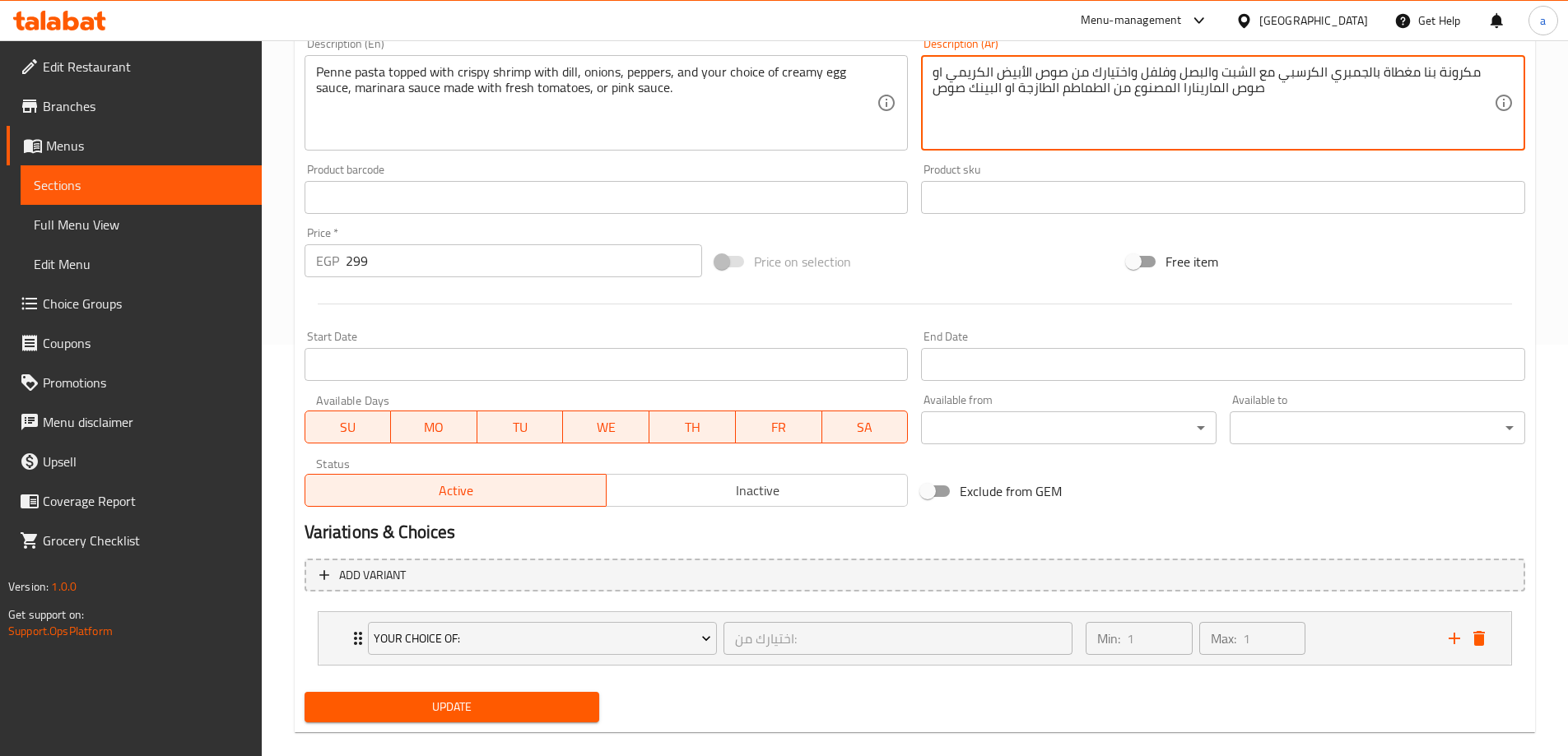
type textarea "مكرونة بنا مغطاة بالجمبري الكرسبي مع الشبت والبصل وفلفل واختيارك من صوص الأبيض …"
click at [498, 711] on span "Update" at bounding box center [452, 707] width 269 height 20
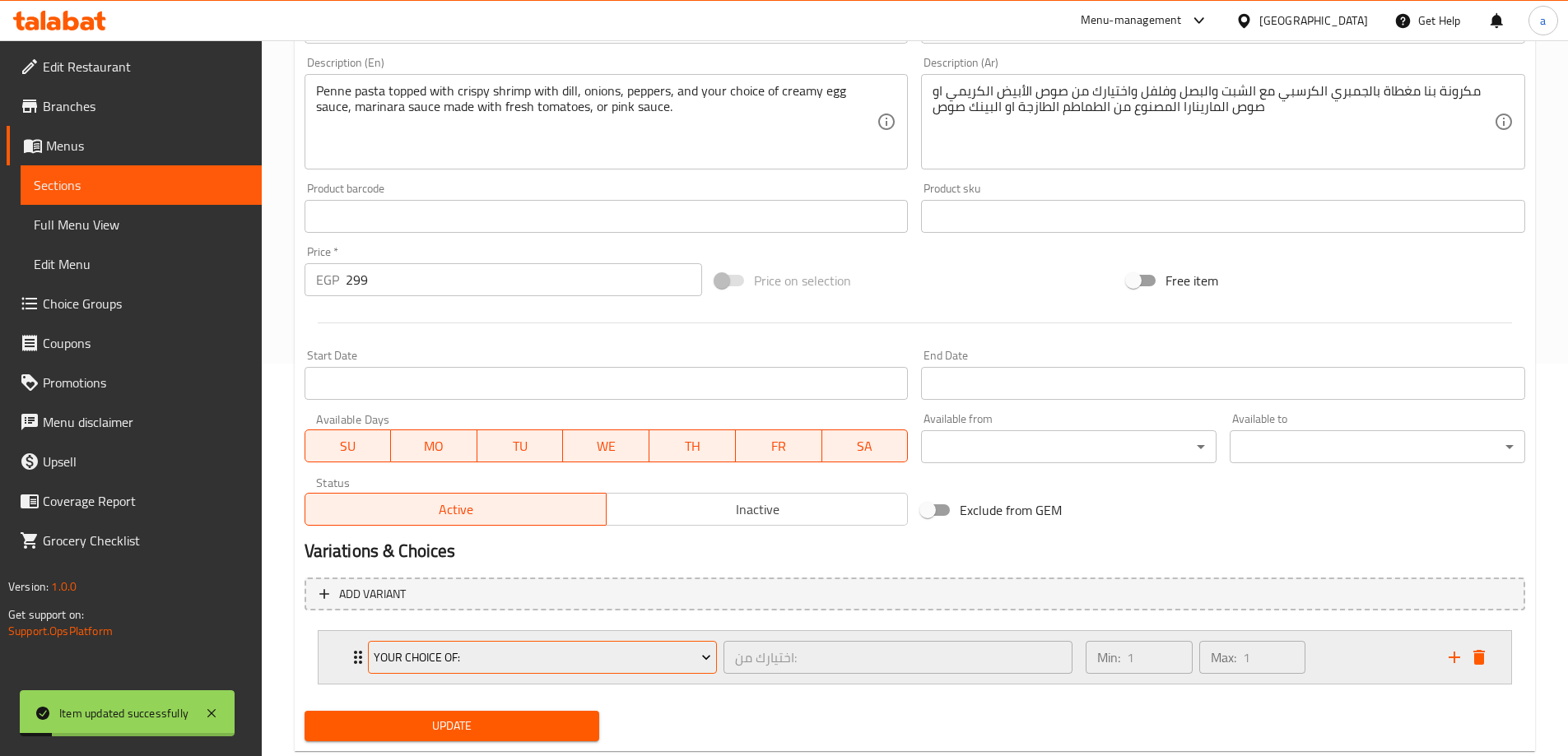
scroll to position [0, 0]
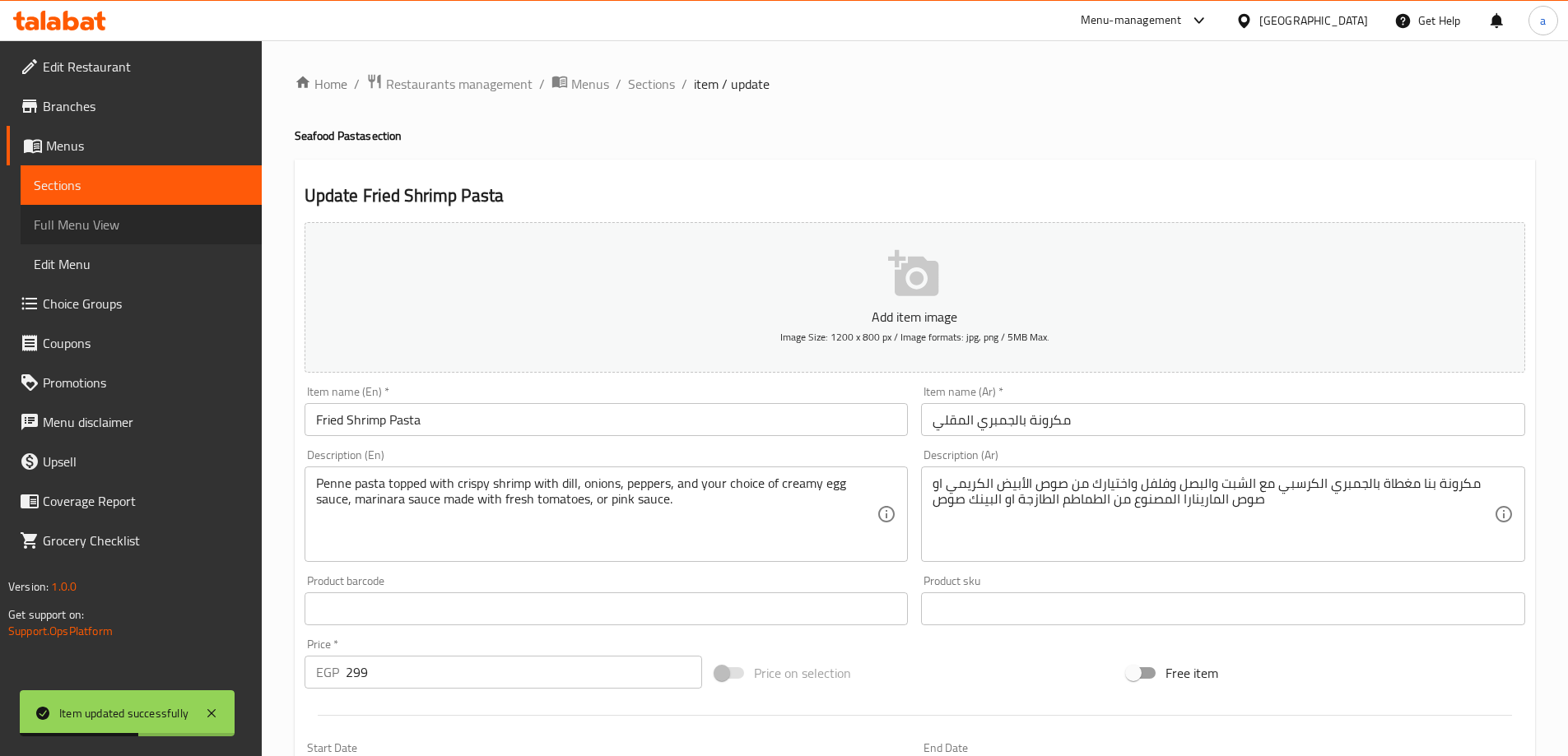
click at [81, 235] on span "Full Menu View" at bounding box center [142, 224] width 215 height 20
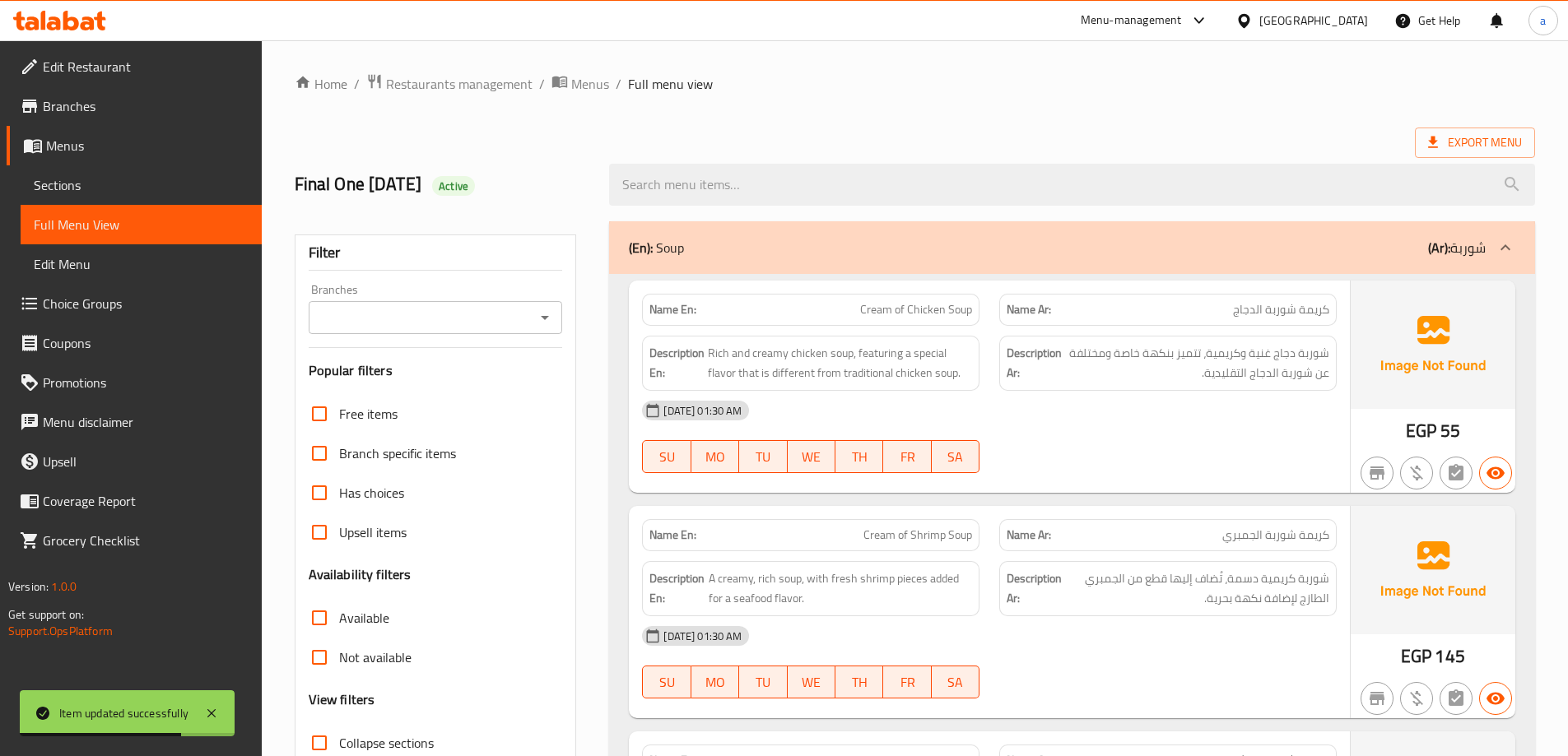
click at [1084, 128] on div "Export Menu" at bounding box center [914, 142] width 1240 height 31
click at [1109, 149] on div "Final One 9/8/2025 Active" at bounding box center [915, 185] width 1261 height 73
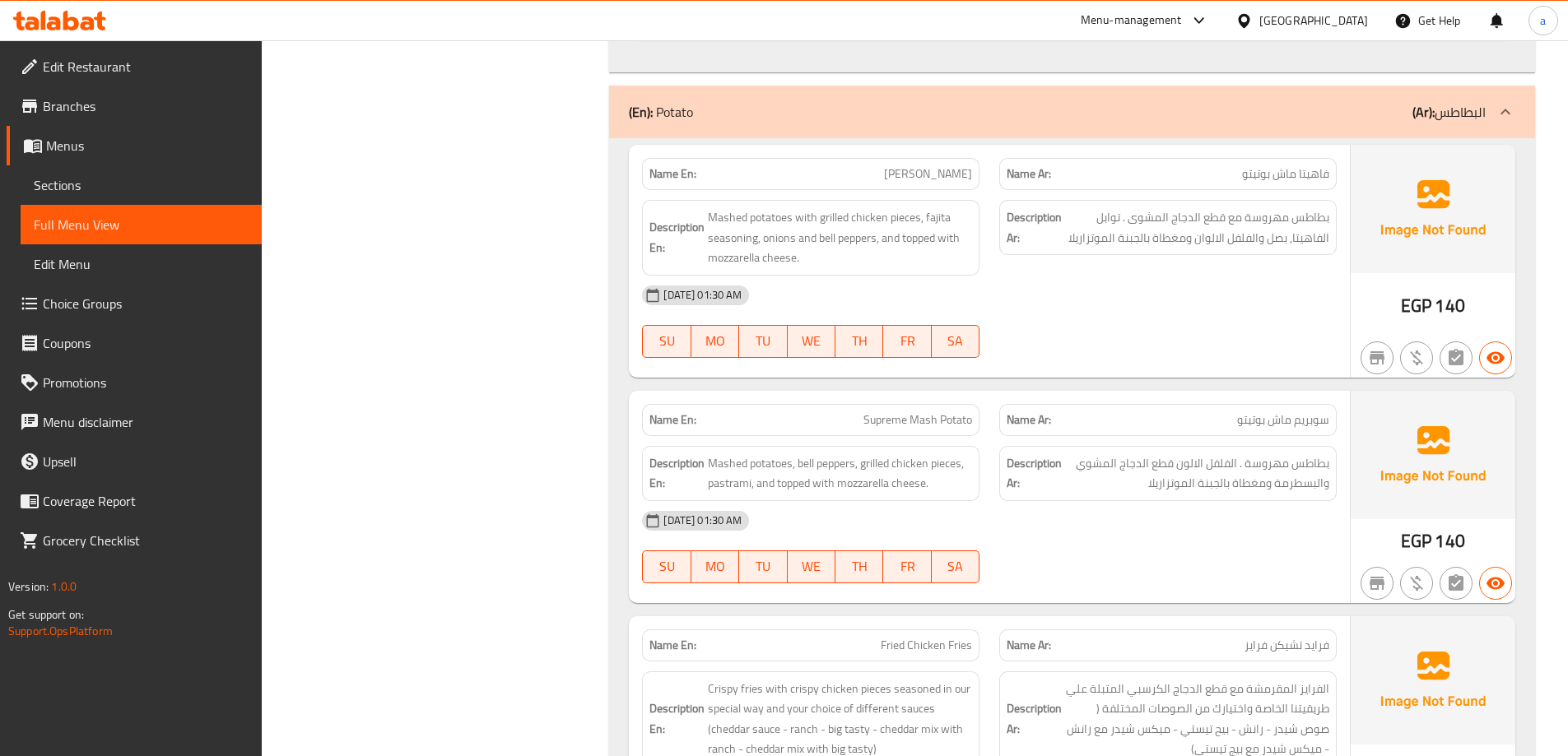
scroll to position [12505, 0]
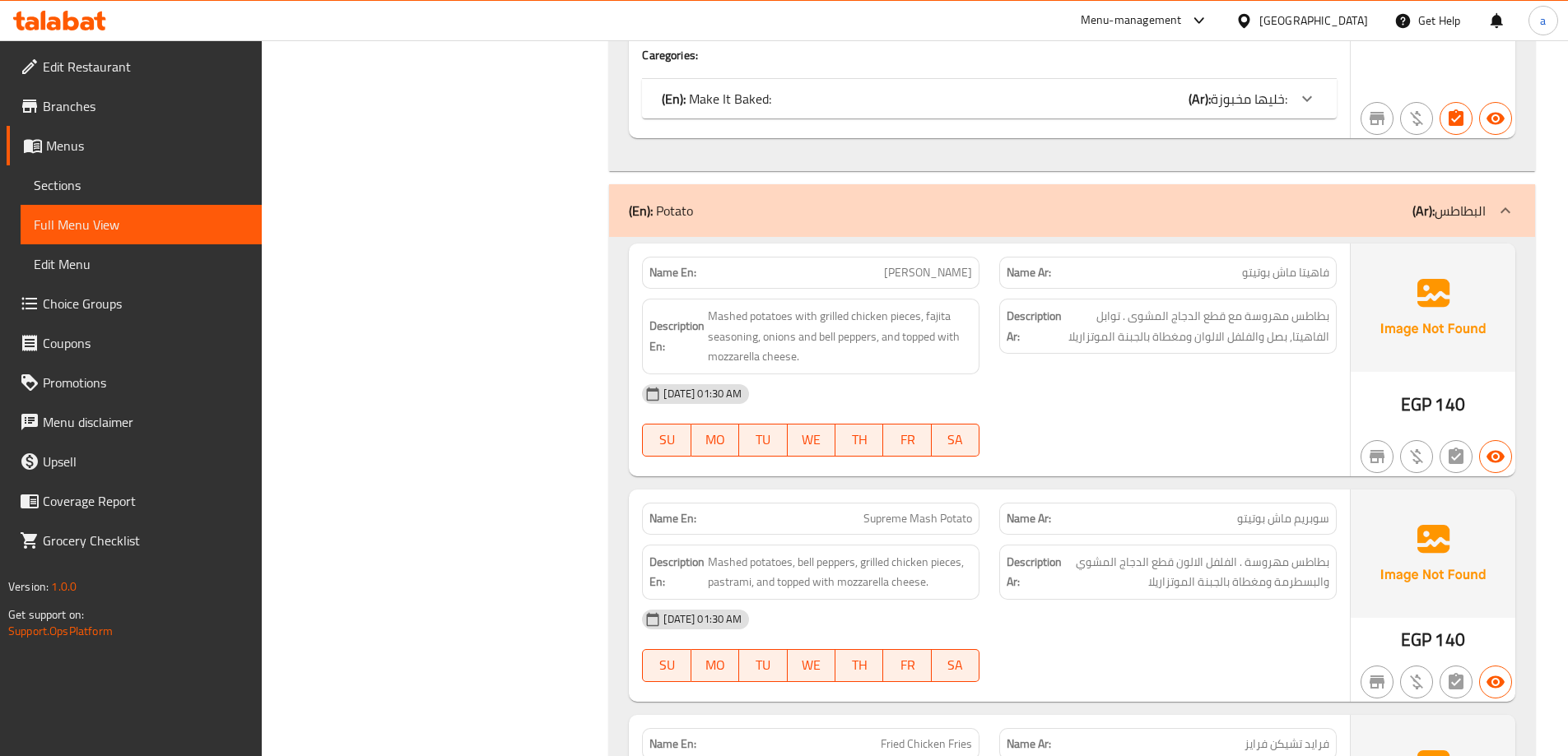
click at [71, 188] on span "Sections" at bounding box center [142, 184] width 215 height 20
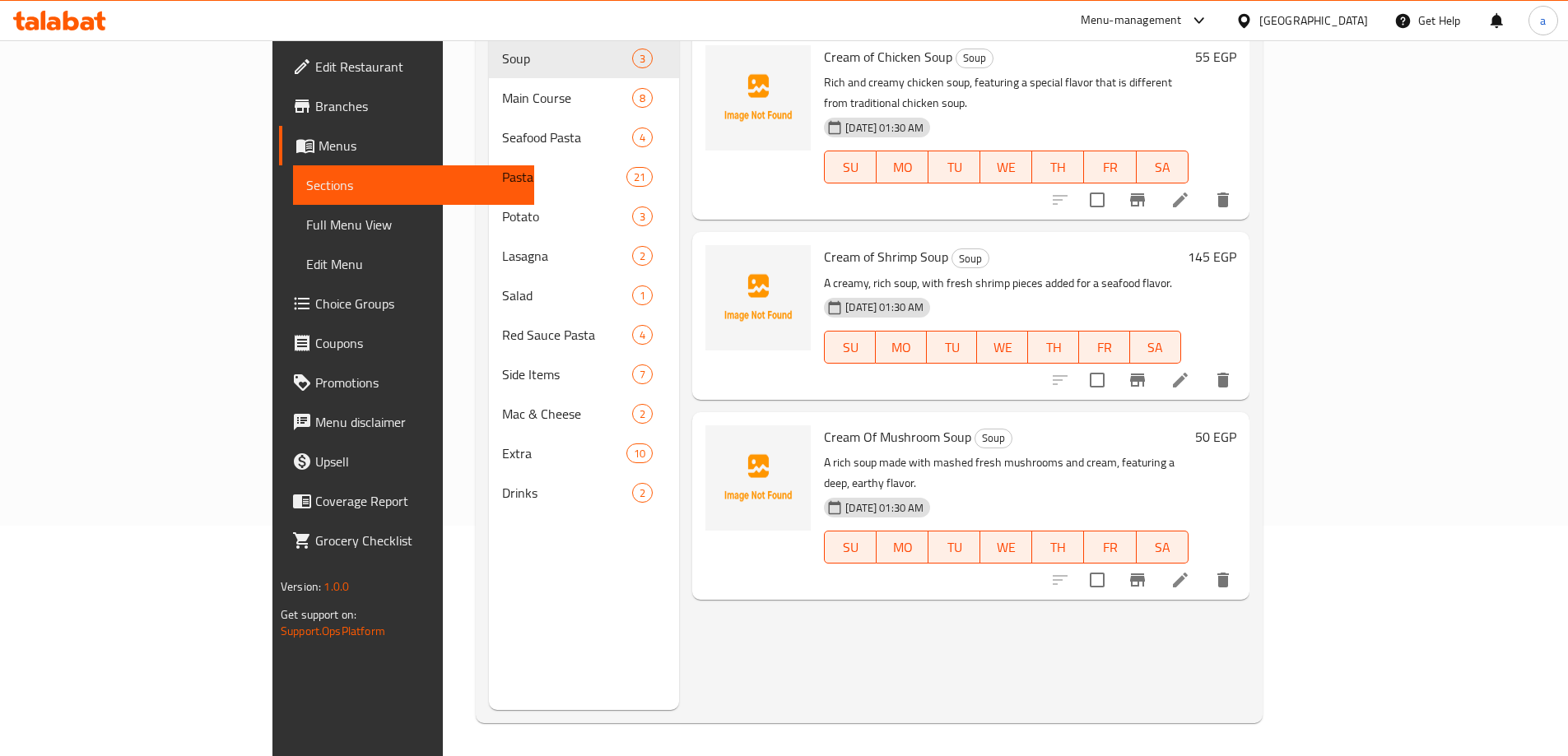
scroll to position [230, 0]
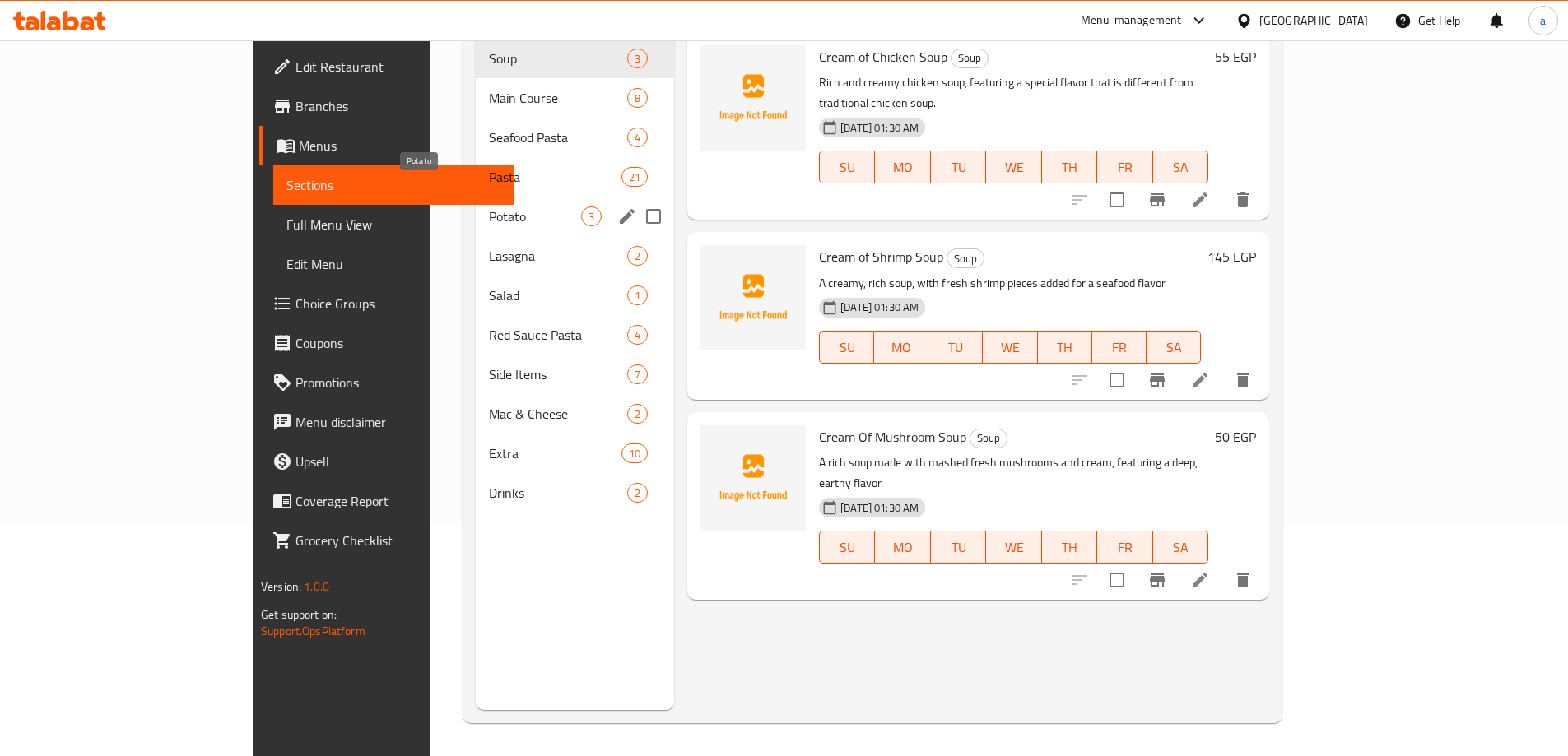
click at [489, 206] on span "Potato" at bounding box center [535, 216] width 92 height 20
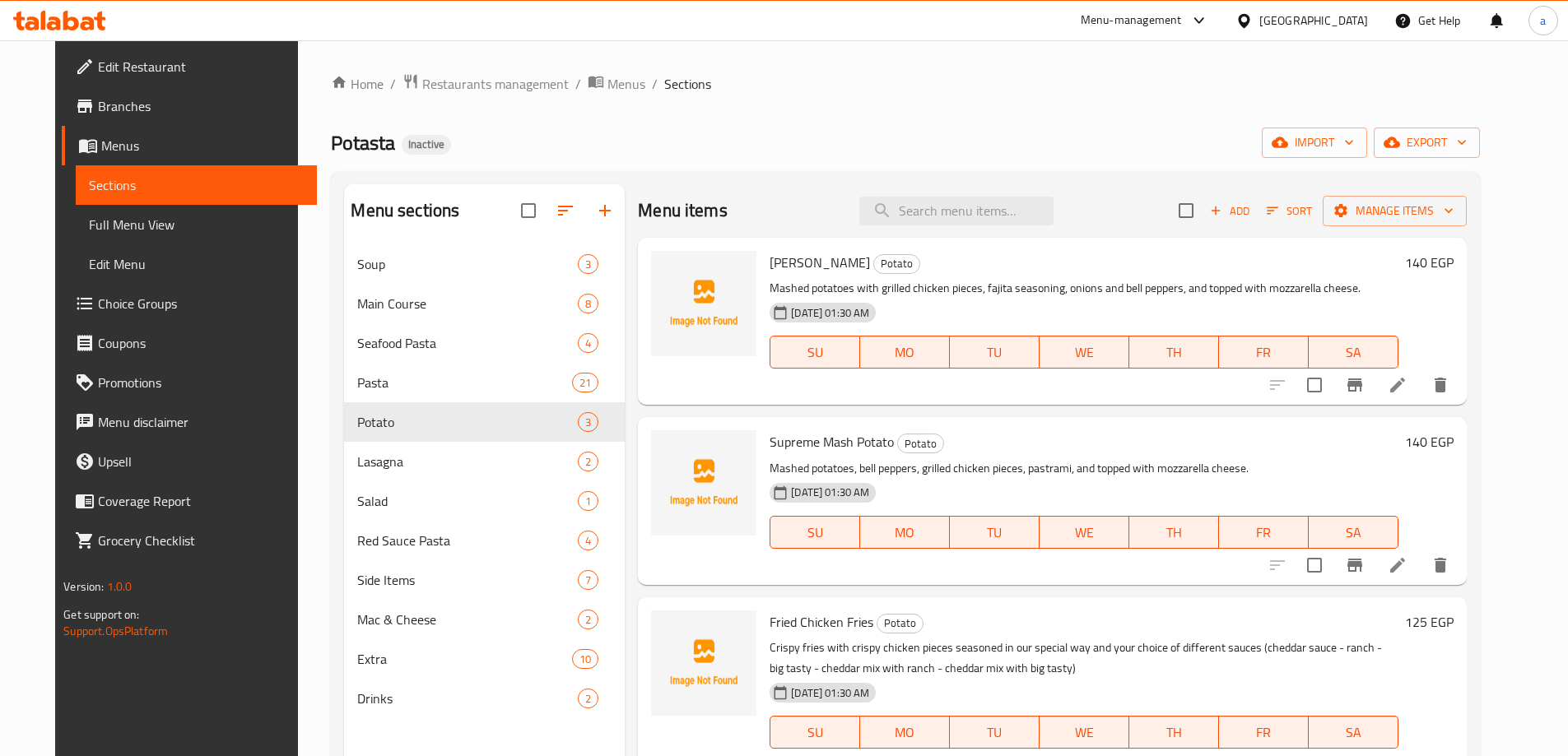
click at [1421, 396] on li at bounding box center [1398, 385] width 46 height 30
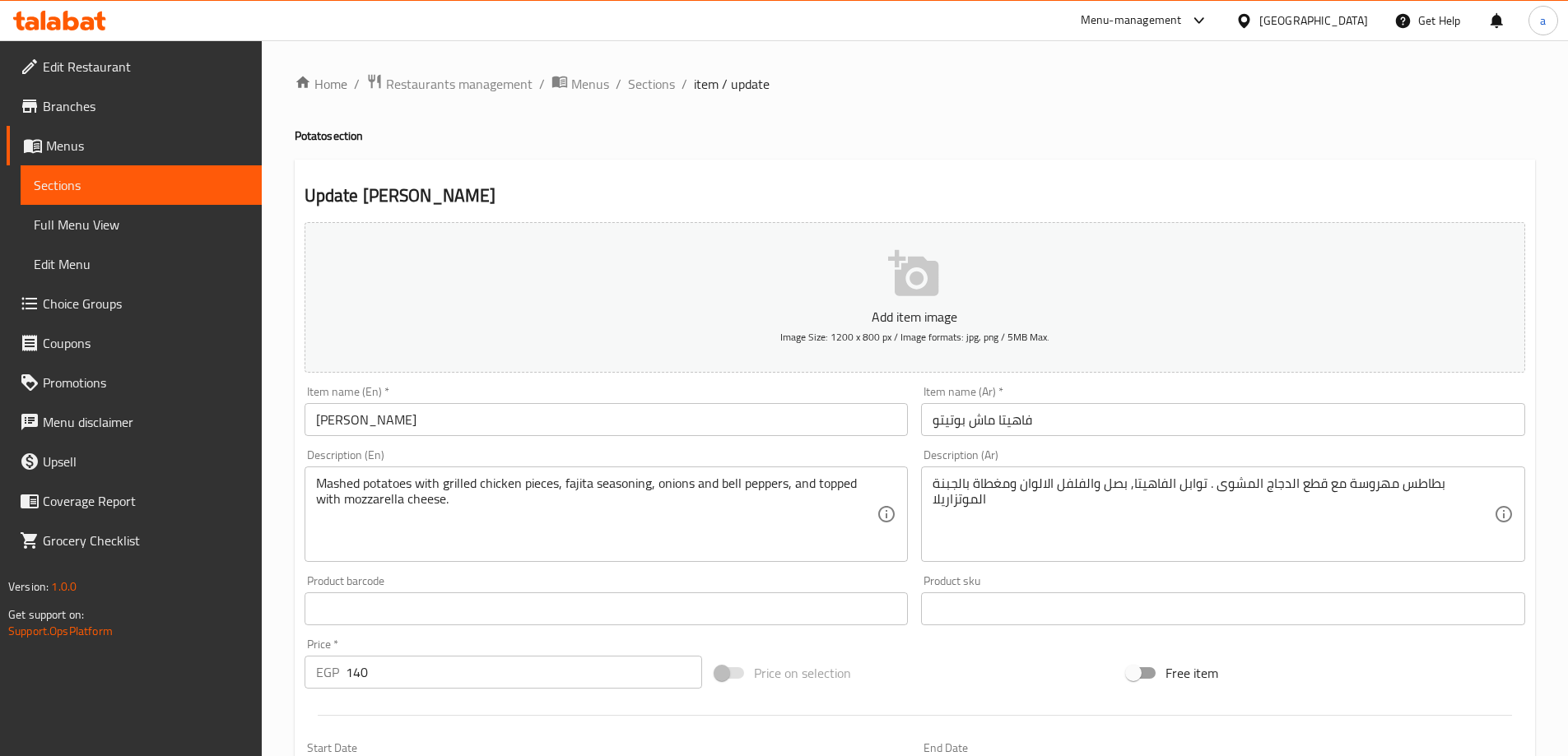
drag, startPoint x: 1035, startPoint y: 486, endPoint x: 1046, endPoint y: 491, distance: 12.1
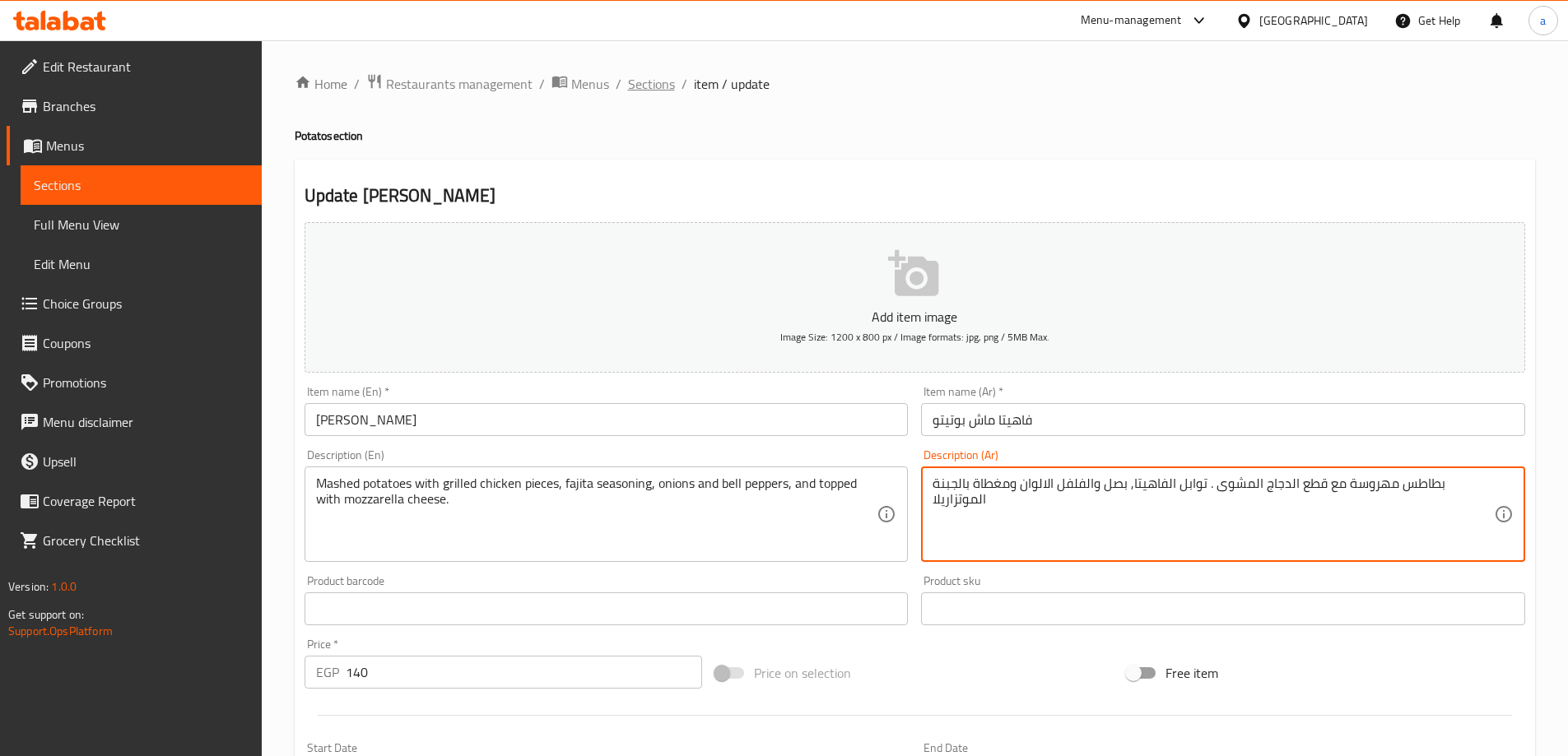
click at [656, 87] on span "Sections" at bounding box center [651, 84] width 47 height 20
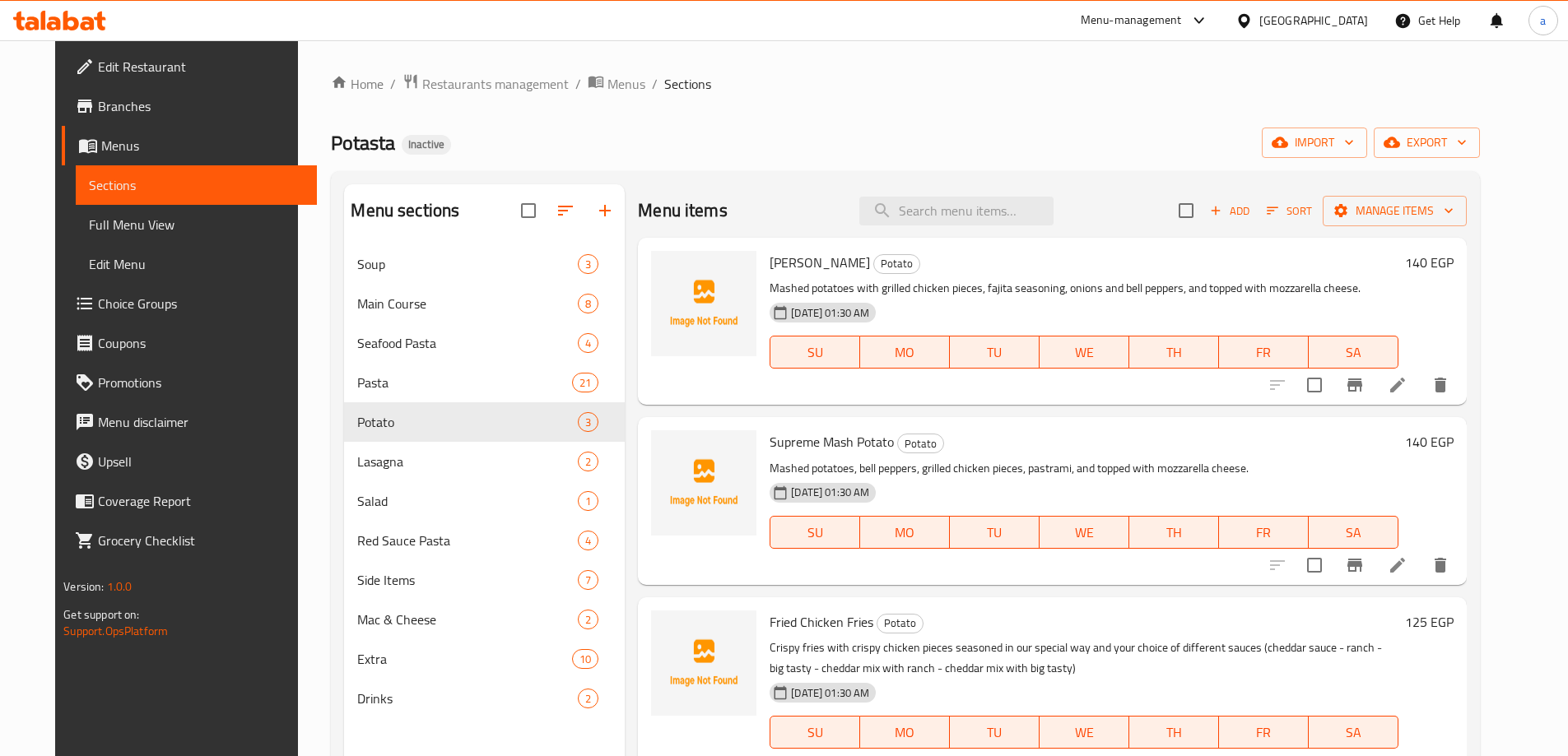
click at [1405, 567] on icon at bounding box center [1397, 565] width 15 height 15
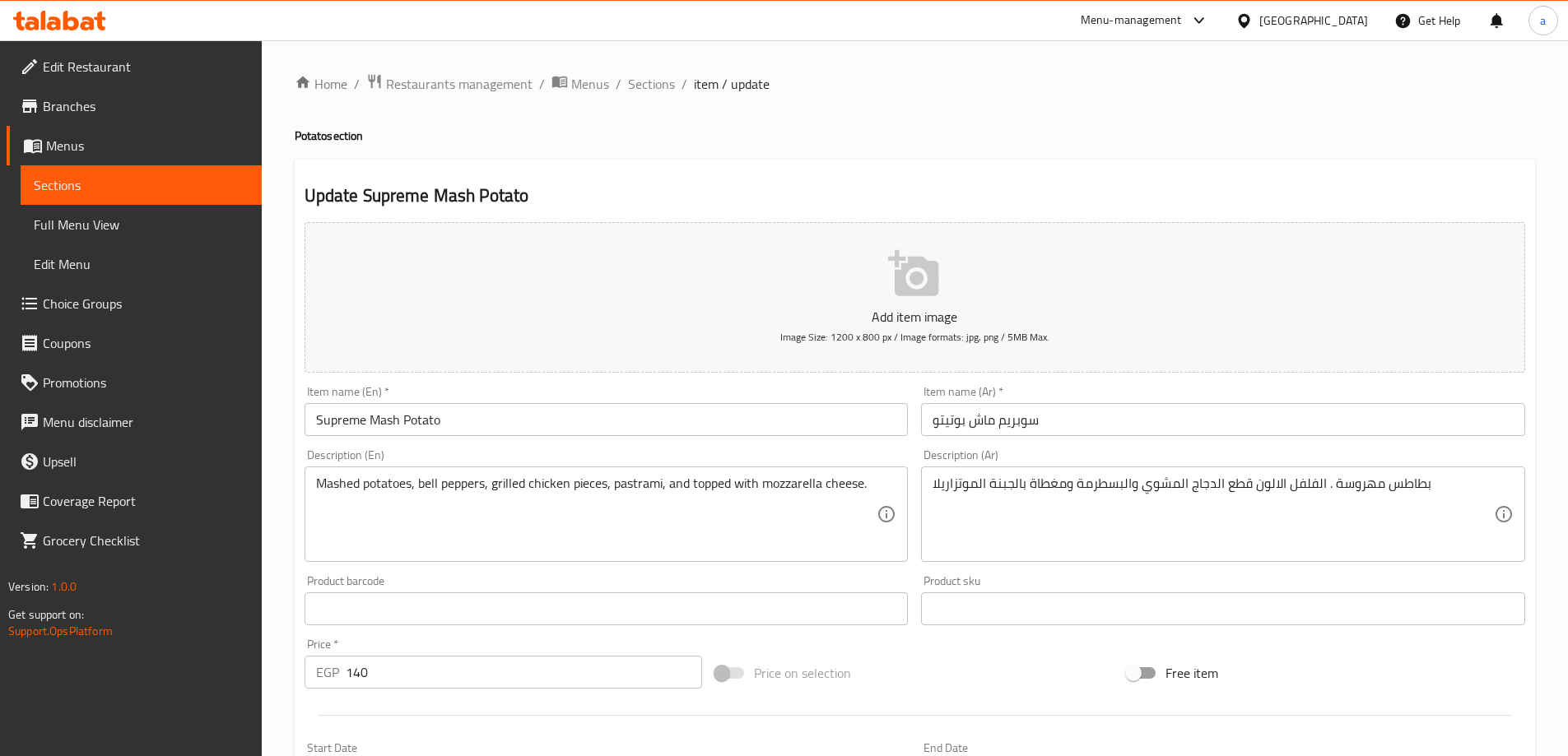
drag, startPoint x: 1261, startPoint y: 486, endPoint x: 1296, endPoint y: 507, distance: 40.8
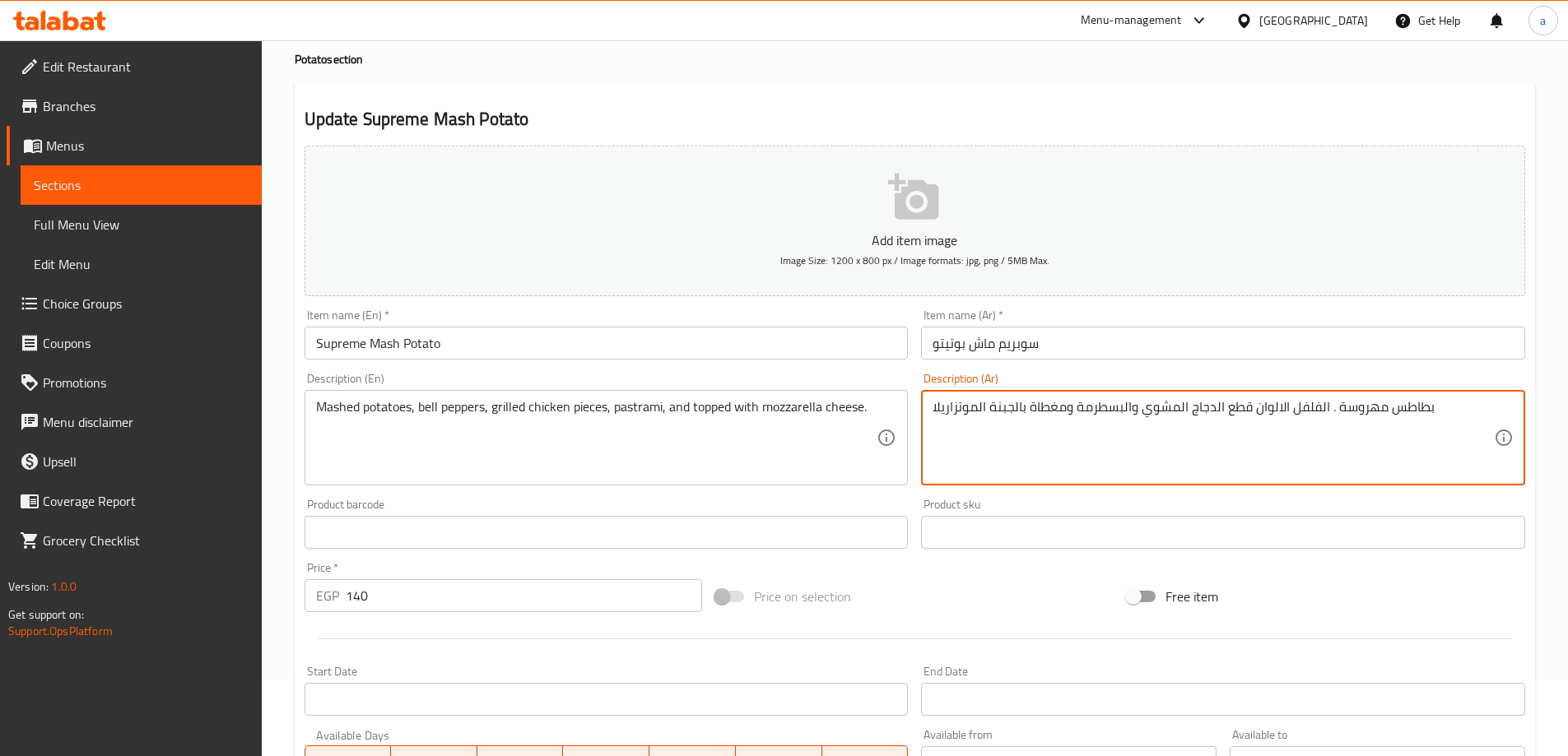
scroll to position [406, 0]
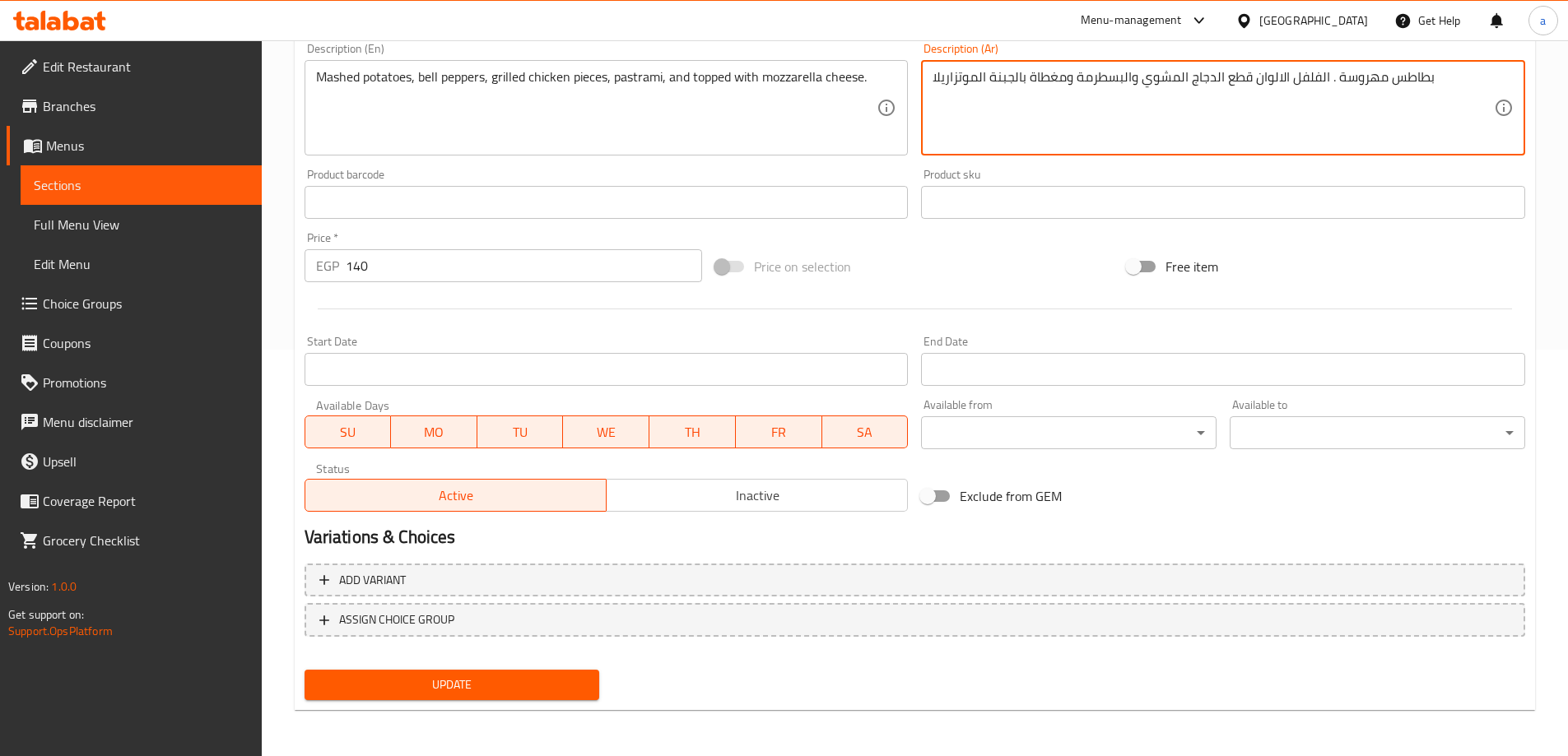
type textarea "بطاطس مهروسة . الفلفل الالوان قطع الدجاج المشوي والبسطرمة ومغطاة بالجبنة الموتز…"
click at [579, 686] on span "Update" at bounding box center [452, 685] width 269 height 20
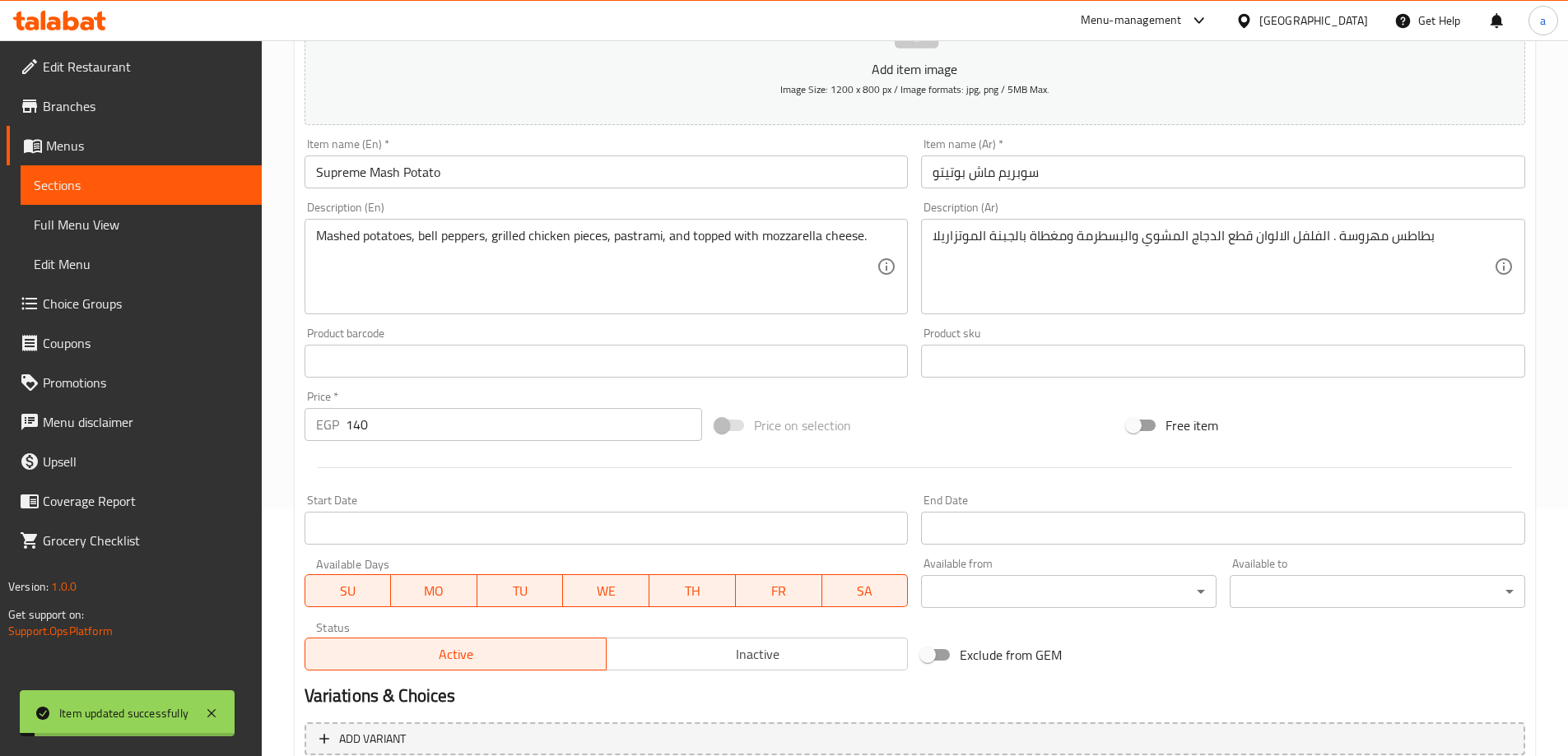
scroll to position [0, 0]
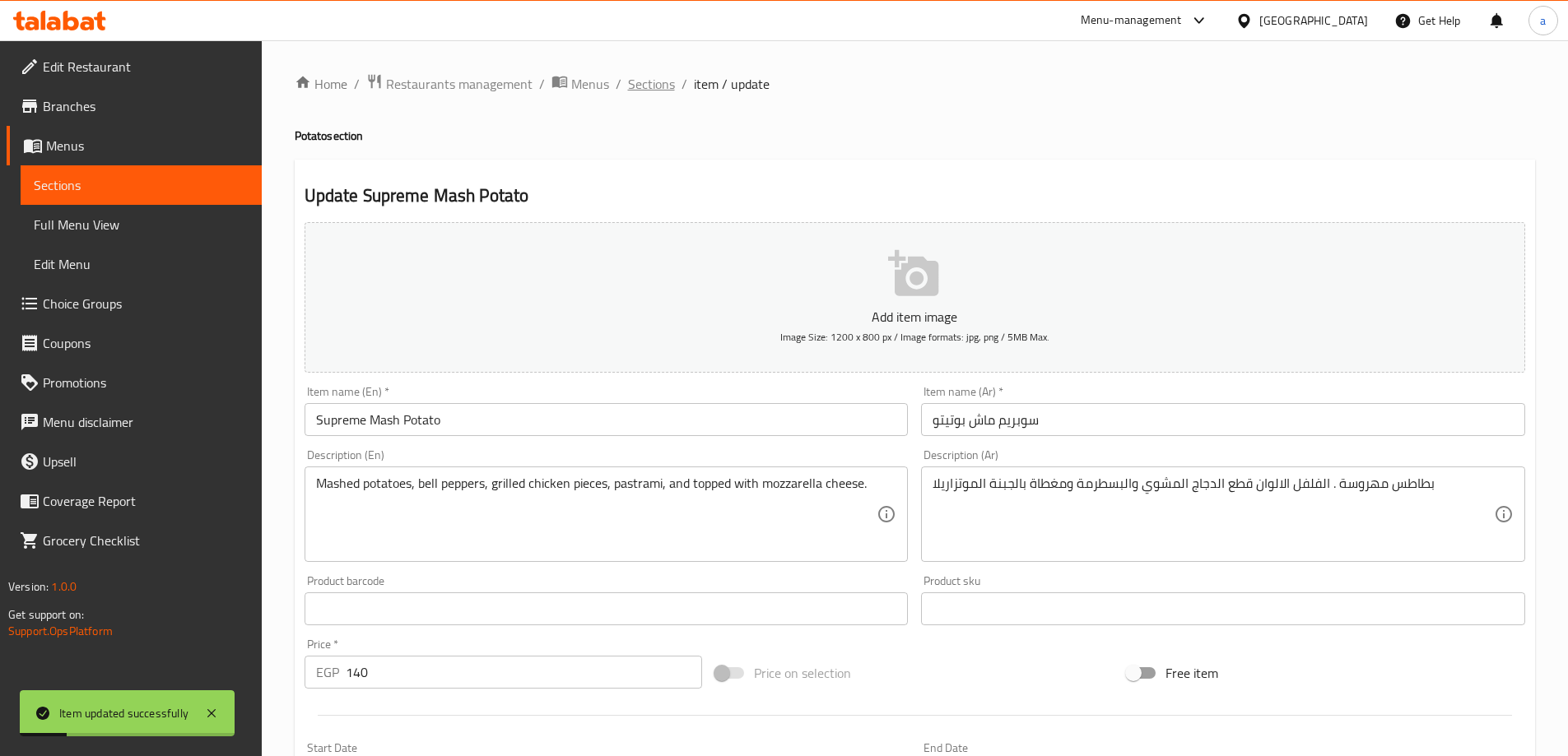
click at [657, 92] on span "Sections" at bounding box center [651, 84] width 47 height 20
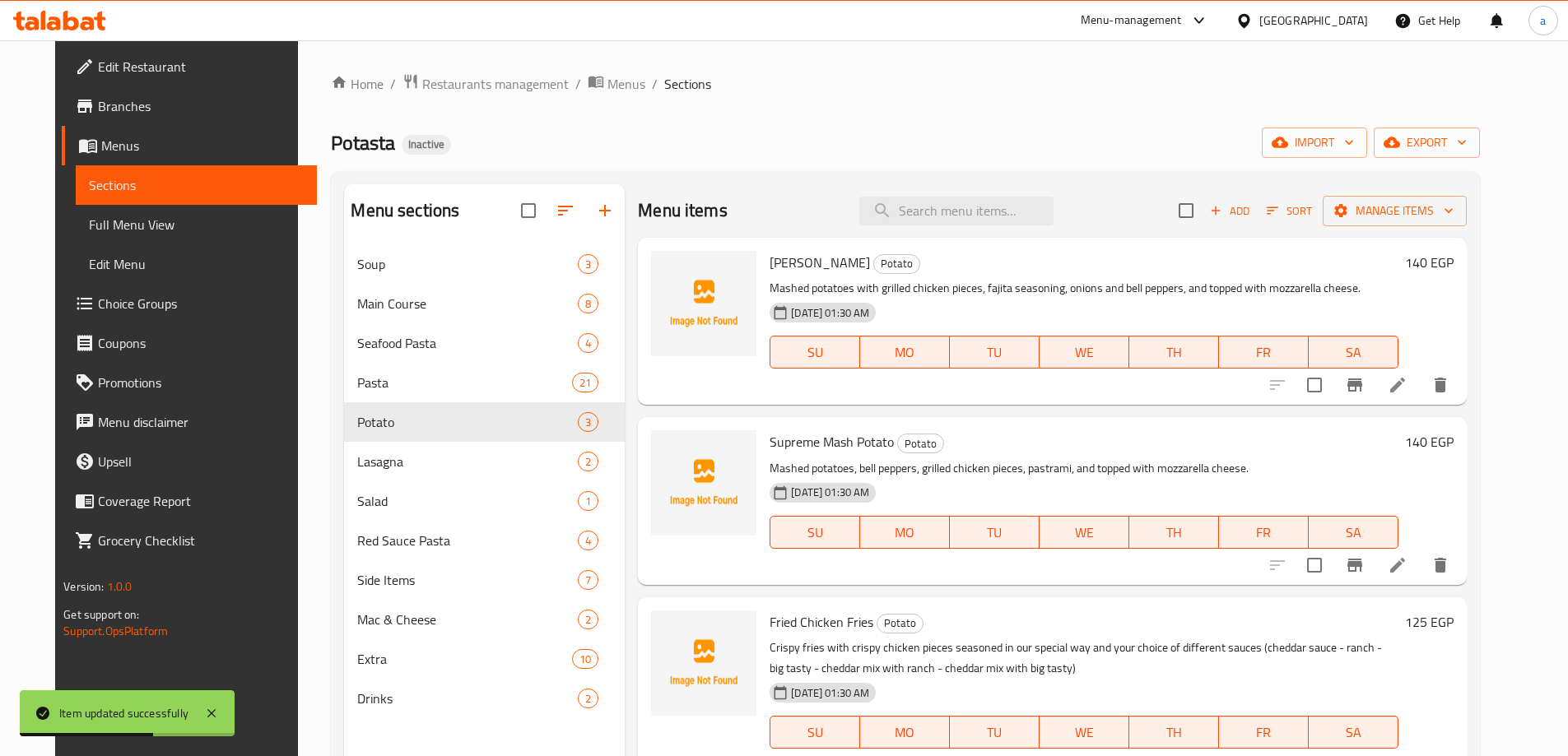
click at [140, 229] on span "Full Menu View" at bounding box center [196, 224] width 215 height 20
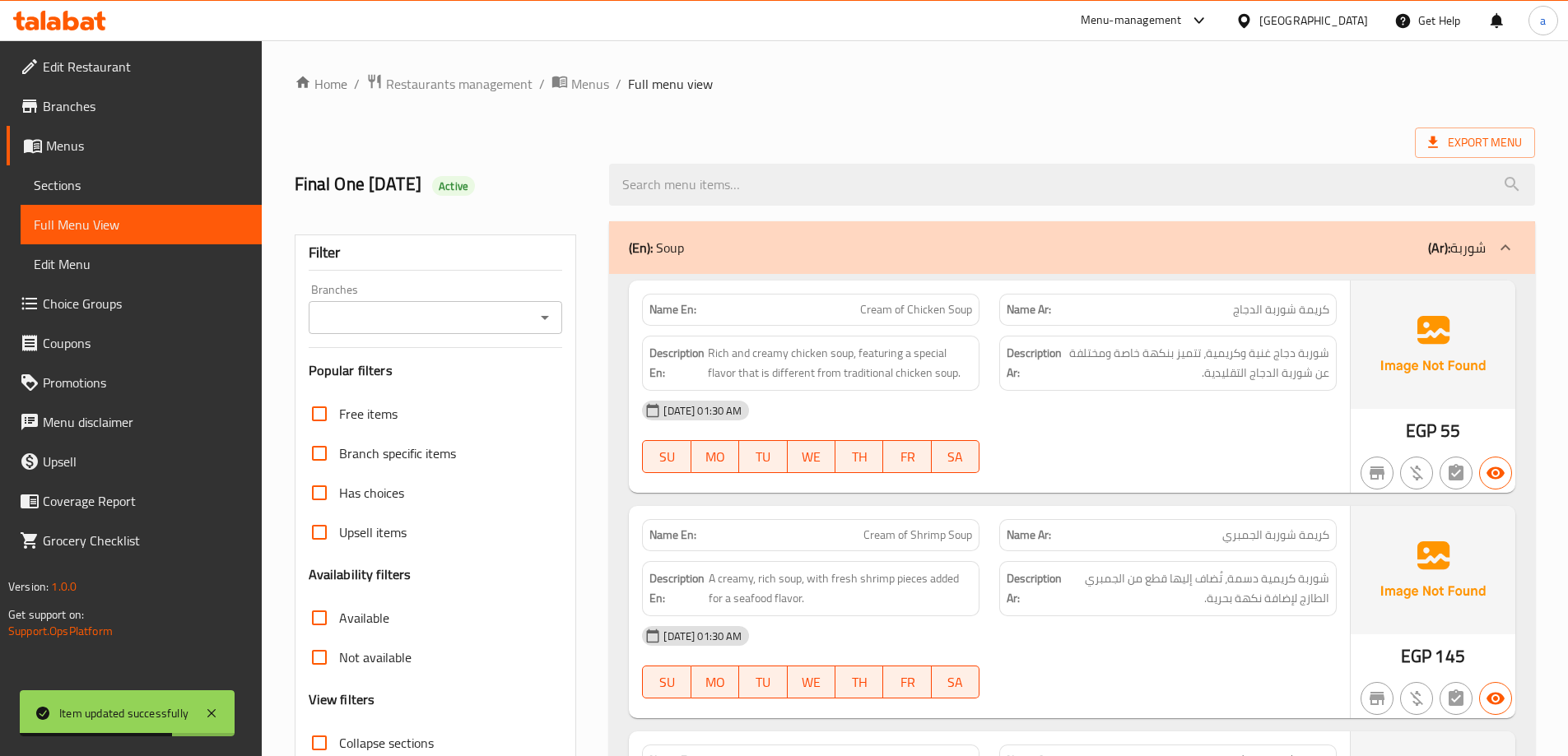
scroll to position [12914, 0]
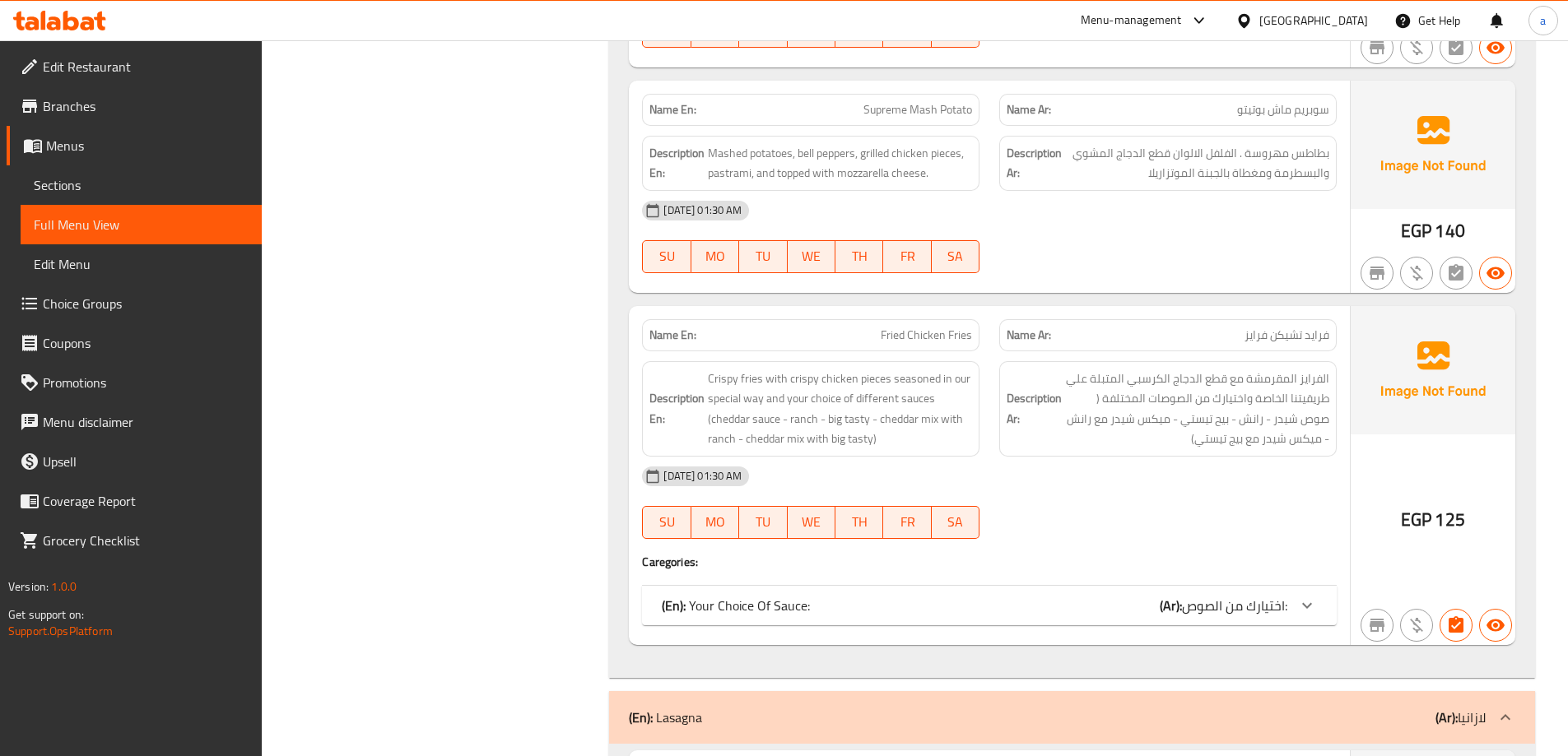
click at [73, 178] on span "Sections" at bounding box center [142, 184] width 215 height 20
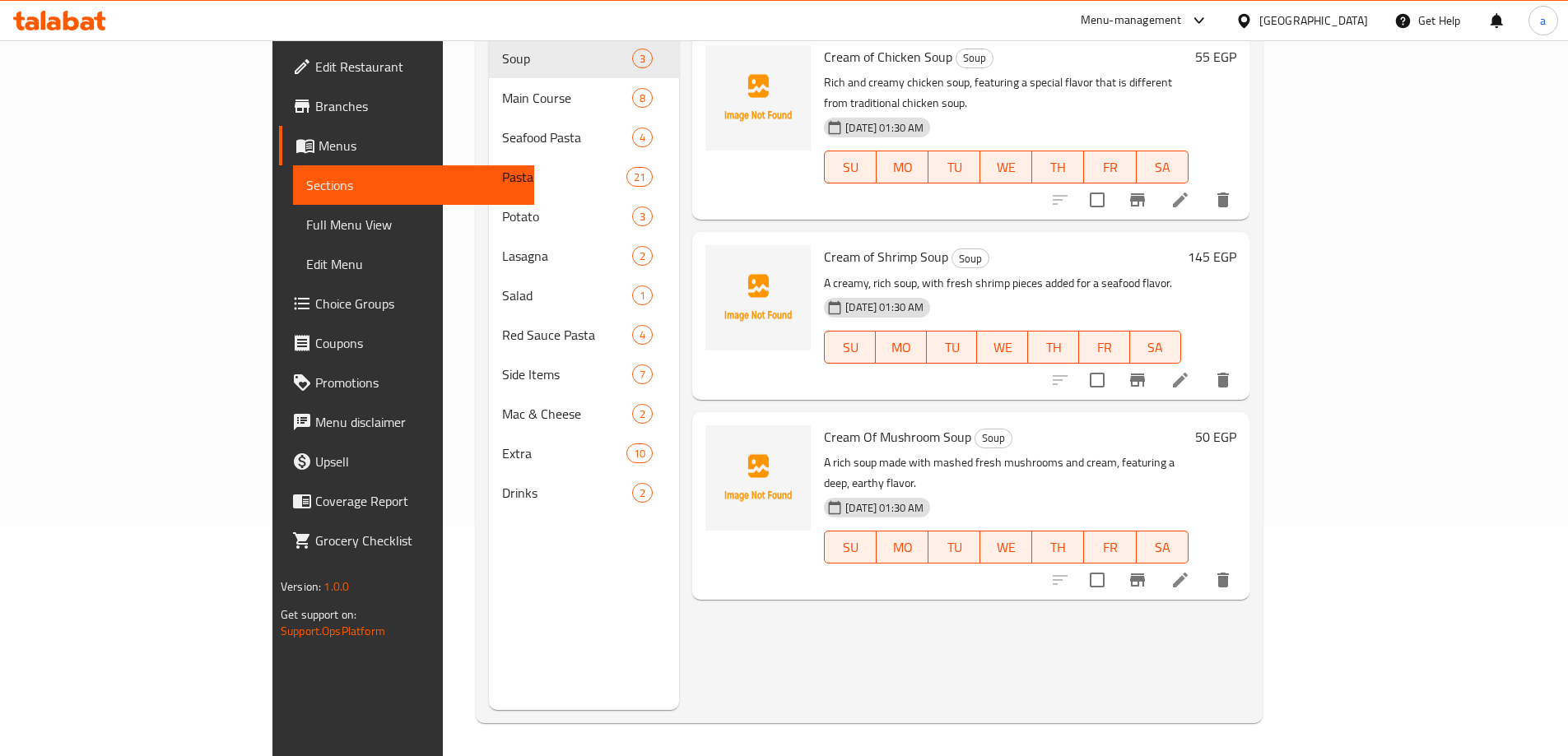
scroll to position [230, 0]
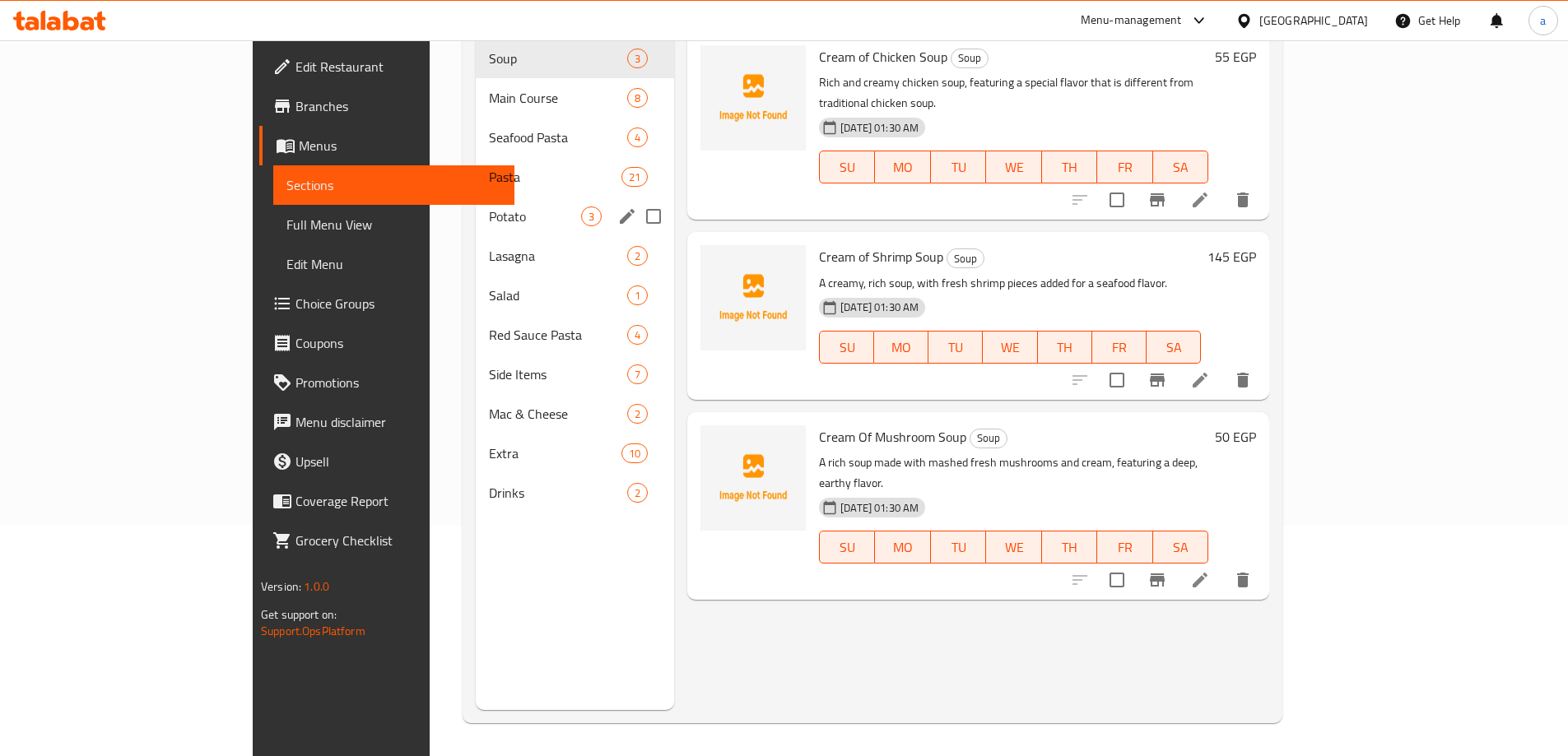
click at [475, 206] on div "Potato 3" at bounding box center [574, 217] width 198 height 39
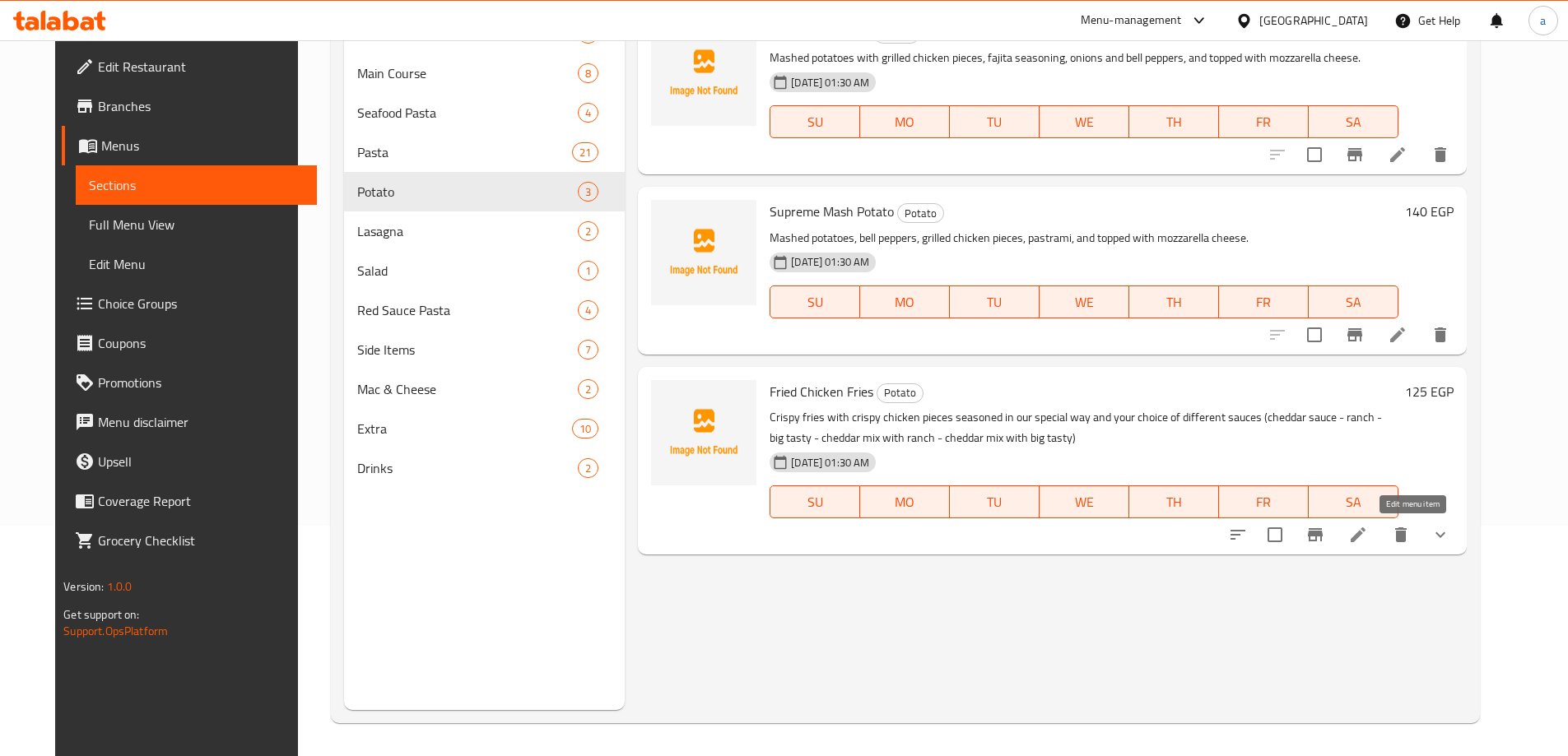
click at [1368, 530] on icon at bounding box center [1358, 534] width 20 height 20
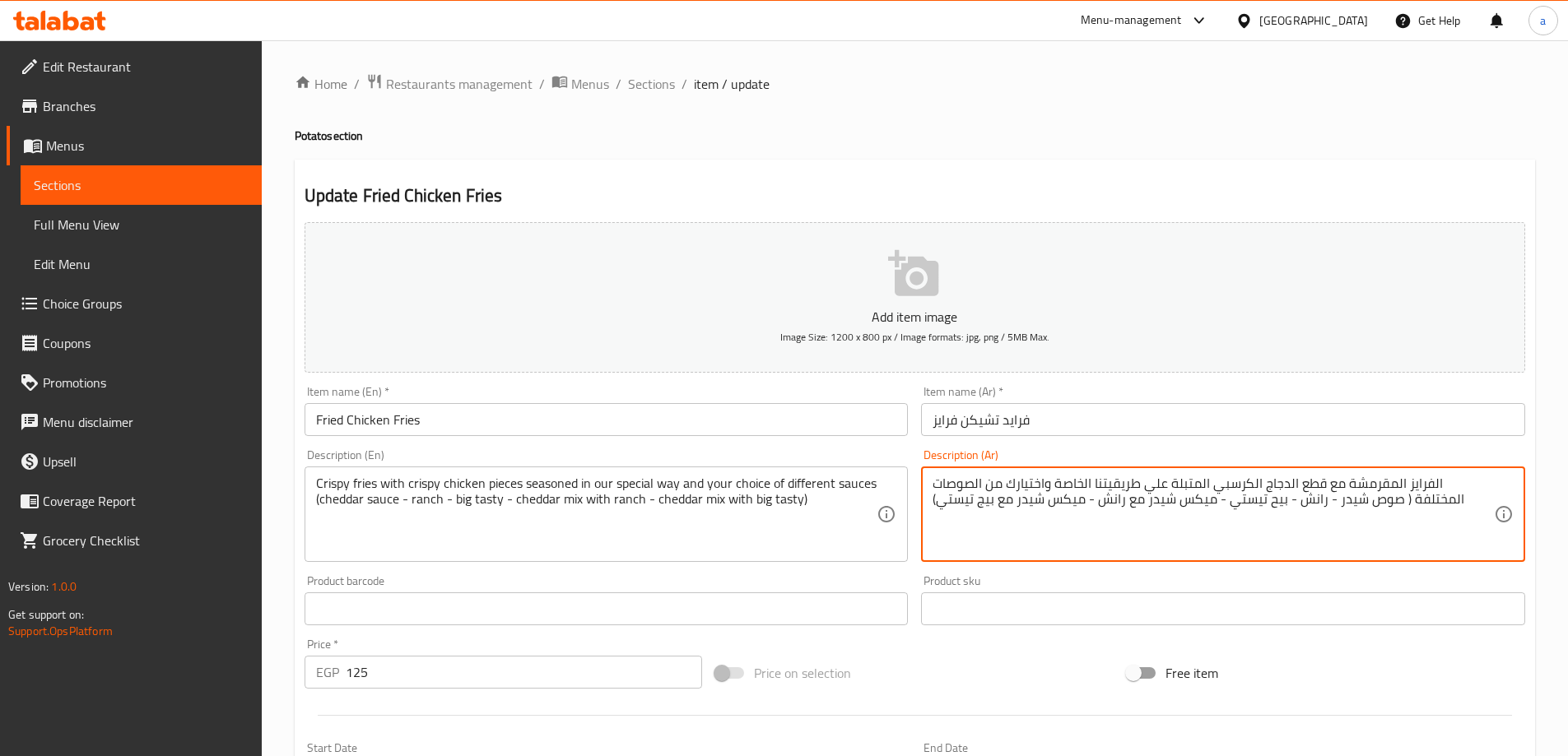
click at [1157, 487] on textarea "الفرايز المقرمشة مع قطع الدجاج الكرسبي المتبلة علي طريقيتنا الخاصة واختيارك من …" at bounding box center [1214, 515] width 562 height 79
click at [1157, 486] on textarea "الفرايز المقرمشة مع قطع الدجاج الكرسبي المتبلة علي طريقيتنا الخاصة واختيارك من …" at bounding box center [1214, 515] width 562 height 79
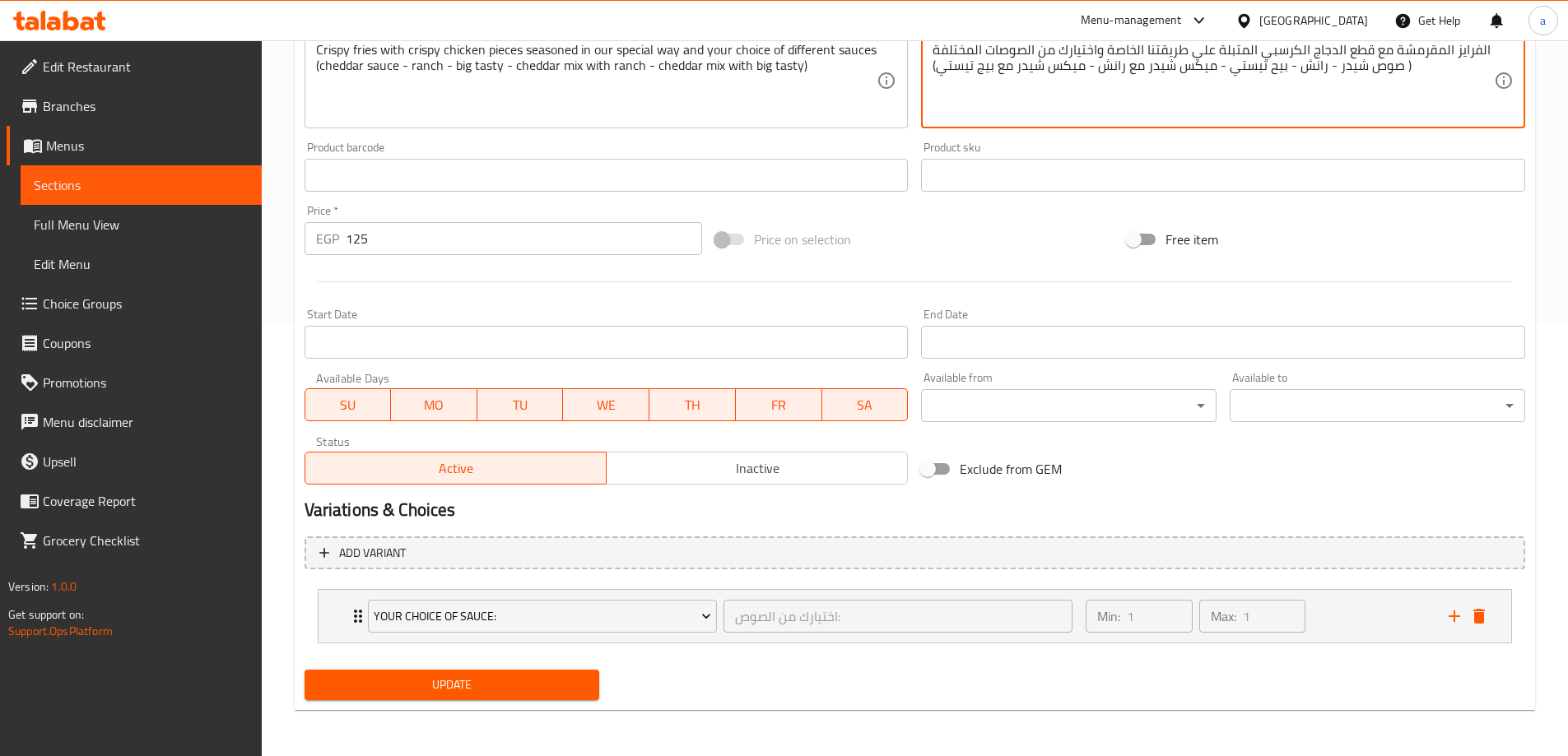
type textarea "الفرايز المقرمشة مع قطع الدجاج الكرسبي المتبلة علي طريقتنا الخاصة واختيارك من ا…"
drag, startPoint x: 530, startPoint y: 680, endPoint x: 533, endPoint y: 672, distance: 8.5
click at [530, 681] on span "Update" at bounding box center [452, 685] width 269 height 20
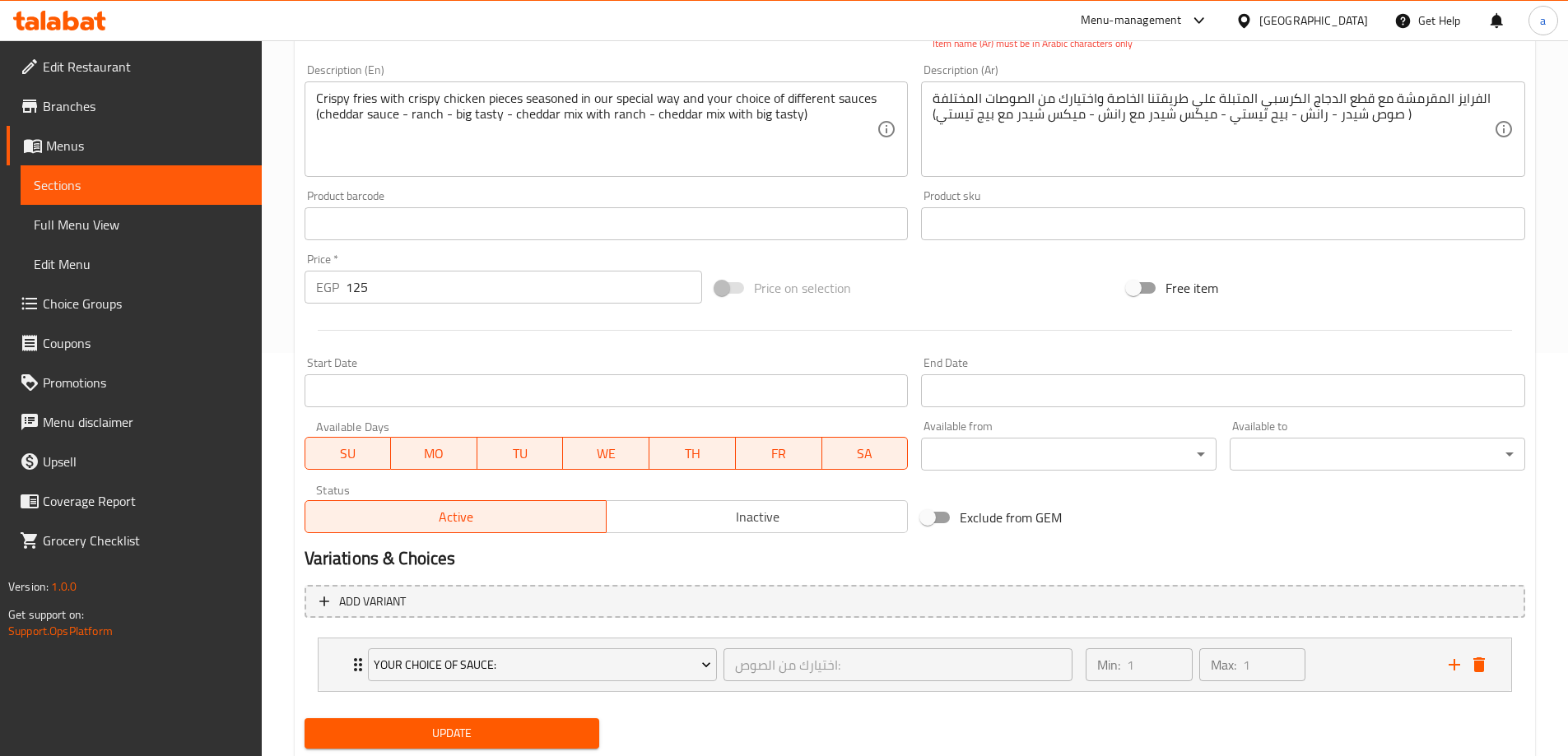
scroll to position [74, 0]
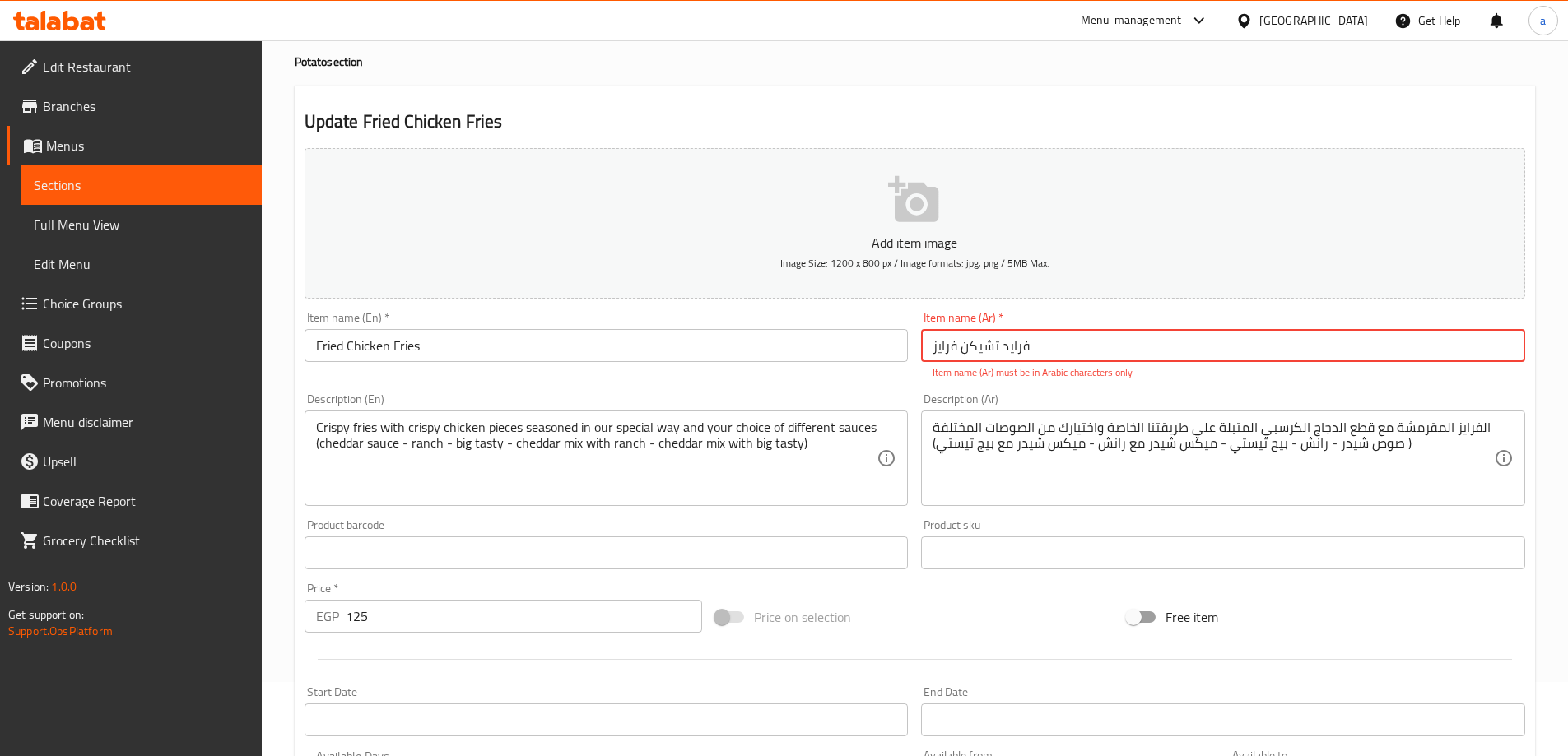
drag, startPoint x: 1053, startPoint y: 349, endPoint x: 906, endPoint y: 336, distance: 147.6
click at [906, 336] on div "Add item image Image Size: 1200 x 800 px / Image formats: jpg, png / 5MB Max. I…" at bounding box center [915, 505] width 1234 height 728
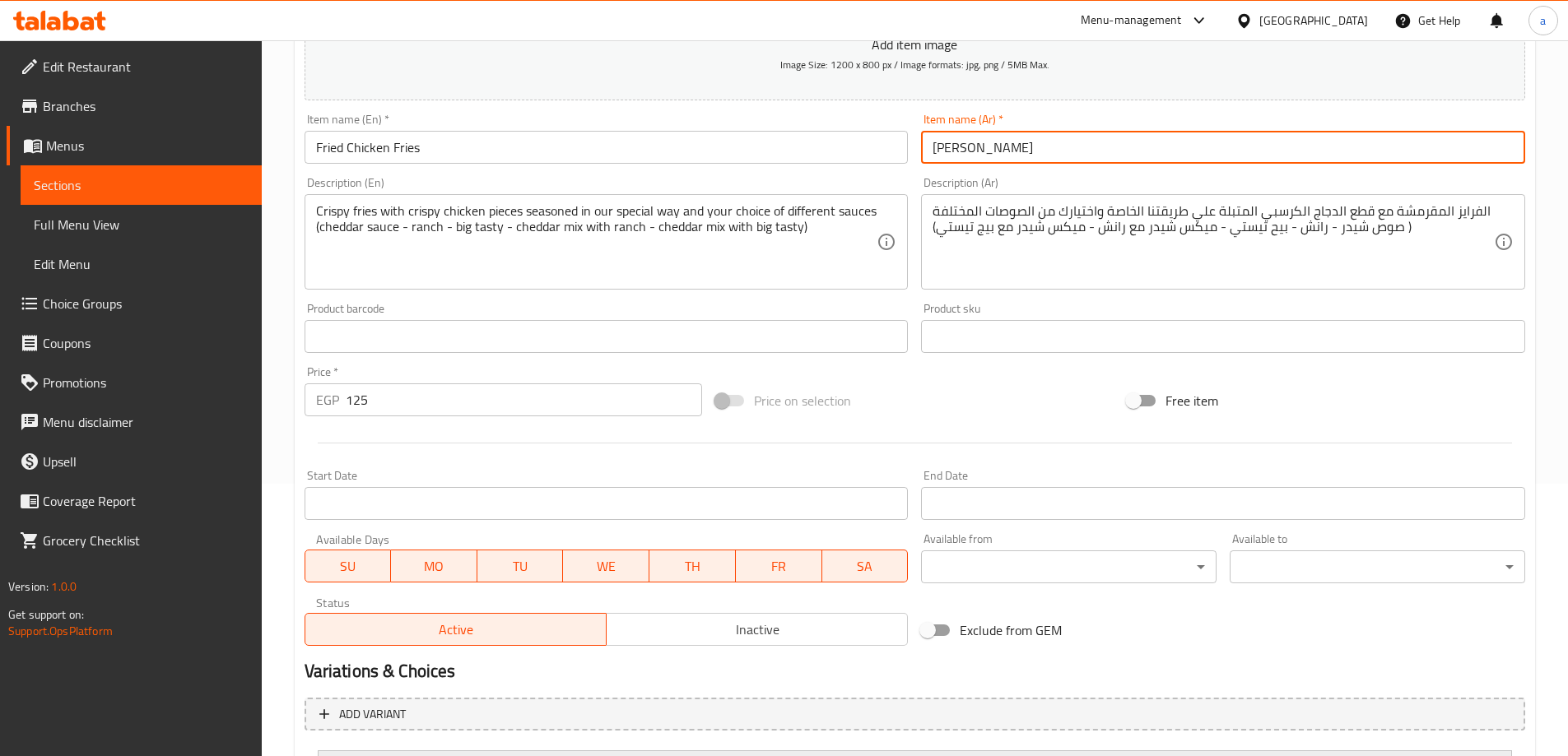
scroll to position [433, 0]
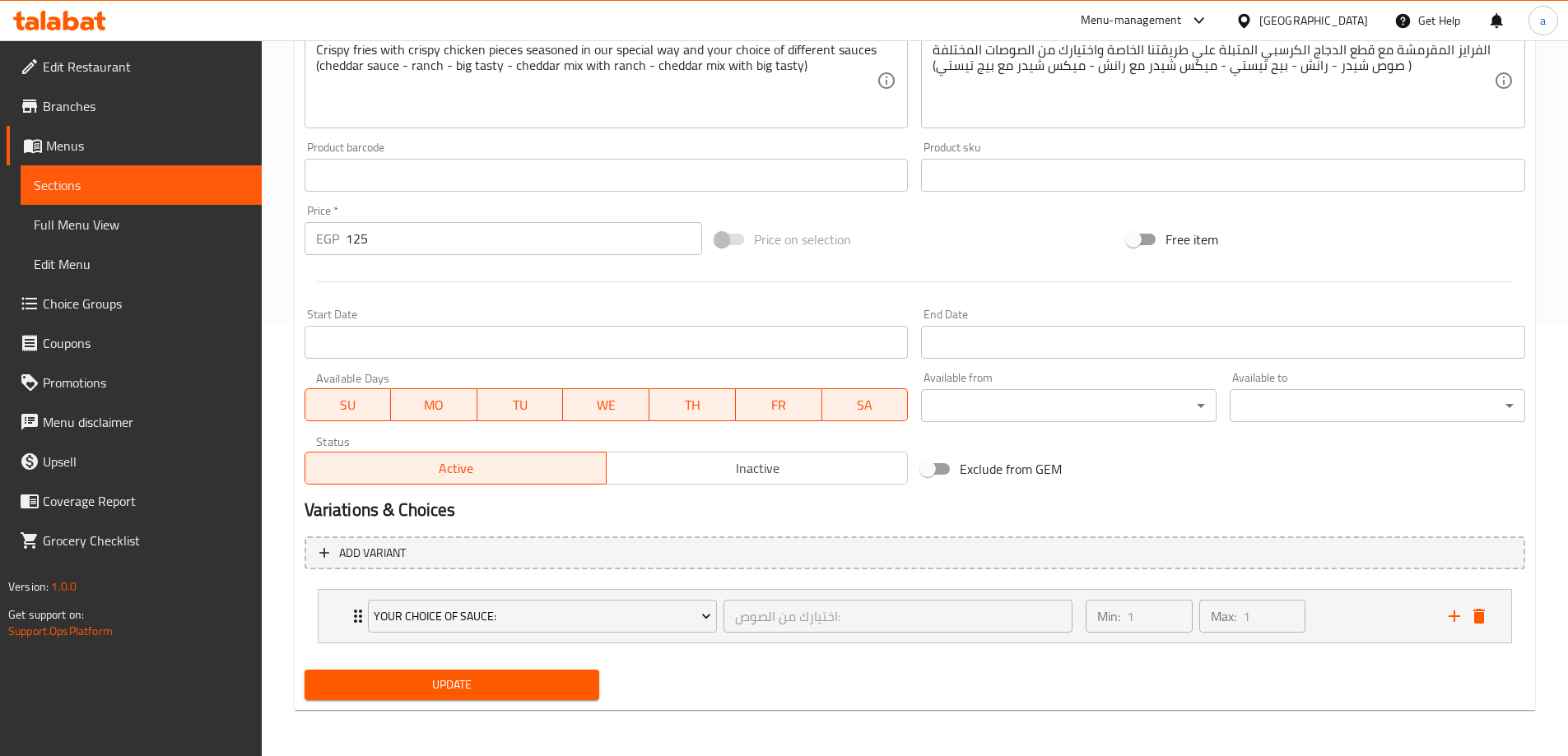
type input "فرايد تشيكن فرايز"
click at [482, 691] on span "Update" at bounding box center [452, 685] width 269 height 20
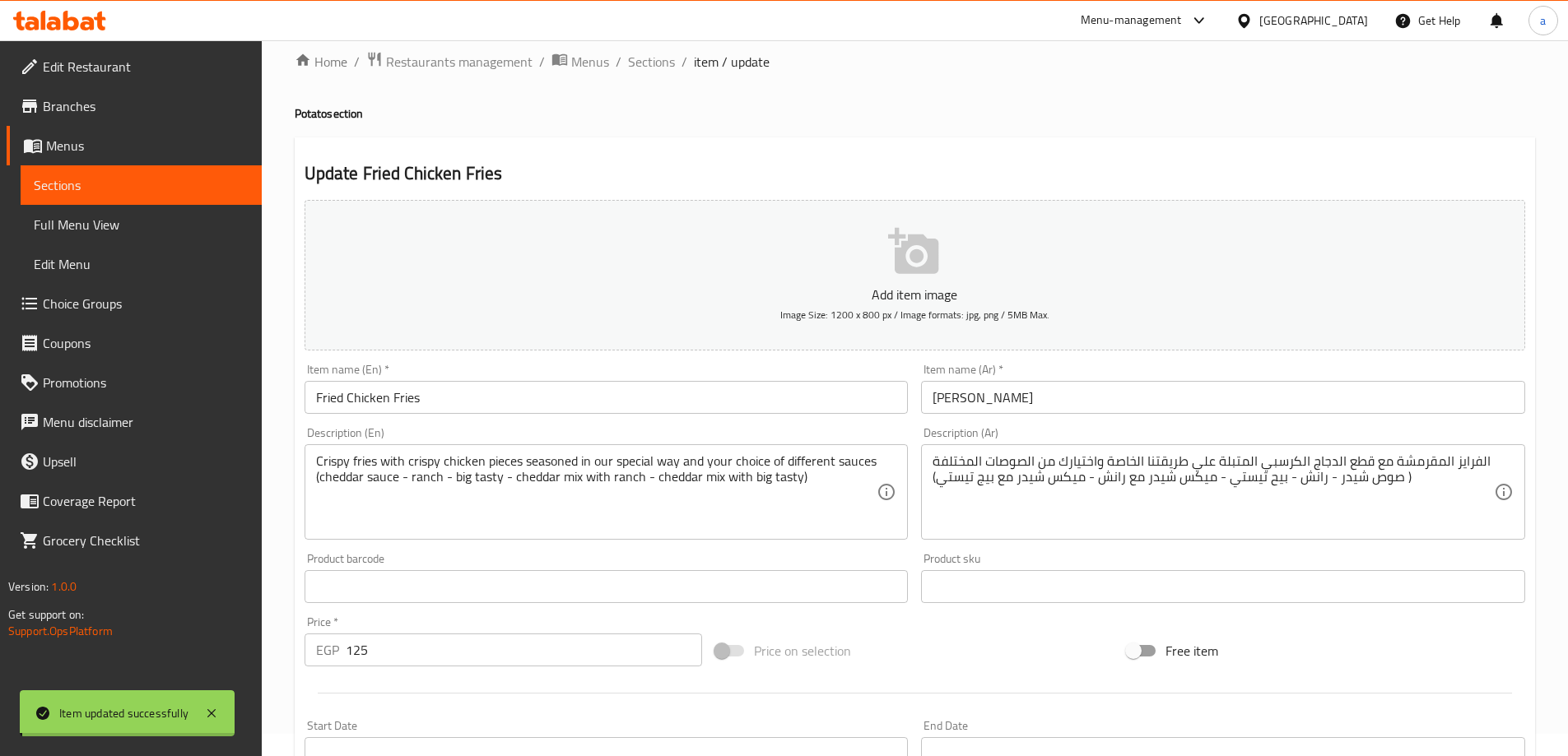
scroll to position [0, 0]
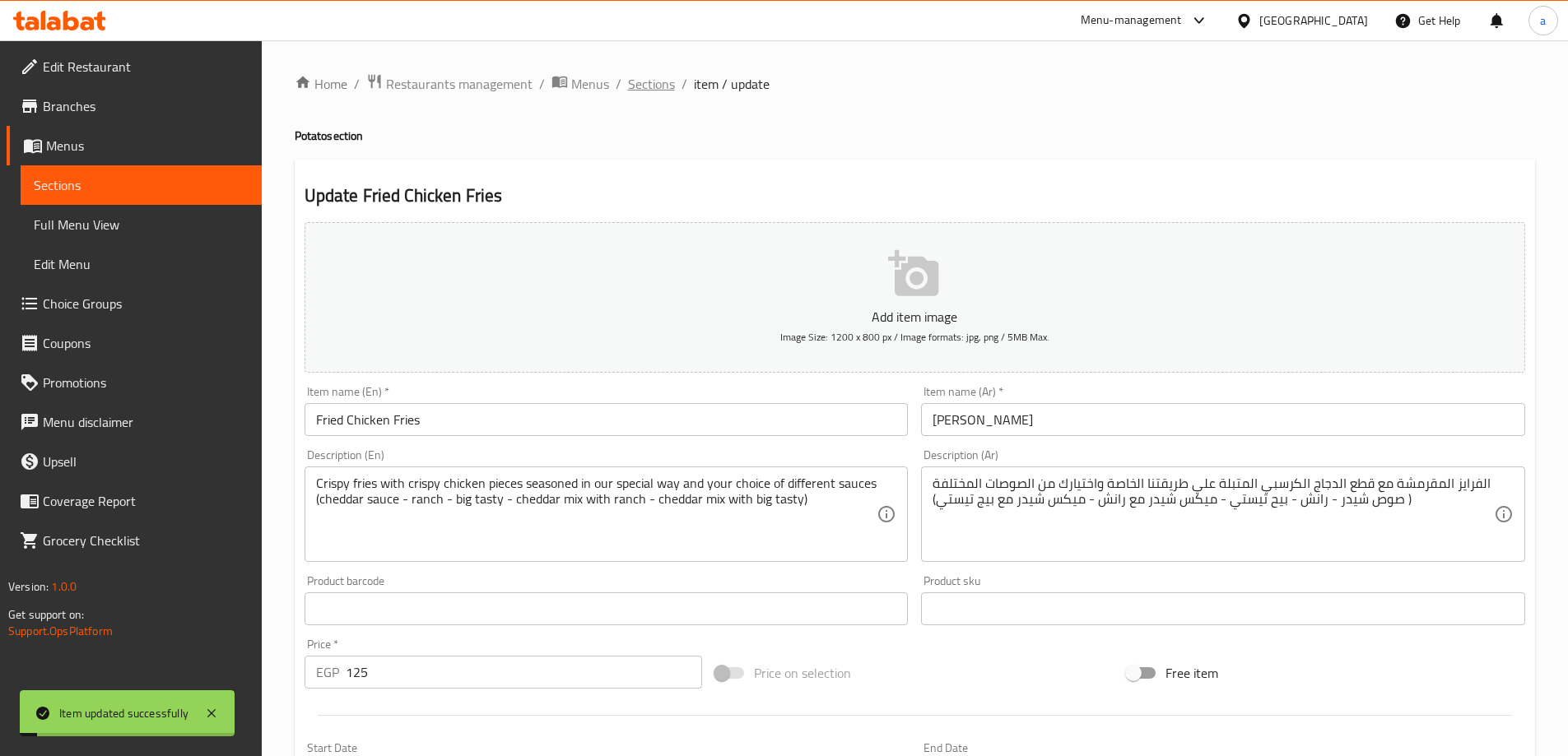
click at [658, 83] on span "Sections" at bounding box center [651, 84] width 47 height 20
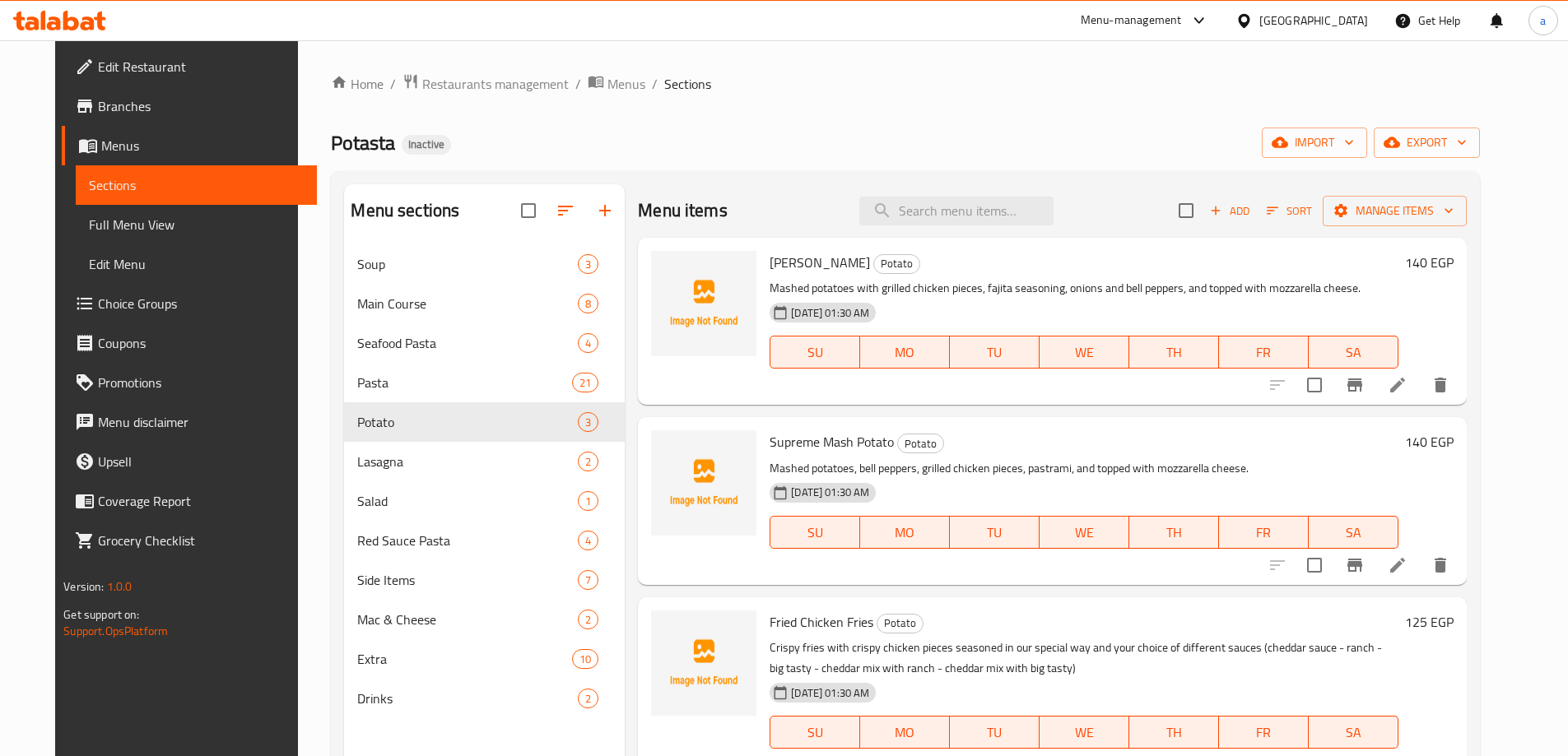
click at [104, 32] on div at bounding box center [60, 20] width 119 height 33
click at [68, 16] on icon at bounding box center [59, 20] width 93 height 20
